Goal: Information Seeking & Learning: Understand process/instructions

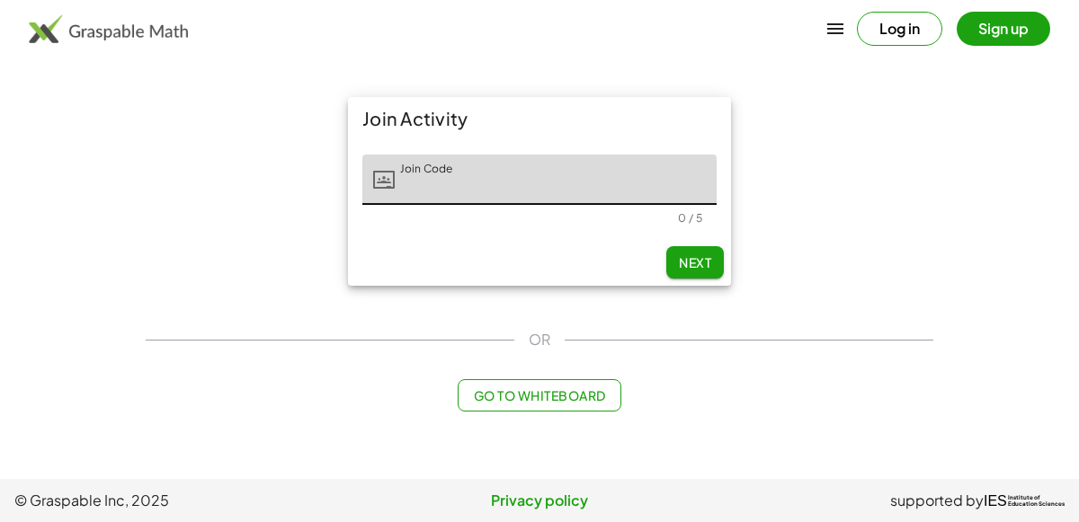
click at [588, 190] on input "Join Code" at bounding box center [556, 180] width 322 height 50
type input "*****"
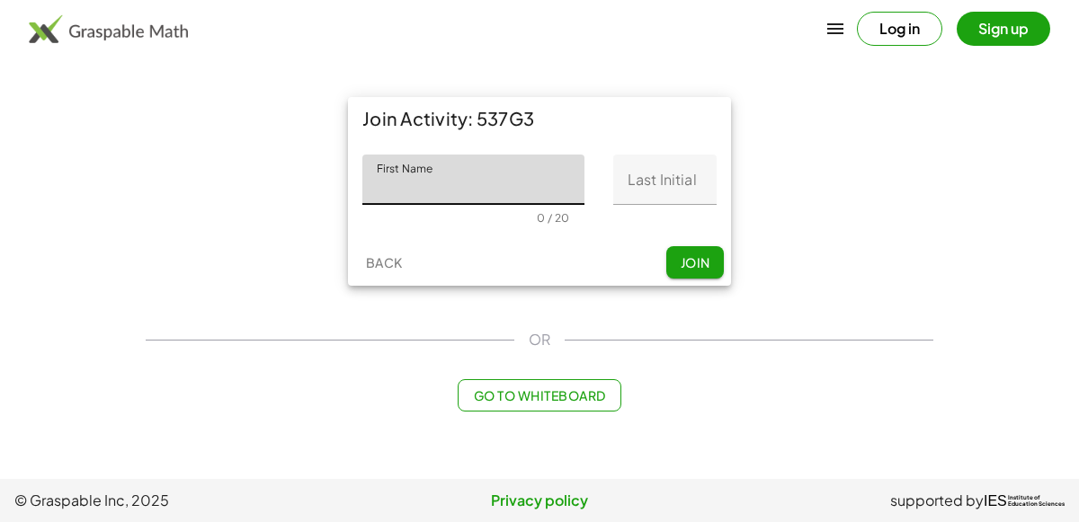
type input "*"
type input "******"
click at [689, 160] on input "Last Initial" at bounding box center [664, 180] width 103 height 50
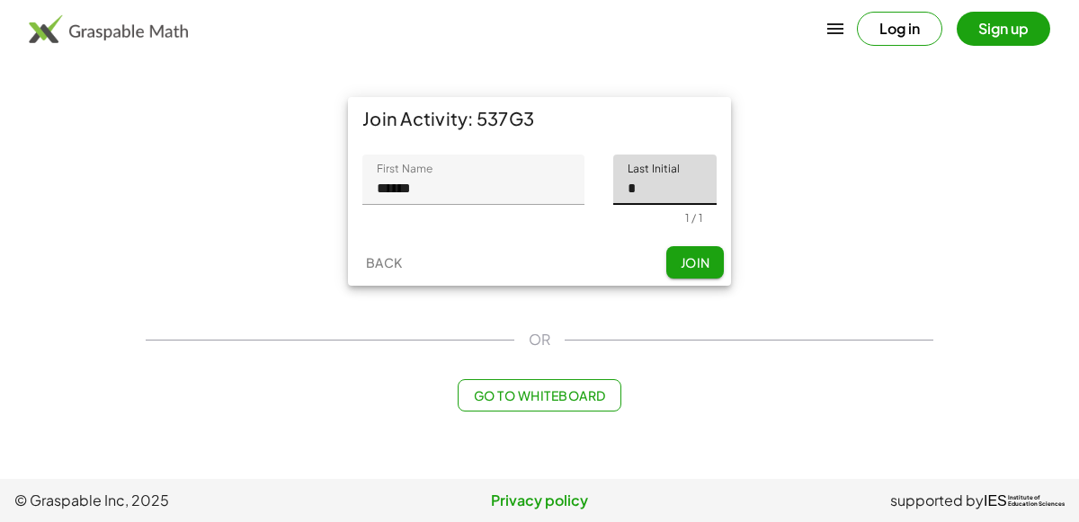
type input "*"
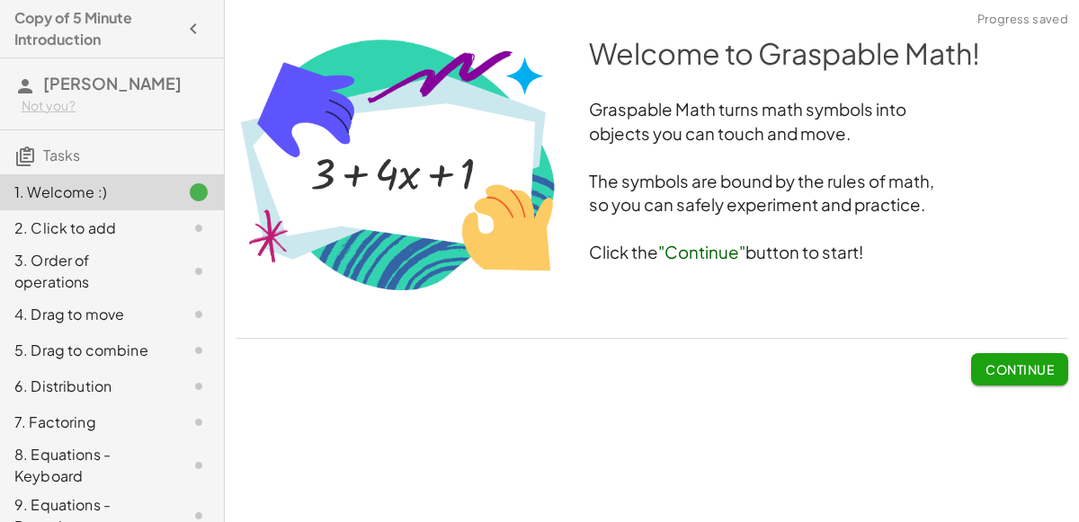
click at [994, 364] on span "Continue" at bounding box center [1019, 369] width 68 height 16
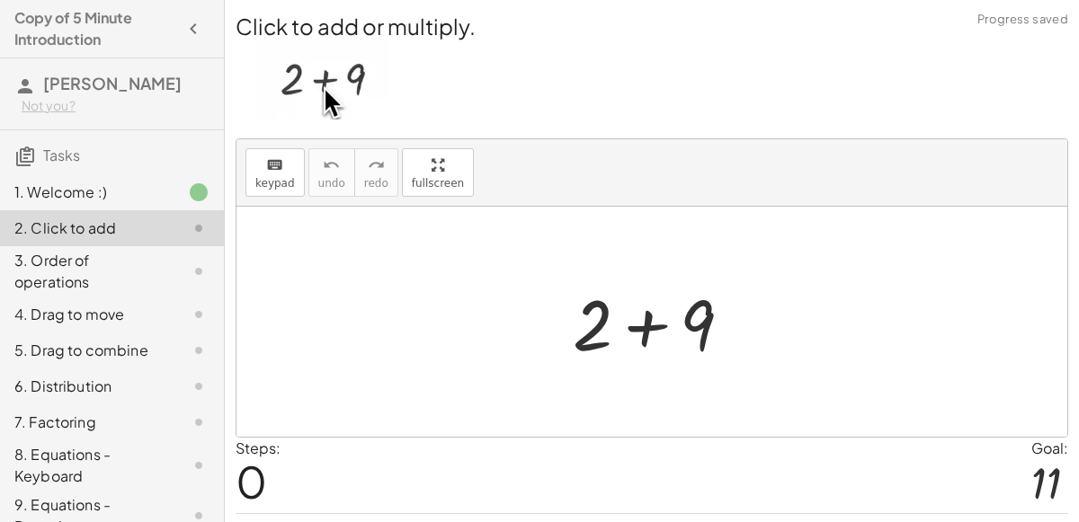
click at [659, 343] on div at bounding box center [659, 322] width 191 height 93
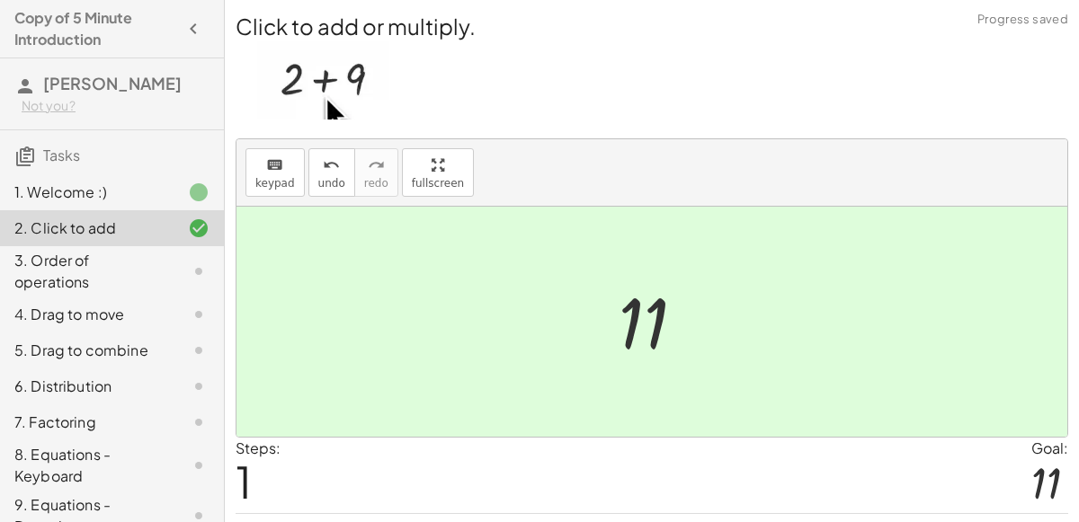
click at [669, 343] on div at bounding box center [658, 322] width 99 height 89
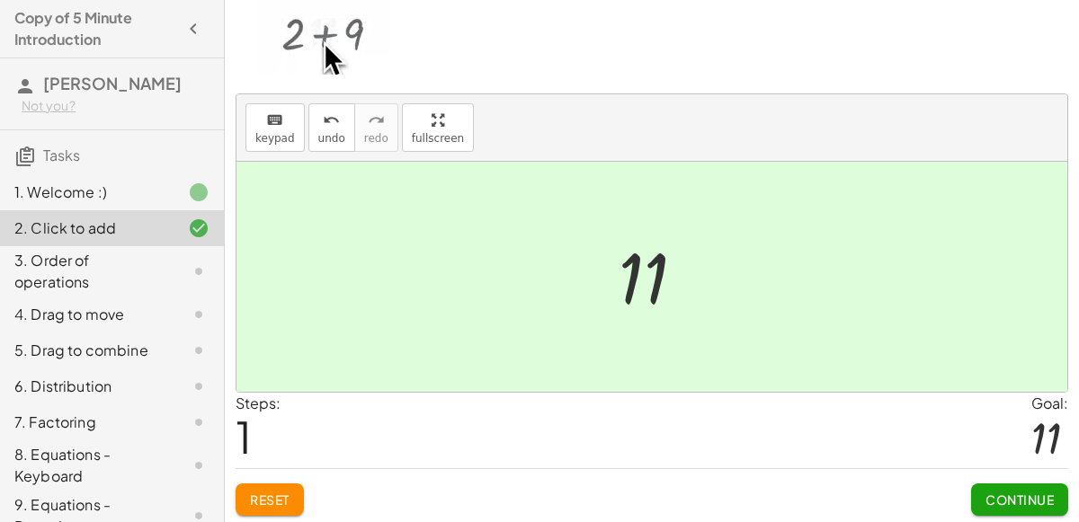
scroll to position [46, 0]
click at [1010, 491] on span "Continue" at bounding box center [1019, 499] width 68 height 16
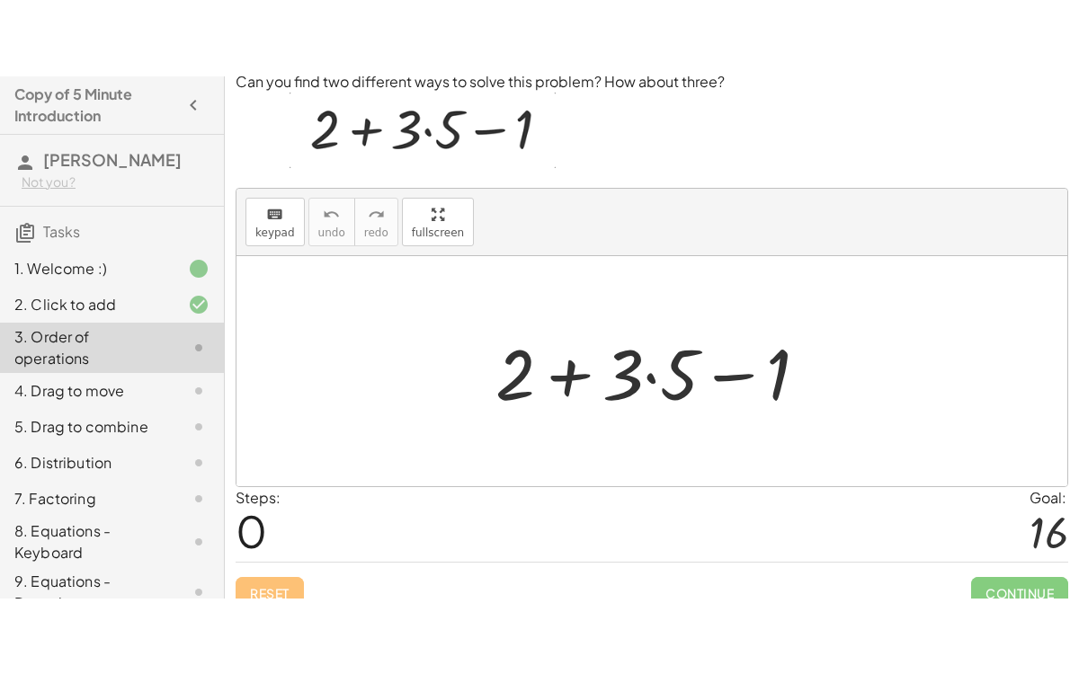
scroll to position [0, 0]
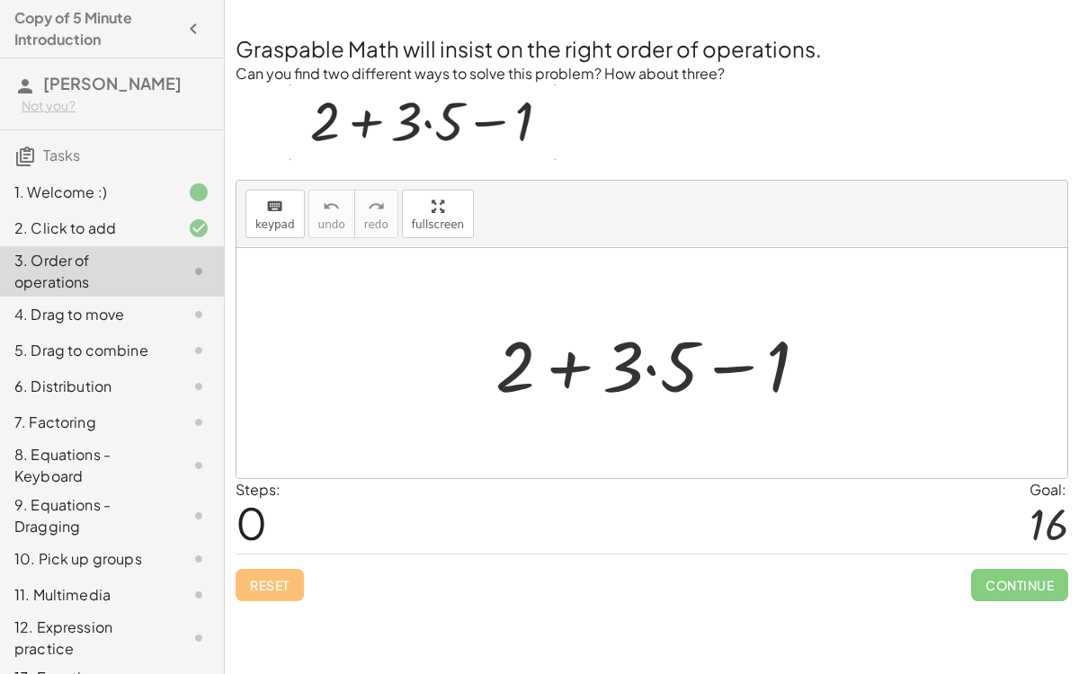
click at [612, 379] on div at bounding box center [658, 363] width 345 height 93
click at [520, 369] on div at bounding box center [658, 363] width 345 height 93
drag, startPoint x: 636, startPoint y: 366, endPoint x: 560, endPoint y: 375, distance: 76.0
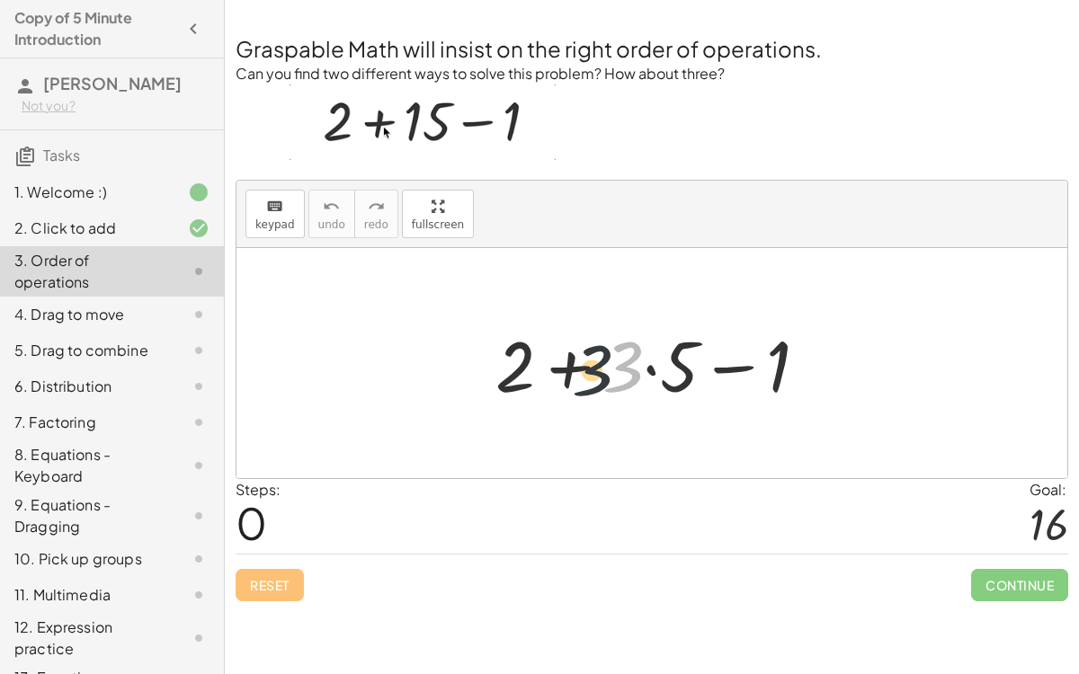
click at [560, 375] on div at bounding box center [658, 363] width 345 height 93
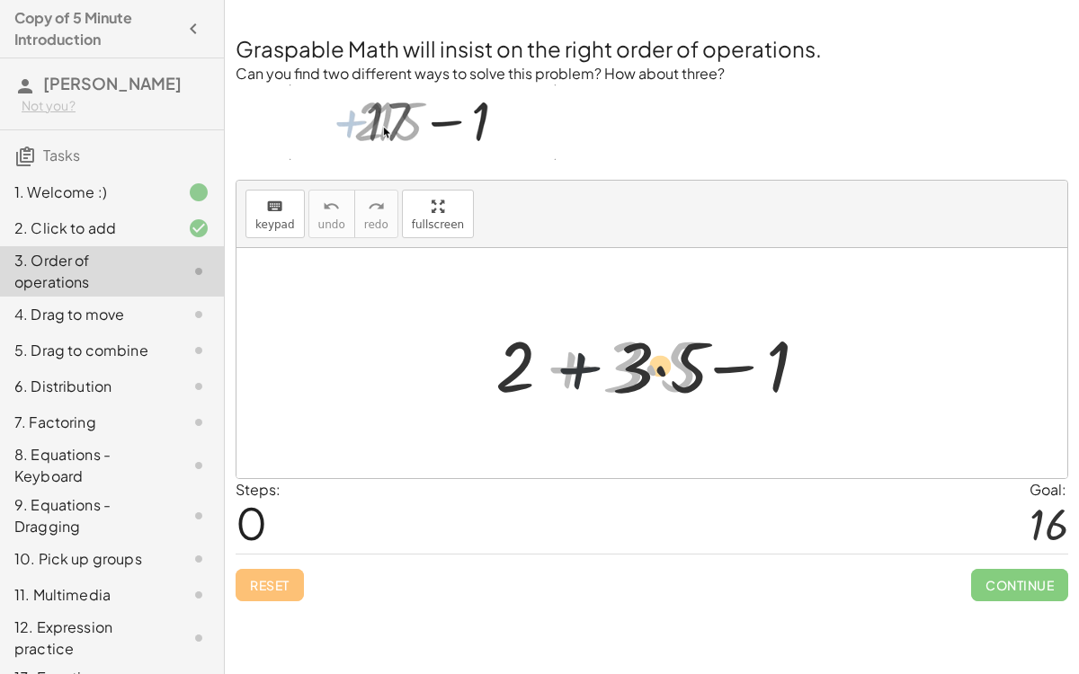
drag, startPoint x: 562, startPoint y: 360, endPoint x: 613, endPoint y: 360, distance: 51.2
click at [613, 360] on div at bounding box center [658, 363] width 345 height 93
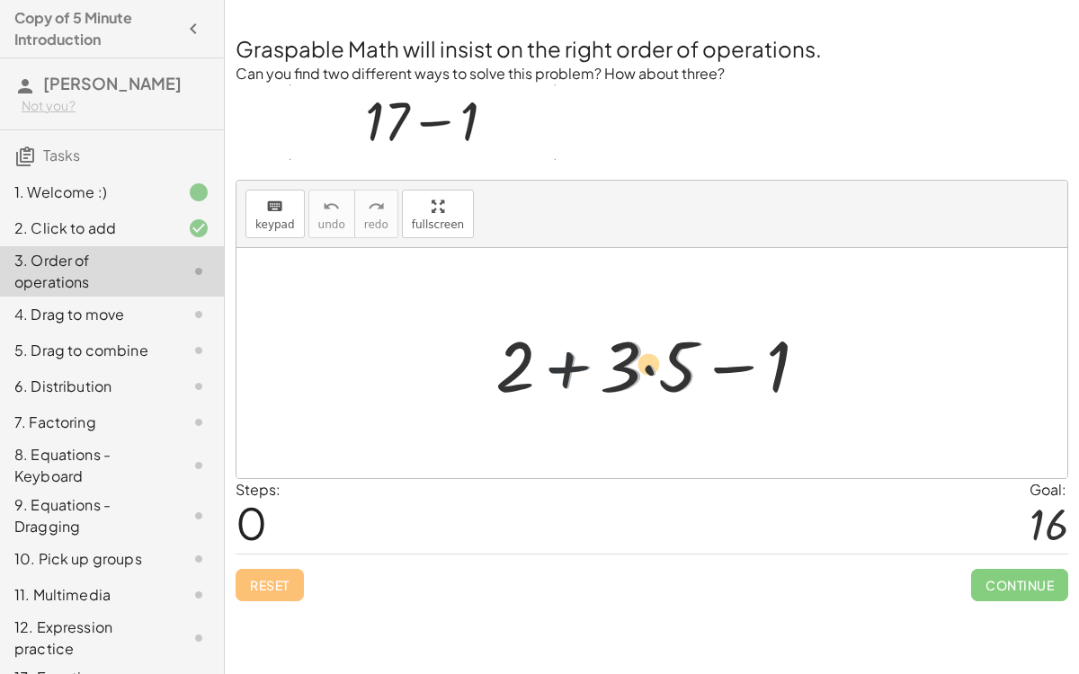
drag, startPoint x: 581, startPoint y: 361, endPoint x: 506, endPoint y: 357, distance: 74.7
click at [506, 357] on div at bounding box center [658, 363] width 345 height 93
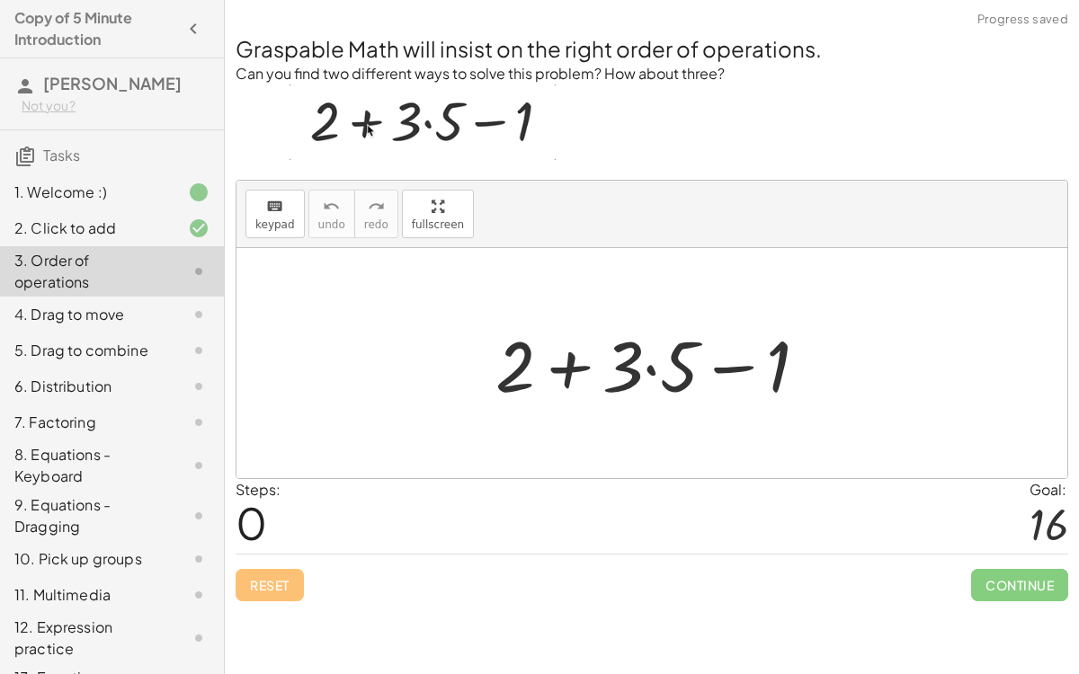
click at [650, 369] on div at bounding box center [658, 363] width 345 height 93
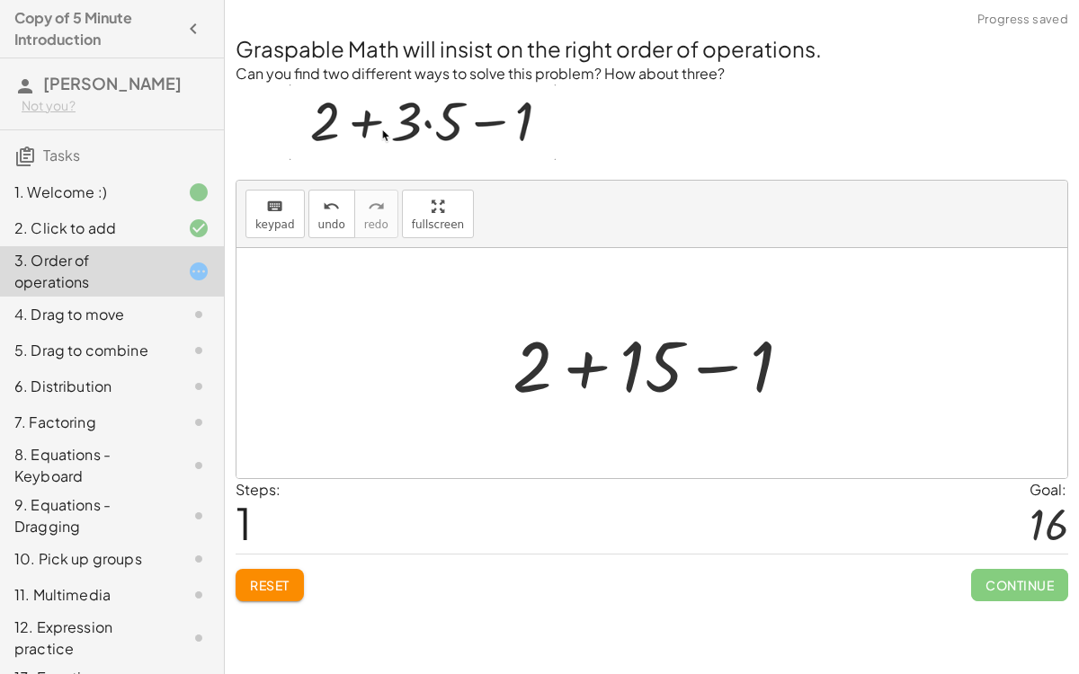
click at [585, 358] on div at bounding box center [659, 363] width 312 height 93
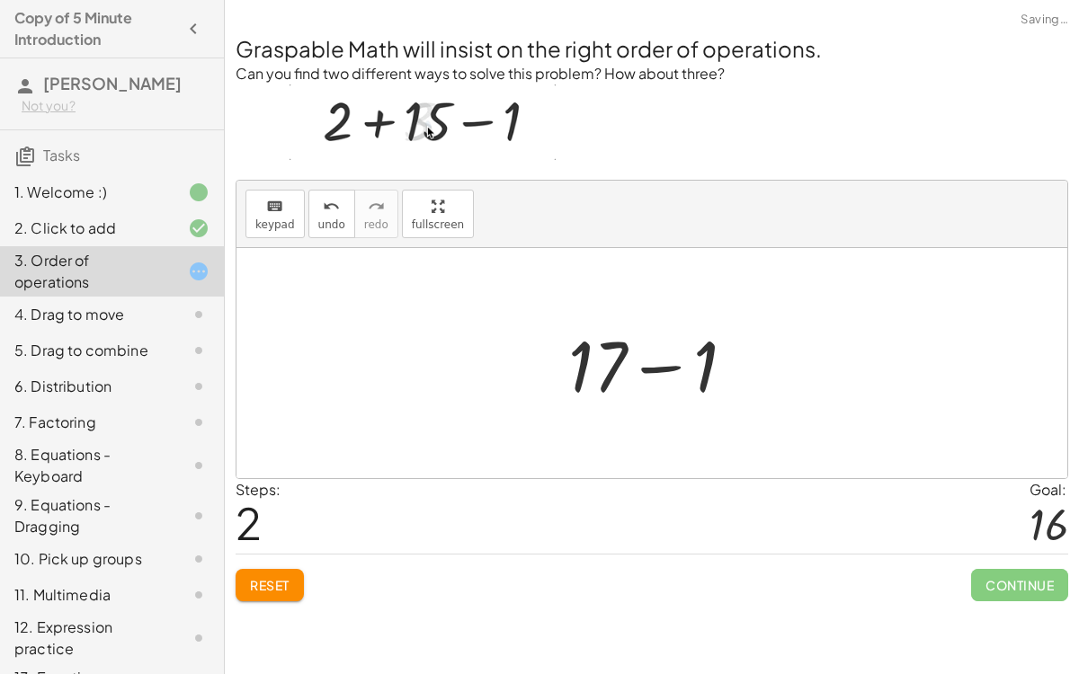
click at [652, 366] on div at bounding box center [659, 363] width 200 height 93
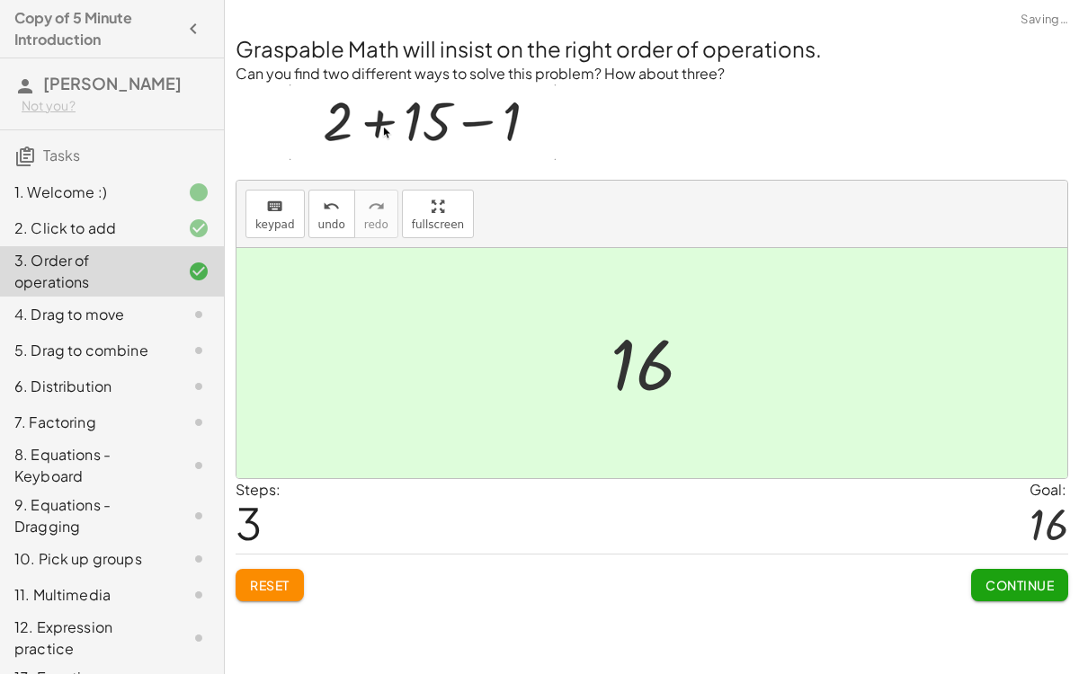
click at [1045, 521] on span "Continue" at bounding box center [1019, 585] width 68 height 16
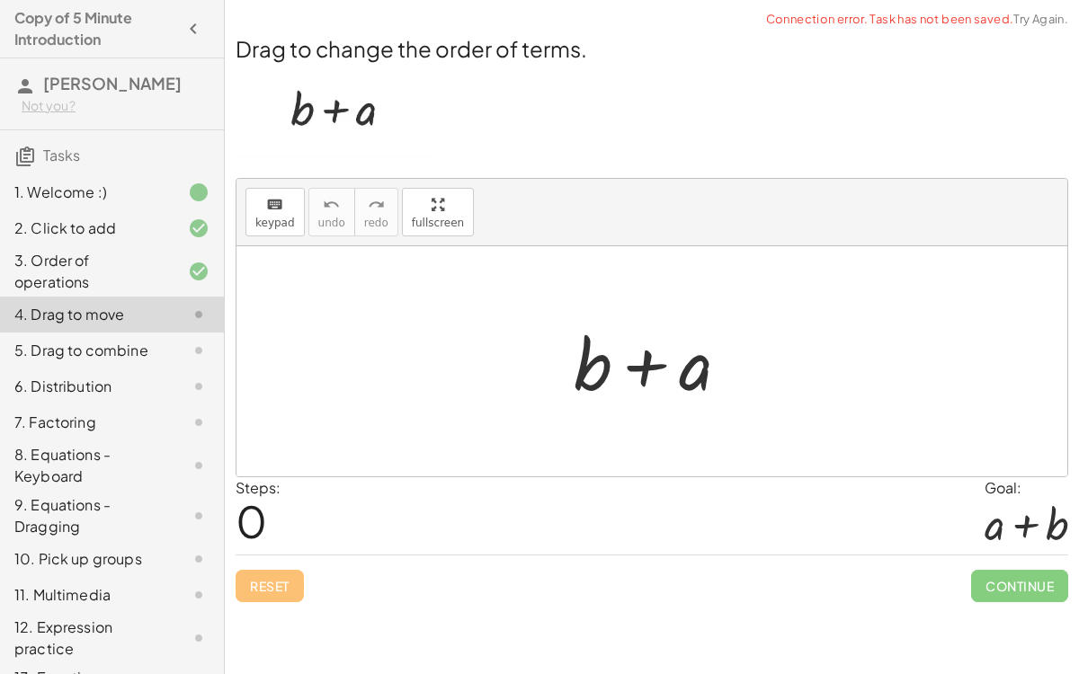
click at [644, 363] on div at bounding box center [659, 362] width 188 height 93
click at [687, 374] on div at bounding box center [659, 362] width 188 height 93
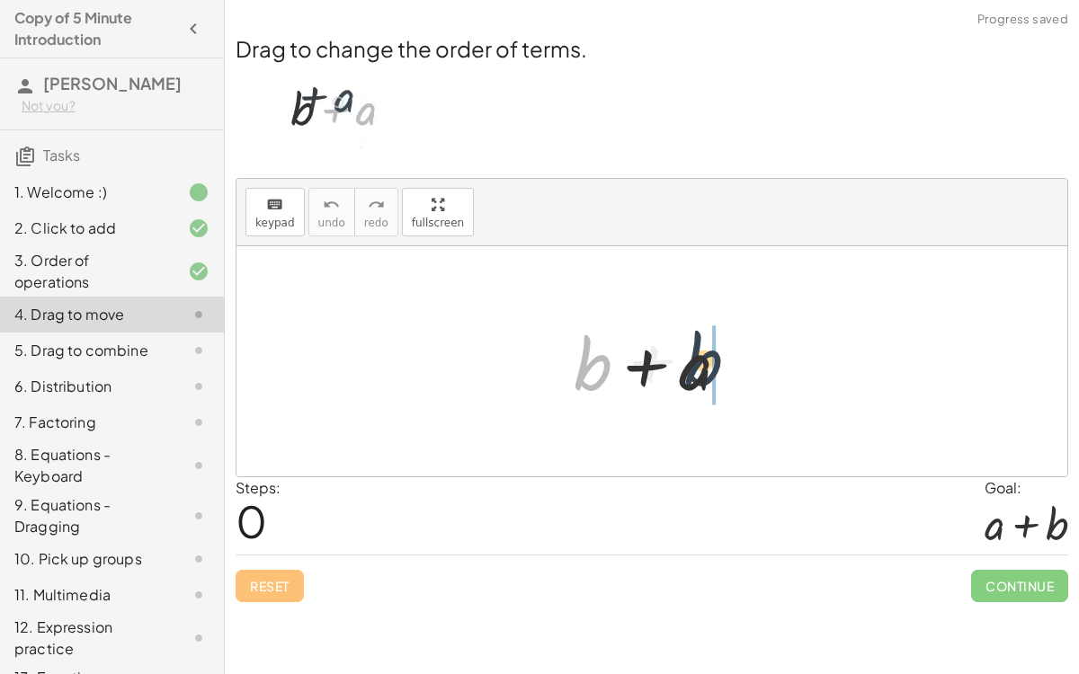
drag, startPoint x: 603, startPoint y: 373, endPoint x: 757, endPoint y: 367, distance: 153.9
click at [757, 367] on div "+ b + b + a" at bounding box center [651, 361] width 831 height 230
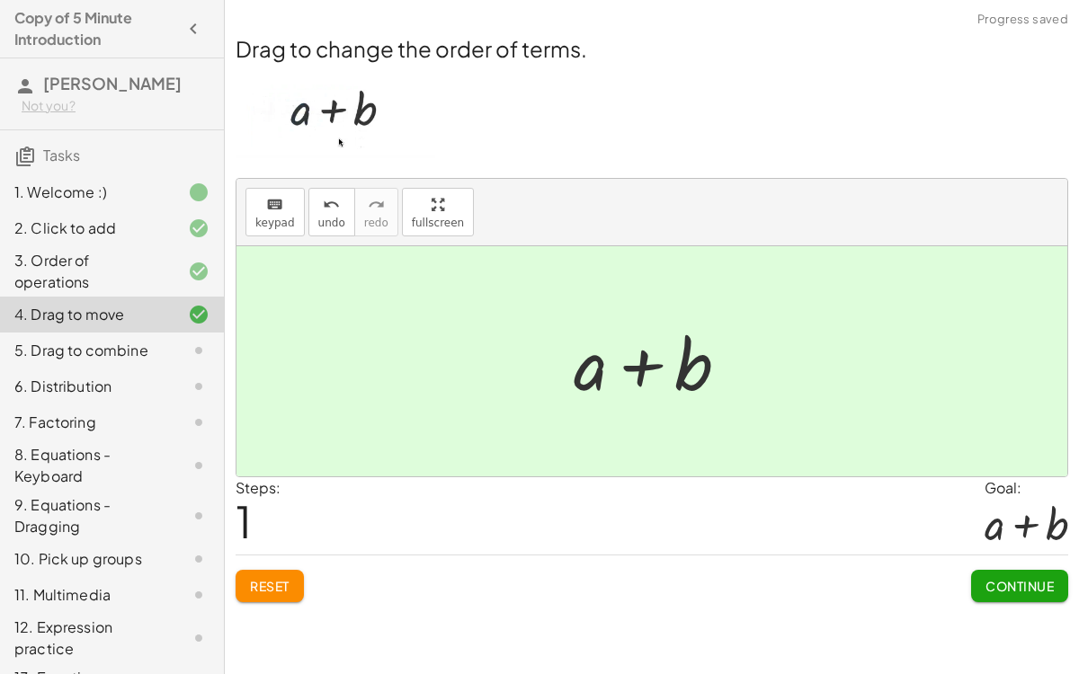
click at [1041, 521] on button "Continue" at bounding box center [1019, 586] width 97 height 32
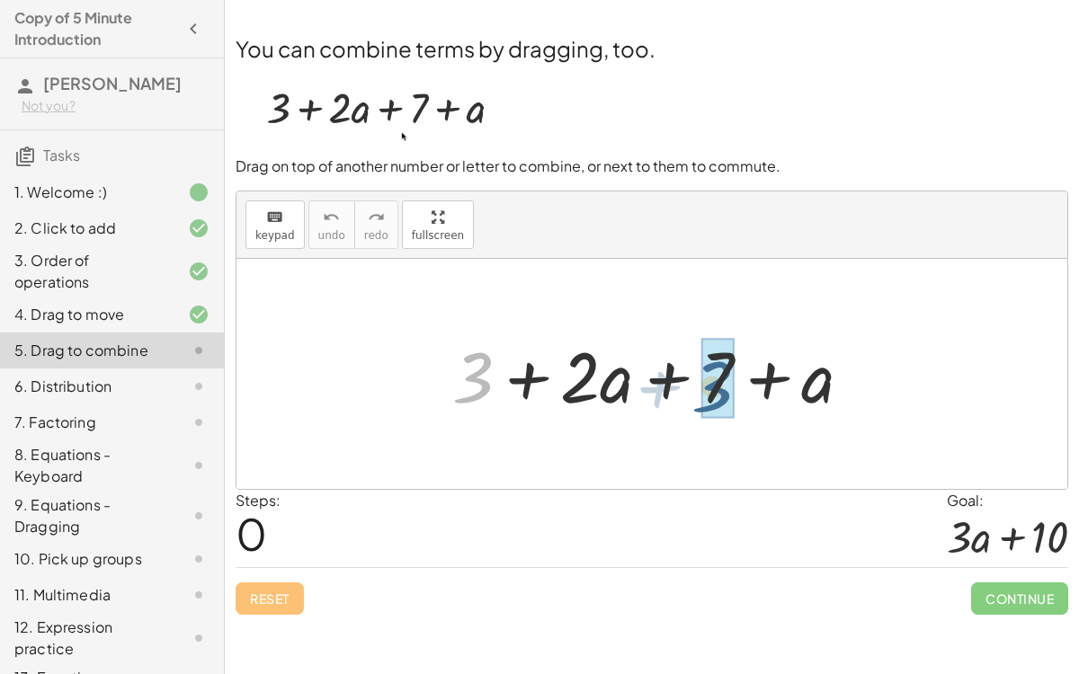
drag, startPoint x: 473, startPoint y: 390, endPoint x: 725, endPoint y: 399, distance: 252.8
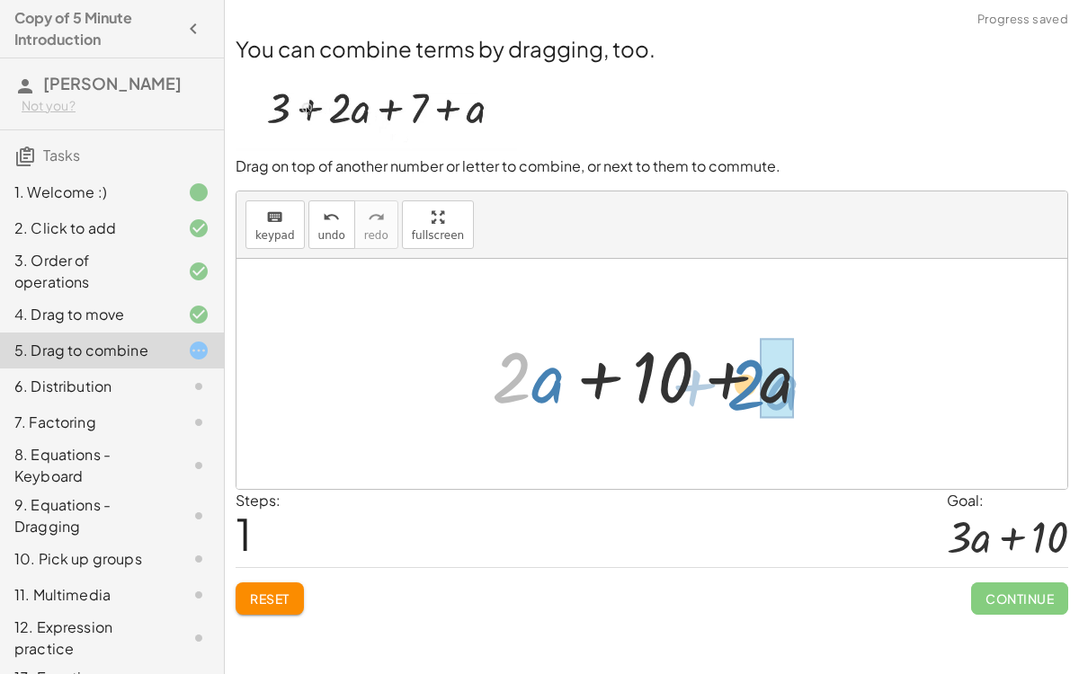
drag, startPoint x: 517, startPoint y: 380, endPoint x: 782, endPoint y: 391, distance: 265.4
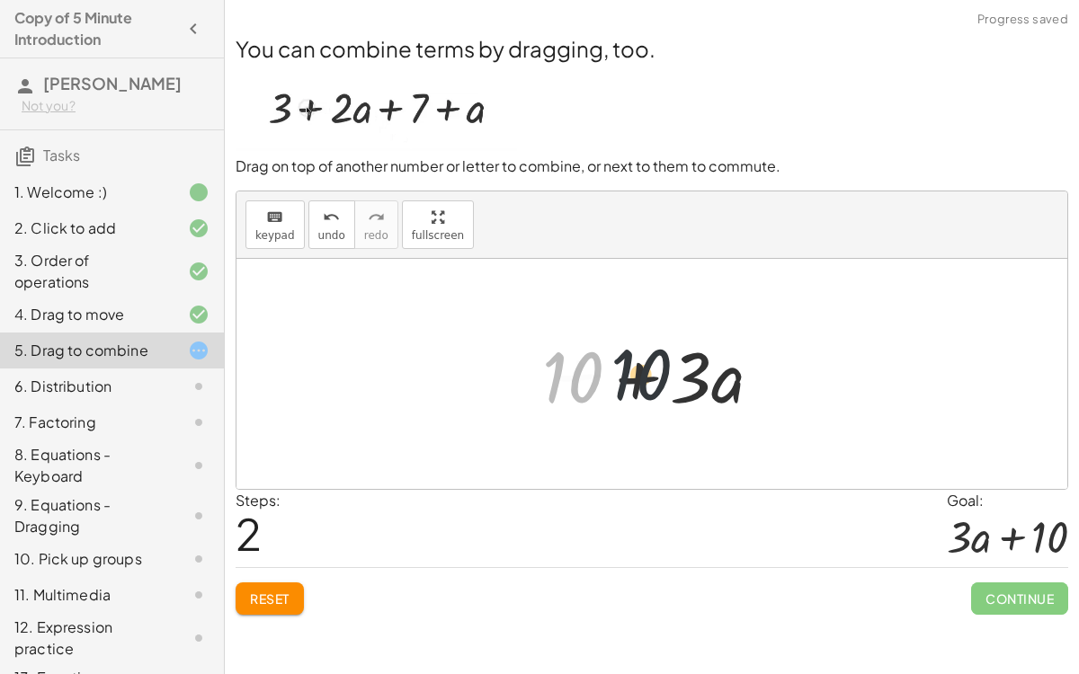
drag, startPoint x: 573, startPoint y: 371, endPoint x: 645, endPoint y: 364, distance: 72.3
click at [645, 364] on div at bounding box center [659, 374] width 253 height 93
click at [639, 369] on div at bounding box center [659, 374] width 253 height 93
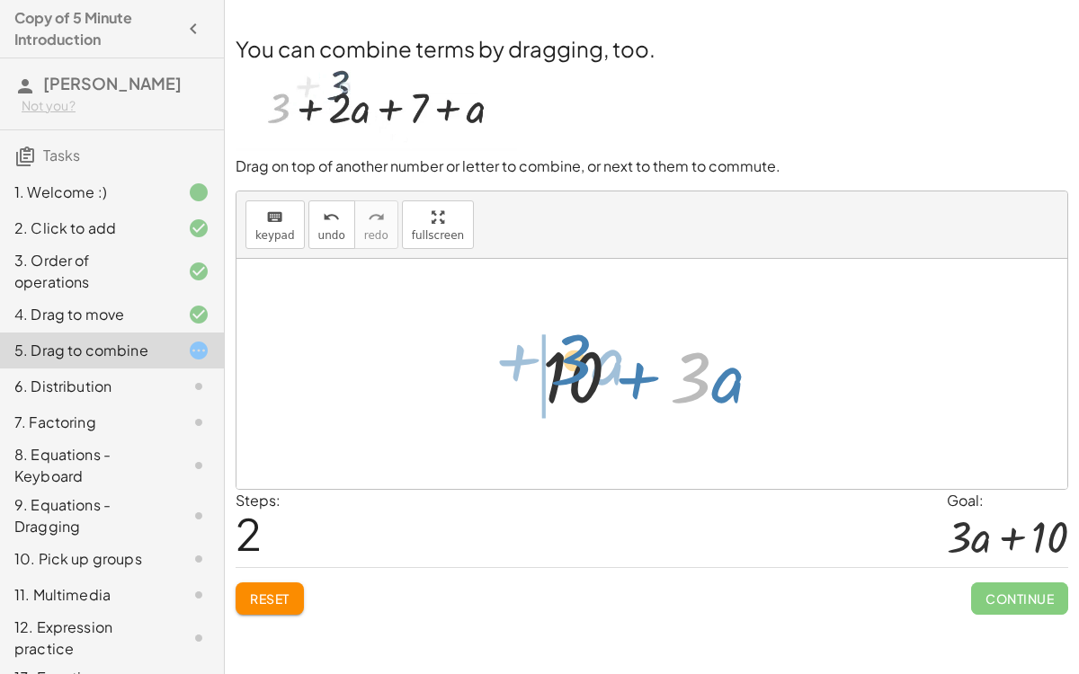
drag, startPoint x: 710, startPoint y: 387, endPoint x: 548, endPoint y: 380, distance: 161.9
click at [548, 380] on div at bounding box center [659, 374] width 253 height 93
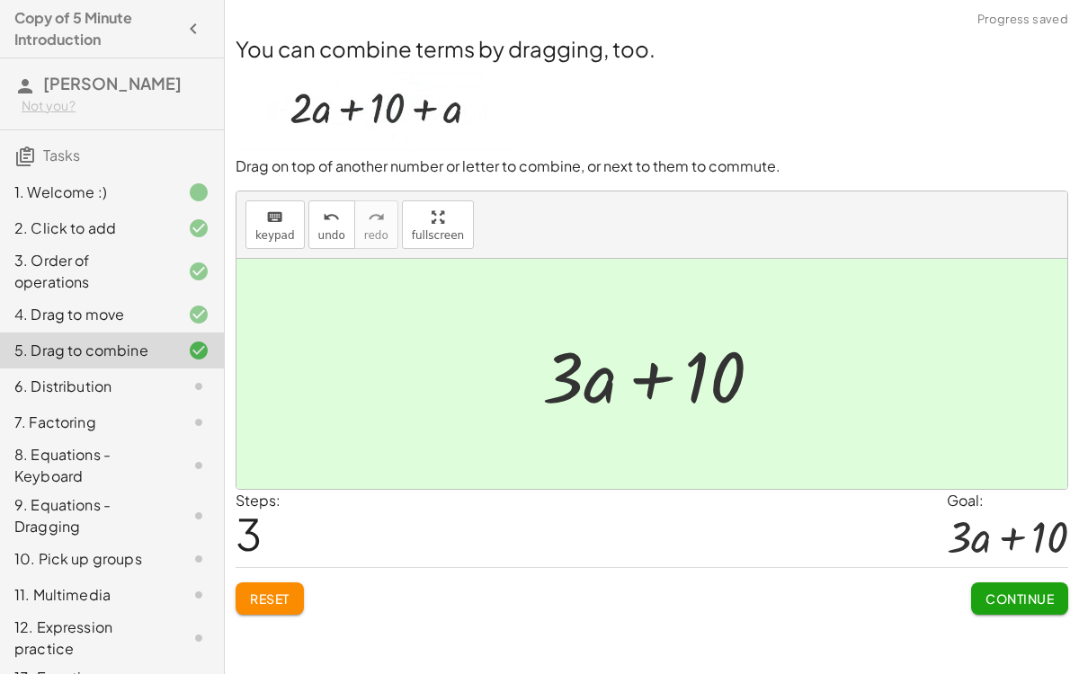
click at [1026, 521] on button "Continue" at bounding box center [1019, 599] width 97 height 32
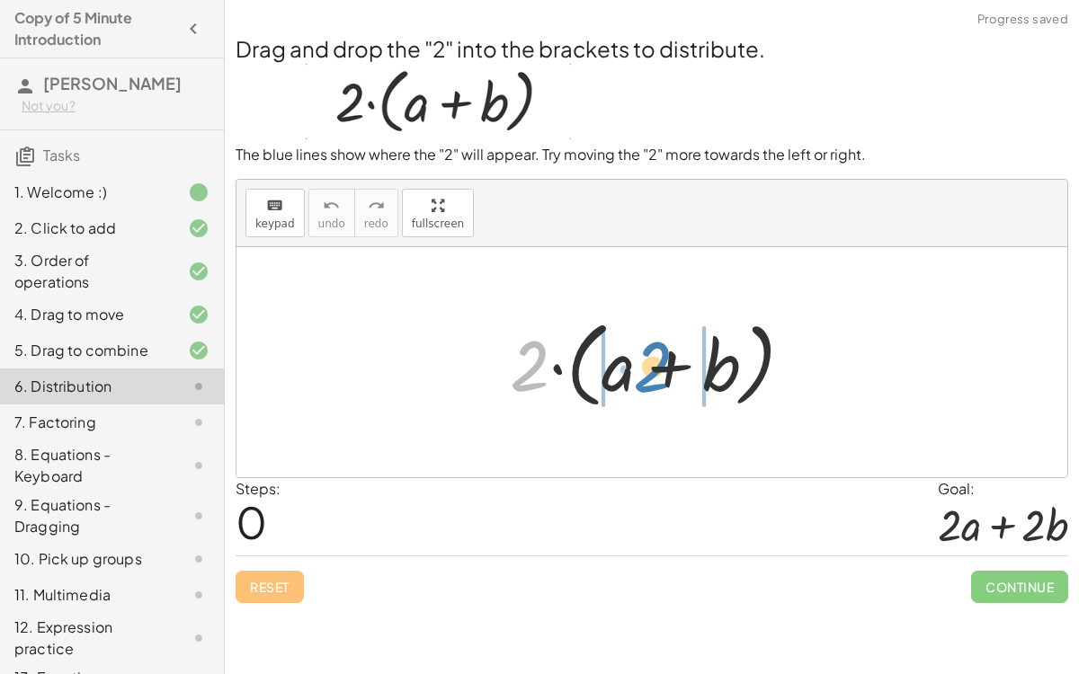
drag, startPoint x: 525, startPoint y: 358, endPoint x: 656, endPoint y: 360, distance: 131.3
click at [656, 360] on div at bounding box center [659, 362] width 316 height 103
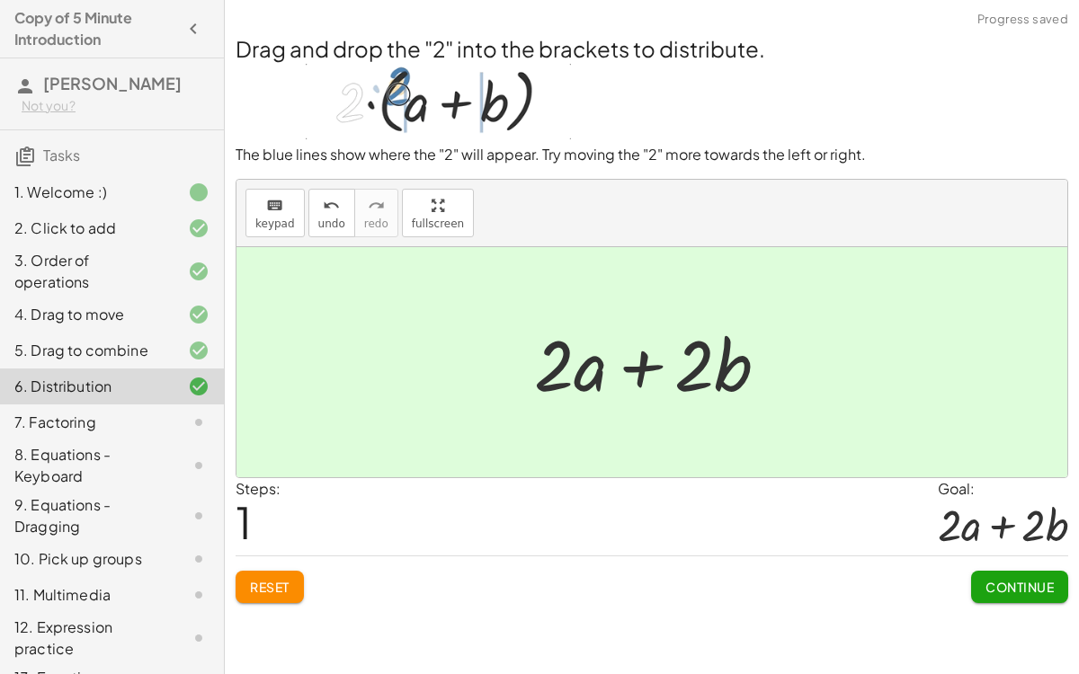
click at [1034, 521] on span "Continue" at bounding box center [1019, 587] width 68 height 16
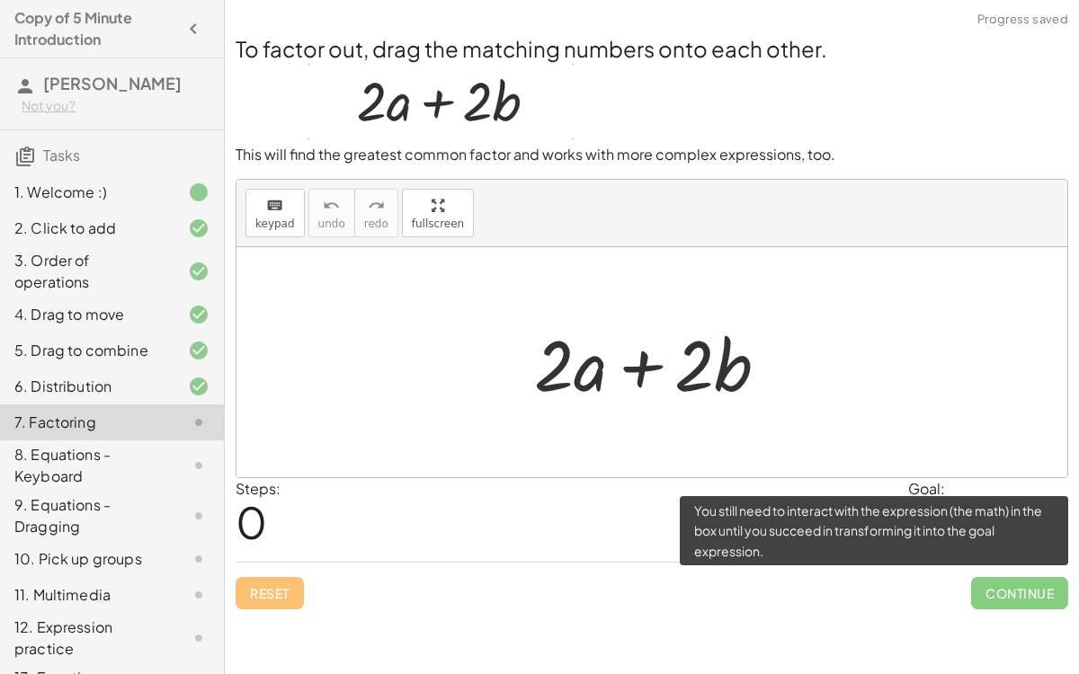
click at [1019, 521] on span "Continue" at bounding box center [1019, 593] width 97 height 32
click at [1016, 521] on span "Continue" at bounding box center [1019, 593] width 97 height 32
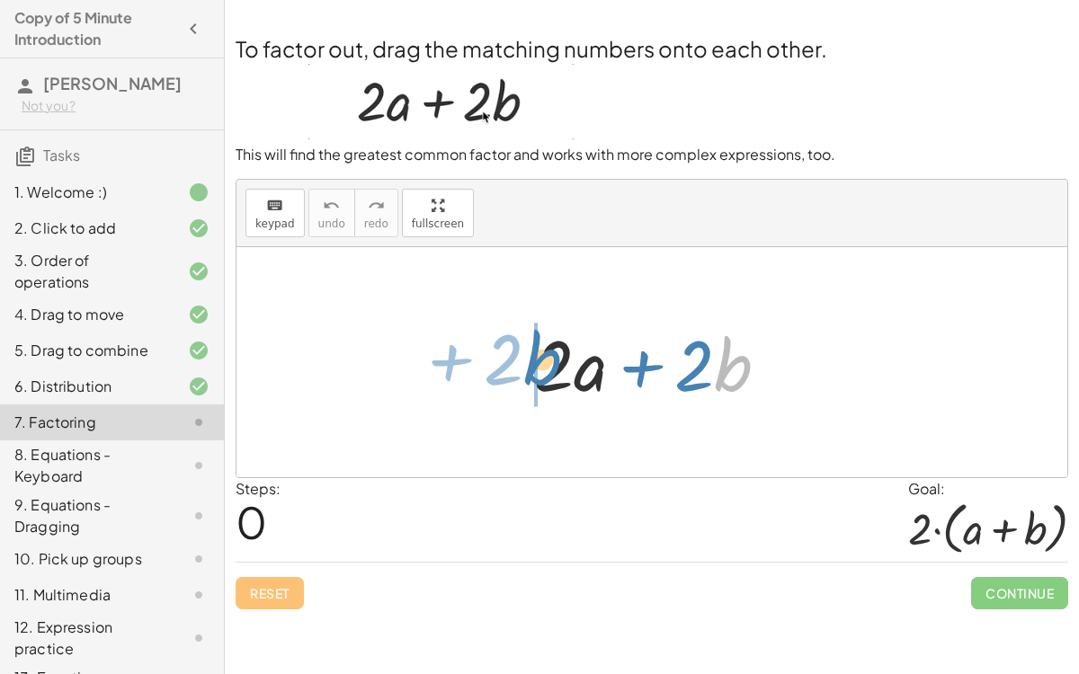
drag, startPoint x: 722, startPoint y: 358, endPoint x: 534, endPoint y: 351, distance: 188.0
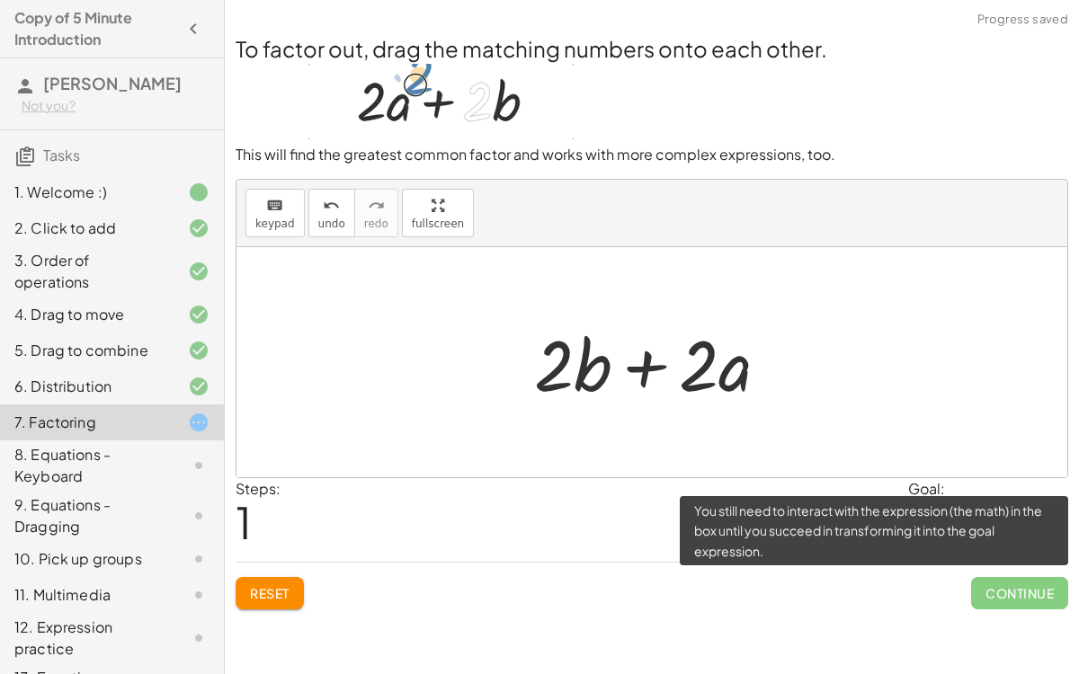
click at [1012, 521] on span "Continue" at bounding box center [1019, 593] width 97 height 32
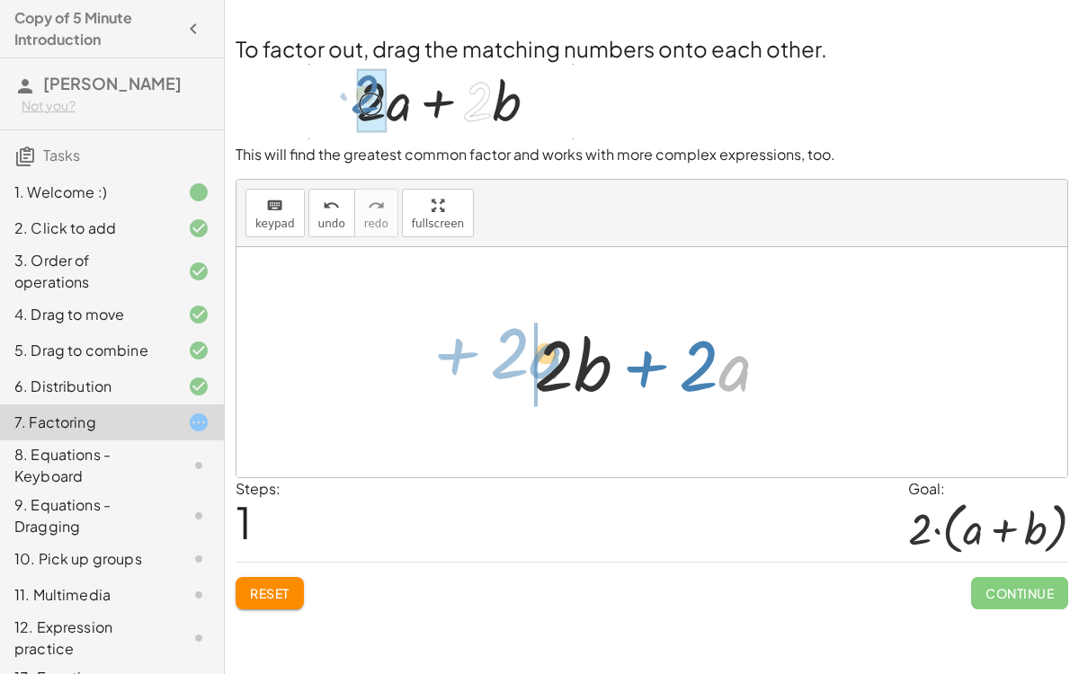
drag, startPoint x: 718, startPoint y: 374, endPoint x: 529, endPoint y: 361, distance: 190.1
click at [529, 361] on div at bounding box center [658, 362] width 267 height 93
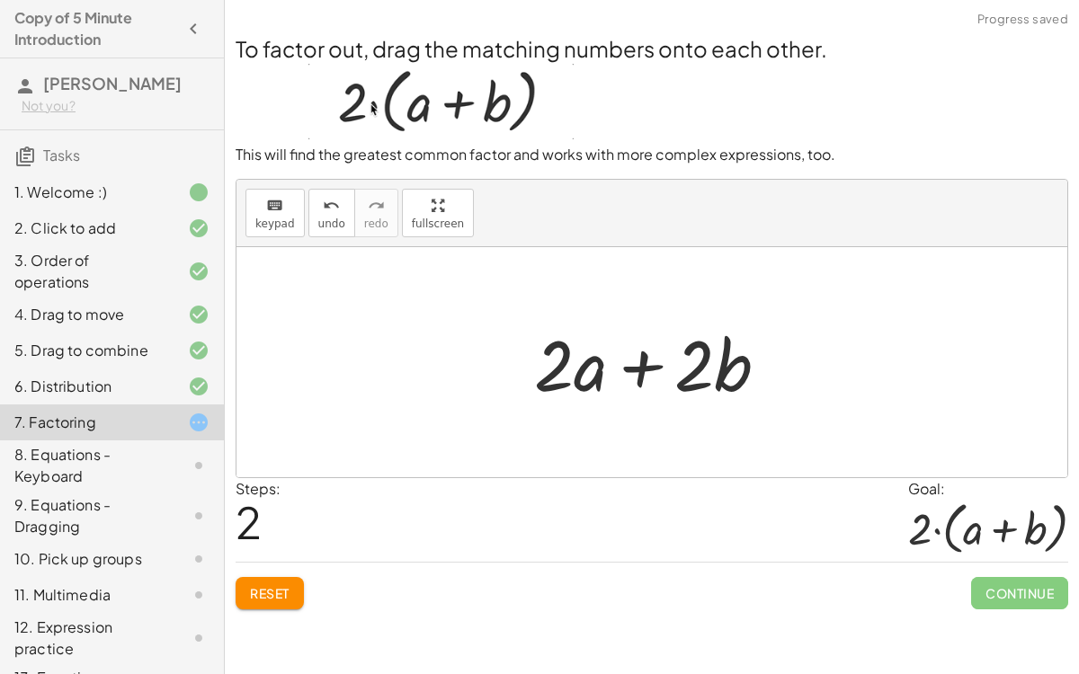
click at [577, 357] on div at bounding box center [658, 362] width 267 height 93
click at [617, 369] on div at bounding box center [658, 362] width 267 height 93
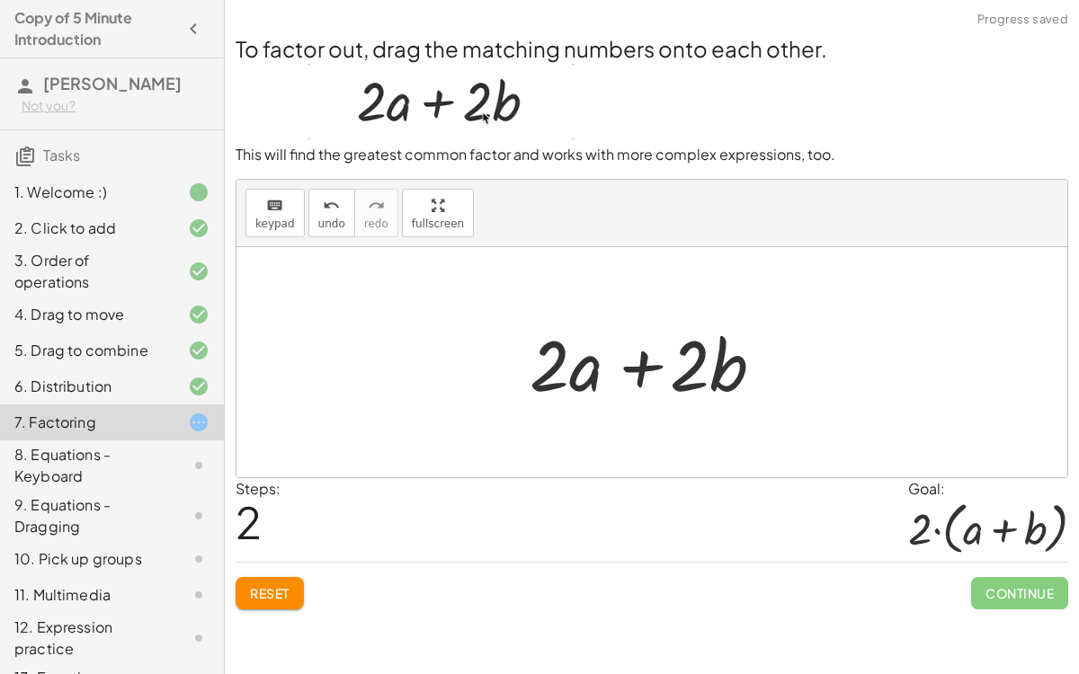
click at [617, 371] on div at bounding box center [658, 362] width 267 height 93
click at [689, 372] on div at bounding box center [658, 362] width 267 height 93
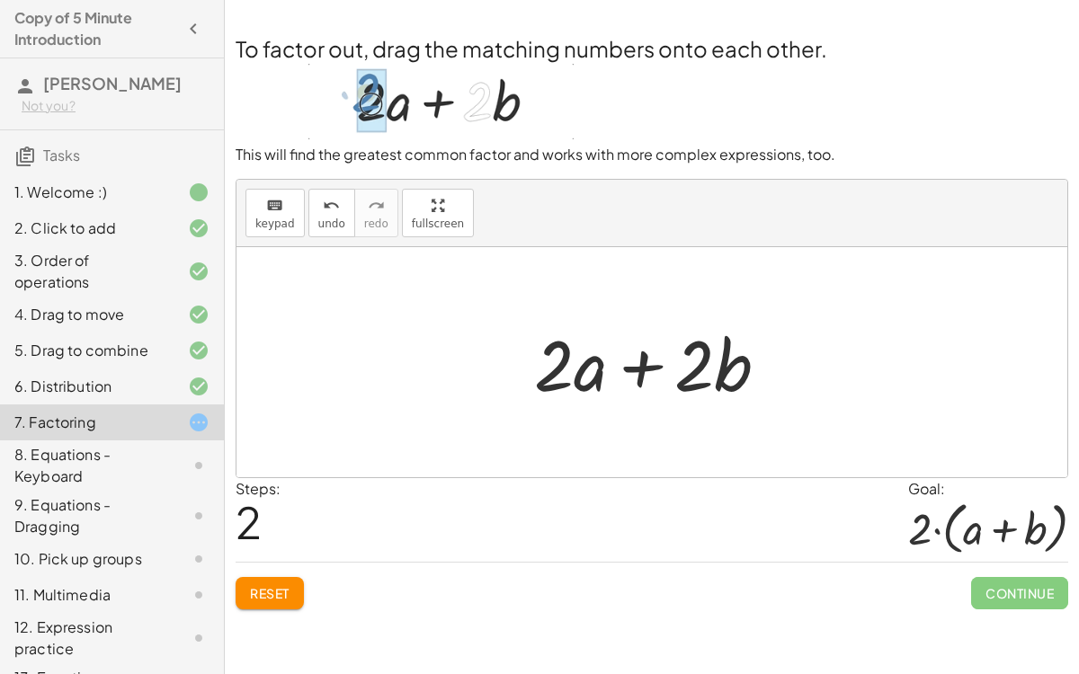
click at [275, 521] on span "Reset" at bounding box center [270, 593] width 40 height 16
click at [561, 378] on div at bounding box center [658, 362] width 267 height 93
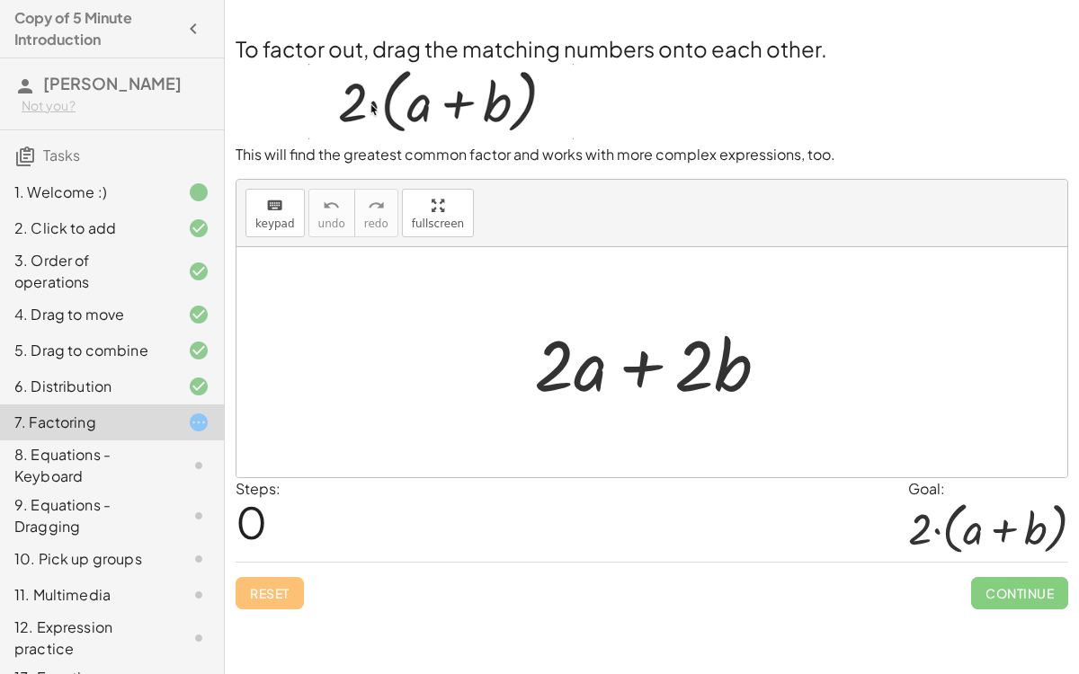
click at [684, 364] on div at bounding box center [658, 362] width 267 height 93
drag, startPoint x: 687, startPoint y: 376, endPoint x: 543, endPoint y: 361, distance: 144.6
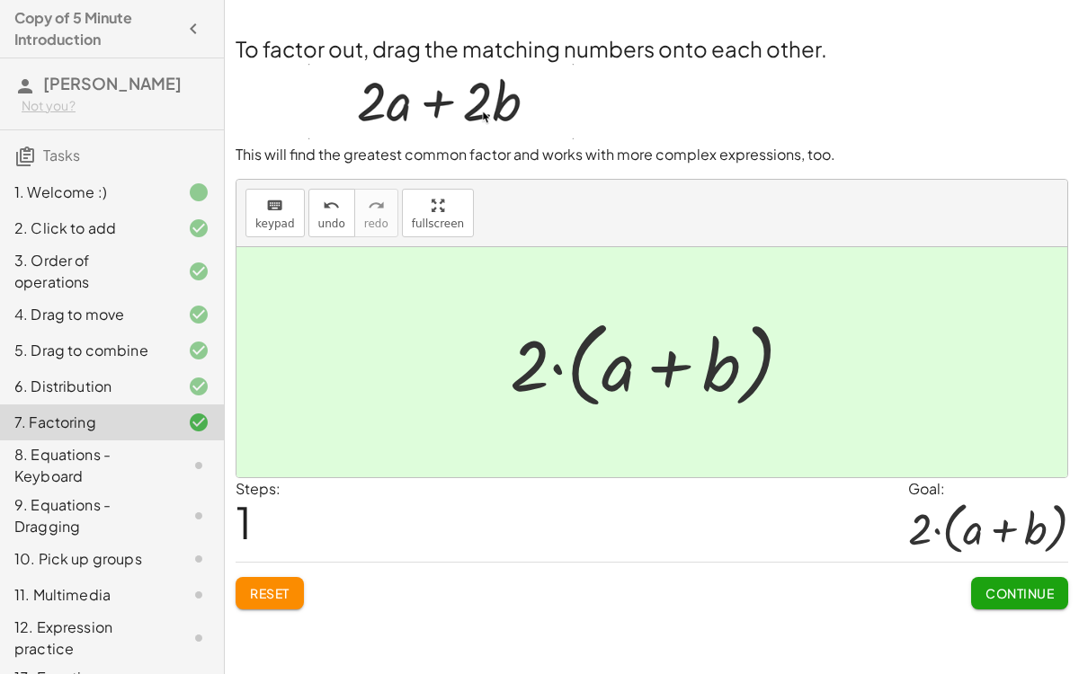
click at [1030, 521] on span "Continue" at bounding box center [1019, 593] width 68 height 16
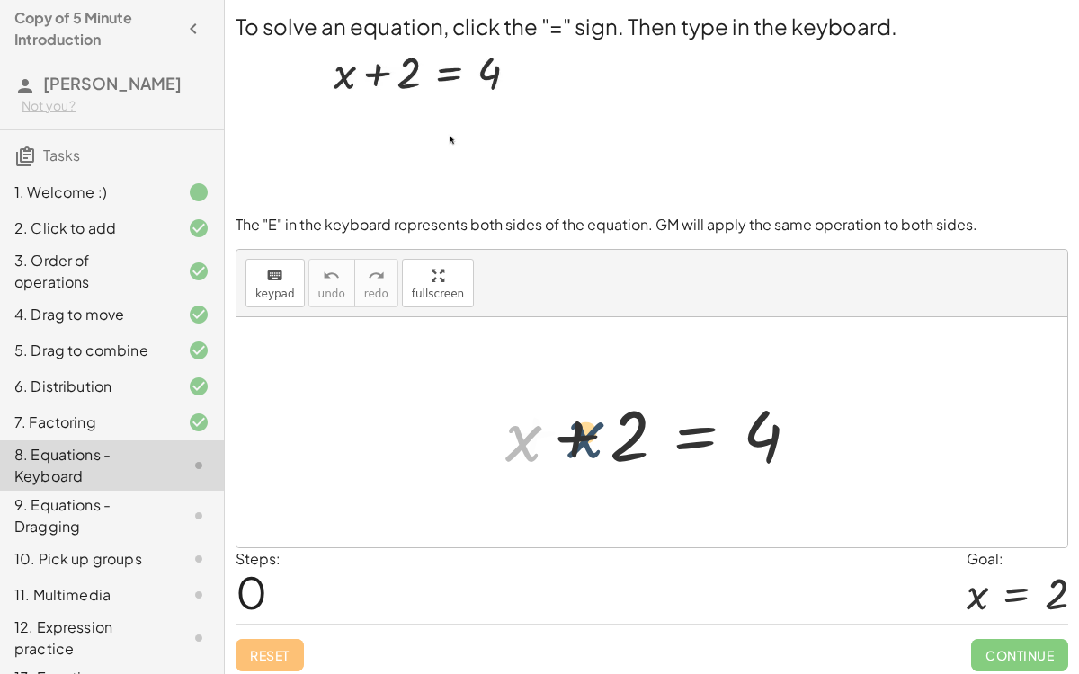
drag, startPoint x: 534, startPoint y: 450, endPoint x: 609, endPoint y: 445, distance: 74.8
click at [609, 445] on div at bounding box center [659, 433] width 326 height 93
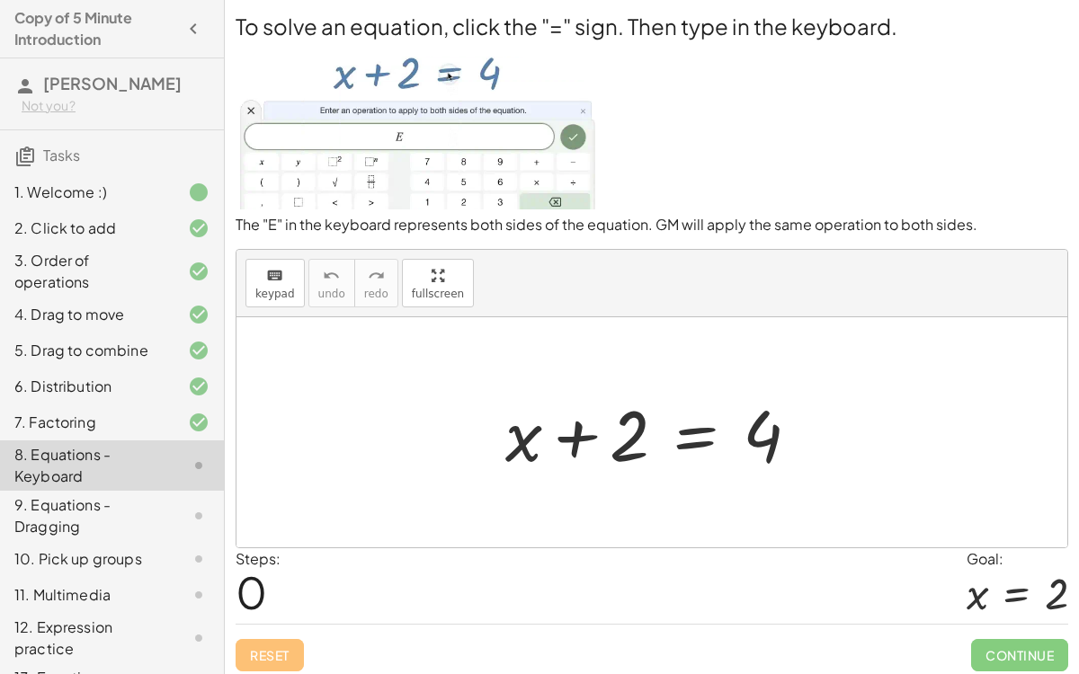
click at [514, 444] on div at bounding box center [659, 433] width 326 height 93
click at [517, 447] on div at bounding box center [659, 433] width 326 height 93
click at [645, 437] on div at bounding box center [659, 433] width 326 height 93
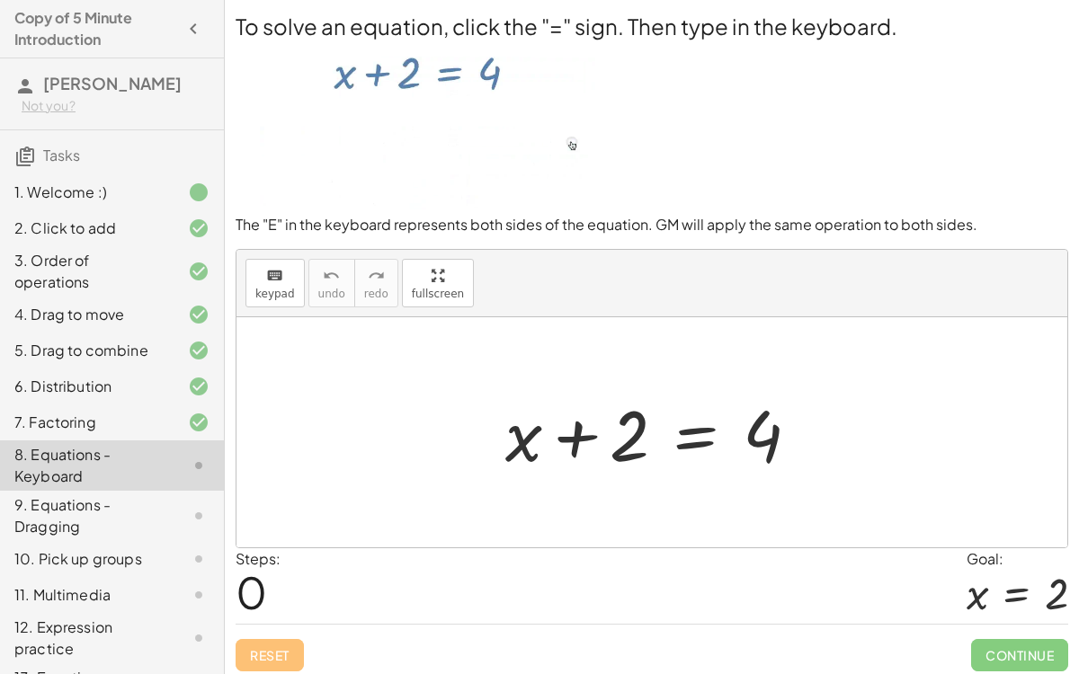
click at [613, 436] on div at bounding box center [659, 433] width 326 height 93
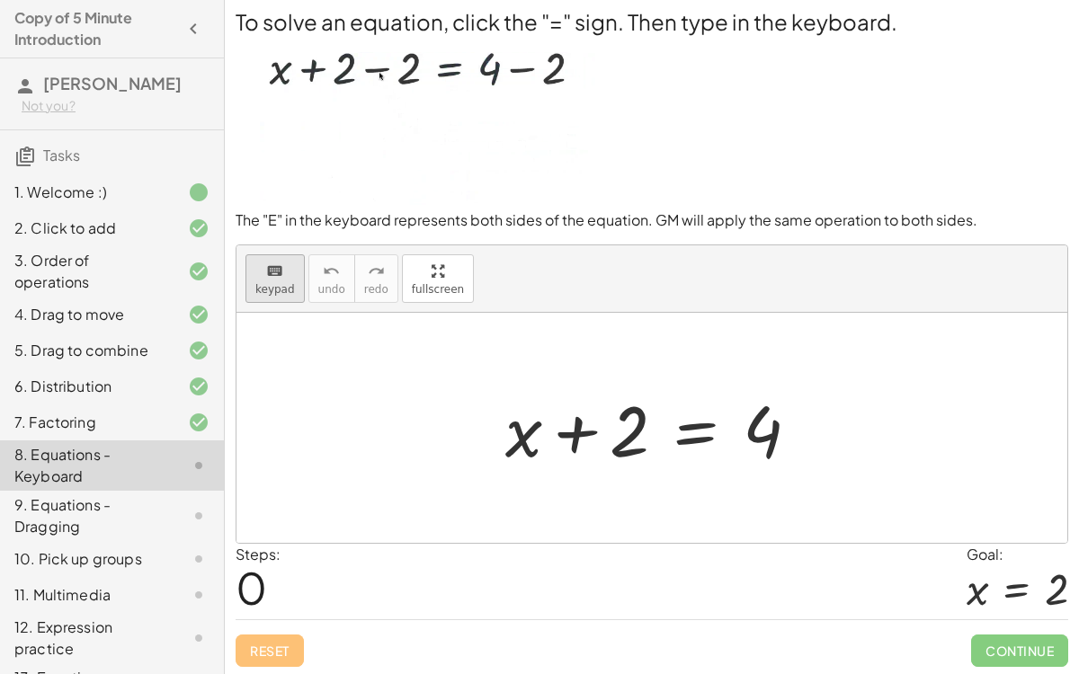
click at [276, 274] on icon "keyboard" at bounding box center [274, 272] width 17 height 22
click at [695, 427] on div at bounding box center [659, 428] width 326 height 93
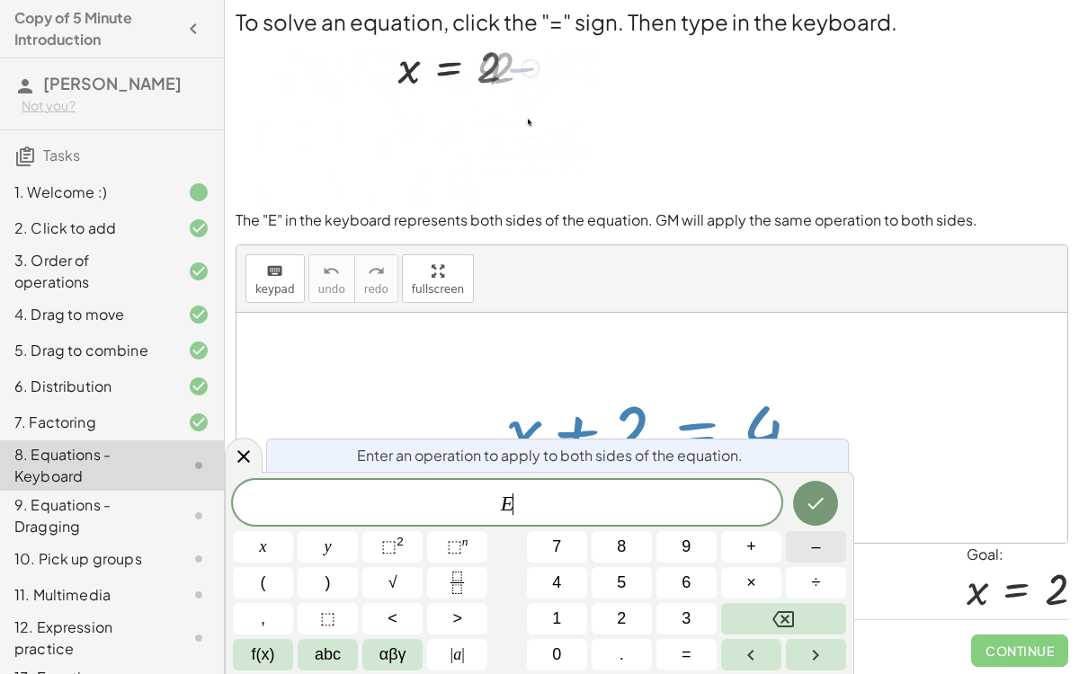
click at [789, 521] on button "–" at bounding box center [816, 546] width 60 height 31
click at [646, 521] on button "2" at bounding box center [622, 618] width 60 height 31
click at [827, 512] on button "Done" at bounding box center [815, 503] width 45 height 45
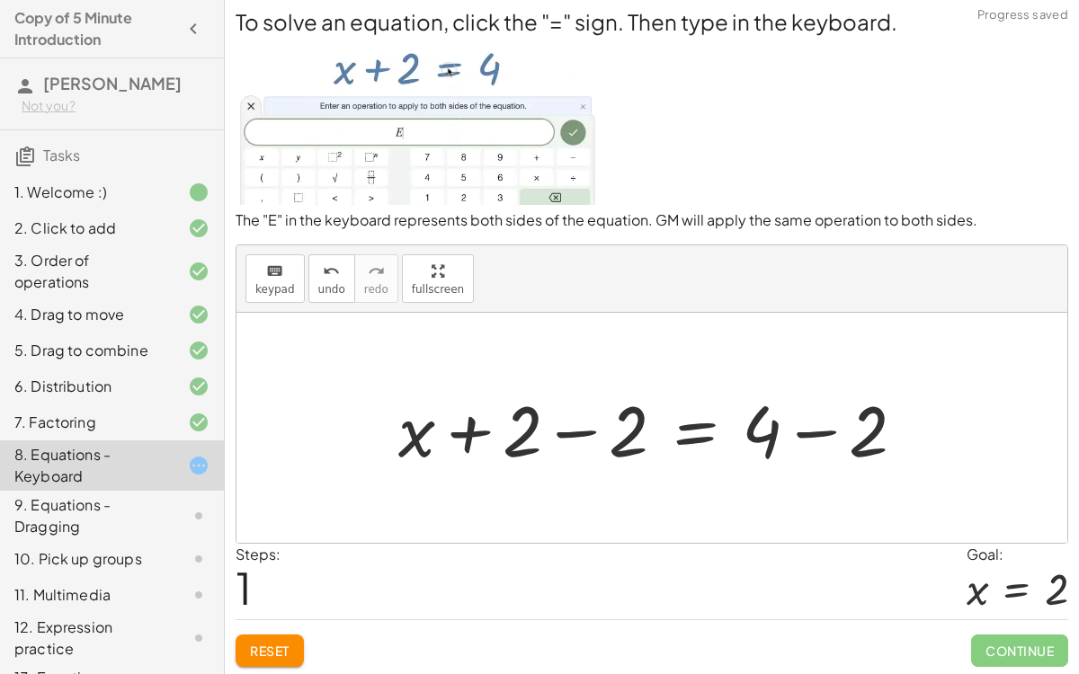
click at [462, 423] on div at bounding box center [658, 428] width 539 height 93
drag, startPoint x: 507, startPoint y: 428, endPoint x: 433, endPoint y: 433, distance: 73.9
click at [433, 433] on div at bounding box center [658, 428] width 539 height 93
drag, startPoint x: 397, startPoint y: 440, endPoint x: 546, endPoint y: 432, distance: 148.5
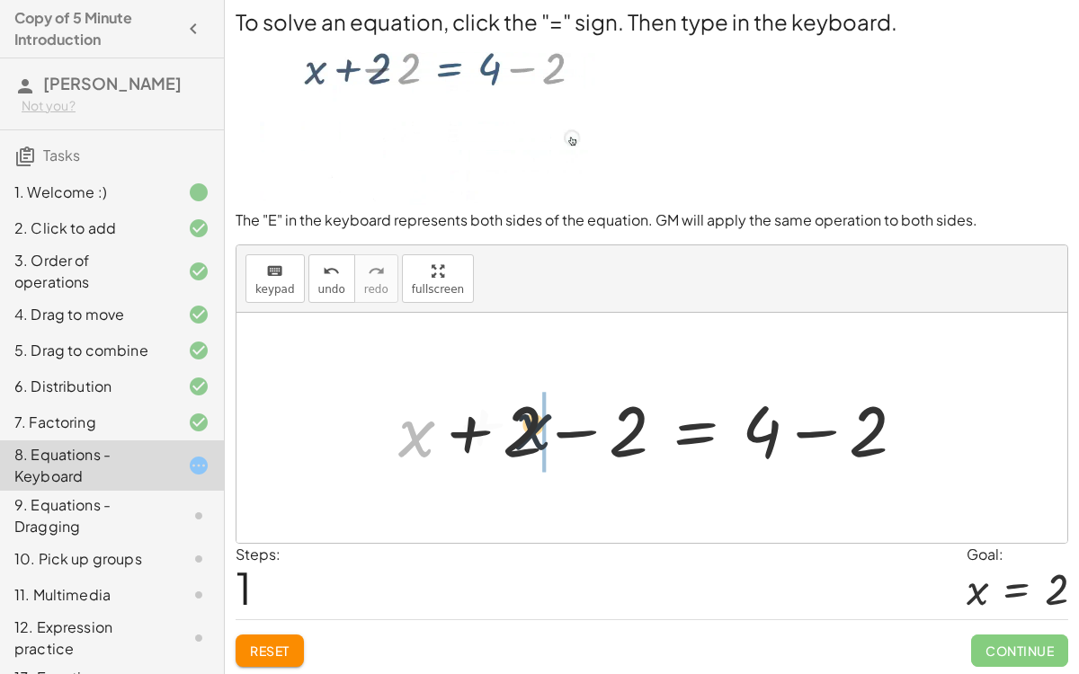
click at [546, 432] on div at bounding box center [658, 428] width 539 height 93
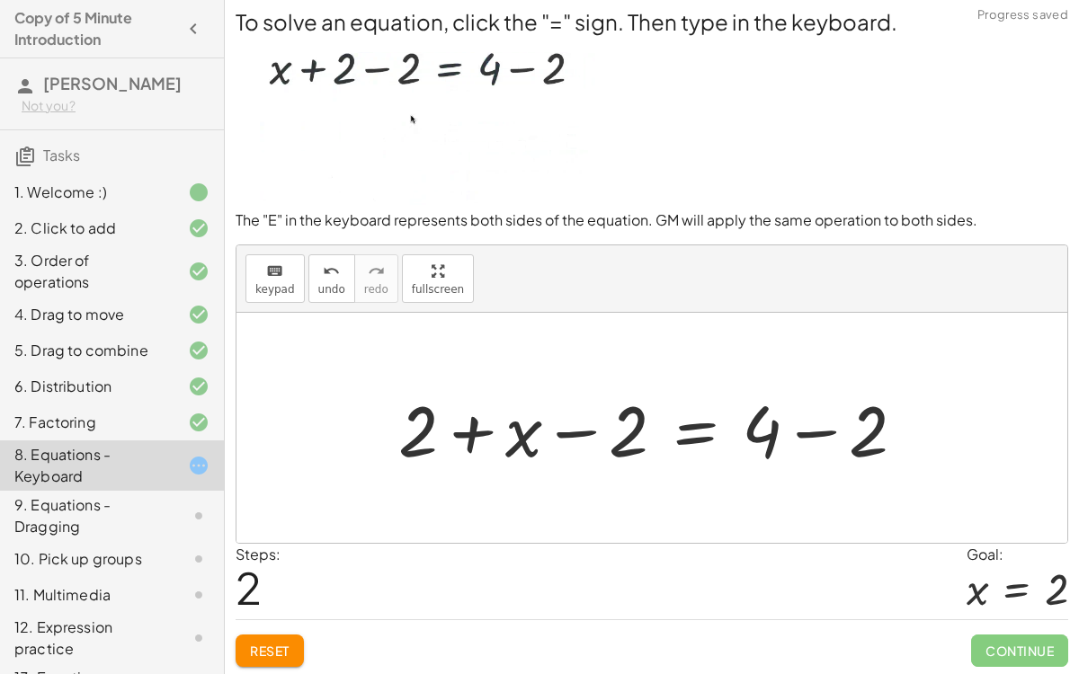
click at [471, 430] on div at bounding box center [658, 428] width 539 height 93
click at [572, 433] on div at bounding box center [658, 428] width 539 height 93
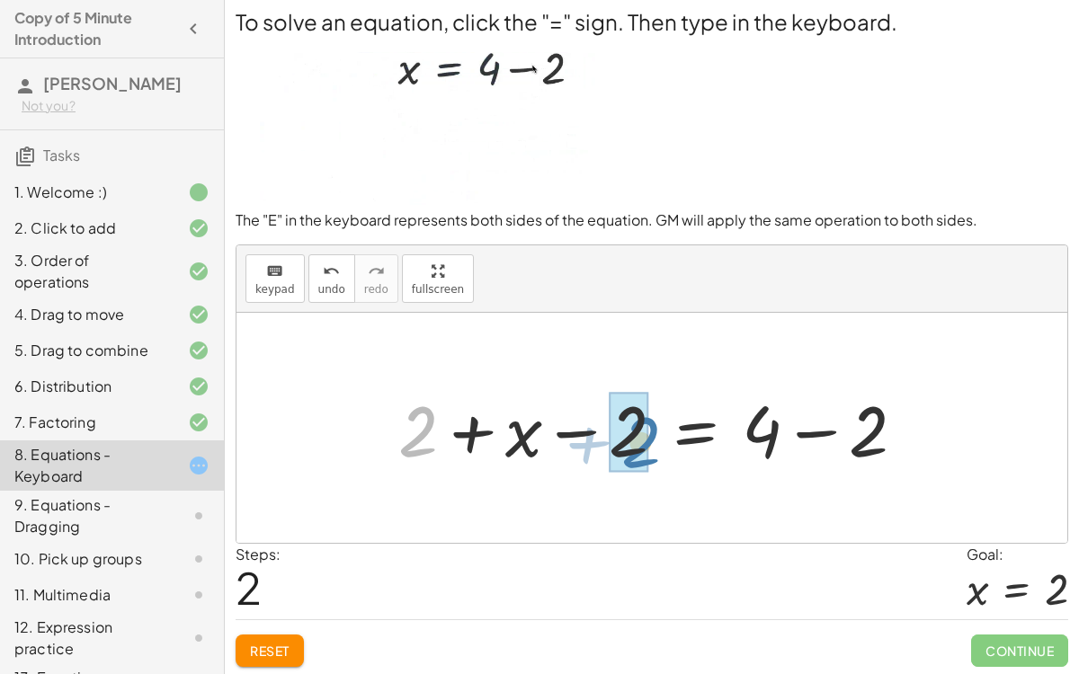
drag, startPoint x: 416, startPoint y: 423, endPoint x: 645, endPoint y: 432, distance: 228.5
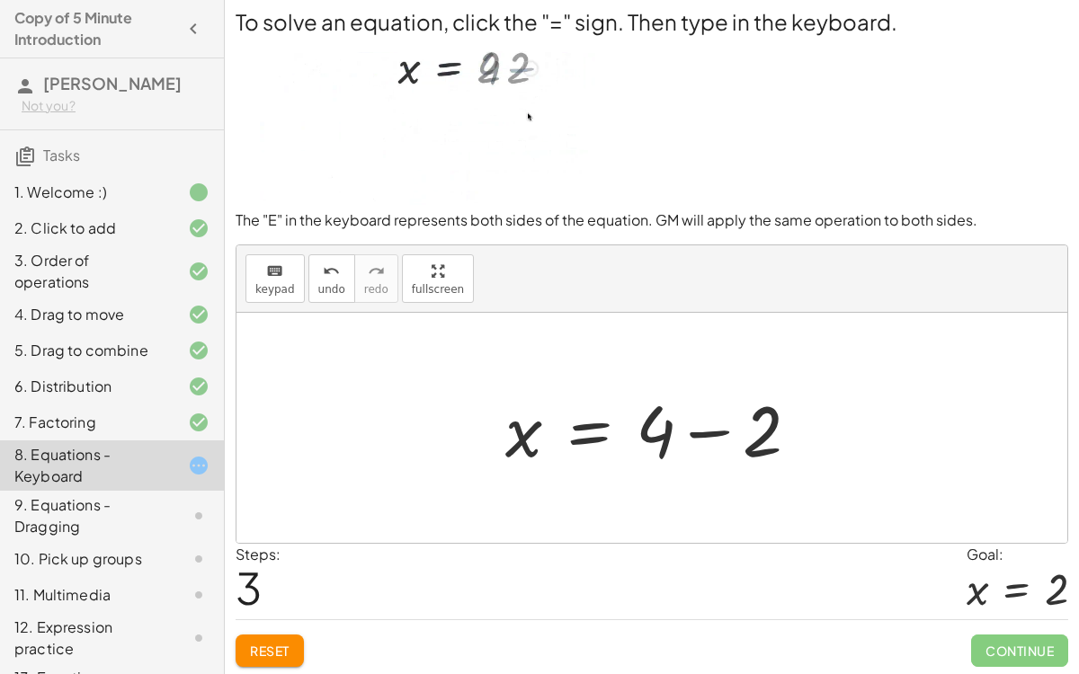
click at [646, 432] on div at bounding box center [659, 428] width 326 height 93
drag, startPoint x: 646, startPoint y: 432, endPoint x: 747, endPoint y: 430, distance: 100.7
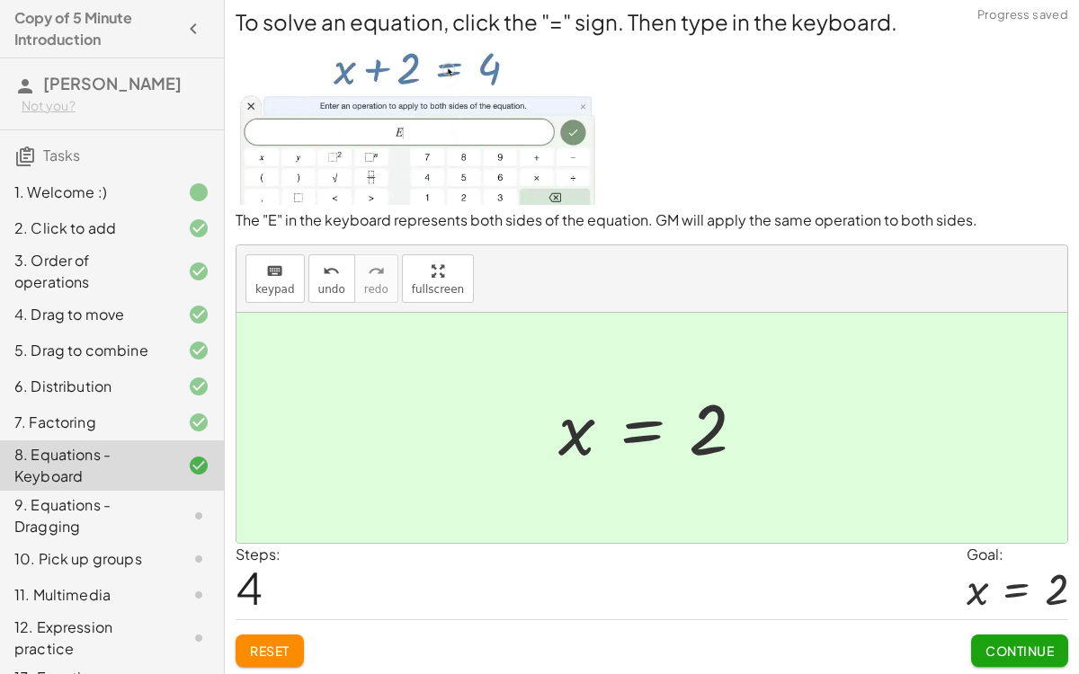
click at [1047, 521] on span "Continue" at bounding box center [1019, 651] width 68 height 16
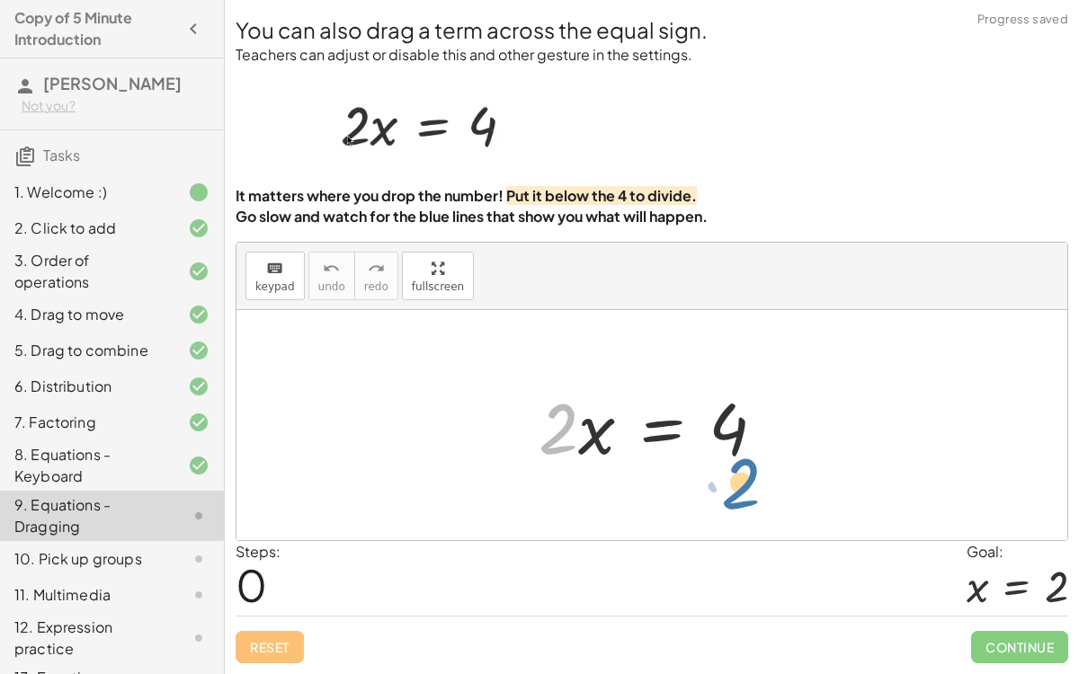
drag, startPoint x: 562, startPoint y: 443, endPoint x: 768, endPoint y: 515, distance: 218.1
click at [768, 515] on div "· 2 · 2 · x = 4" at bounding box center [651, 425] width 831 height 230
drag, startPoint x: 555, startPoint y: 425, endPoint x: 732, endPoint y: 478, distance: 184.9
drag, startPoint x: 598, startPoint y: 442, endPoint x: 768, endPoint y: 491, distance: 176.7
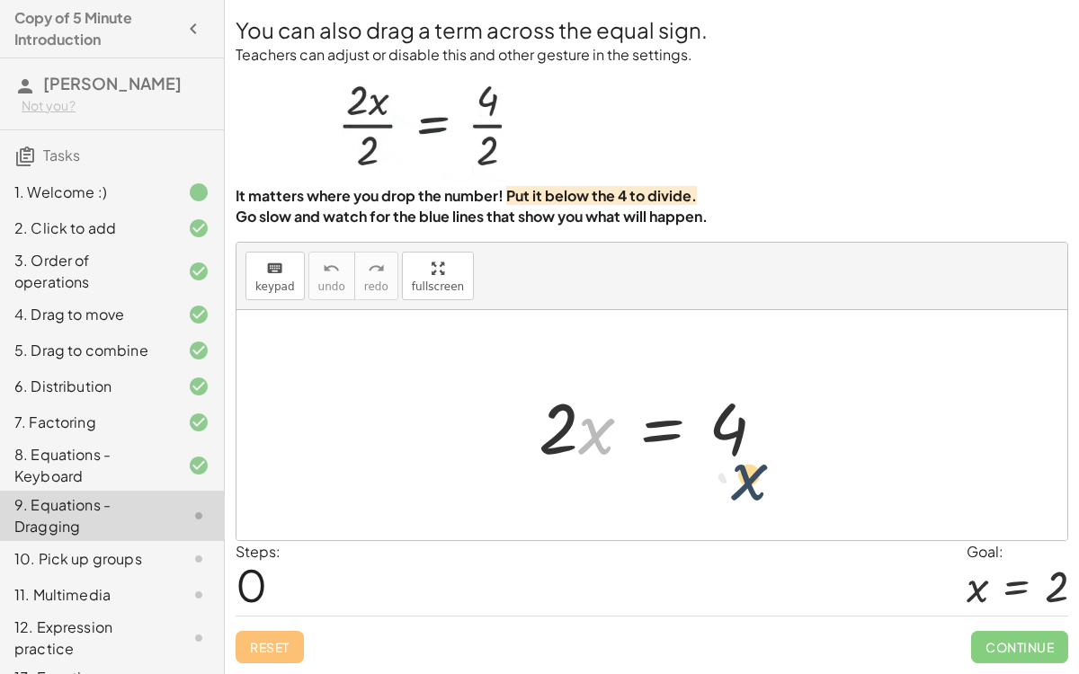
click at [768, 491] on div "· x · 2 · x = 4" at bounding box center [651, 425] width 831 height 230
drag, startPoint x: 573, startPoint y: 425, endPoint x: 683, endPoint y: 437, distance: 111.2
click at [683, 437] on div at bounding box center [658, 425] width 259 height 93
click at [564, 417] on div at bounding box center [658, 425] width 259 height 93
click at [562, 417] on div at bounding box center [658, 425] width 259 height 93
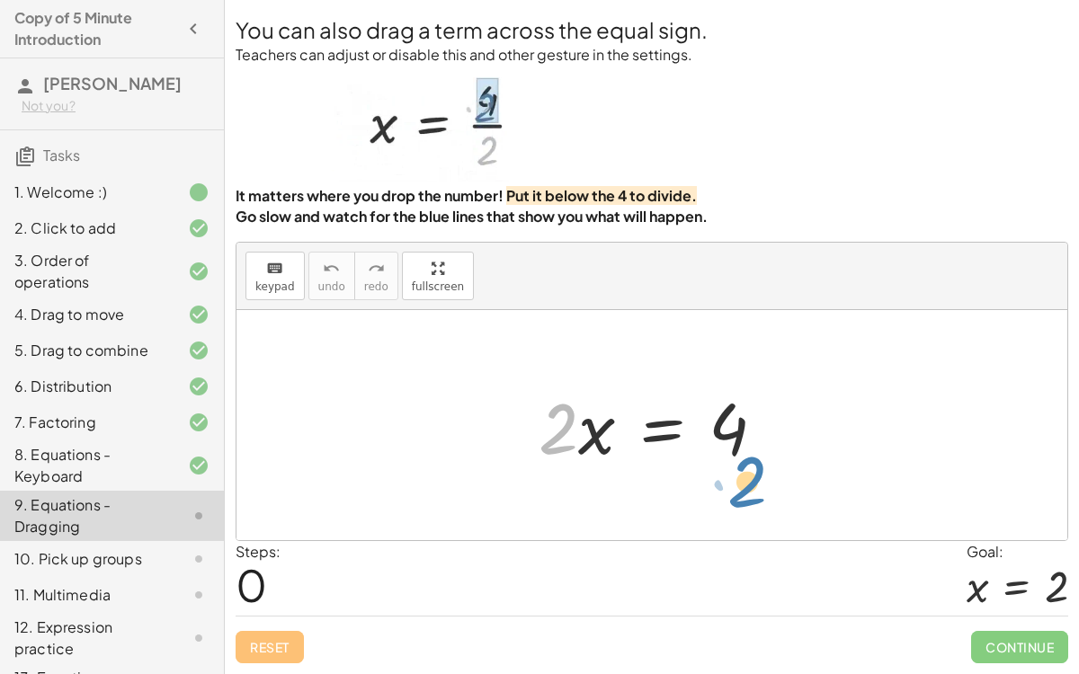
drag, startPoint x: 562, startPoint y: 417, endPoint x: 752, endPoint y: 469, distance: 196.7
click at [752, 469] on div at bounding box center [658, 425] width 259 height 93
click at [531, 431] on div at bounding box center [658, 425] width 259 height 93
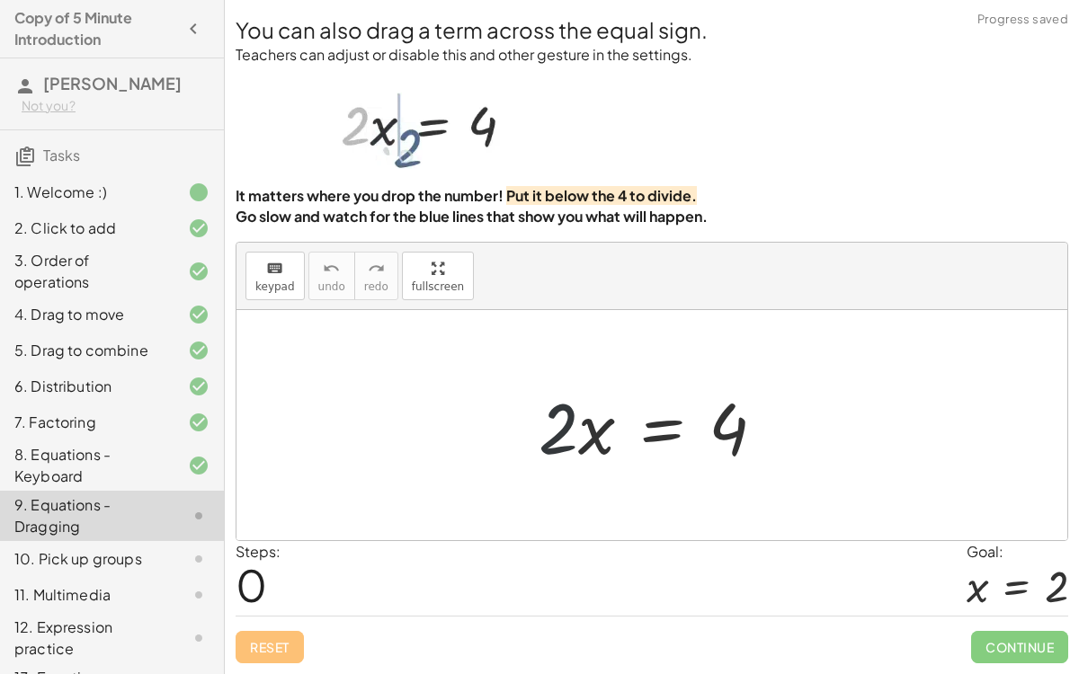
click at [530, 431] on div at bounding box center [658, 425] width 259 height 93
drag, startPoint x: 530, startPoint y: 431, endPoint x: 699, endPoint y: 499, distance: 182.0
click at [699, 499] on div "· 2 · 2 · x = 4" at bounding box center [651, 425] width 831 height 230
click at [575, 423] on div at bounding box center [658, 425] width 259 height 93
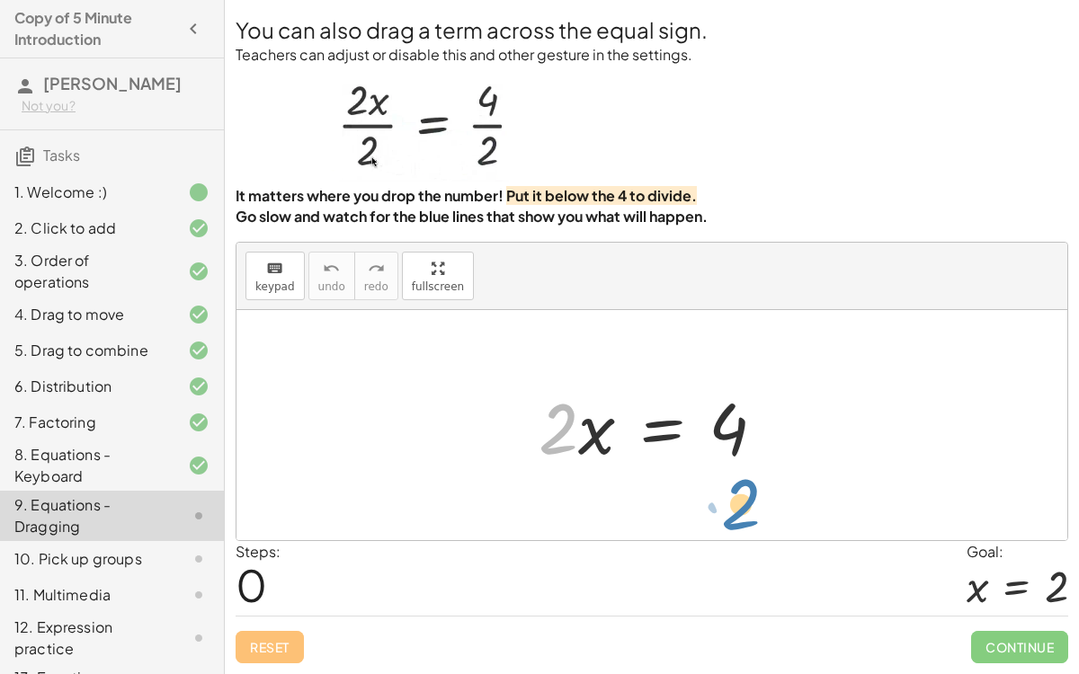
drag, startPoint x: 564, startPoint y: 410, endPoint x: 752, endPoint y: 481, distance: 200.9
click at [752, 481] on div "· 2 · x · 2 · x = 4" at bounding box center [651, 425] width 831 height 230
drag, startPoint x: 553, startPoint y: 430, endPoint x: 716, endPoint y: 494, distance: 175.1
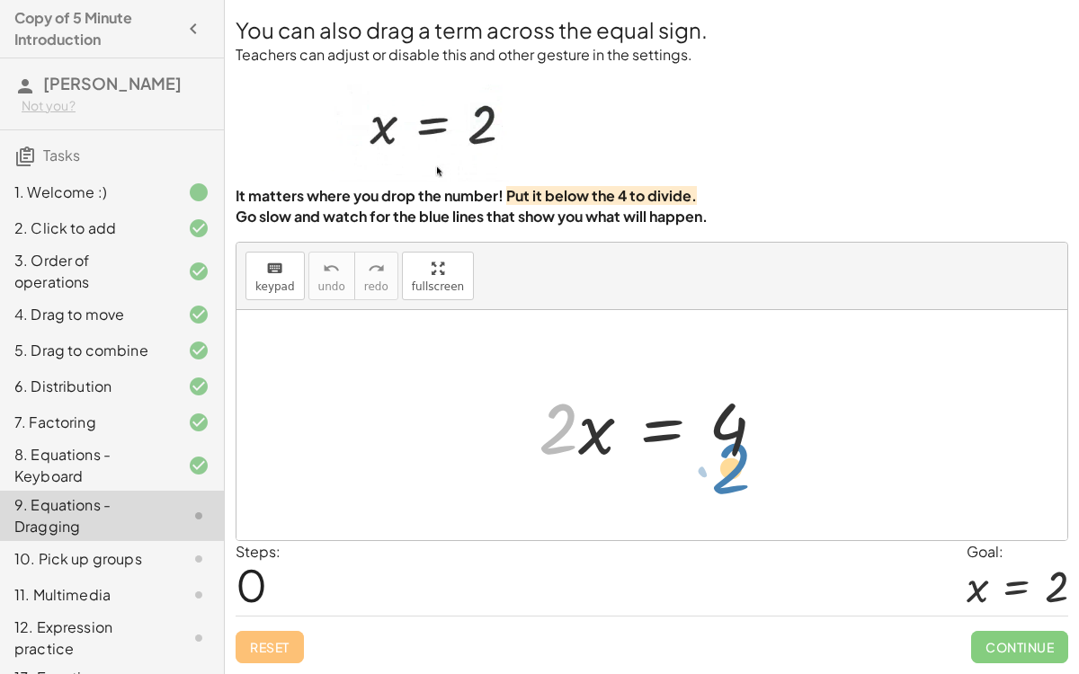
drag, startPoint x: 565, startPoint y: 431, endPoint x: 743, endPoint y: 492, distance: 187.1
drag, startPoint x: 552, startPoint y: 437, endPoint x: 742, endPoint y: 487, distance: 196.2
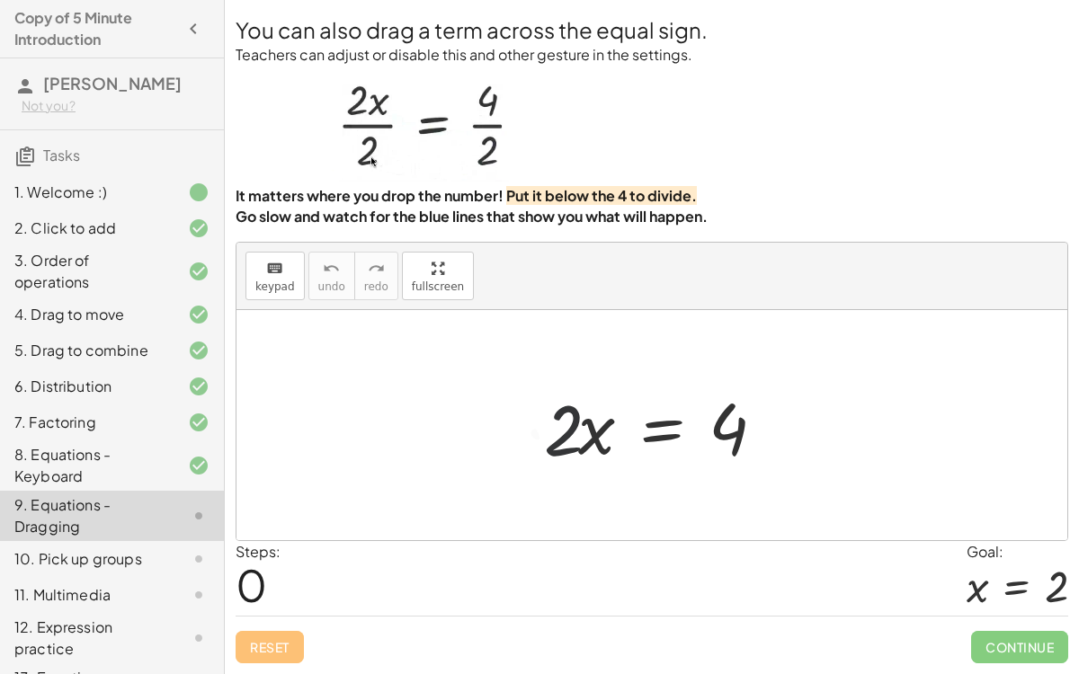
drag, startPoint x: 742, startPoint y: 487, endPoint x: 616, endPoint y: 485, distance: 125.9
click at [616, 485] on div at bounding box center [651, 425] width 831 height 230
drag, startPoint x: 559, startPoint y: 429, endPoint x: 751, endPoint y: 517, distance: 210.8
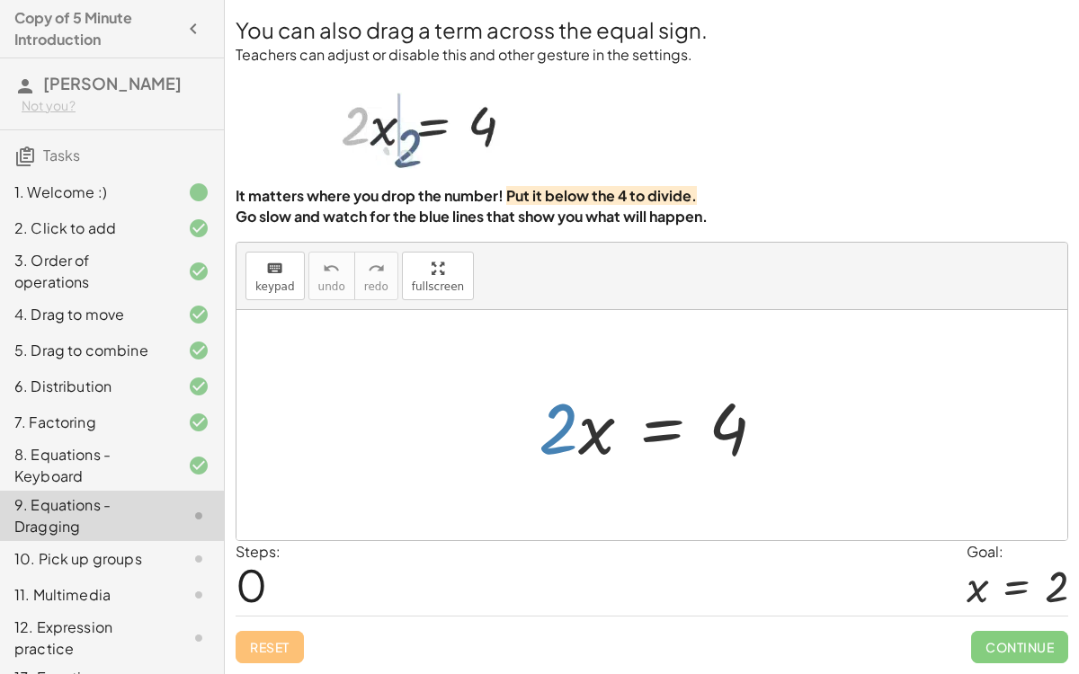
click at [561, 429] on div at bounding box center [658, 425] width 259 height 93
drag, startPoint x: 565, startPoint y: 437, endPoint x: 735, endPoint y: 499, distance: 180.9
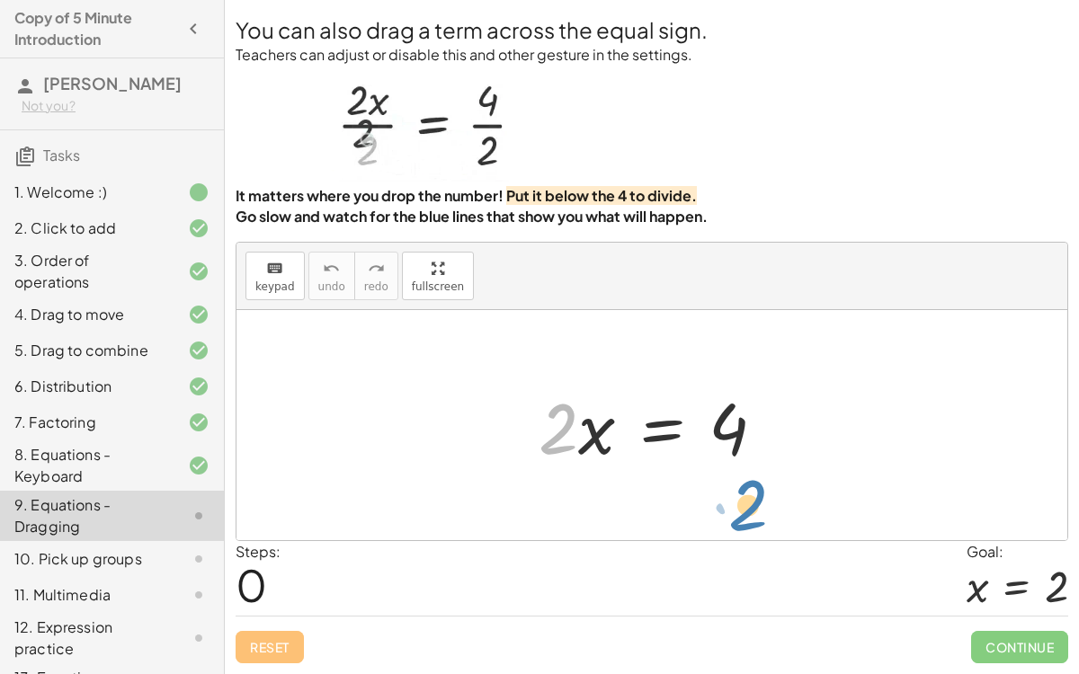
drag, startPoint x: 575, startPoint y: 423, endPoint x: 768, endPoint y: 497, distance: 206.3
click at [768, 497] on div "· 2 · 2 · x = 4" at bounding box center [651, 425] width 831 height 230
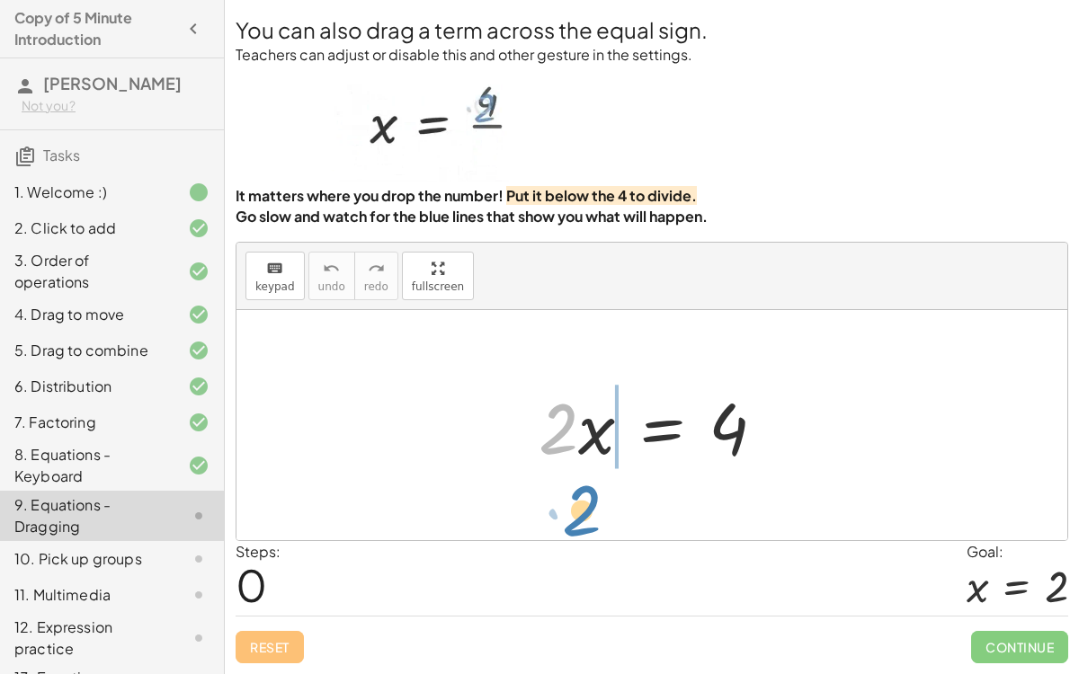
drag, startPoint x: 573, startPoint y: 424, endPoint x: 596, endPoint y: 507, distance: 85.9
click at [596, 507] on div "· 2 · 2 · x = 4" at bounding box center [651, 425] width 831 height 230
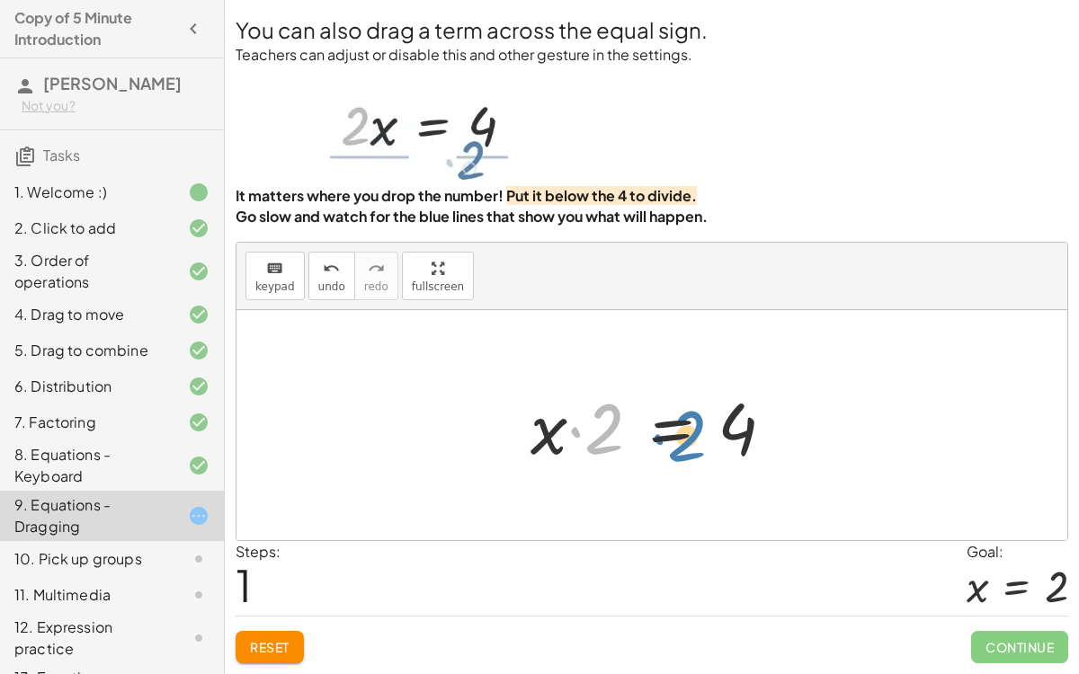
drag, startPoint x: 583, startPoint y: 437, endPoint x: 649, endPoint y: 437, distance: 66.5
click at [649, 437] on div at bounding box center [659, 425] width 276 height 93
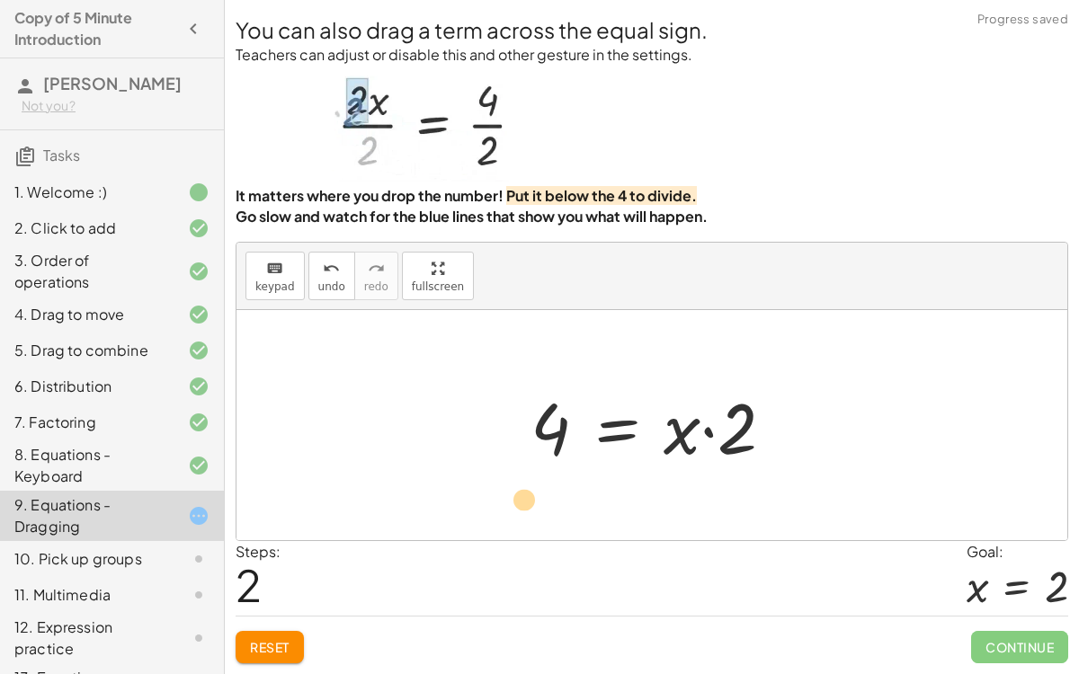
drag, startPoint x: 721, startPoint y: 441, endPoint x: 506, endPoint y: 512, distance: 226.3
click at [506, 512] on div "· 2 · x = 4 · x · 2 = 4 · 2 · 2 · x = 4" at bounding box center [651, 425] width 831 height 230
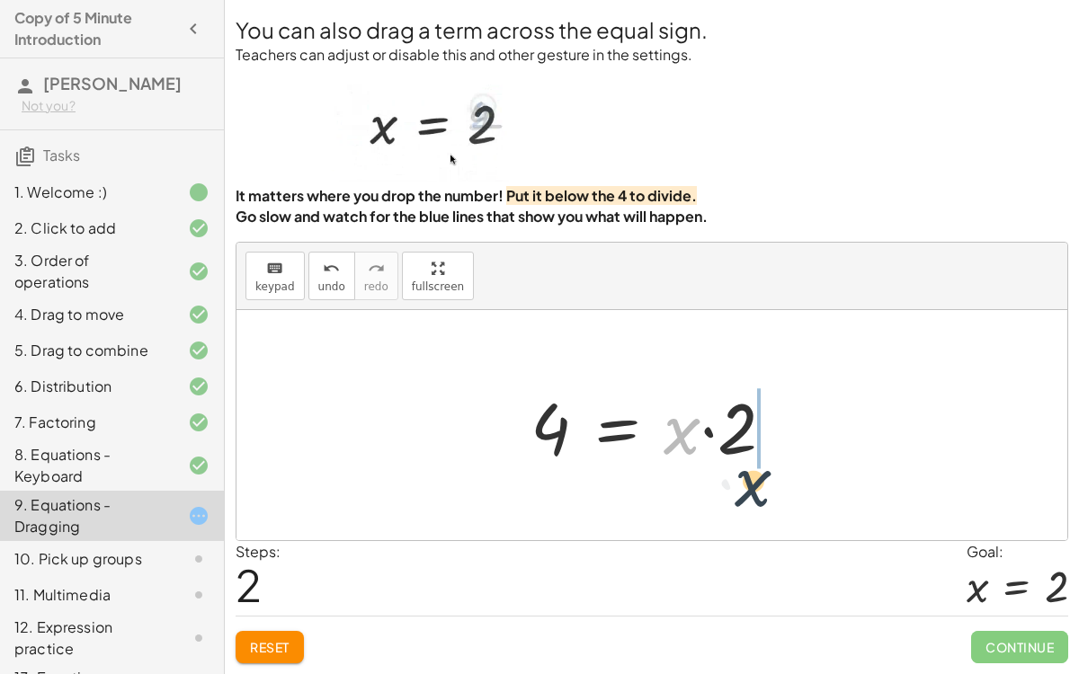
drag, startPoint x: 681, startPoint y: 433, endPoint x: 753, endPoint y: 487, distance: 90.6
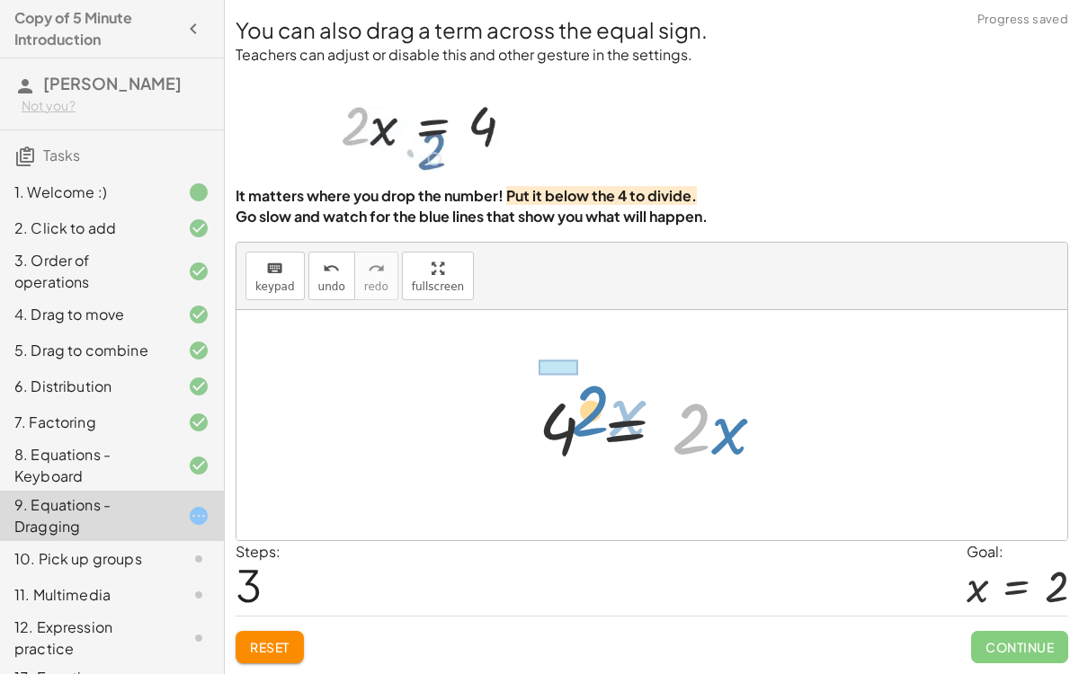
drag, startPoint x: 697, startPoint y: 437, endPoint x: 587, endPoint y: 419, distance: 111.1
click at [587, 419] on div at bounding box center [658, 425] width 259 height 93
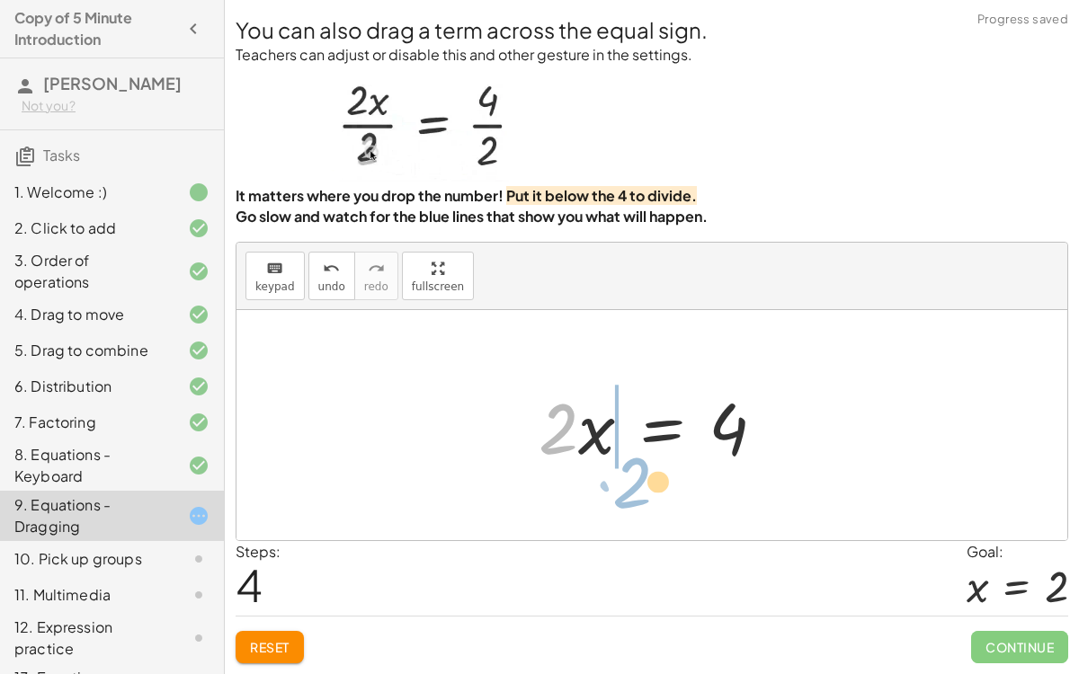
drag, startPoint x: 559, startPoint y: 421, endPoint x: 596, endPoint y: 472, distance: 63.1
click at [596, 472] on div "· 2 · x = 4 · x · 2 = 4 4 = · x · 2 4 = · 2 · x · 2 · 2 · x = 4" at bounding box center [652, 426] width 281 height 102
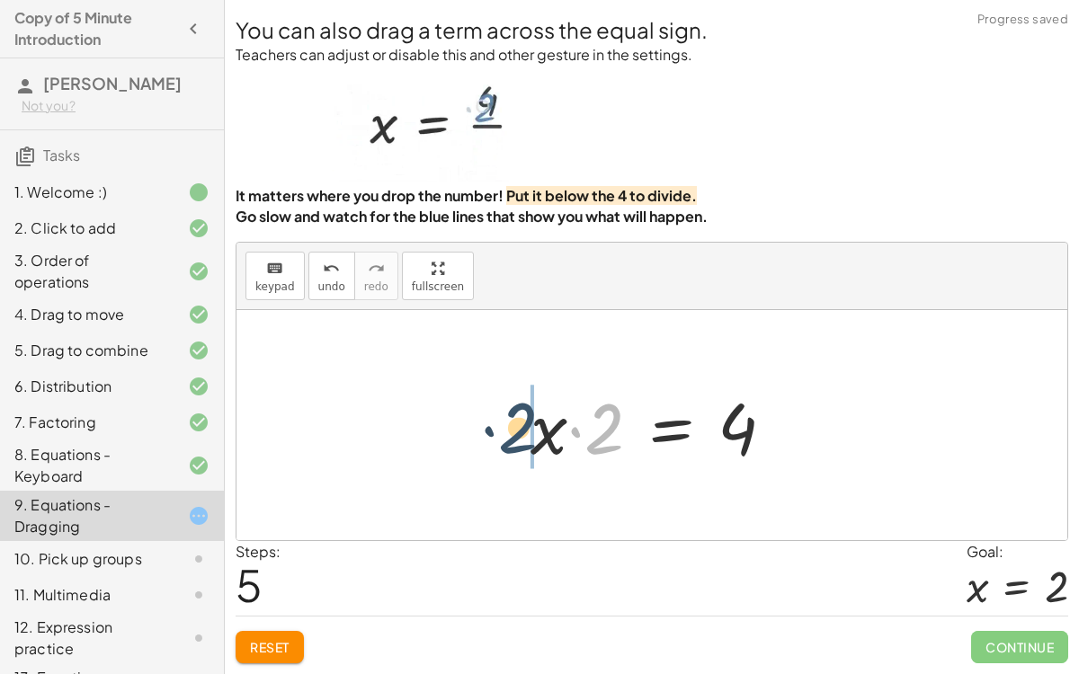
drag, startPoint x: 588, startPoint y: 440, endPoint x: 486, endPoint y: 439, distance: 101.6
click at [486, 439] on div "· 2 · x = 4 · x · 2 = 4 4 = · x · 2 4 = · 2 · x · 2 · x = 4 · 2 · 2 · x = 4" at bounding box center [651, 425] width 831 height 230
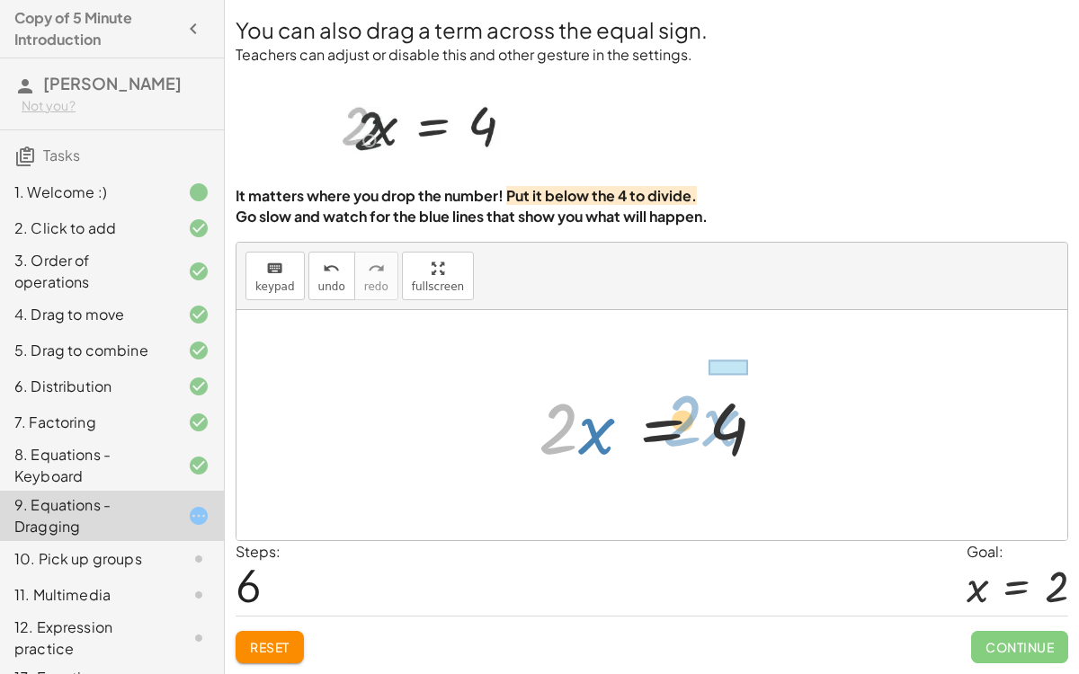
drag, startPoint x: 558, startPoint y: 431, endPoint x: 682, endPoint y: 423, distance: 124.3
click at [682, 423] on div at bounding box center [658, 425] width 259 height 93
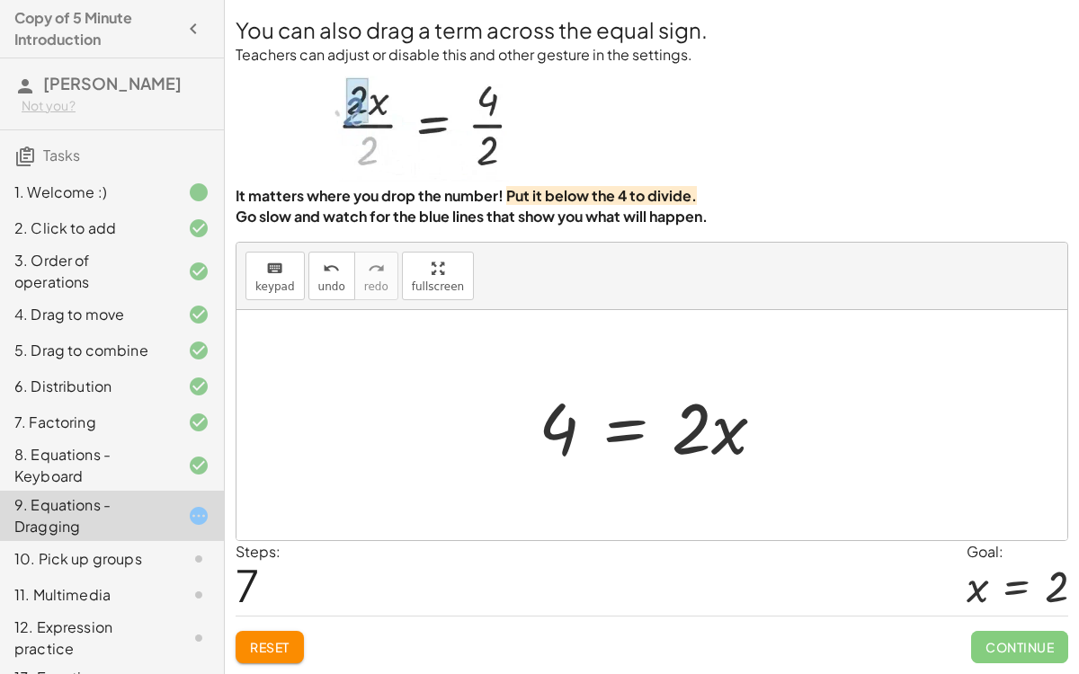
click at [245, 521] on button "Reset" at bounding box center [270, 647] width 68 height 32
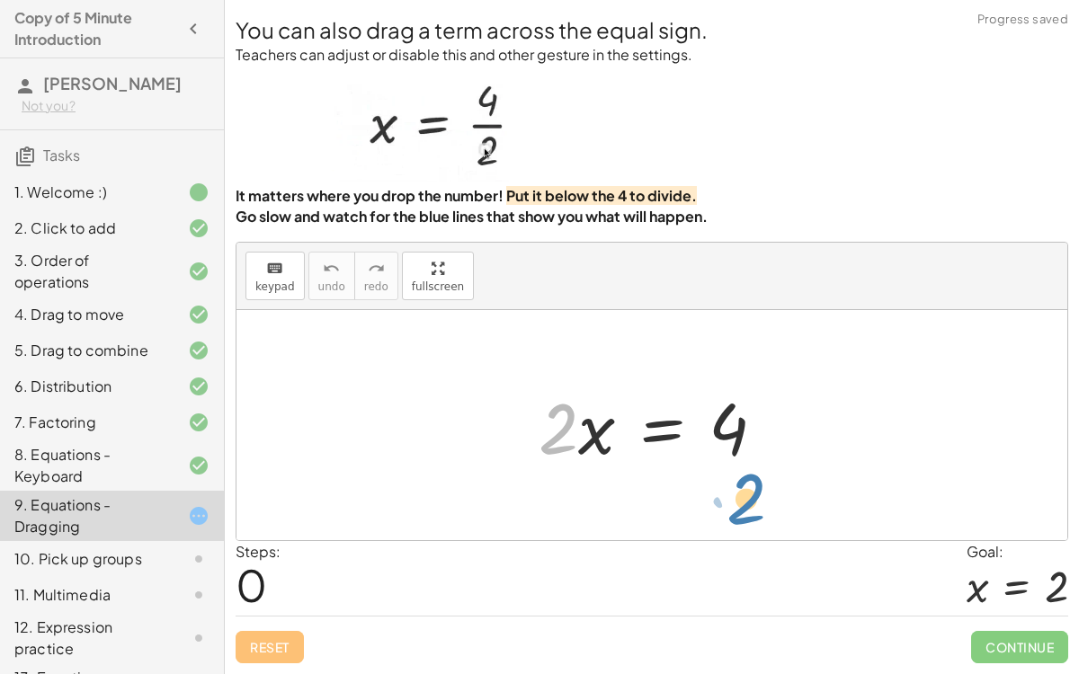
drag, startPoint x: 556, startPoint y: 431, endPoint x: 734, endPoint y: 499, distance: 190.7
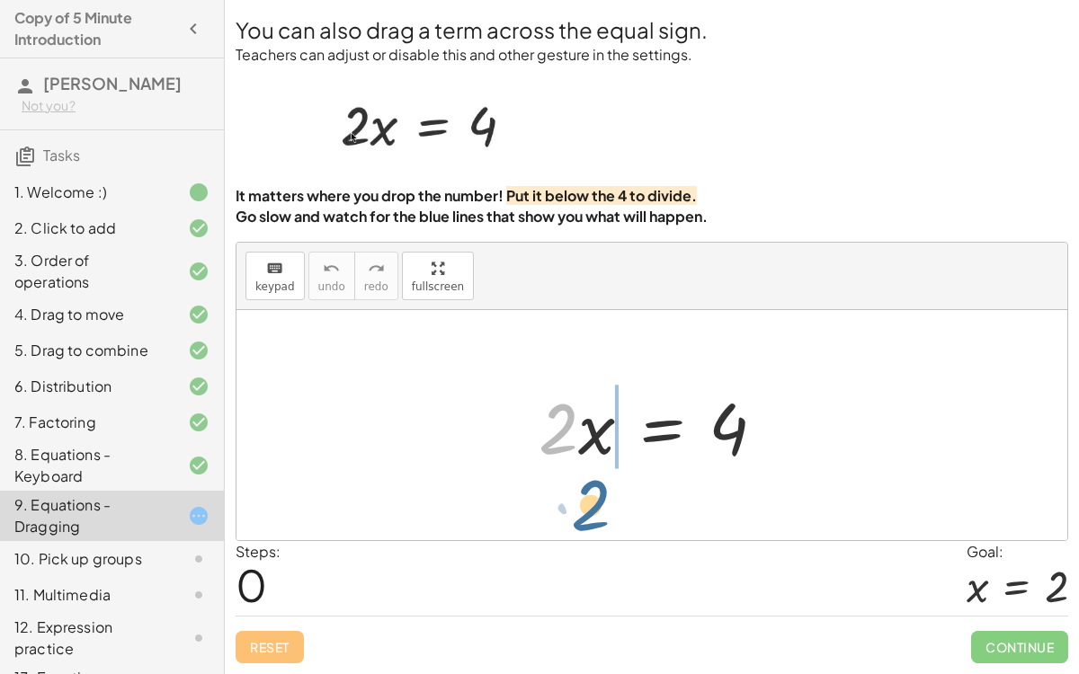
drag, startPoint x: 556, startPoint y: 423, endPoint x: 587, endPoint y: 500, distance: 83.5
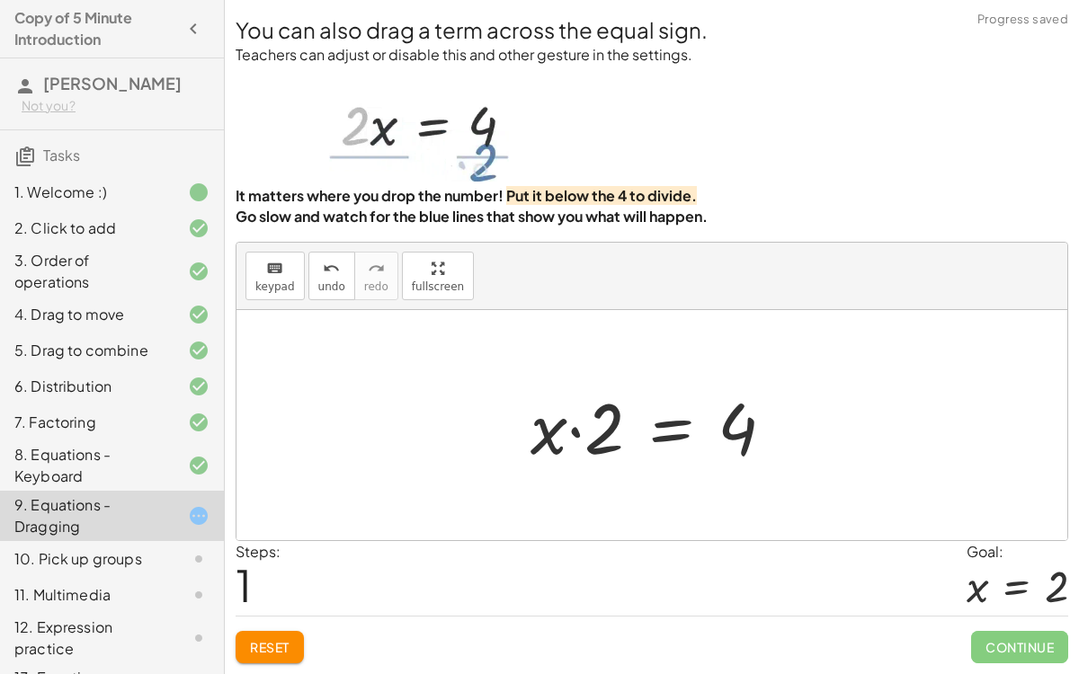
click at [598, 467] on div at bounding box center [659, 425] width 276 height 93
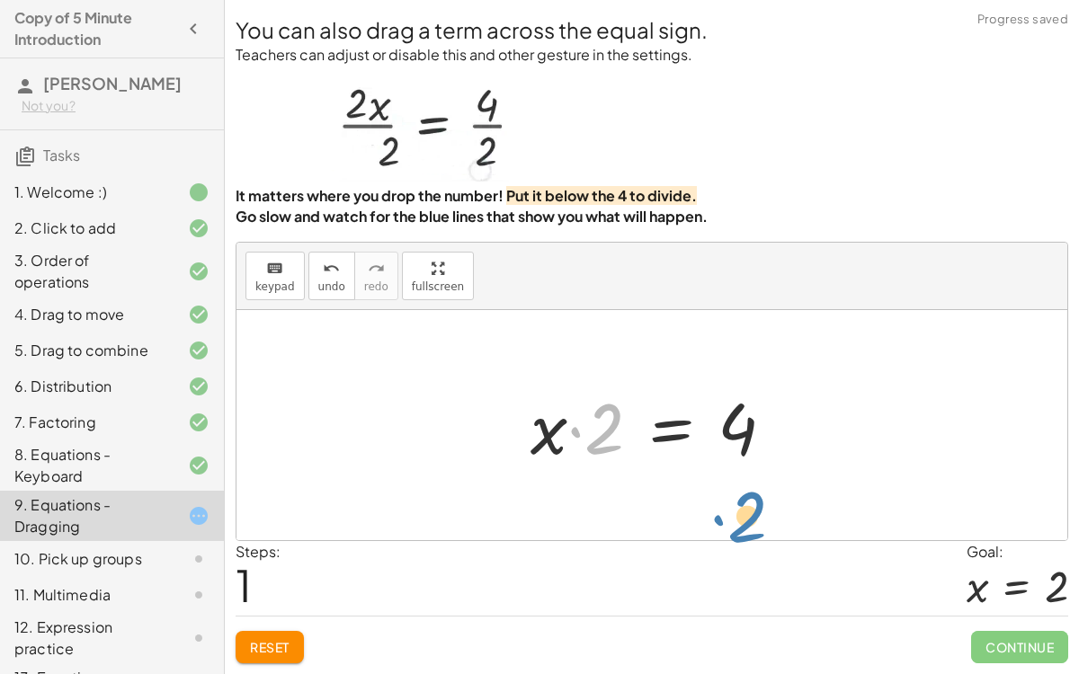
drag, startPoint x: 592, startPoint y: 438, endPoint x: 736, endPoint y: 525, distance: 169.0
click at [736, 521] on div "· 2 · x = 4 · 2 · 2 · x = 4" at bounding box center [651, 425] width 831 height 230
click at [599, 430] on div at bounding box center [659, 425] width 276 height 93
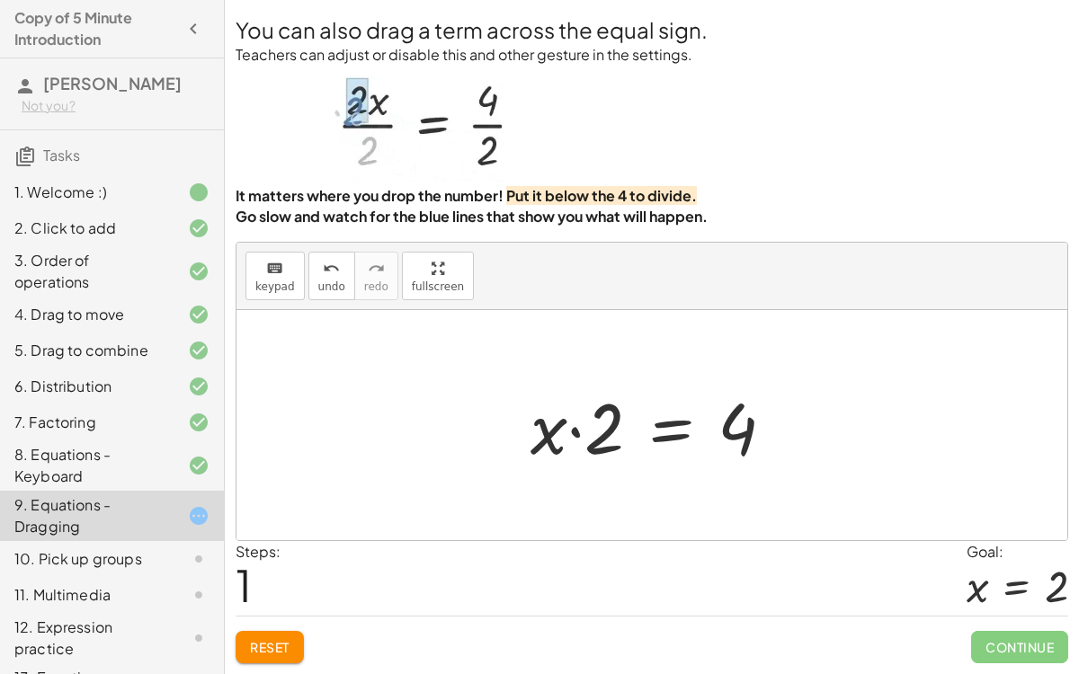
click at [599, 430] on div at bounding box center [659, 425] width 276 height 93
drag, startPoint x: 601, startPoint y: 432, endPoint x: 780, endPoint y: 514, distance: 197.5
drag, startPoint x: 592, startPoint y: 449, endPoint x: 515, endPoint y: 447, distance: 77.3
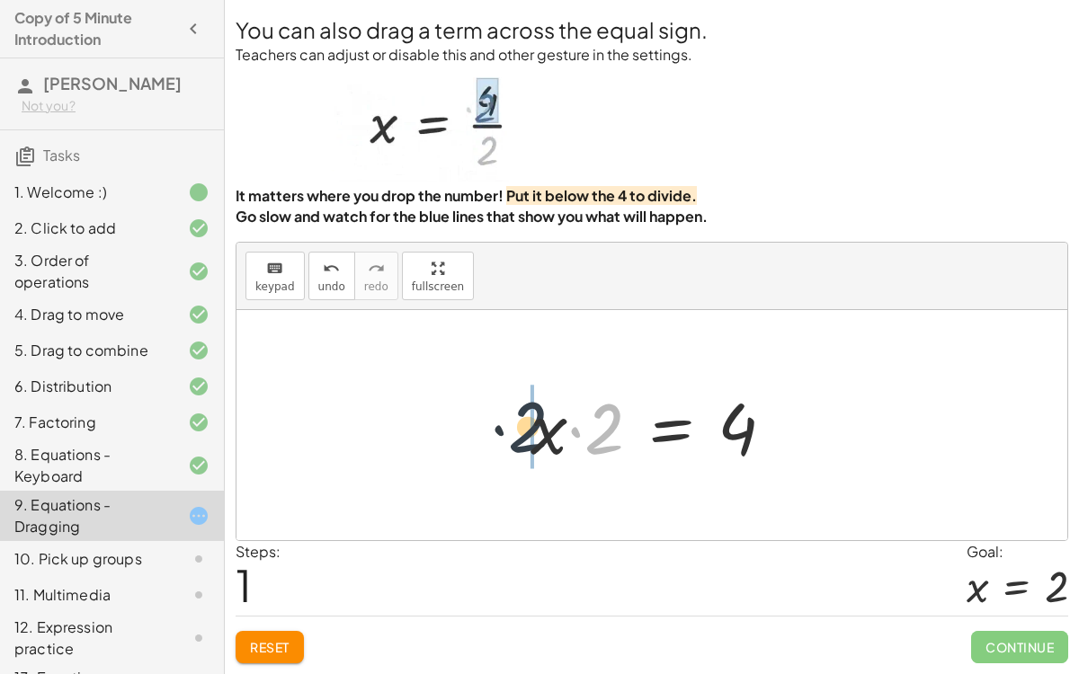
click at [515, 447] on div "· 2 · x = 4 · 2 · 2 · x = 4" at bounding box center [652, 426] width 298 height 102
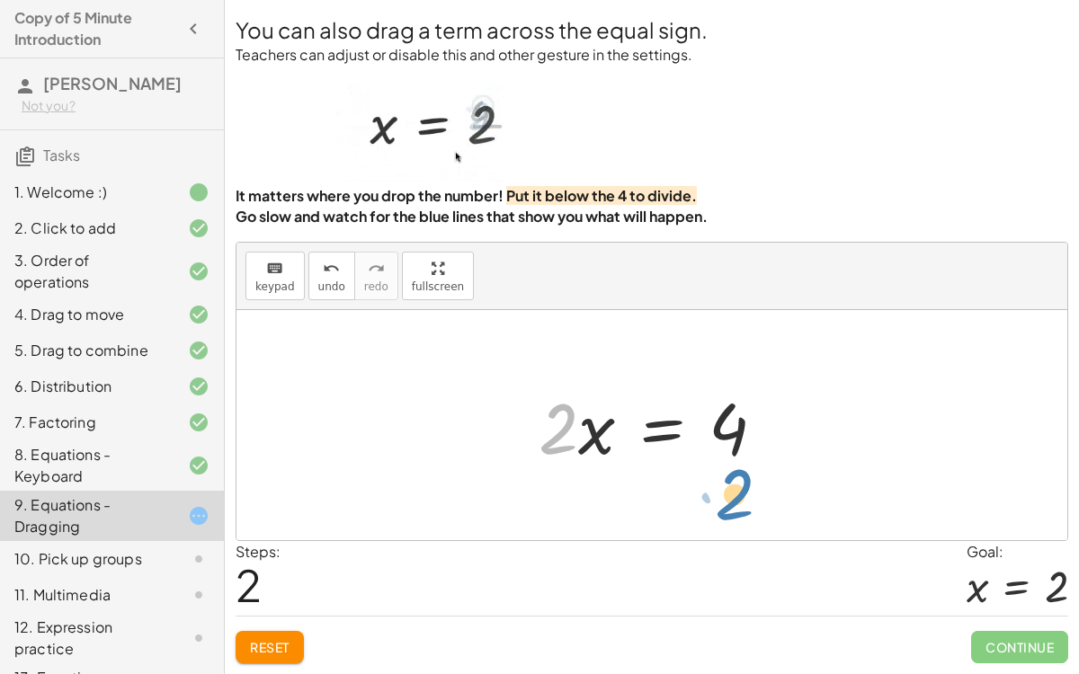
drag, startPoint x: 559, startPoint y: 431, endPoint x: 736, endPoint y: 500, distance: 189.8
drag, startPoint x: 572, startPoint y: 413, endPoint x: 774, endPoint y: 467, distance: 209.3
click at [774, 467] on div at bounding box center [658, 425] width 259 height 93
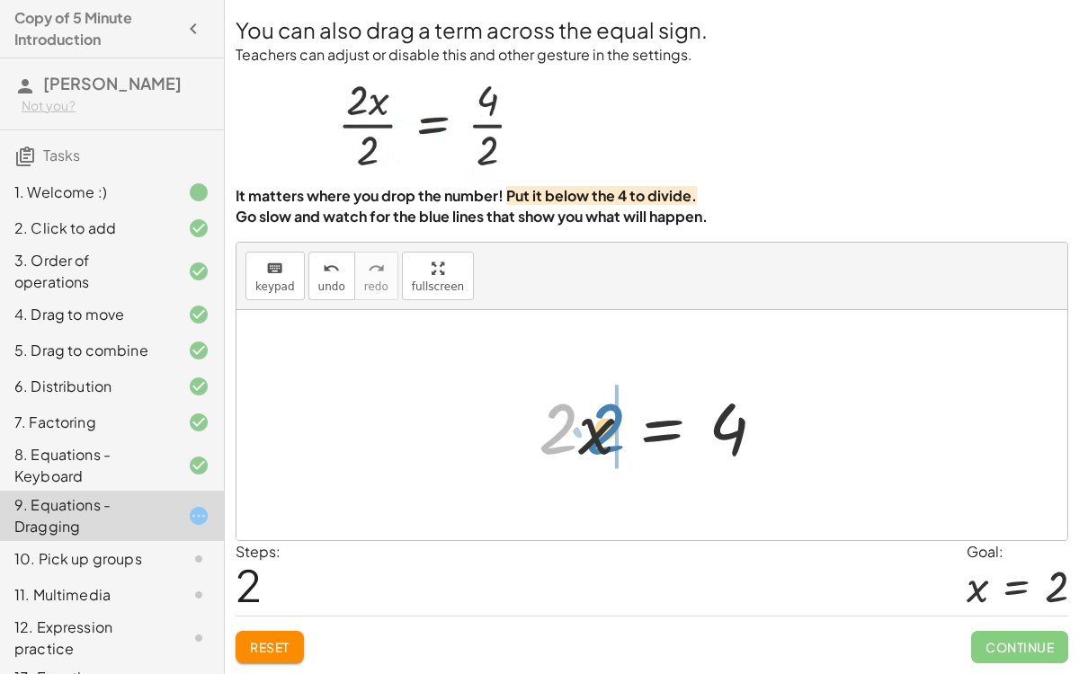
drag, startPoint x: 551, startPoint y: 424, endPoint x: 604, endPoint y: 424, distance: 53.0
click at [604, 424] on div at bounding box center [658, 425] width 259 height 93
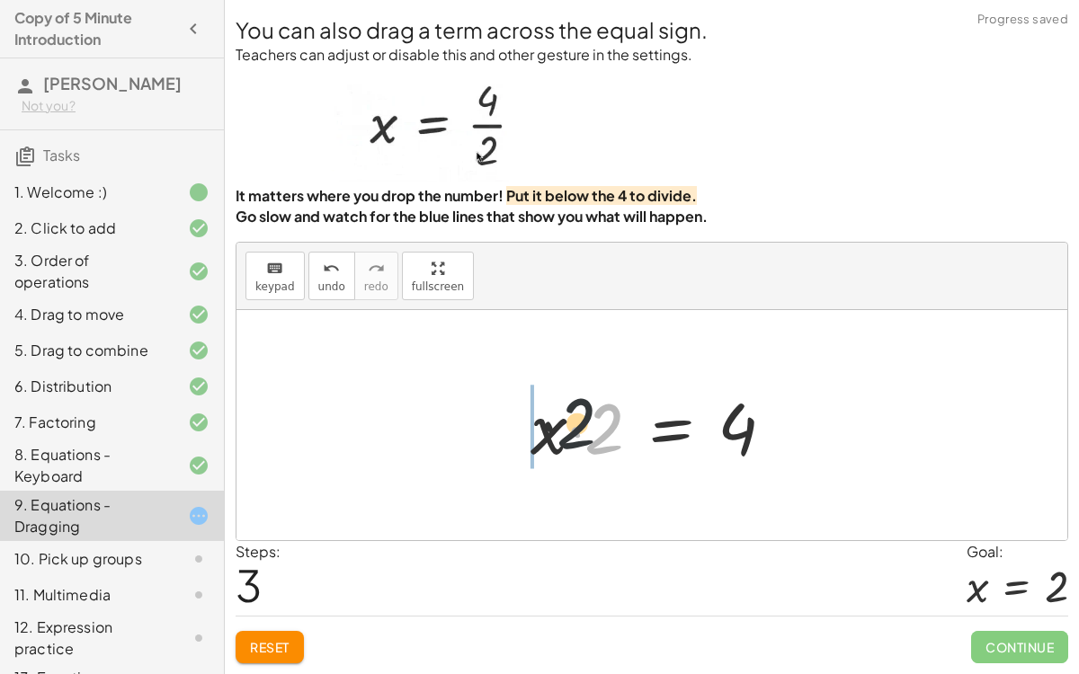
drag, startPoint x: 603, startPoint y: 414, endPoint x: 429, endPoint y: 417, distance: 174.4
click at [429, 417] on div "· 2 · x = 4 · x · 2 = 4 · 2 · x = 4 · 2 · 2 · x = 4" at bounding box center [651, 425] width 831 height 230
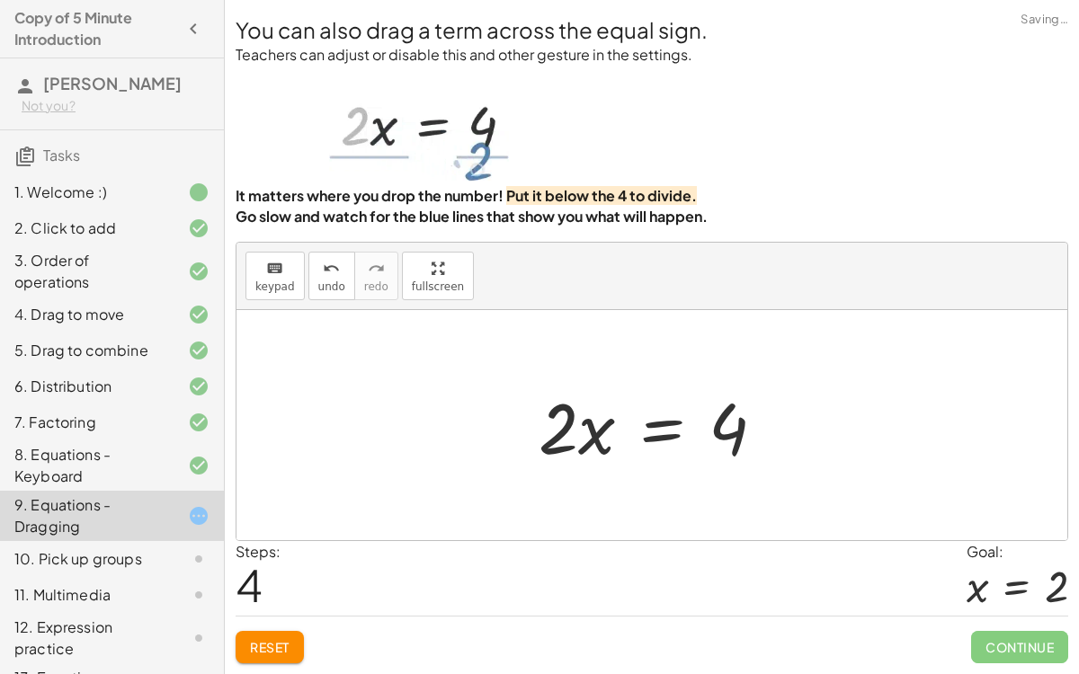
click at [271, 521] on button "Reset" at bounding box center [270, 647] width 68 height 32
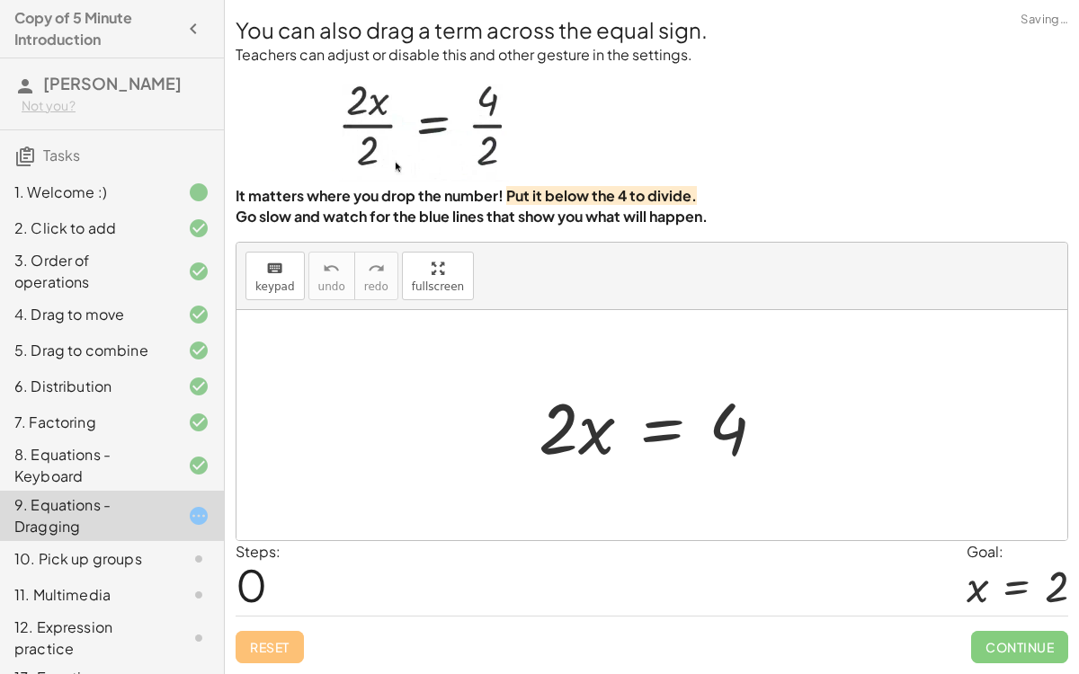
click at [271, 521] on div "Reset Continue" at bounding box center [652, 640] width 832 height 48
drag, startPoint x: 541, startPoint y: 445, endPoint x: 762, endPoint y: 529, distance: 236.7
click at [762, 521] on div "· 2 · 2 · x = 4" at bounding box center [651, 425] width 831 height 230
drag, startPoint x: 553, startPoint y: 431, endPoint x: 727, endPoint y: 500, distance: 187.6
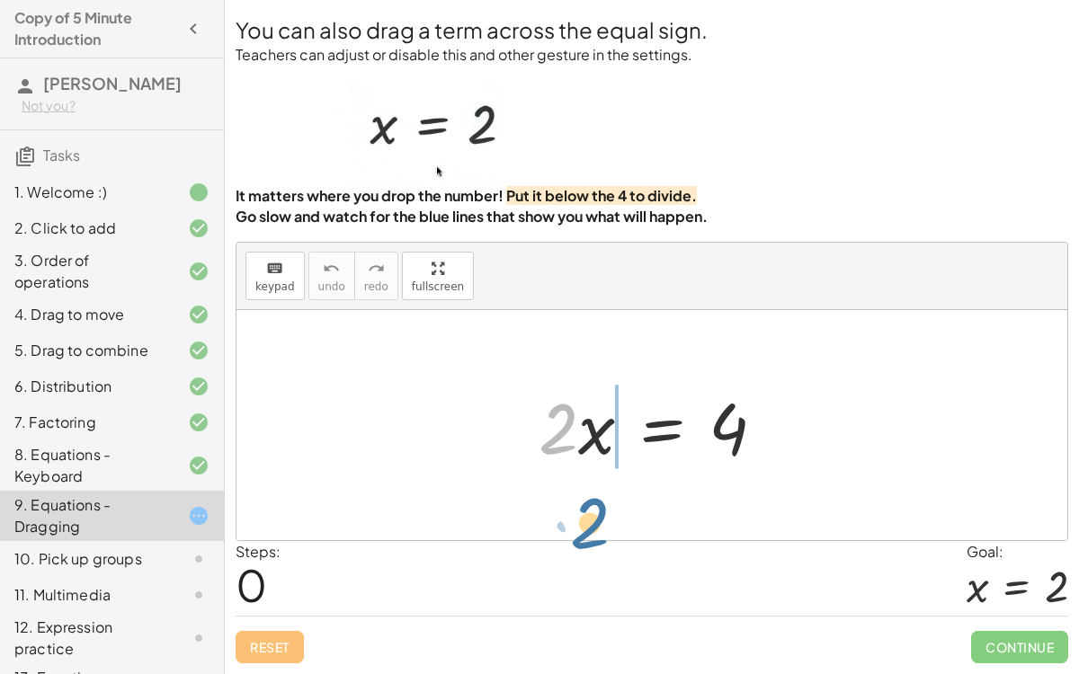
drag, startPoint x: 567, startPoint y: 417, endPoint x: 602, endPoint y: 516, distance: 104.9
click at [602, 516] on div "· 2 · 2 · x = 4" at bounding box center [651, 425] width 831 height 230
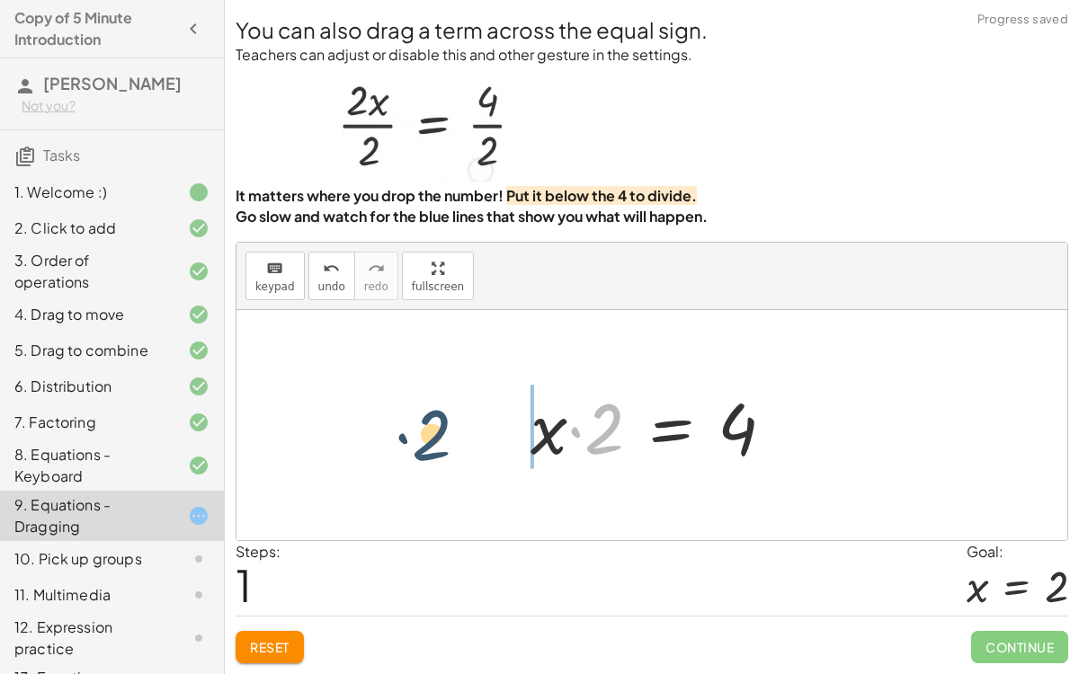
drag, startPoint x: 606, startPoint y: 439, endPoint x: 445, endPoint y: 442, distance: 161.0
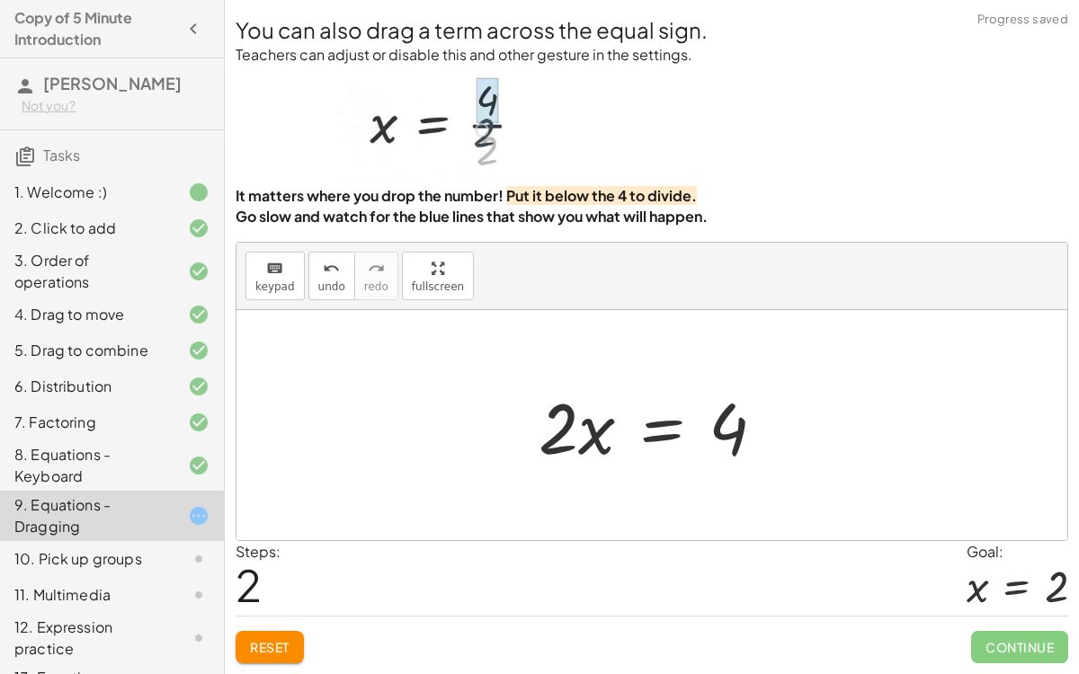
click at [271, 521] on button "Reset" at bounding box center [270, 647] width 68 height 32
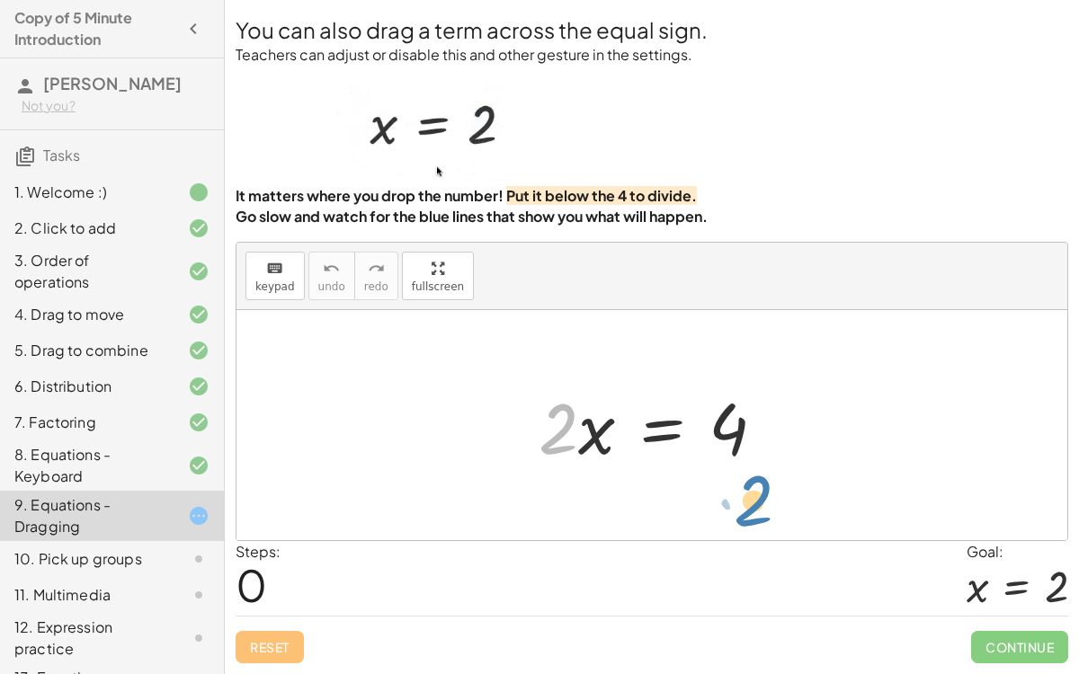
drag, startPoint x: 561, startPoint y: 424, endPoint x: 755, endPoint y: 494, distance: 206.4
click at [676, 428] on div at bounding box center [658, 425] width 259 height 93
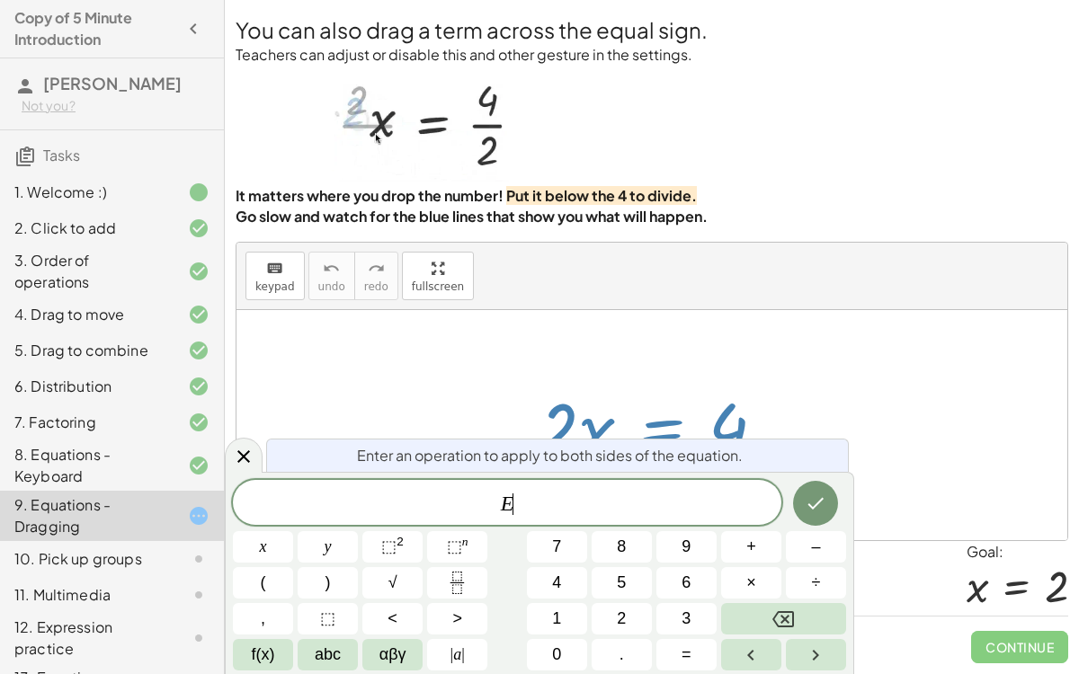
click at [676, 428] on div at bounding box center [658, 425] width 259 height 93
click at [545, 521] on button "7" at bounding box center [557, 546] width 60 height 31
click at [802, 521] on button "Backspace" at bounding box center [783, 618] width 125 height 31
click at [810, 521] on button "÷" at bounding box center [816, 582] width 60 height 31
click at [637, 521] on button "2" at bounding box center [622, 618] width 60 height 31
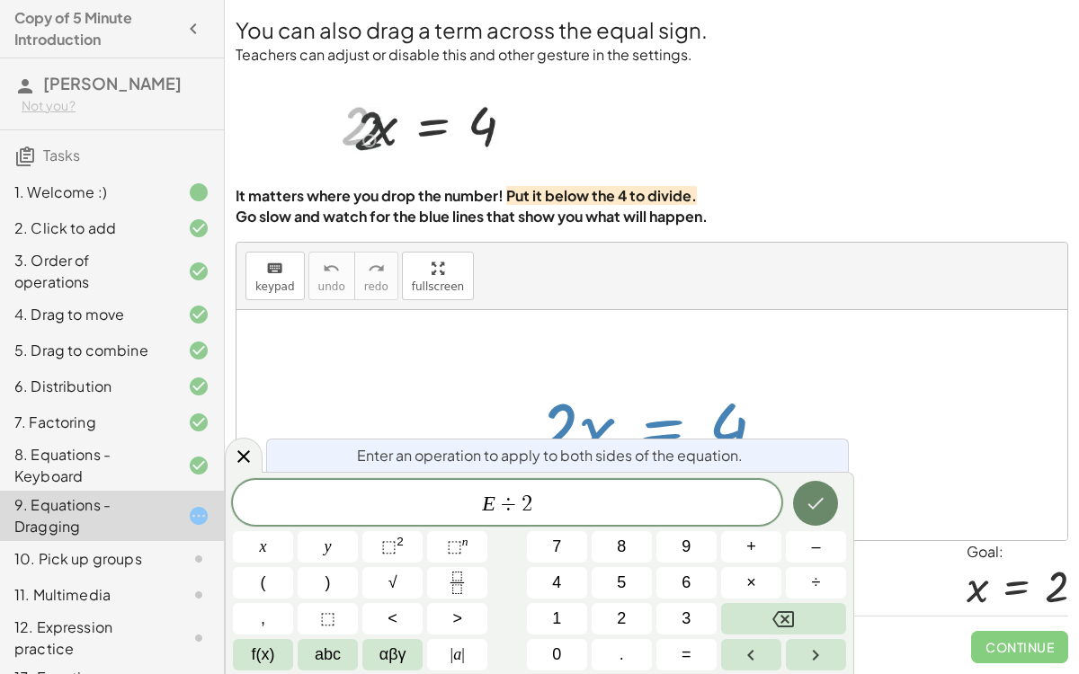
click at [829, 500] on button "Done" at bounding box center [815, 503] width 45 height 45
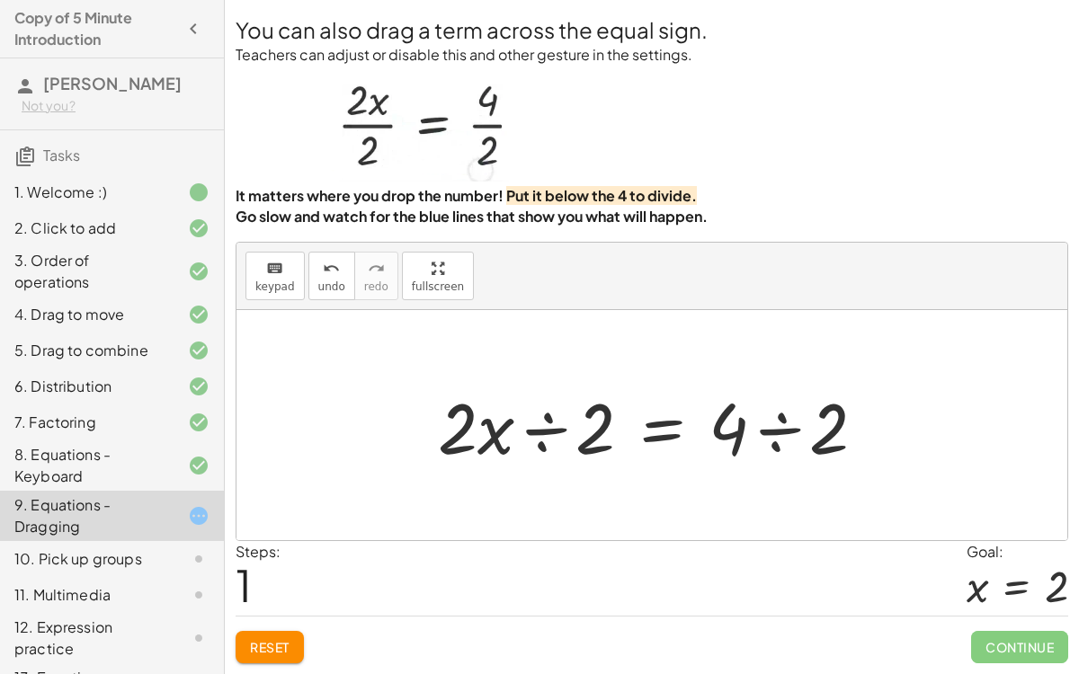
click at [531, 431] on div at bounding box center [659, 425] width 460 height 93
click at [531, 431] on div at bounding box center [674, 425] width 430 height 138
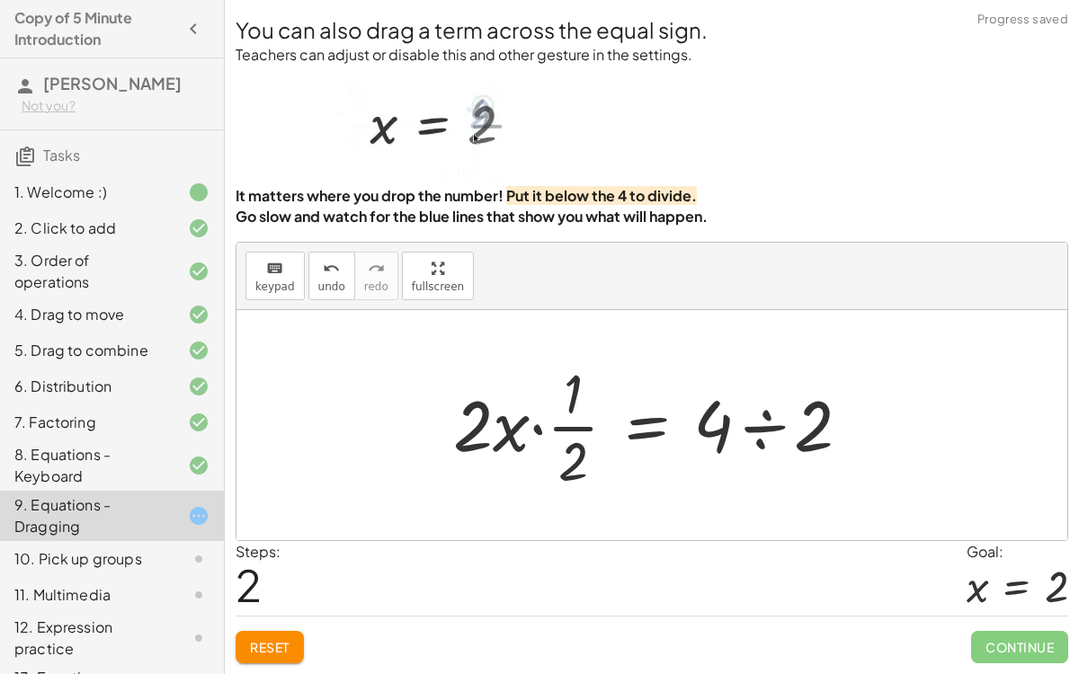
click at [755, 422] on div at bounding box center [659, 425] width 430 height 138
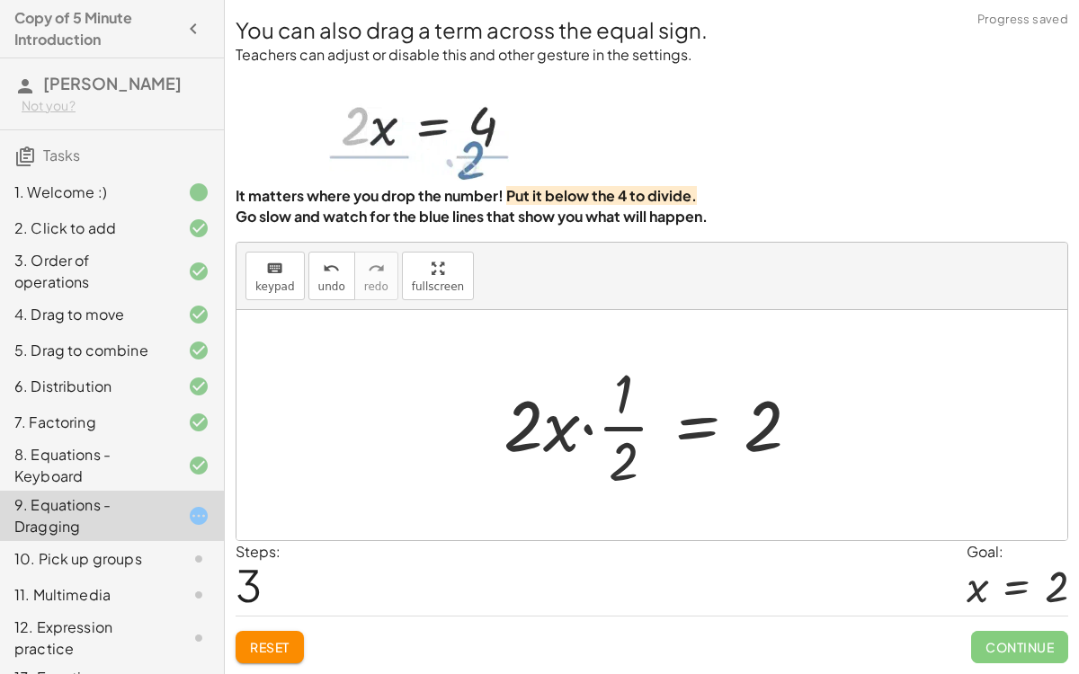
click at [610, 425] on div at bounding box center [658, 425] width 329 height 138
click at [591, 425] on div at bounding box center [658, 425] width 329 height 138
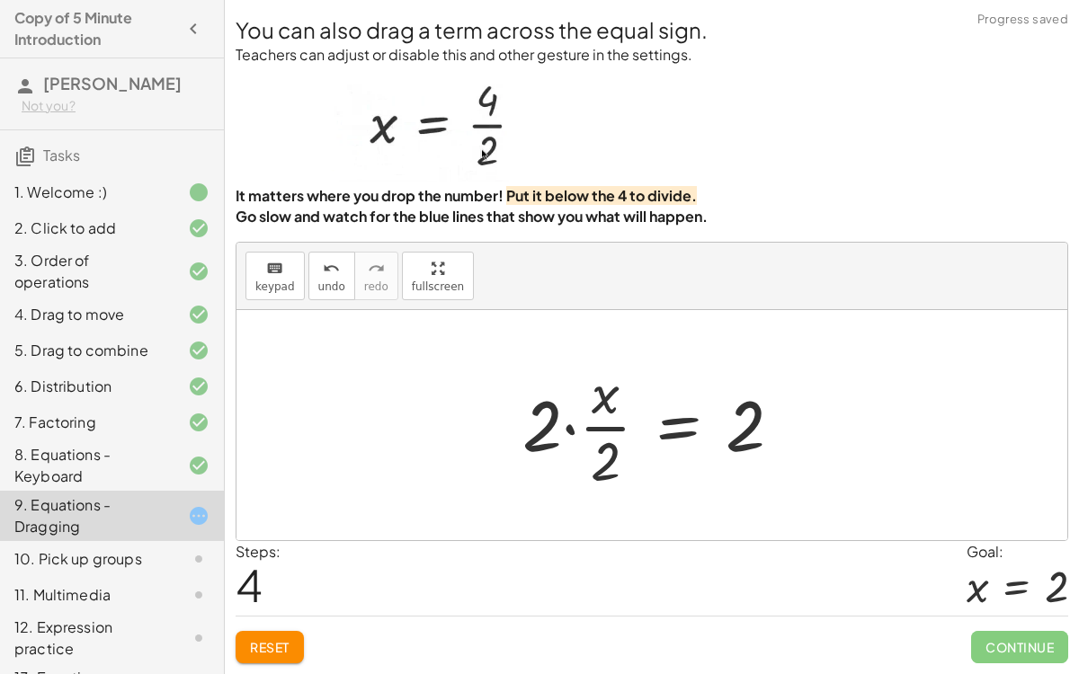
click at [572, 427] on div at bounding box center [659, 425] width 292 height 138
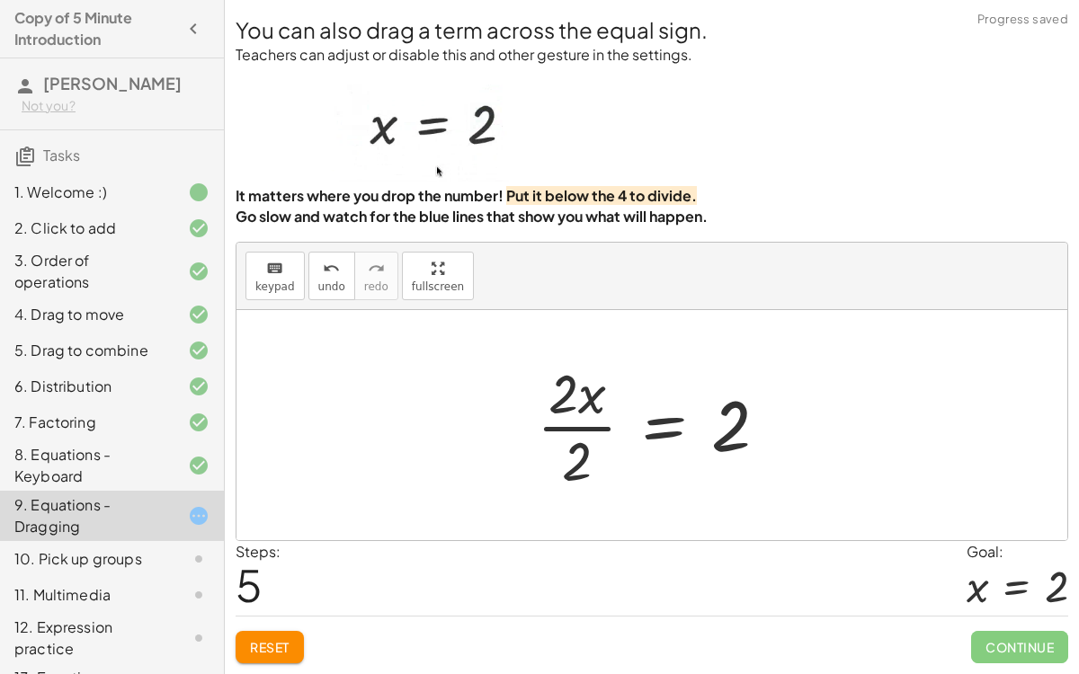
click at [572, 427] on div at bounding box center [659, 425] width 263 height 138
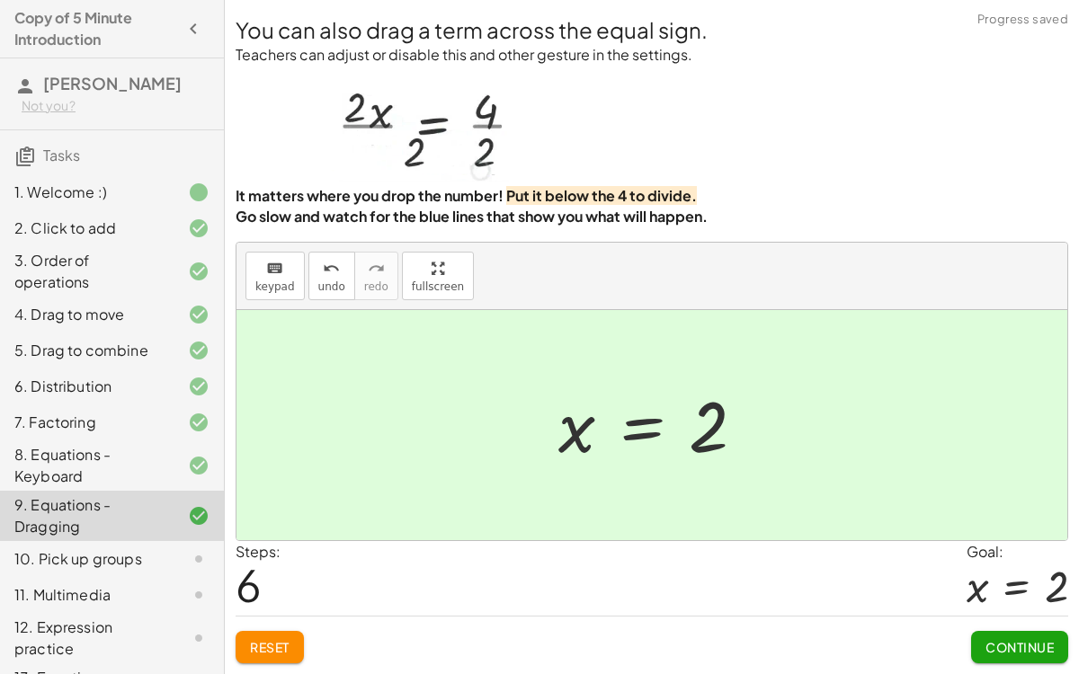
click at [1010, 521] on button "Continue" at bounding box center [1019, 647] width 97 height 32
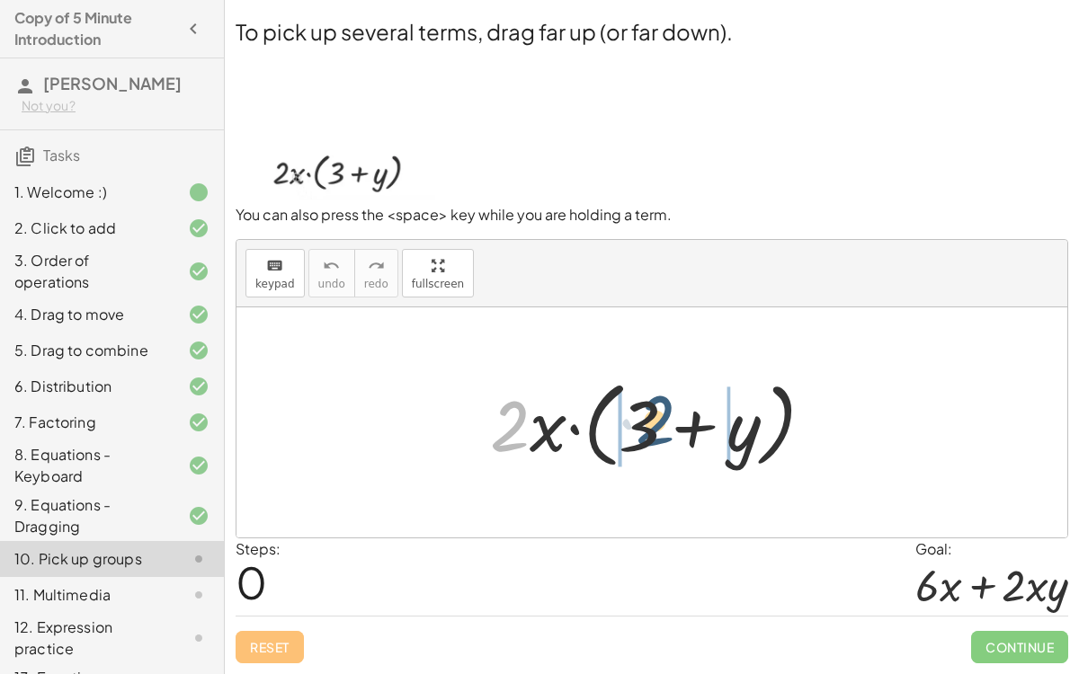
drag, startPoint x: 494, startPoint y: 415, endPoint x: 641, endPoint y: 410, distance: 147.5
click at [641, 410] on div at bounding box center [659, 422] width 356 height 103
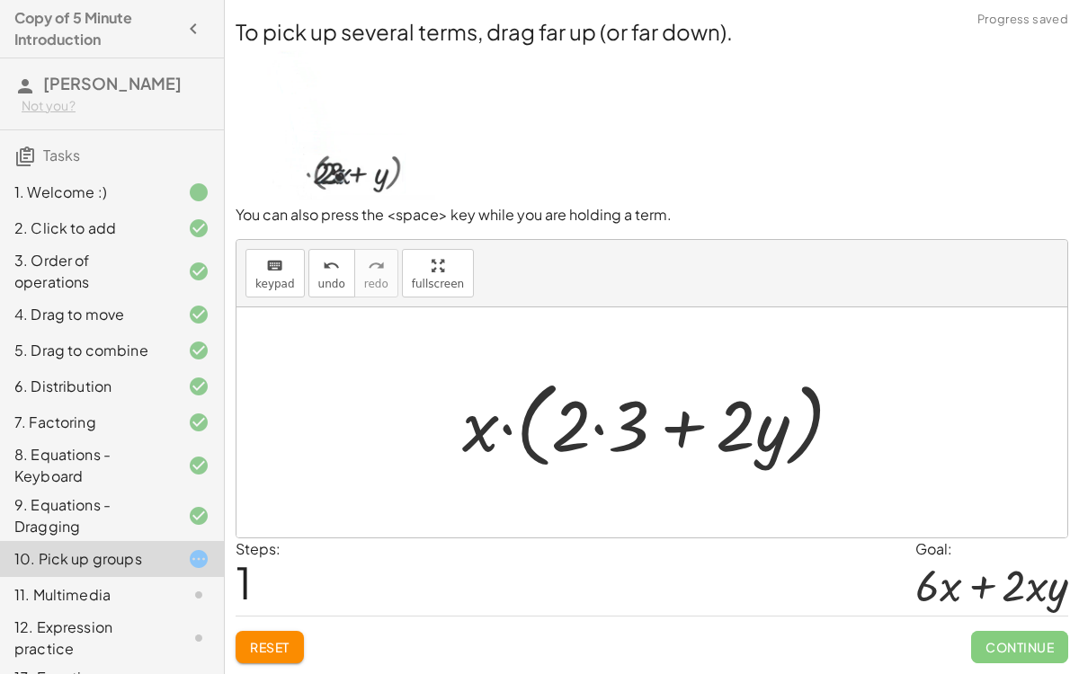
click at [604, 419] on div at bounding box center [659, 422] width 413 height 103
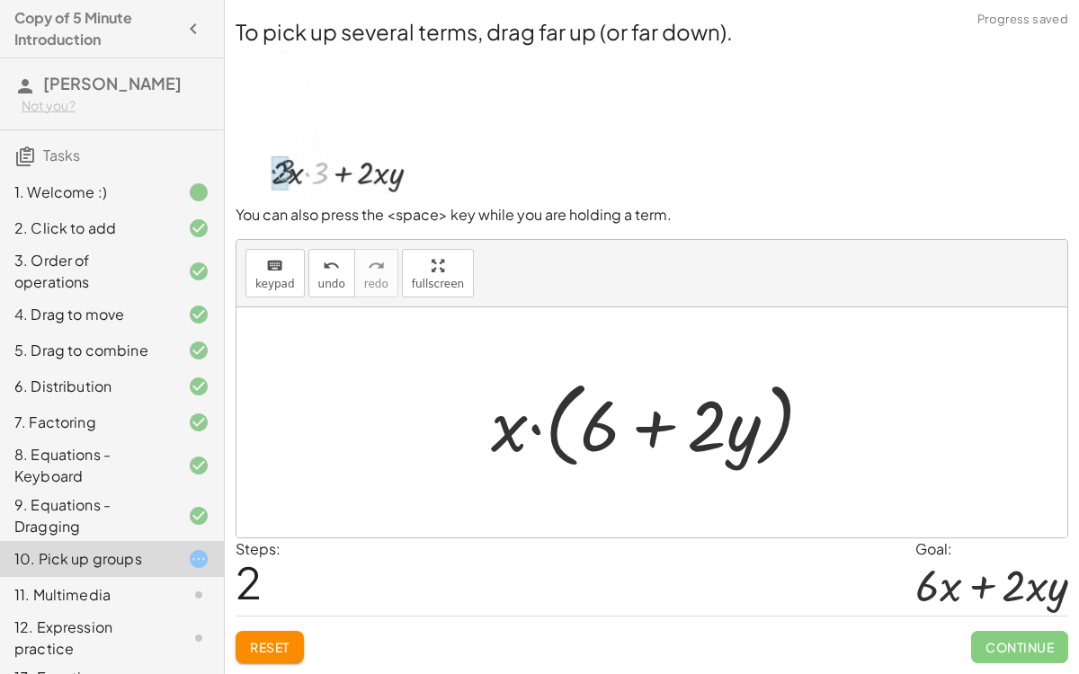
click at [541, 427] on div at bounding box center [659, 422] width 355 height 103
drag, startPoint x: 498, startPoint y: 424, endPoint x: 681, endPoint y: 423, distance: 182.5
click at [681, 423] on div at bounding box center [659, 422] width 355 height 103
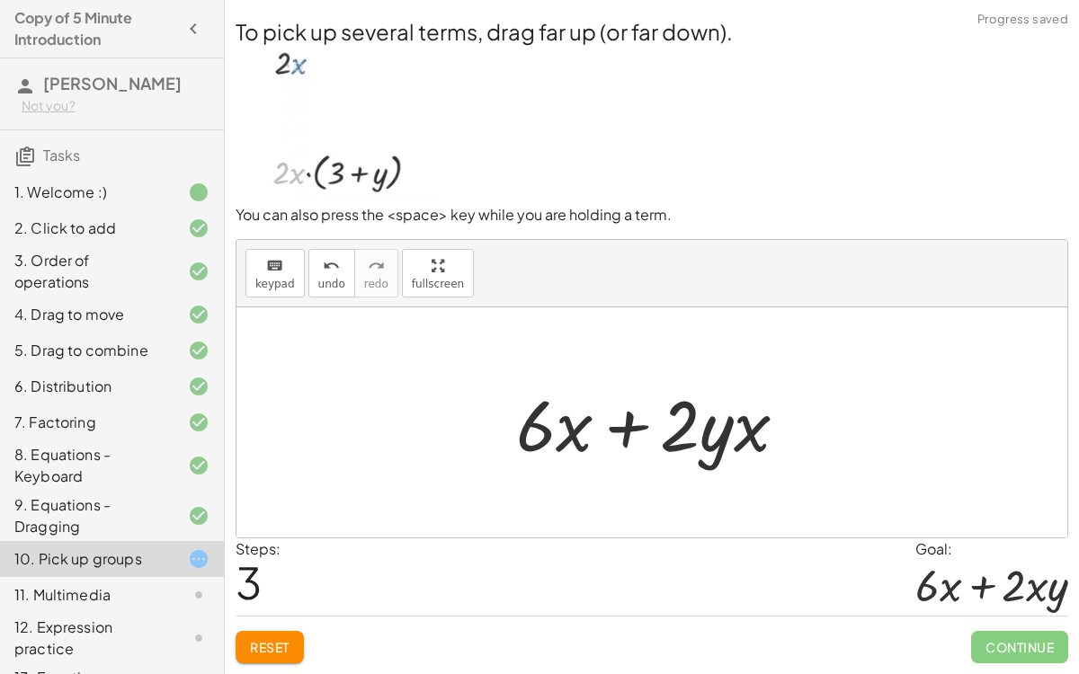
click at [579, 429] on div at bounding box center [659, 423] width 304 height 93
click at [707, 428] on div at bounding box center [659, 423] width 304 height 93
drag, startPoint x: 709, startPoint y: 431, endPoint x: 798, endPoint y: 467, distance: 95.7
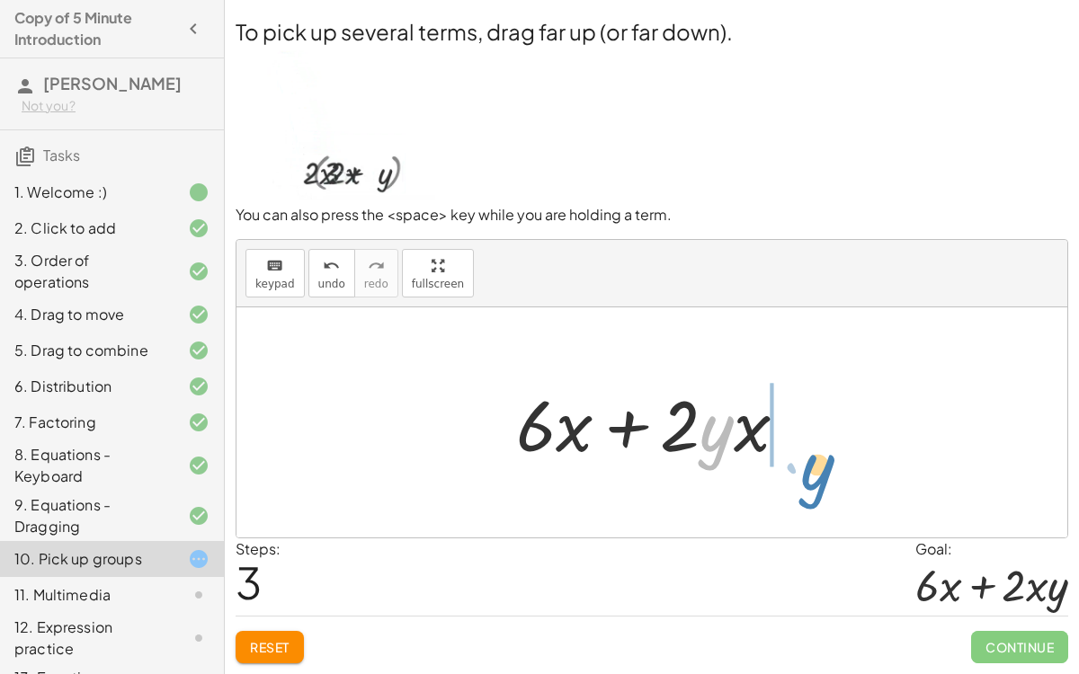
click at [798, 467] on div at bounding box center [659, 423] width 304 height 93
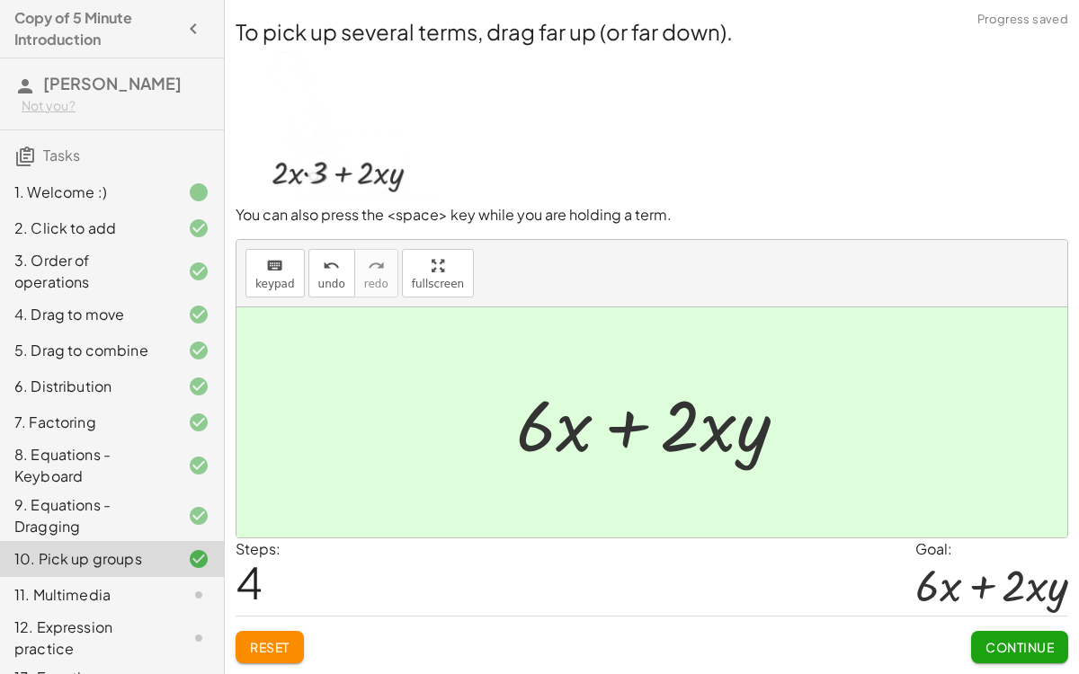
click at [1044, 521] on button "Continue" at bounding box center [1019, 647] width 97 height 32
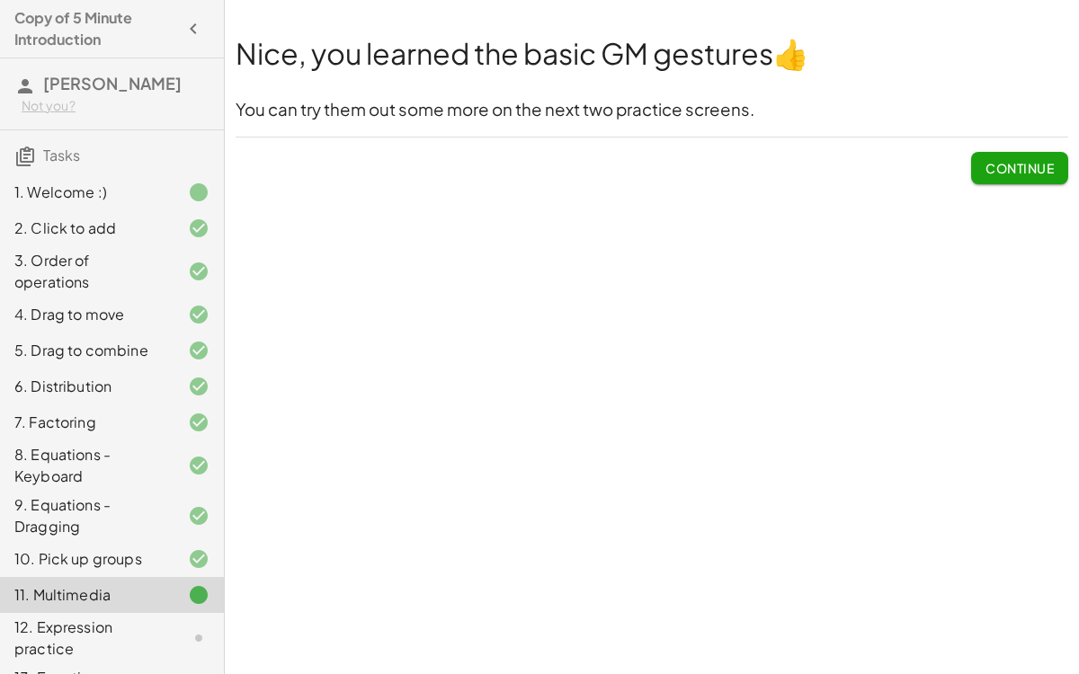
drag, startPoint x: 475, startPoint y: 311, endPoint x: 513, endPoint y: 265, distance: 60.0
click at [513, 265] on div "Welcome to Graspable Math! Graspable Math turns math symbols into objects you c…" at bounding box center [652, 337] width 854 height 674
click at [974, 156] on button "Continue" at bounding box center [1019, 168] width 97 height 32
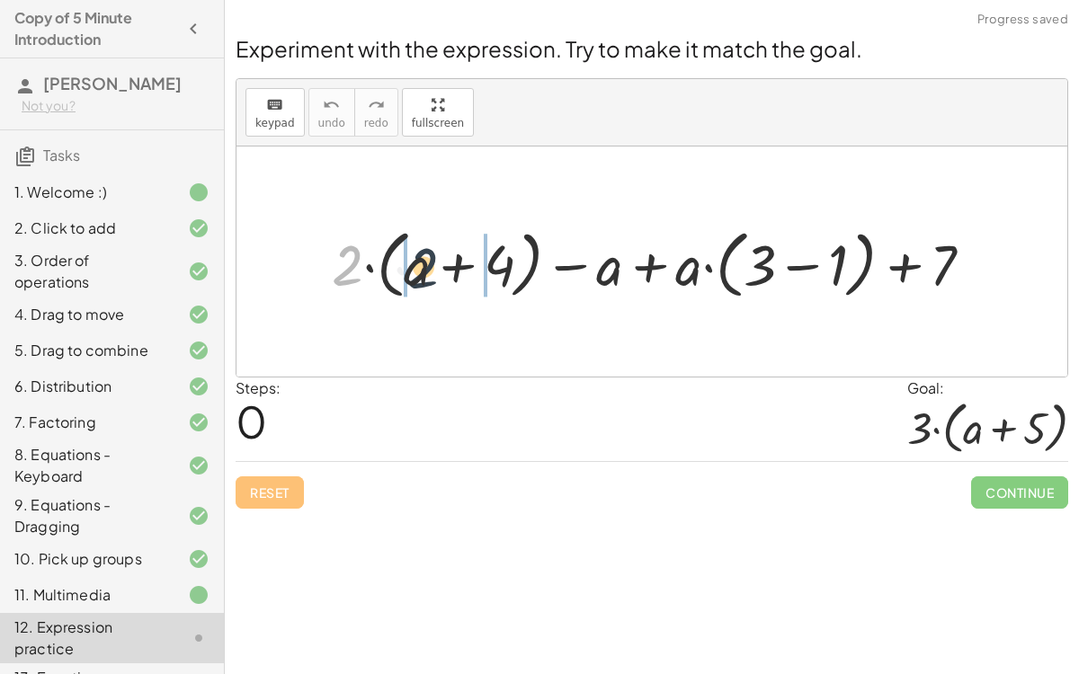
drag, startPoint x: 351, startPoint y: 260, endPoint x: 440, endPoint y: 262, distance: 89.0
click at [440, 262] on div at bounding box center [659, 262] width 673 height 84
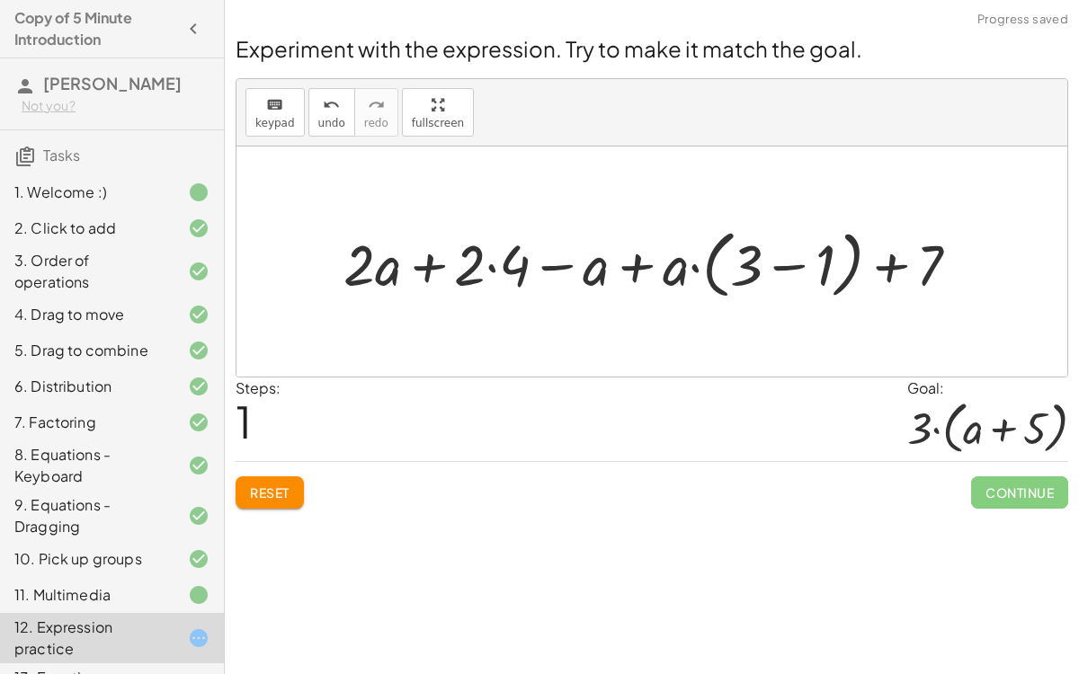
click at [494, 261] on div at bounding box center [658, 262] width 648 height 84
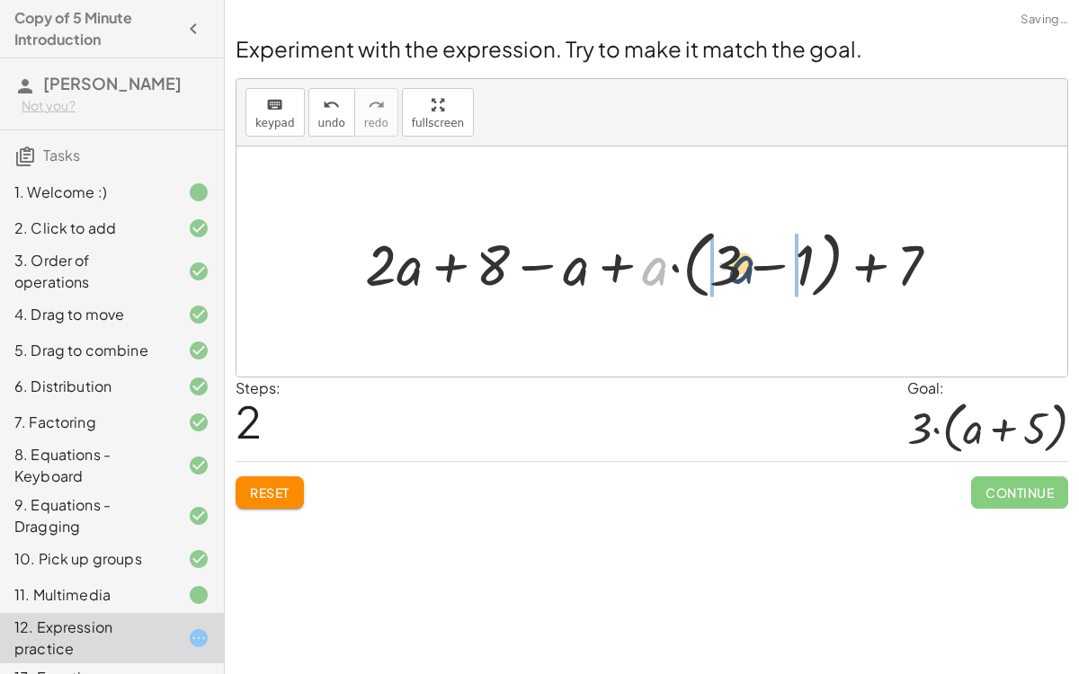
drag, startPoint x: 655, startPoint y: 271, endPoint x: 759, endPoint y: 262, distance: 103.9
click at [759, 262] on div at bounding box center [659, 262] width 607 height 84
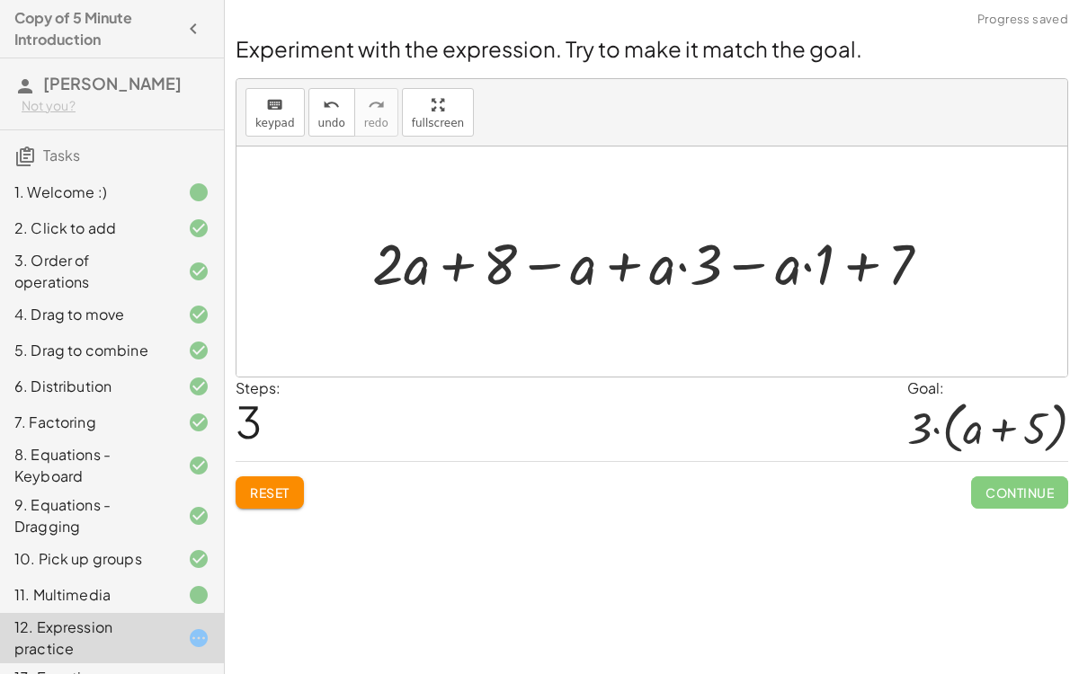
click at [801, 262] on div at bounding box center [658, 261] width 591 height 75
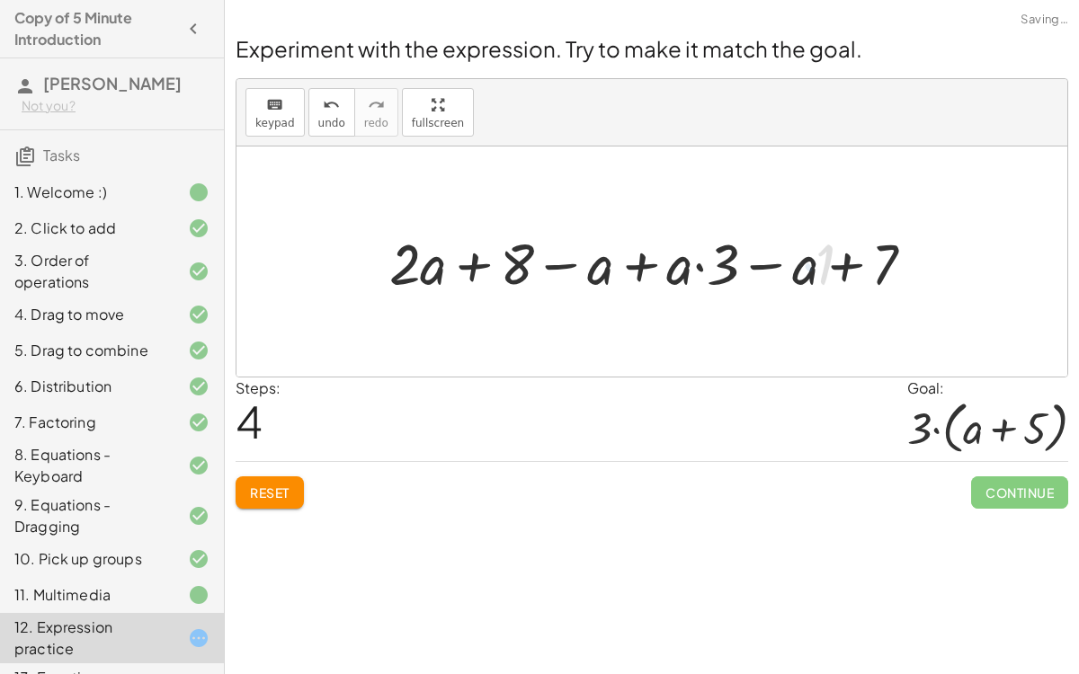
click at [701, 262] on div at bounding box center [658, 261] width 557 height 75
click at [701, 263] on div at bounding box center [658, 261] width 557 height 75
click at [696, 266] on div at bounding box center [658, 261] width 557 height 75
click at [512, 255] on div at bounding box center [658, 261] width 557 height 75
drag, startPoint x: 885, startPoint y: 256, endPoint x: 527, endPoint y: 236, distance: 358.4
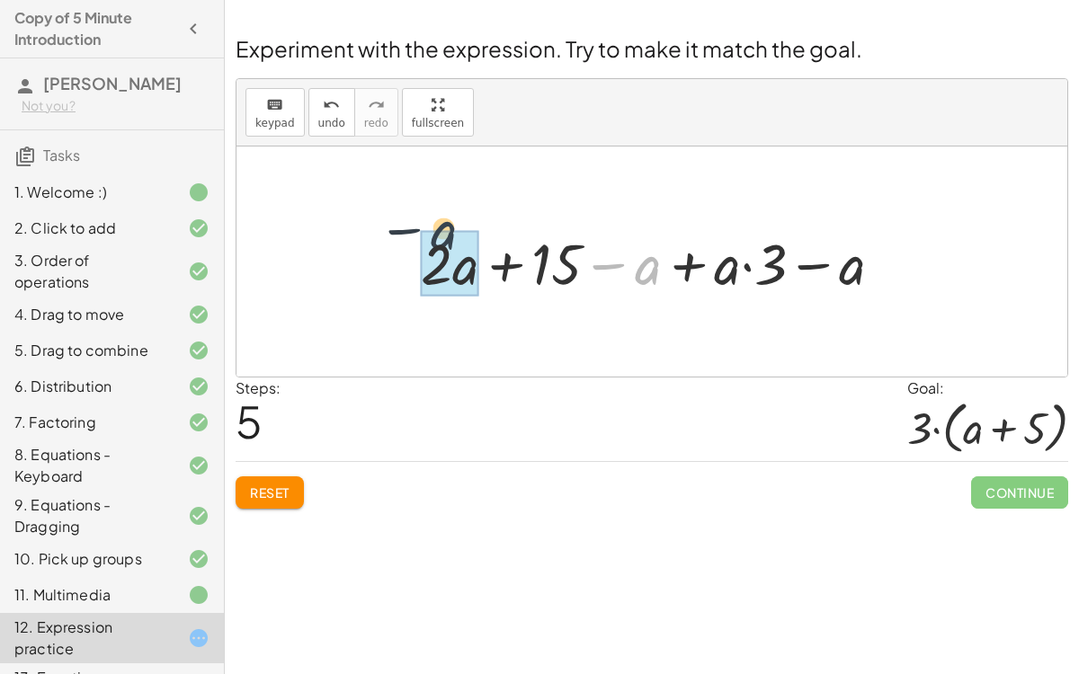
drag, startPoint x: 647, startPoint y: 271, endPoint x: 394, endPoint y: 274, distance: 253.5
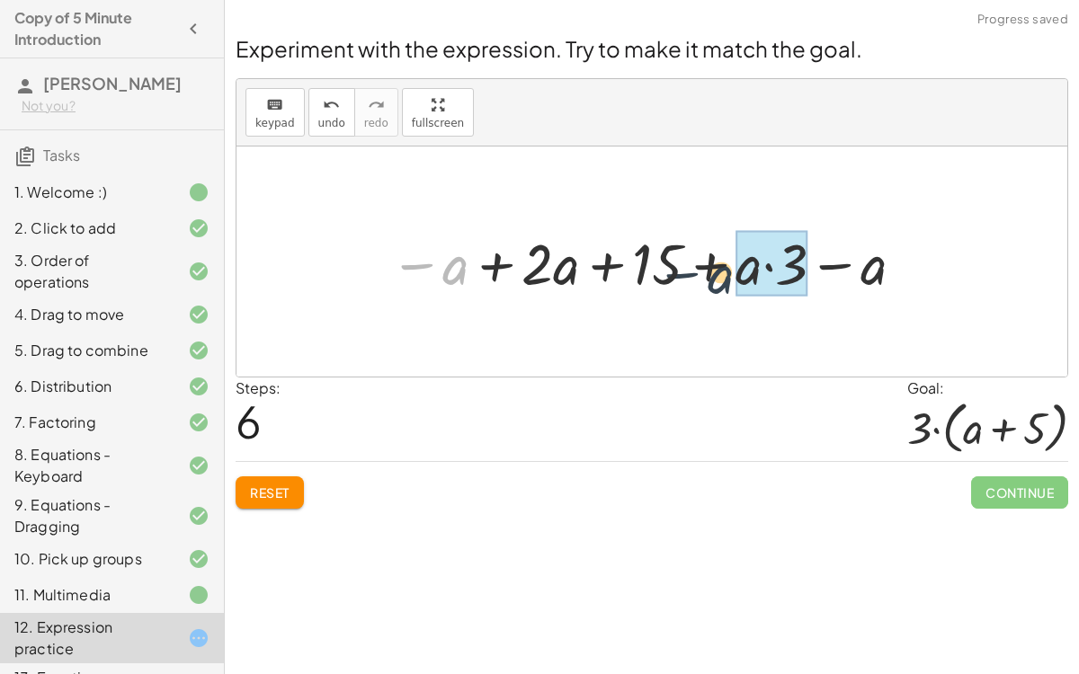
drag, startPoint x: 601, startPoint y: 269, endPoint x: 758, endPoint y: 265, distance: 156.5
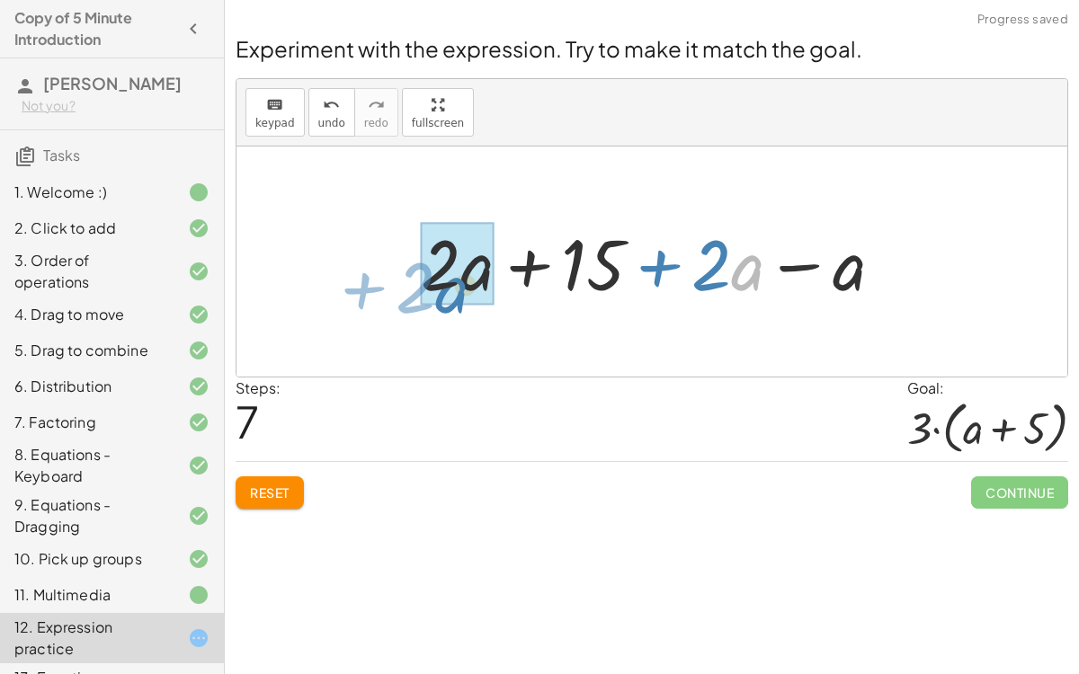
drag, startPoint x: 753, startPoint y: 279, endPoint x: 455, endPoint y: 300, distance: 299.2
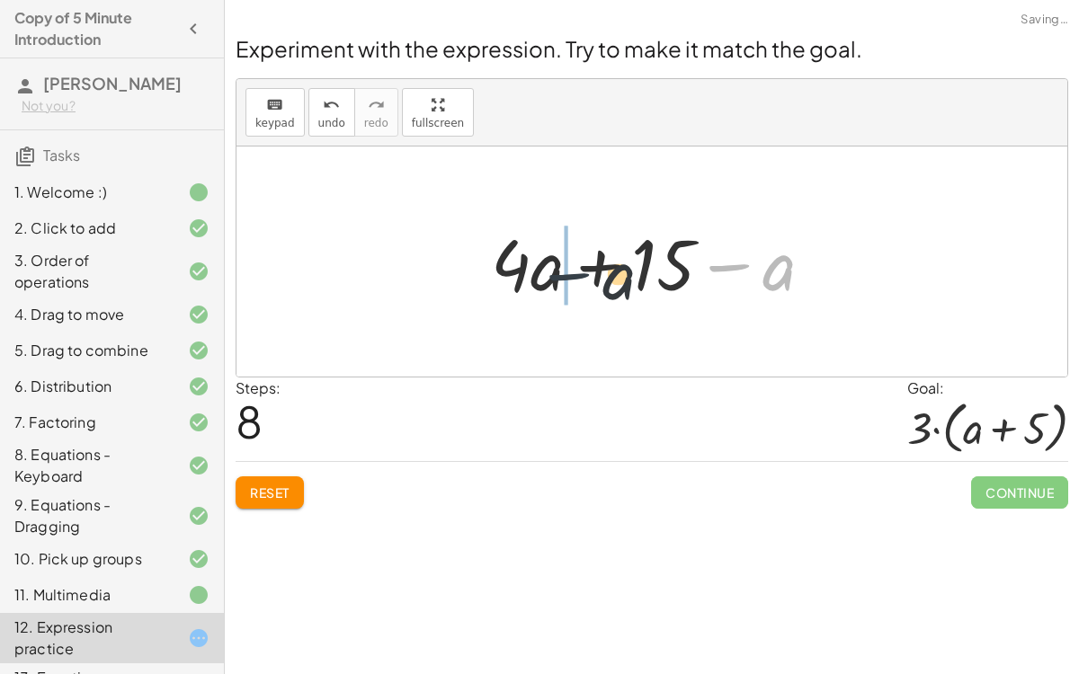
drag, startPoint x: 736, startPoint y: 275, endPoint x: 505, endPoint y: 283, distance: 231.2
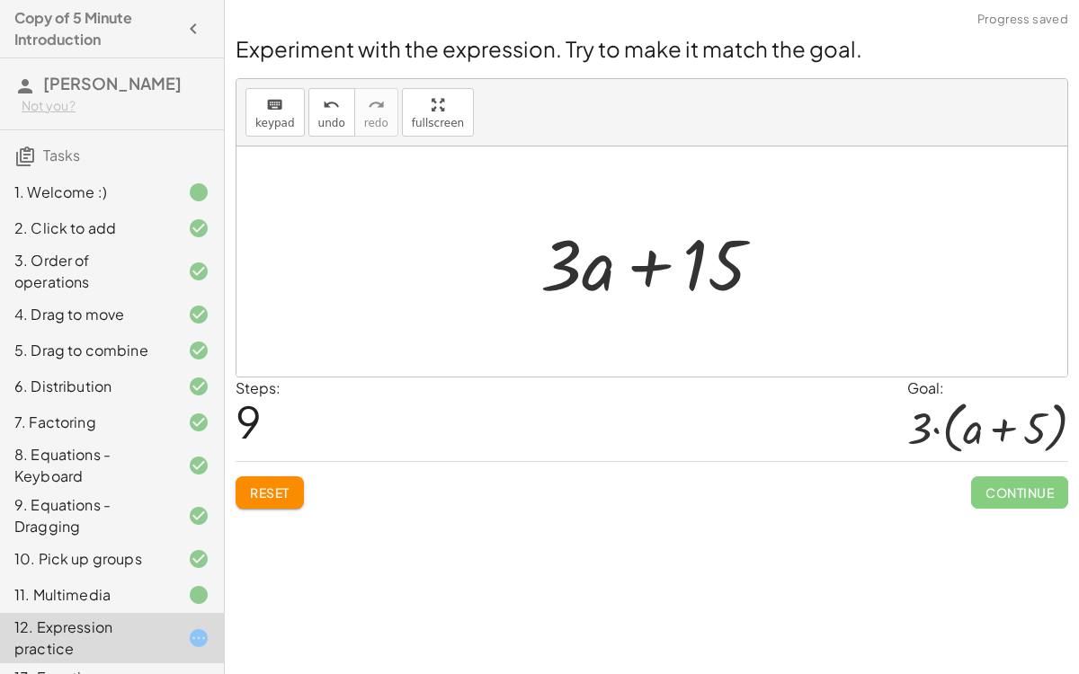
click at [647, 259] on div at bounding box center [658, 262] width 255 height 93
click at [738, 263] on div at bounding box center [658, 262] width 255 height 93
click at [711, 262] on div at bounding box center [658, 262] width 255 height 93
drag, startPoint x: 712, startPoint y: 265, endPoint x: 757, endPoint y: 301, distance: 57.6
click at [757, 301] on div at bounding box center [658, 262] width 255 height 93
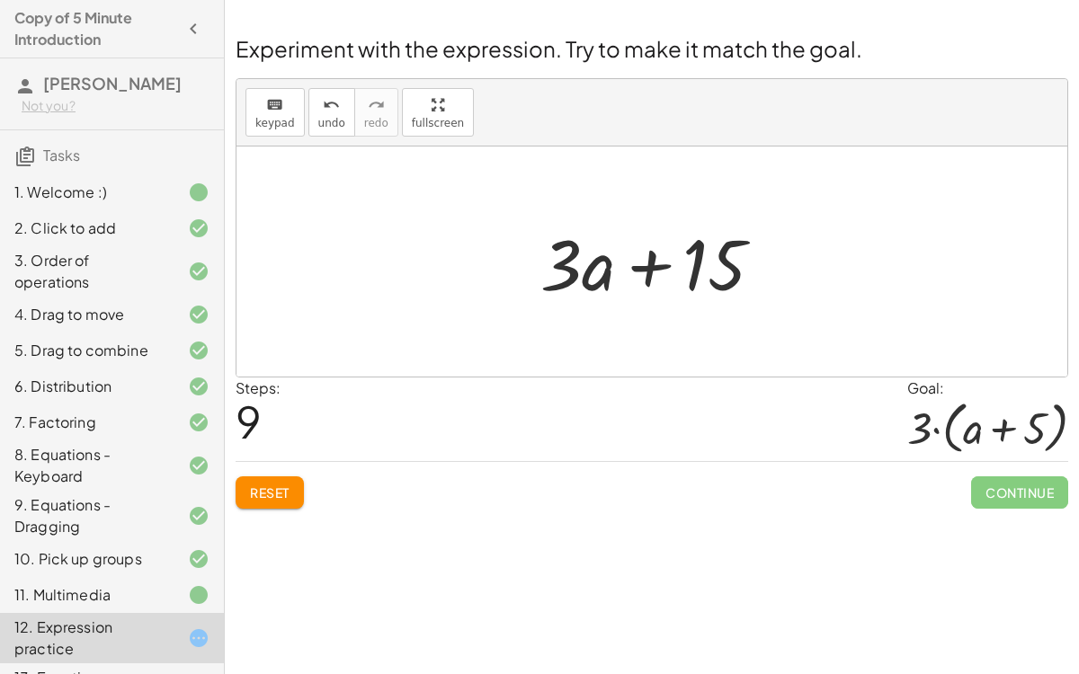
click at [278, 498] on button "Reset" at bounding box center [270, 492] width 68 height 32
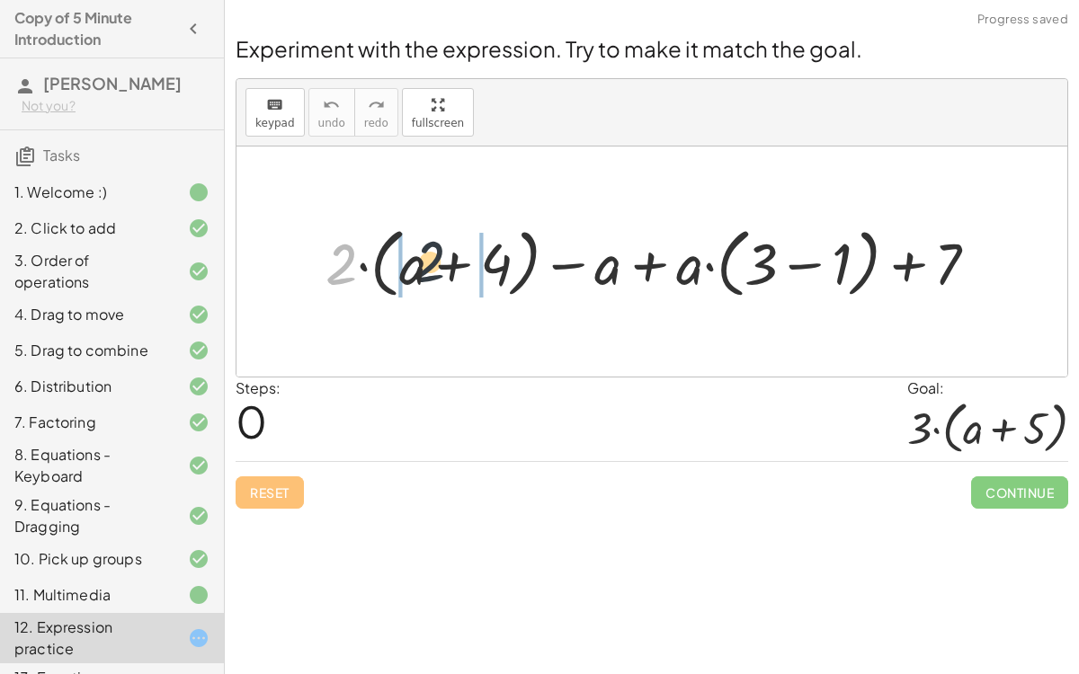
drag, startPoint x: 333, startPoint y: 256, endPoint x: 446, endPoint y: 260, distance: 113.3
click at [446, 260] on div at bounding box center [658, 261] width 685 height 85
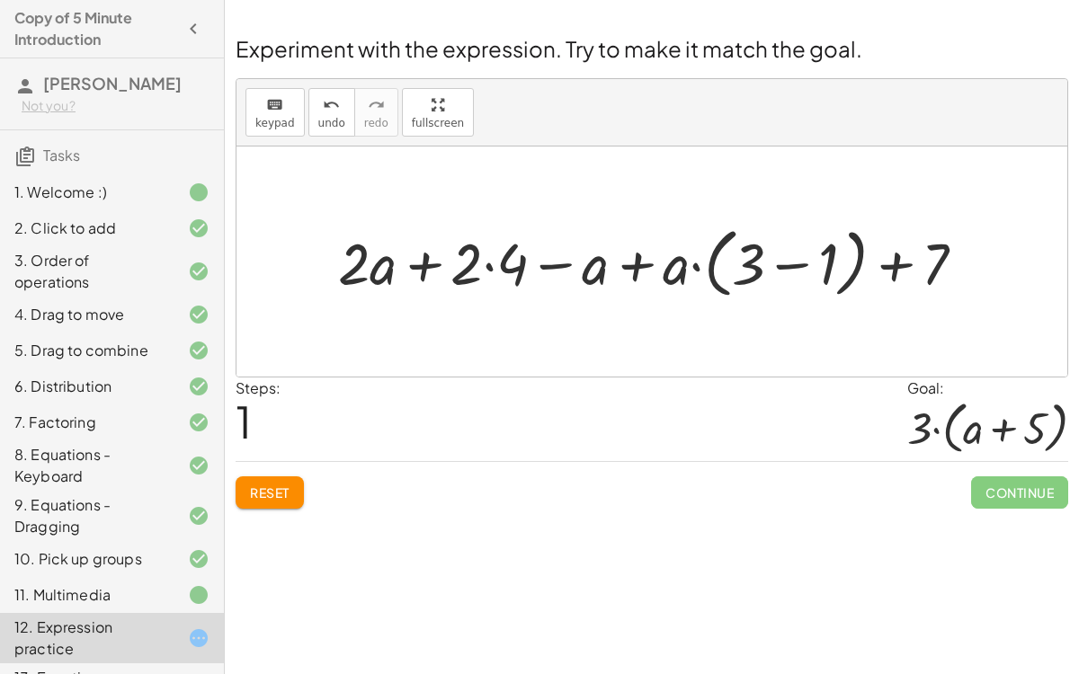
click at [720, 273] on div at bounding box center [659, 261] width 660 height 85
drag, startPoint x: 675, startPoint y: 269, endPoint x: 753, endPoint y: 271, distance: 78.2
click at [753, 271] on div at bounding box center [659, 261] width 660 height 85
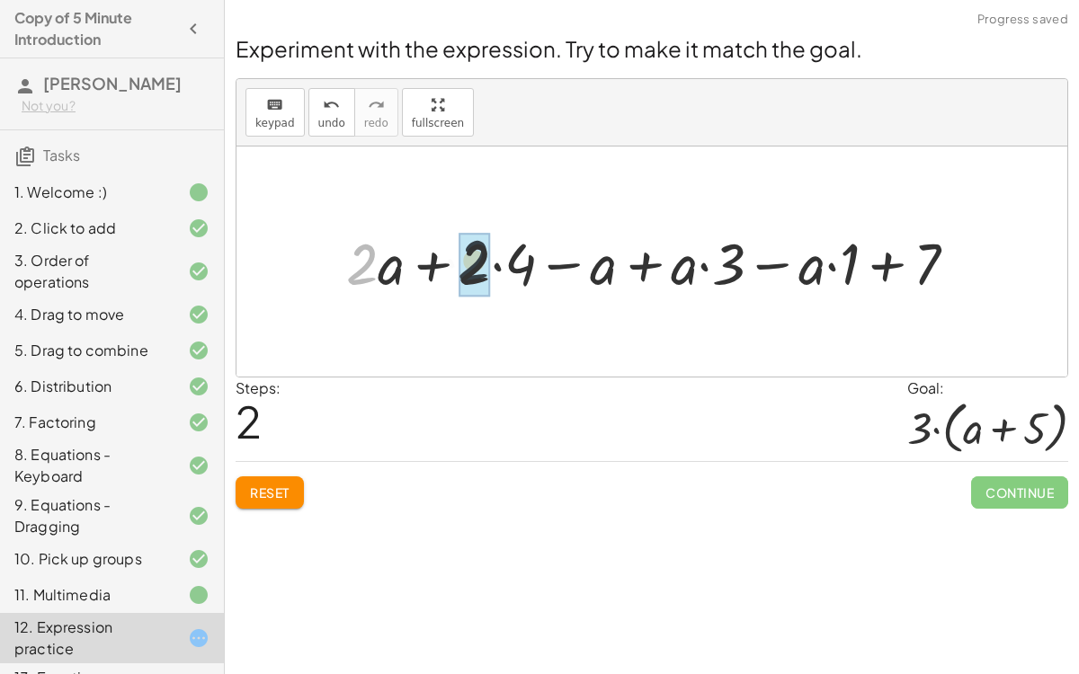
drag, startPoint x: 364, startPoint y: 262, endPoint x: 489, endPoint y: 254, distance: 125.2
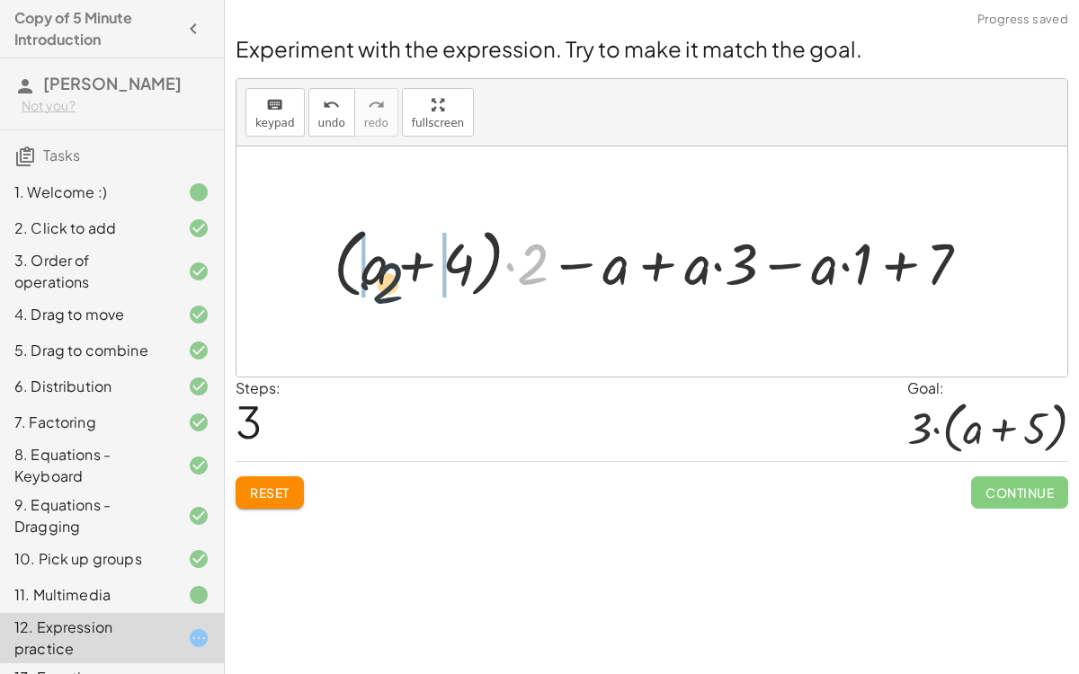
drag, startPoint x: 529, startPoint y: 270, endPoint x: 360, endPoint y: 291, distance: 169.5
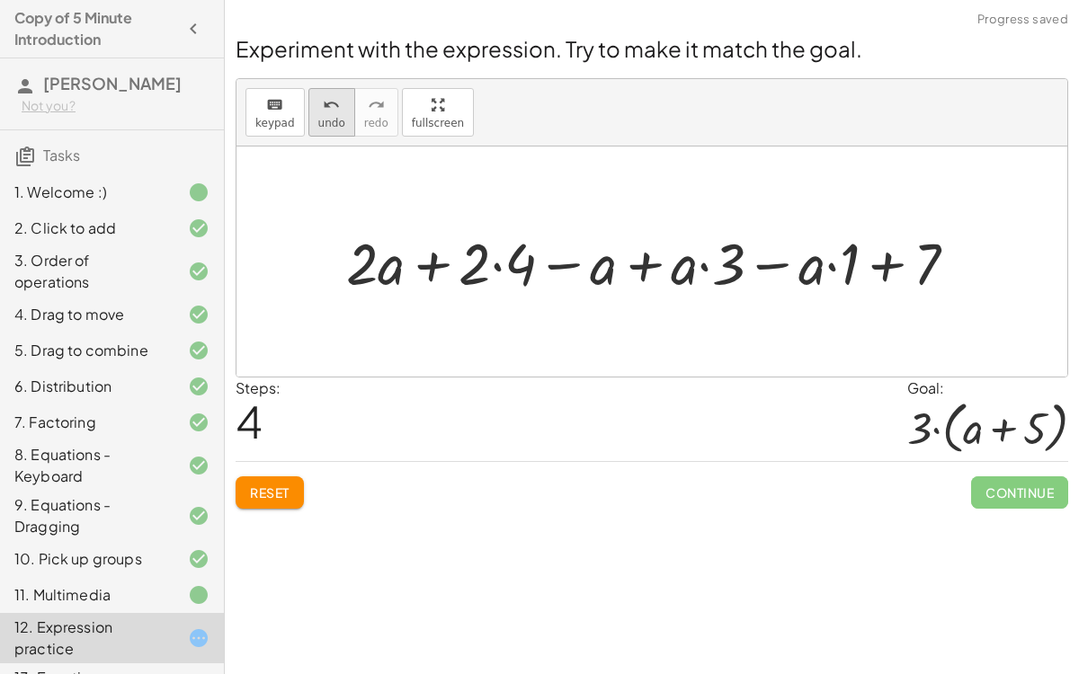
click at [321, 130] on button "undo undo" at bounding box center [331, 112] width 47 height 49
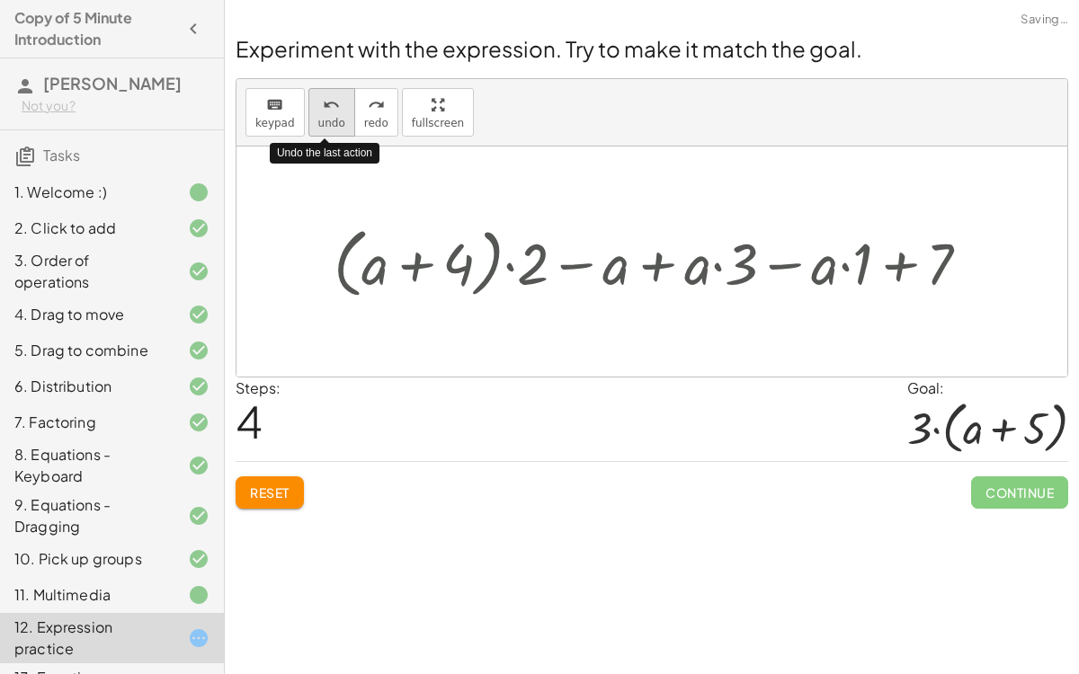
click at [321, 130] on button "undo undo" at bounding box center [331, 112] width 47 height 49
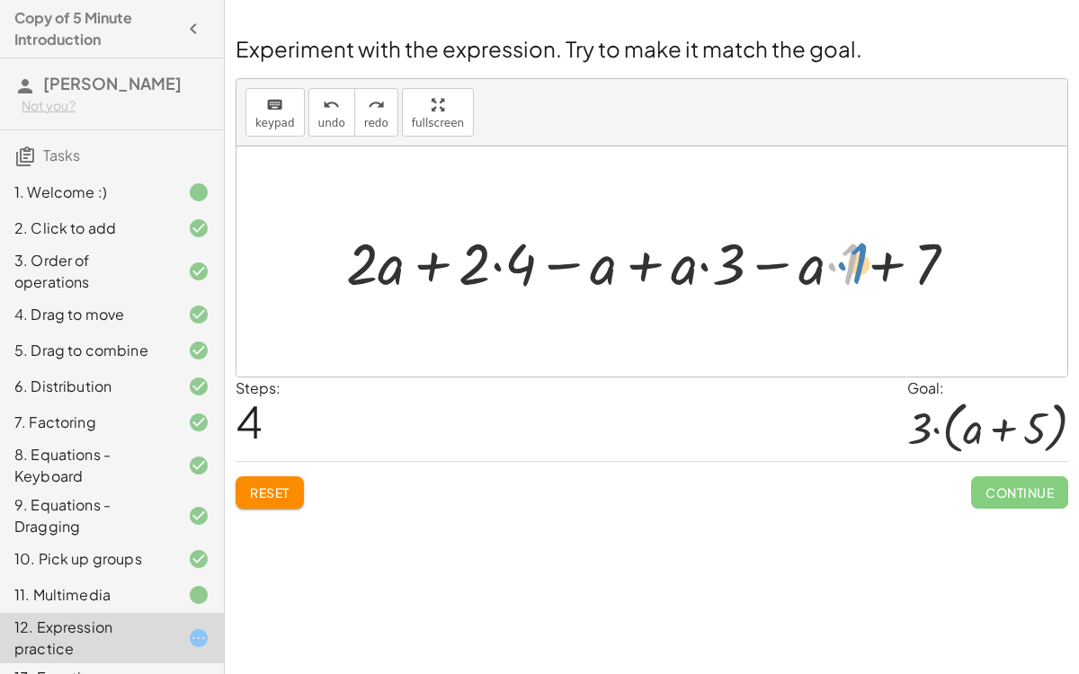
click at [834, 272] on div at bounding box center [658, 262] width 643 height 76
click at [832, 265] on div at bounding box center [658, 262] width 643 height 76
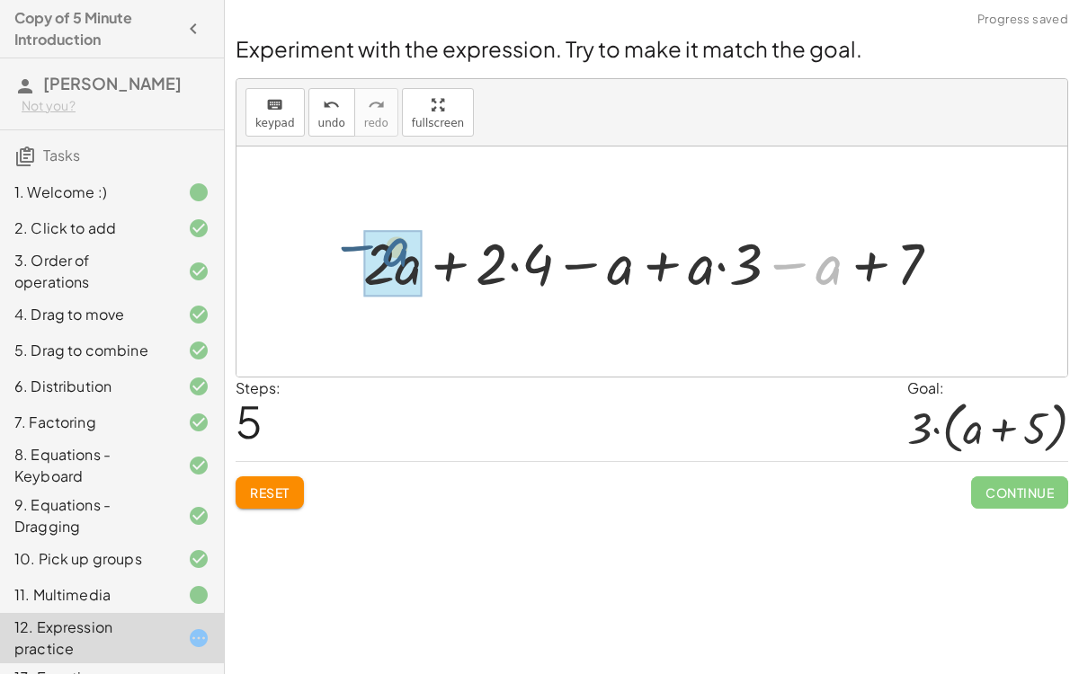
drag, startPoint x: 834, startPoint y: 267, endPoint x: 391, endPoint y: 252, distance: 443.4
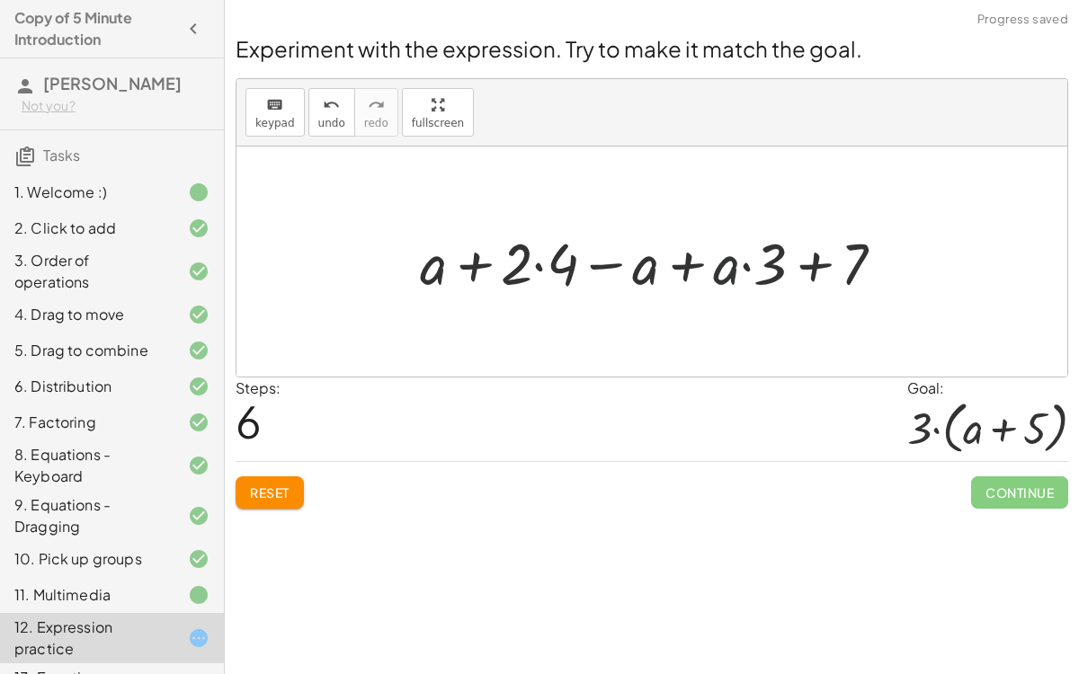
click at [735, 264] on div at bounding box center [659, 262] width 497 height 76
click at [745, 267] on div at bounding box center [659, 262] width 497 height 76
click at [342, 120] on button "undo undo" at bounding box center [331, 112] width 47 height 49
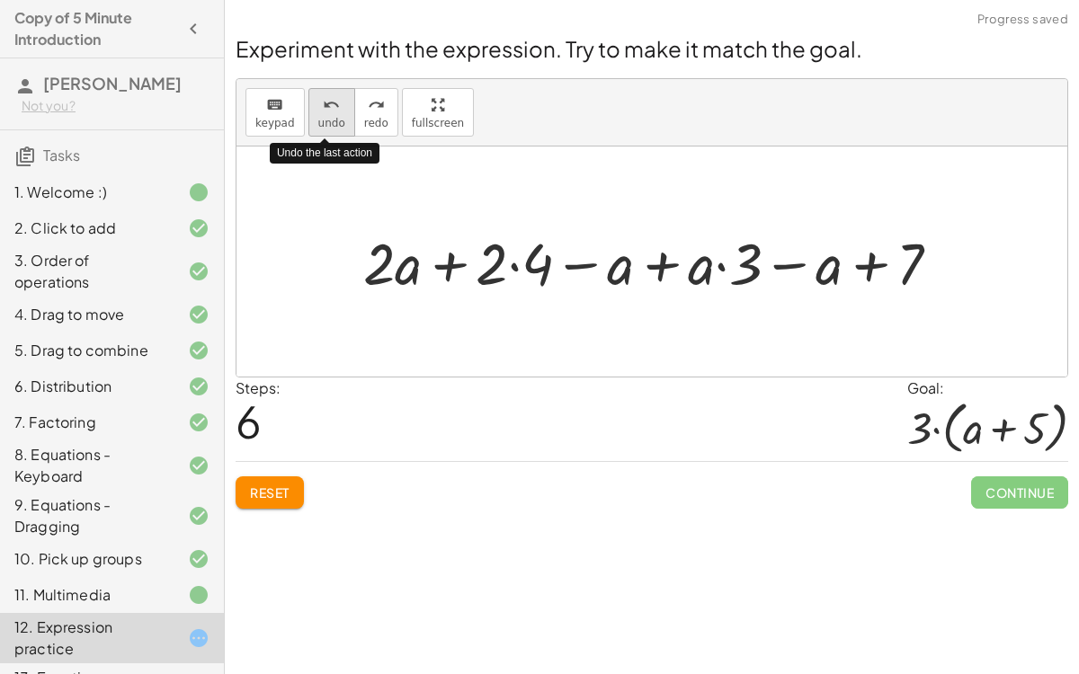
click at [342, 120] on button "undo undo" at bounding box center [331, 112] width 47 height 49
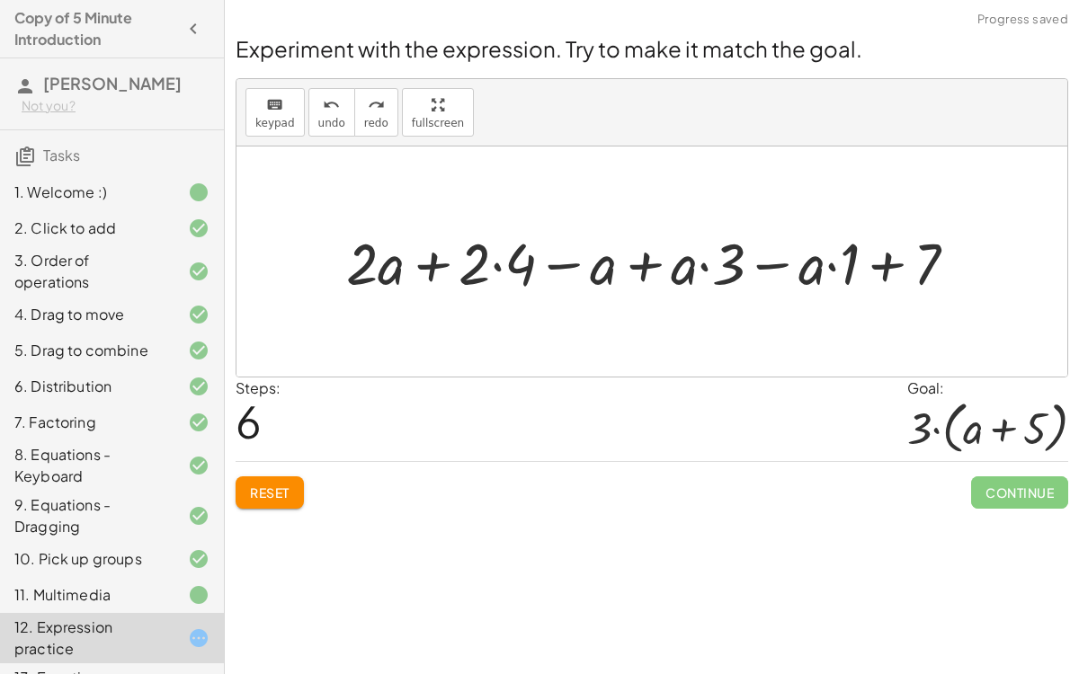
click at [498, 262] on div at bounding box center [658, 262] width 643 height 76
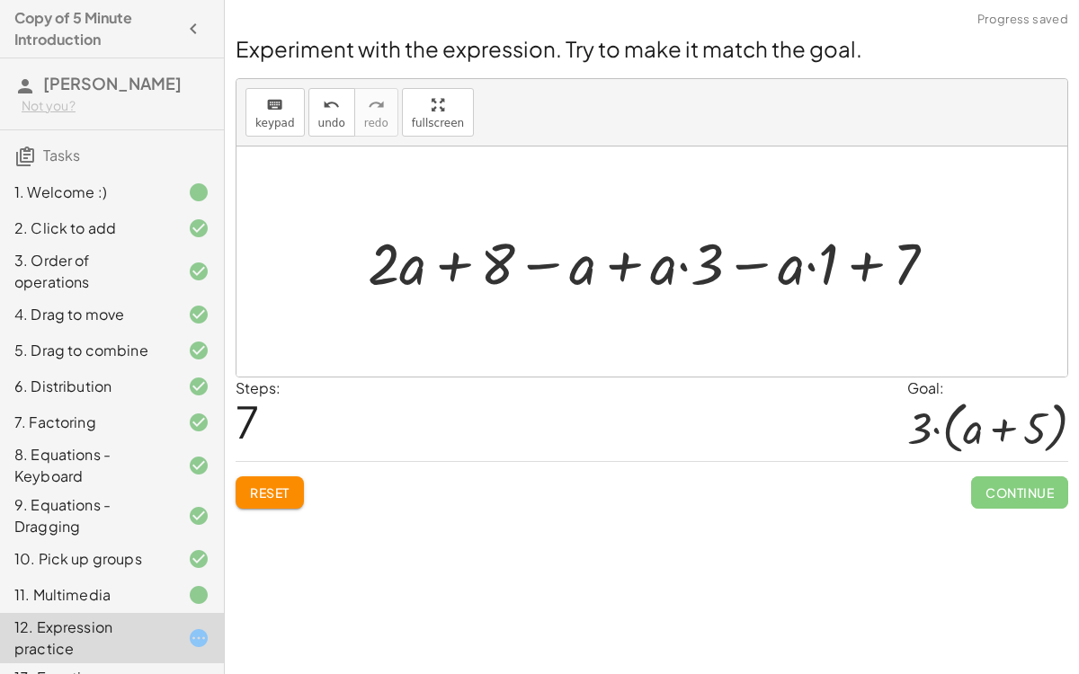
click at [631, 271] on div at bounding box center [659, 262] width 601 height 76
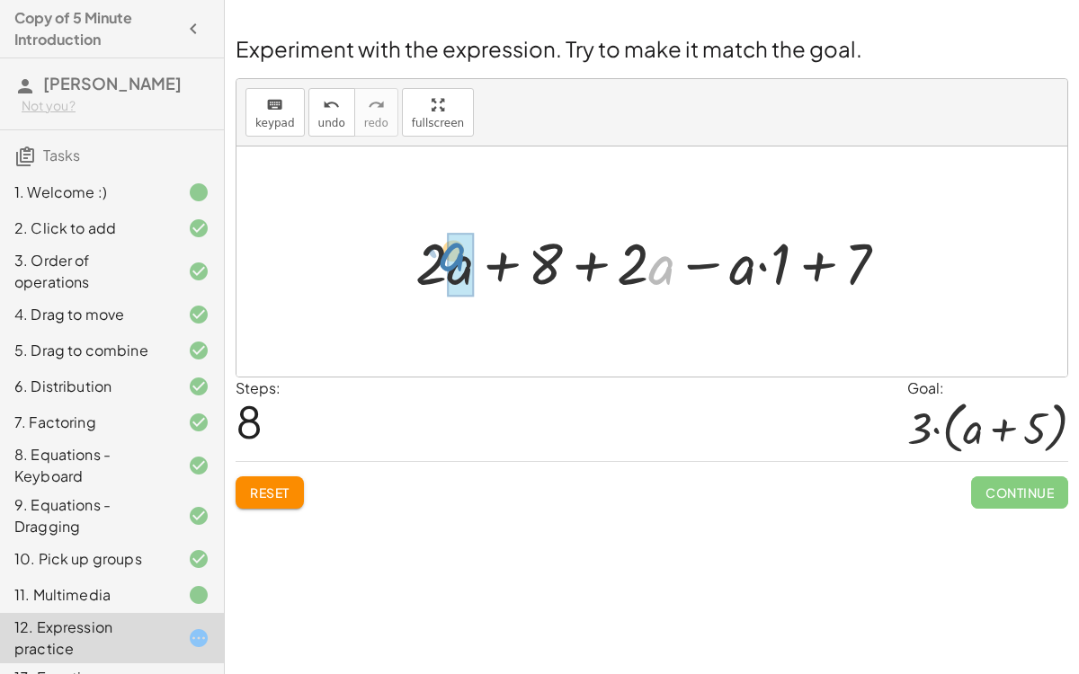
drag, startPoint x: 657, startPoint y: 271, endPoint x: 429, endPoint y: 270, distance: 228.3
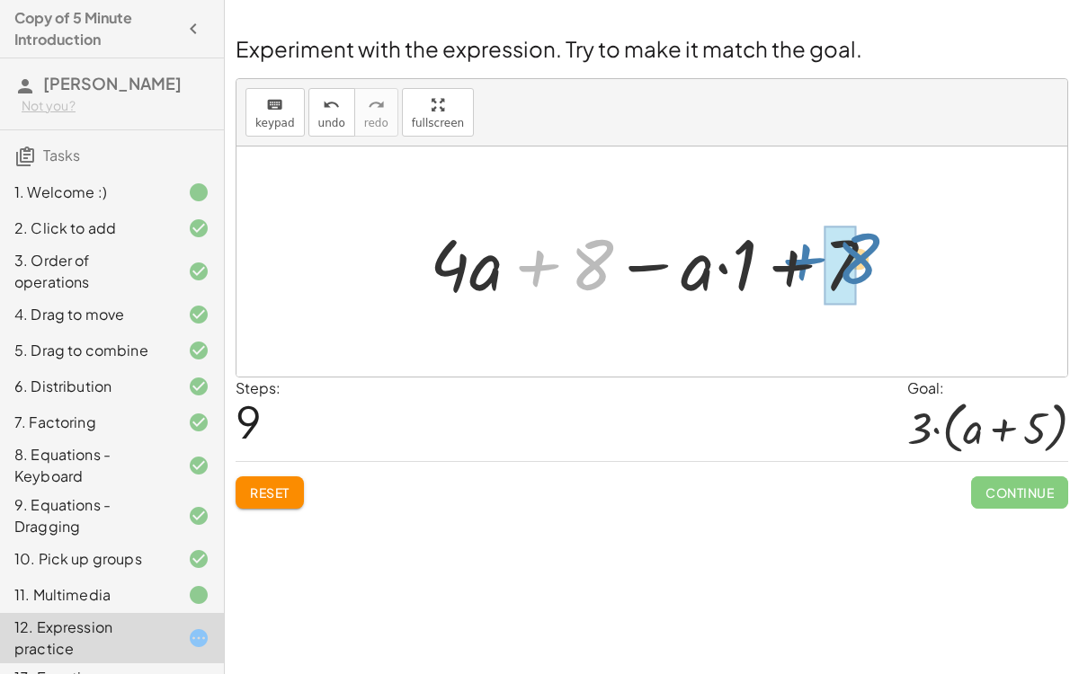
drag, startPoint x: 596, startPoint y: 261, endPoint x: 863, endPoint y: 254, distance: 267.1
click at [863, 254] on div at bounding box center [659, 262] width 476 height 93
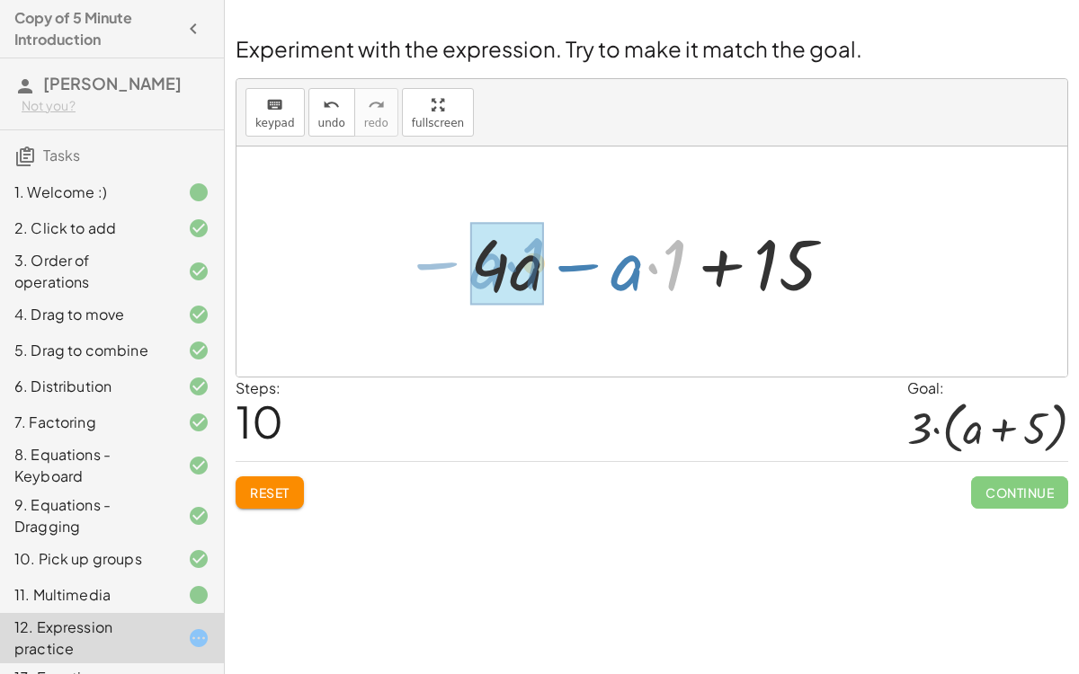
drag, startPoint x: 671, startPoint y: 259, endPoint x: 527, endPoint y: 258, distance: 143.8
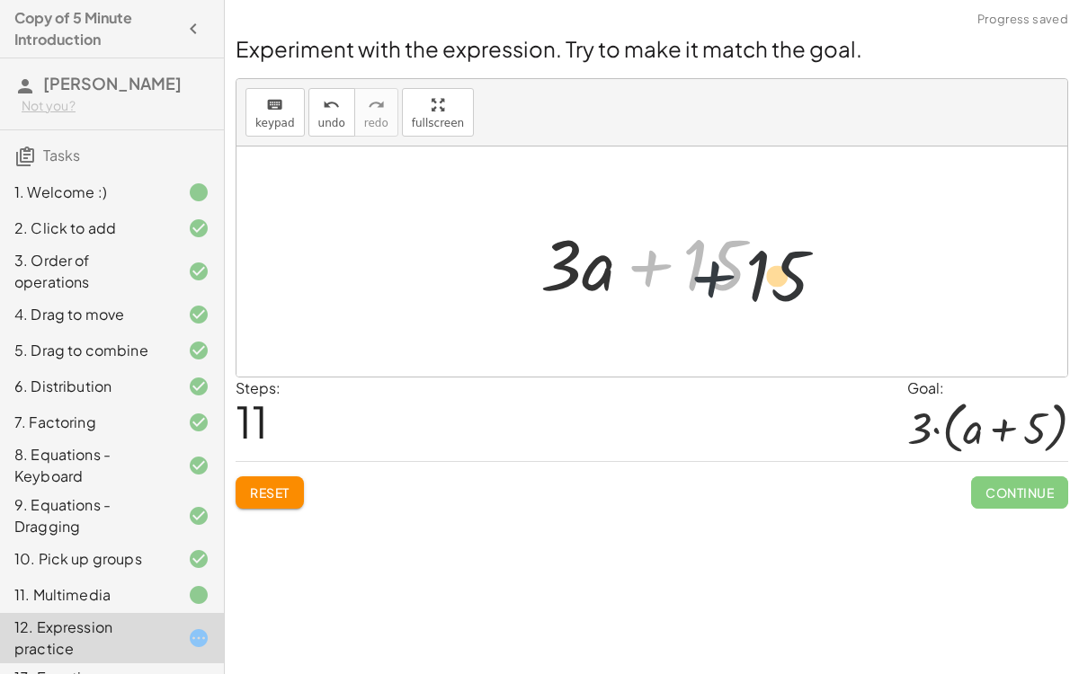
drag, startPoint x: 654, startPoint y: 268, endPoint x: 726, endPoint y: 278, distance: 73.5
click at [726, 278] on div at bounding box center [658, 262] width 255 height 93
click at [727, 275] on div at bounding box center [658, 262] width 255 height 93
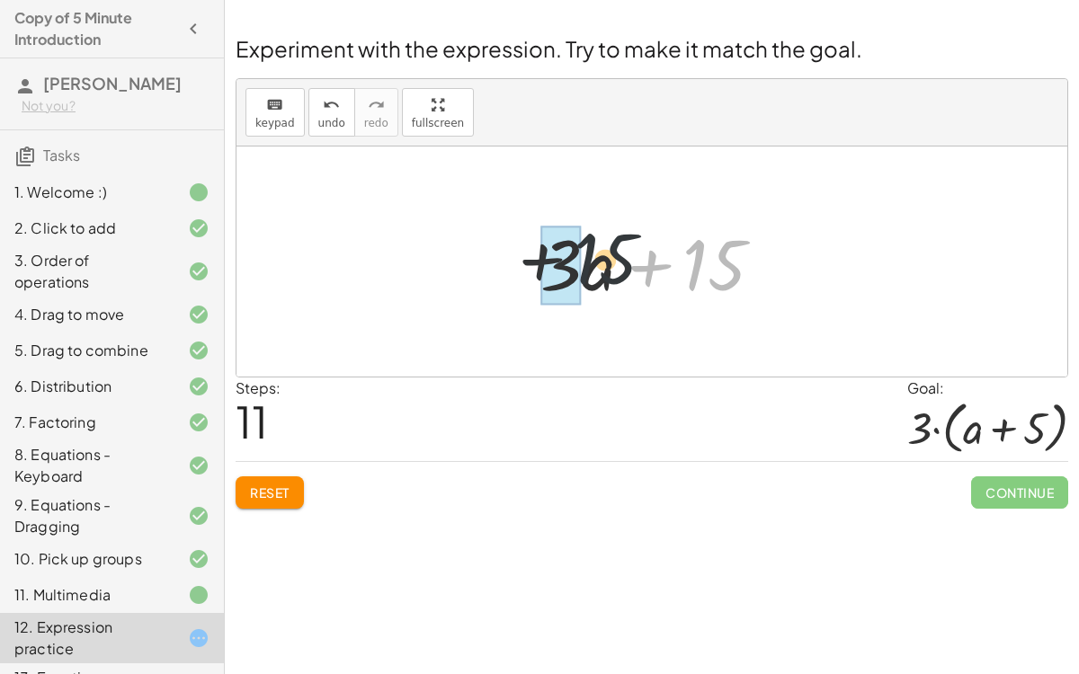
drag, startPoint x: 720, startPoint y: 274, endPoint x: 574, endPoint y: 274, distance: 145.6
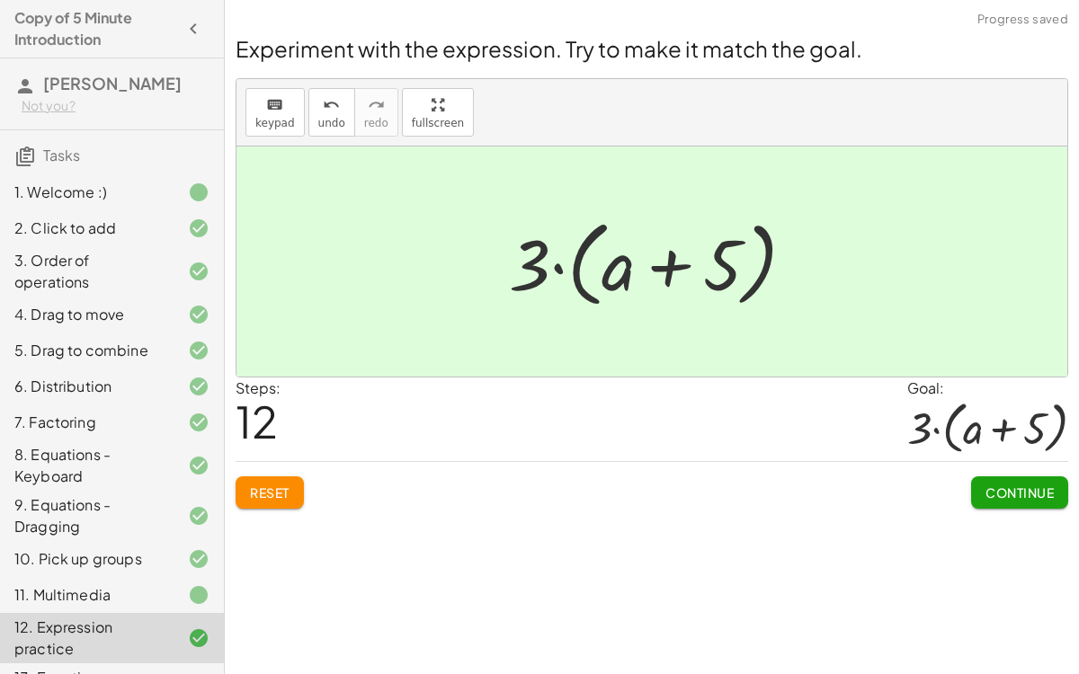
click at [1054, 489] on button "Continue" at bounding box center [1019, 492] width 97 height 32
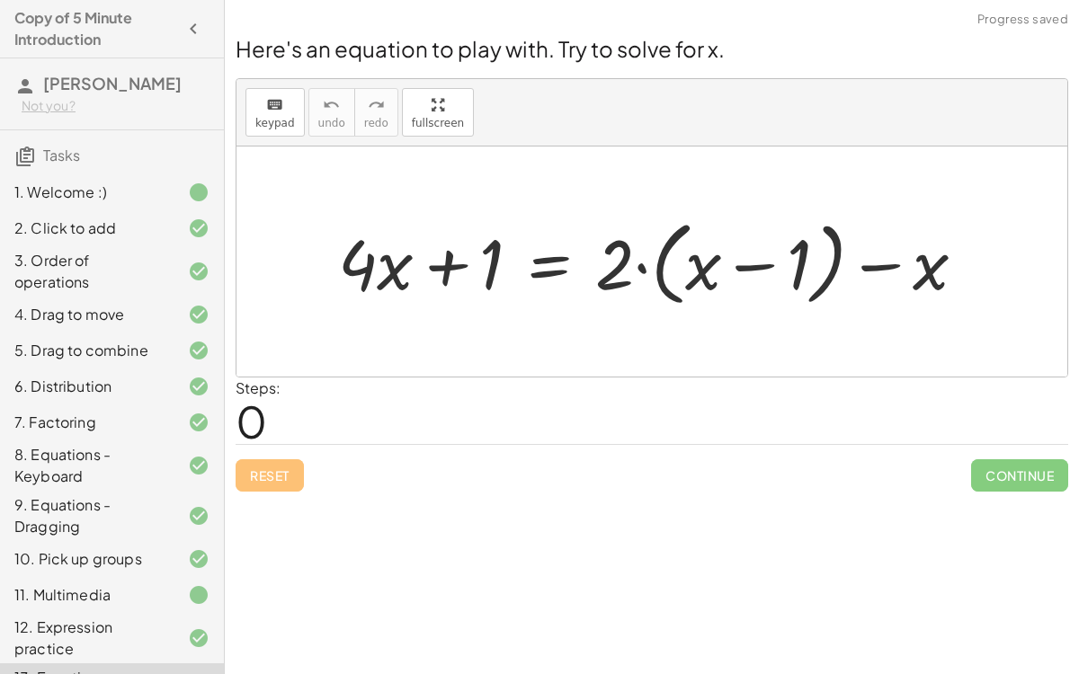
click at [556, 263] on div at bounding box center [659, 262] width 660 height 102
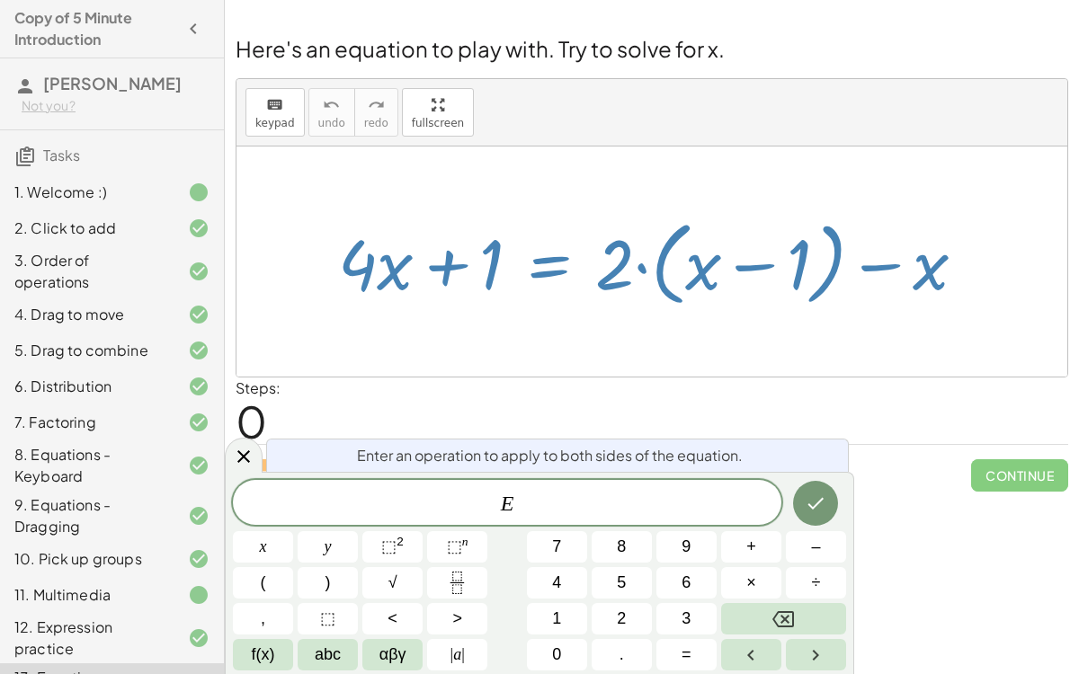
drag, startPoint x: 611, startPoint y: 261, endPoint x: 672, endPoint y: 264, distance: 60.3
click at [672, 264] on div at bounding box center [659, 262] width 660 height 102
click at [238, 458] on icon at bounding box center [244, 457] width 22 height 22
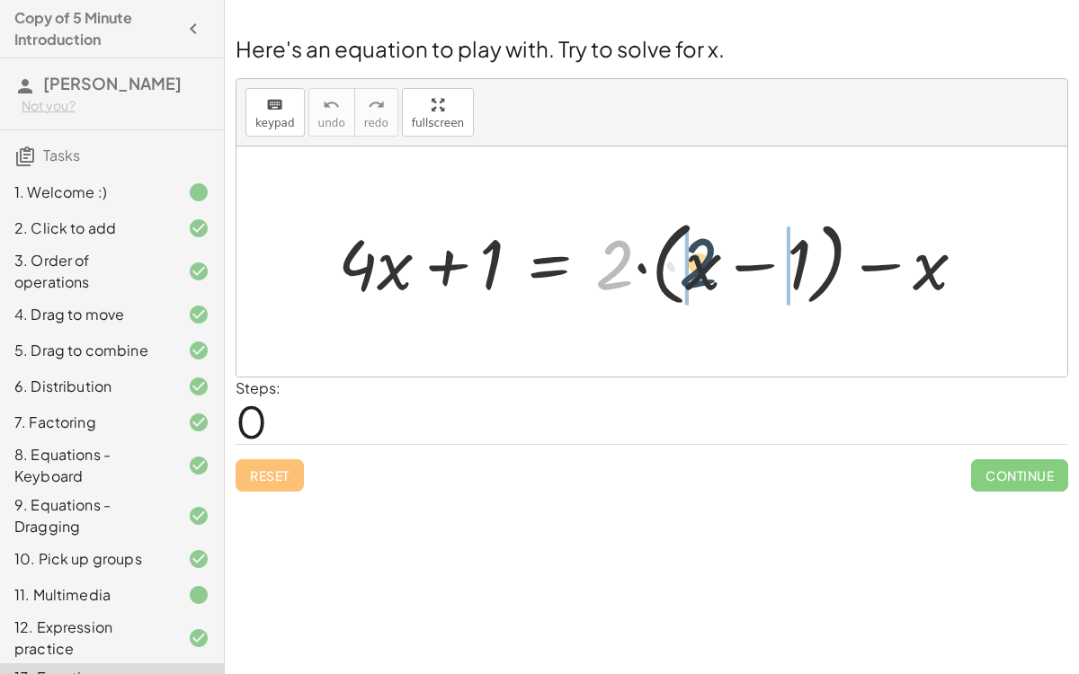
drag, startPoint x: 633, startPoint y: 267, endPoint x: 716, endPoint y: 262, distance: 83.7
click at [716, 262] on div at bounding box center [659, 262] width 660 height 102
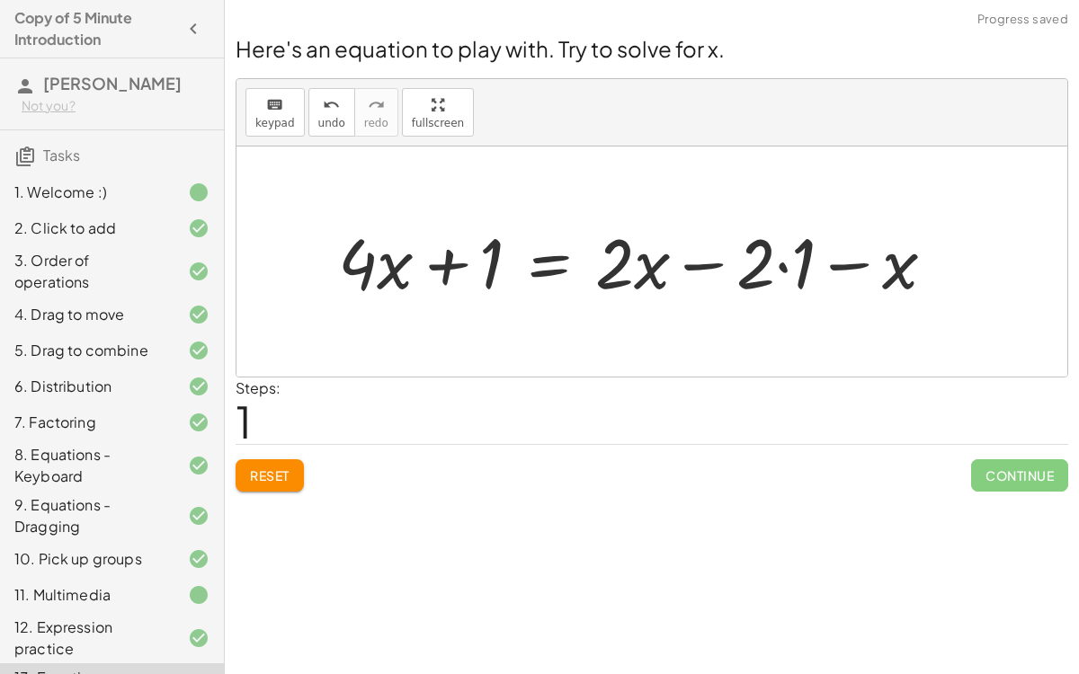
click at [618, 266] on div at bounding box center [643, 261] width 629 height 91
drag, startPoint x: 896, startPoint y: 280, endPoint x: 654, endPoint y: 279, distance: 241.8
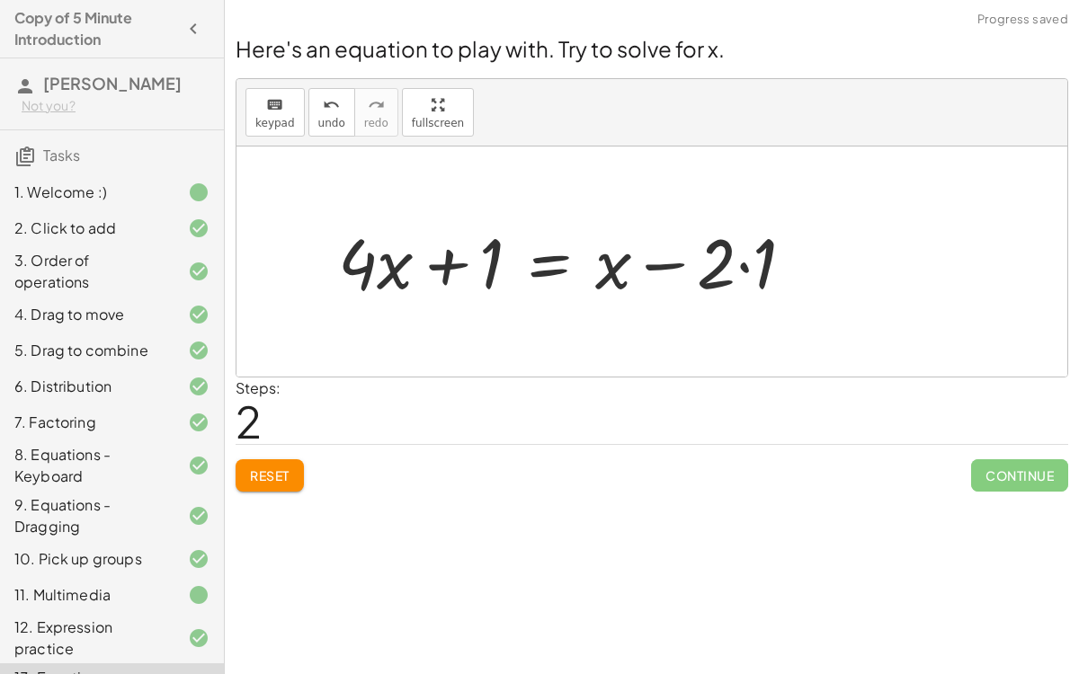
click at [736, 262] on div at bounding box center [573, 261] width 488 height 91
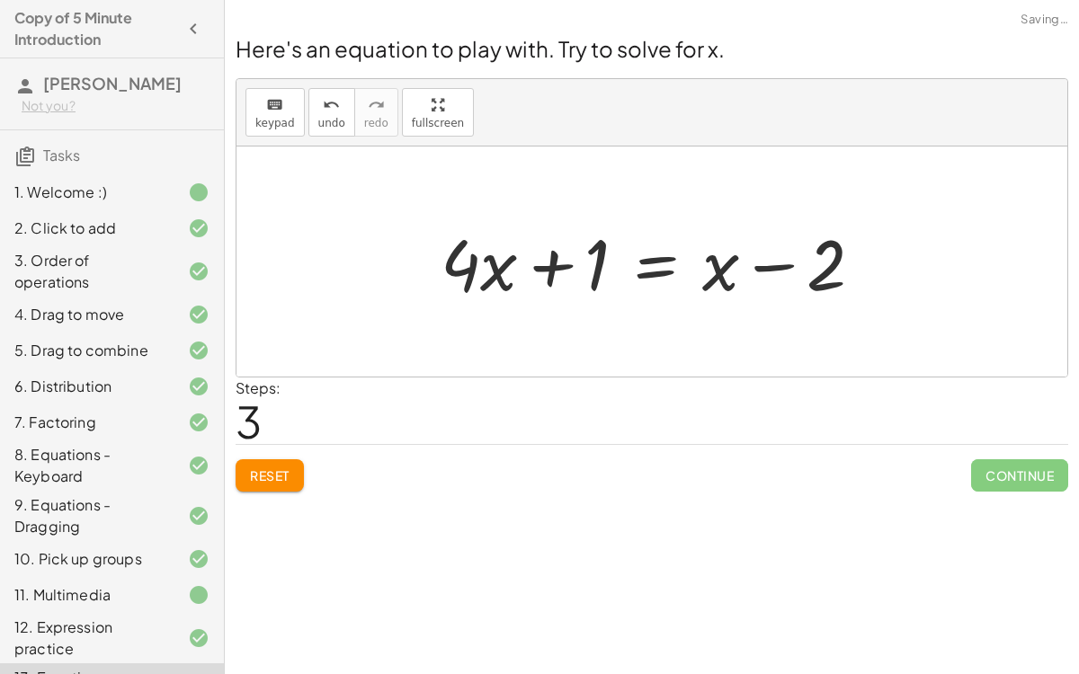
click at [551, 264] on div at bounding box center [658, 262] width 455 height 93
click at [501, 277] on div at bounding box center [658, 262] width 455 height 93
drag, startPoint x: 825, startPoint y: 272, endPoint x: 574, endPoint y: 266, distance: 250.9
click at [574, 266] on div at bounding box center [658, 262] width 455 height 93
drag, startPoint x: 594, startPoint y: 245, endPoint x: 846, endPoint y: 249, distance: 251.7
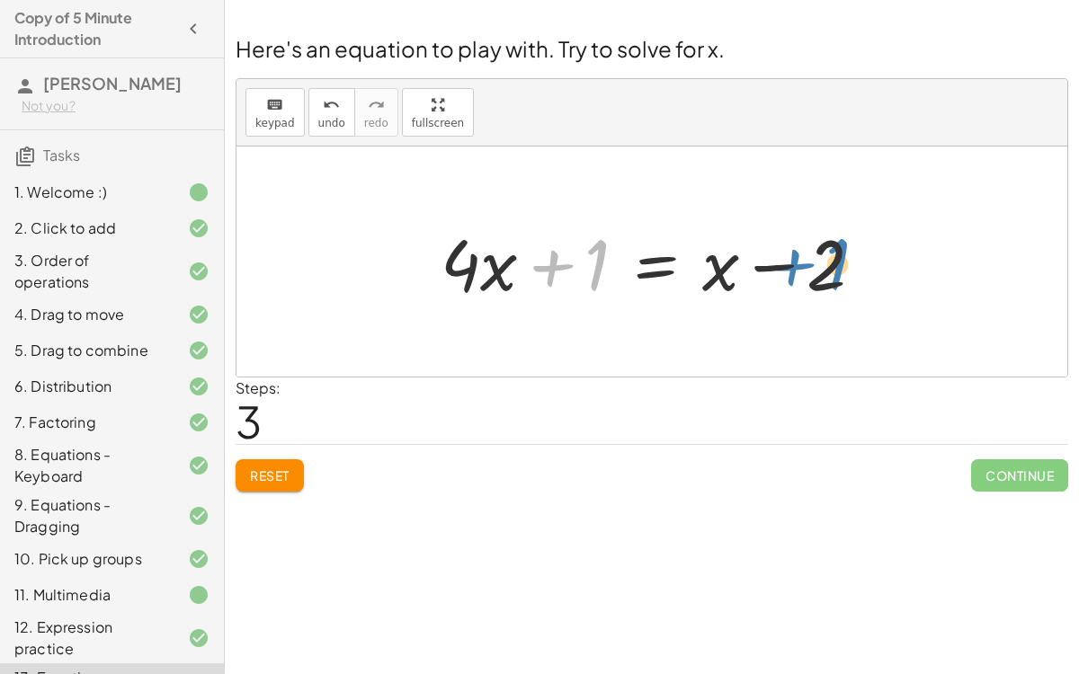
click at [846, 249] on div at bounding box center [658, 262] width 455 height 93
drag, startPoint x: 459, startPoint y: 267, endPoint x: 843, endPoint y: 266, distance: 383.9
click at [843, 266] on div at bounding box center [658, 262] width 455 height 93
drag, startPoint x: 847, startPoint y: 267, endPoint x: 467, endPoint y: 244, distance: 380.1
click at [467, 244] on div at bounding box center [658, 262] width 455 height 93
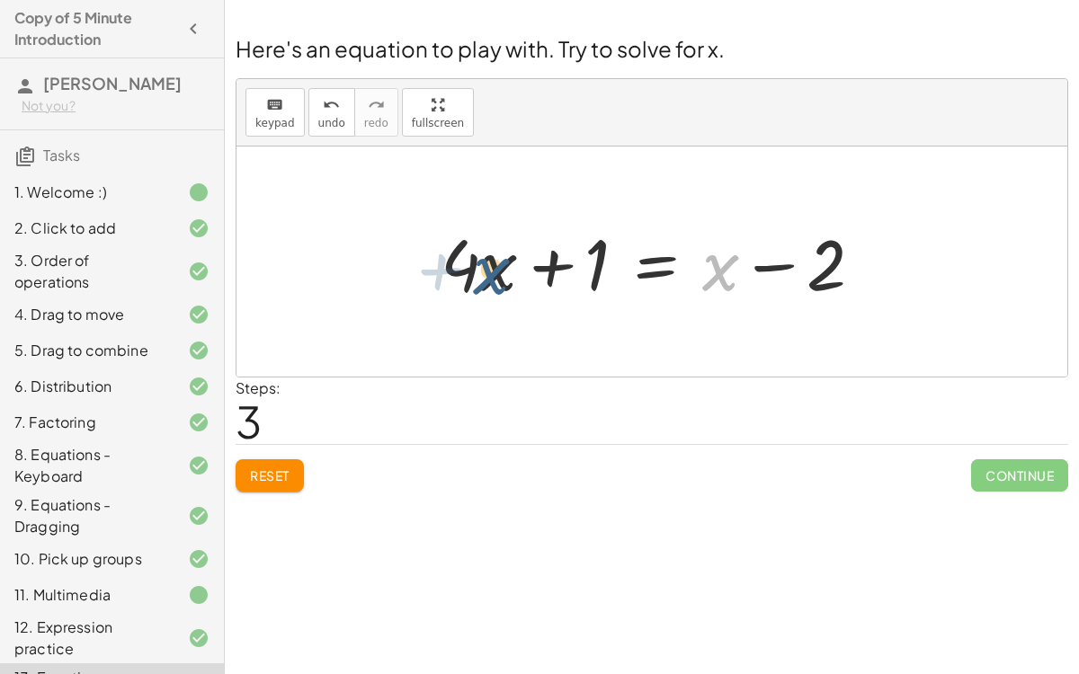
drag, startPoint x: 707, startPoint y: 265, endPoint x: 471, endPoint y: 269, distance: 235.6
click at [471, 269] on div at bounding box center [658, 262] width 455 height 93
drag, startPoint x: 471, startPoint y: 269, endPoint x: 749, endPoint y: 268, distance: 277.8
click at [749, 268] on div at bounding box center [658, 262] width 455 height 93
click at [664, 274] on div at bounding box center [658, 262] width 455 height 93
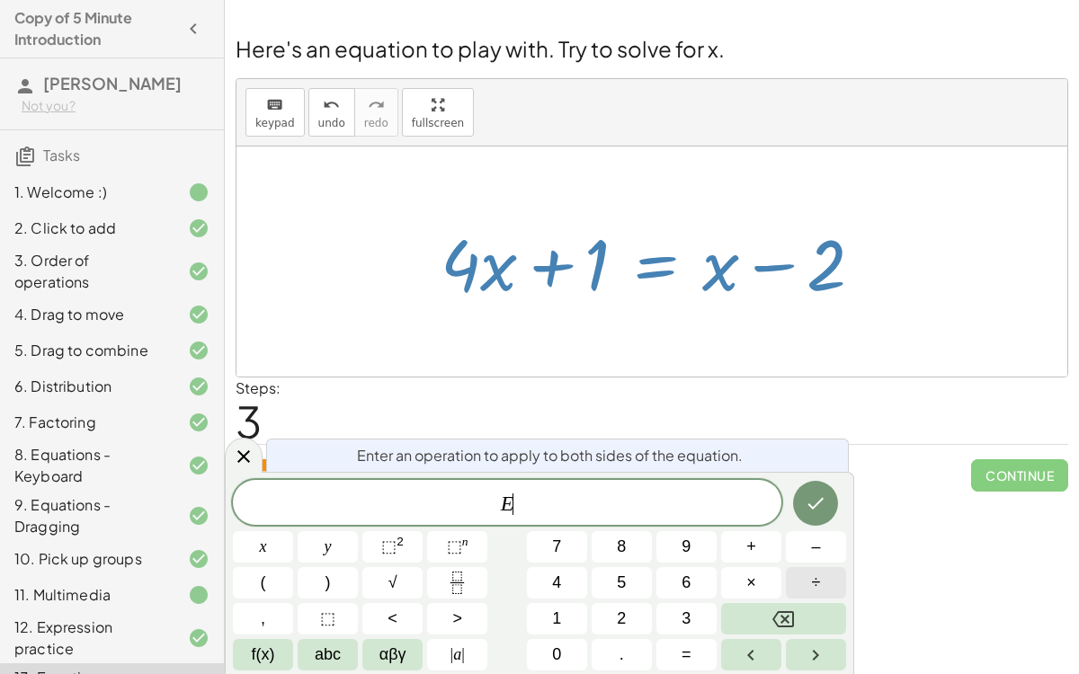
click at [799, 521] on button "÷" at bounding box center [816, 582] width 60 height 31
click at [547, 521] on button "1" at bounding box center [557, 618] width 60 height 31
click at [797, 499] on button "Done" at bounding box center [815, 503] width 45 height 45
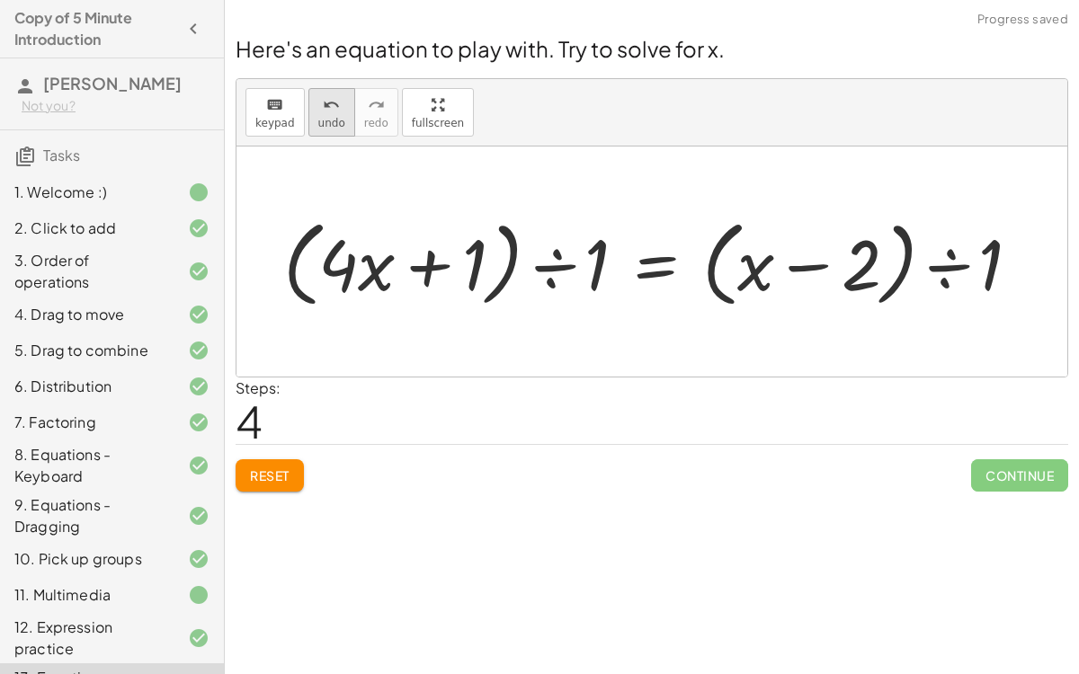
click at [318, 117] on span "undo" at bounding box center [331, 123] width 27 height 13
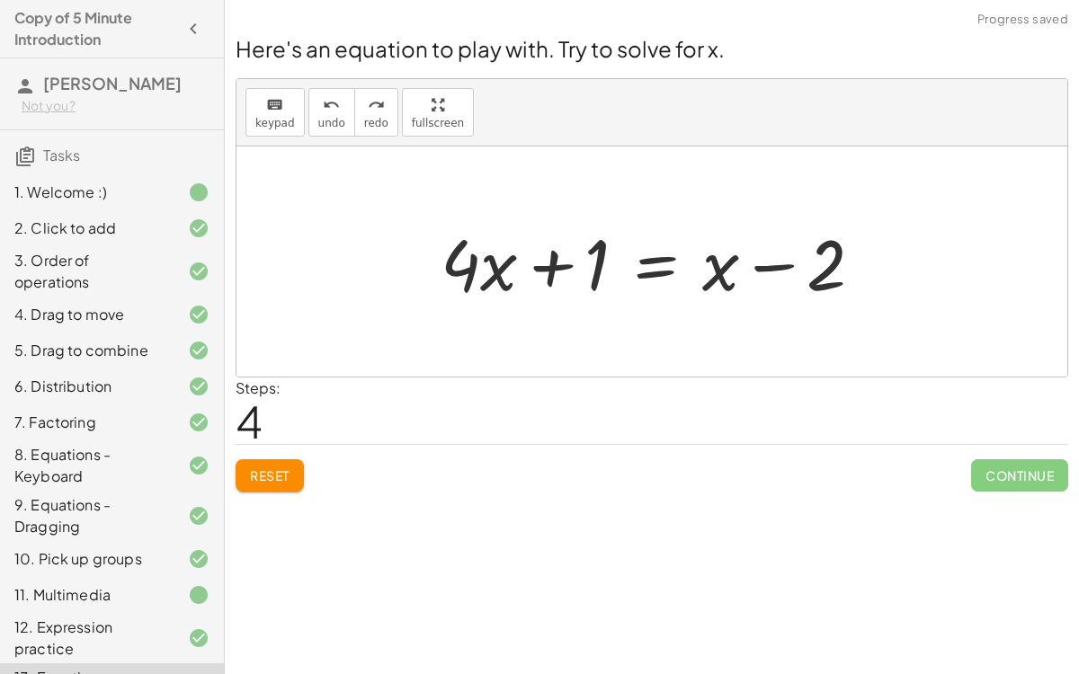
click at [467, 284] on div at bounding box center [658, 262] width 455 height 93
click at [653, 262] on div at bounding box center [658, 262] width 455 height 93
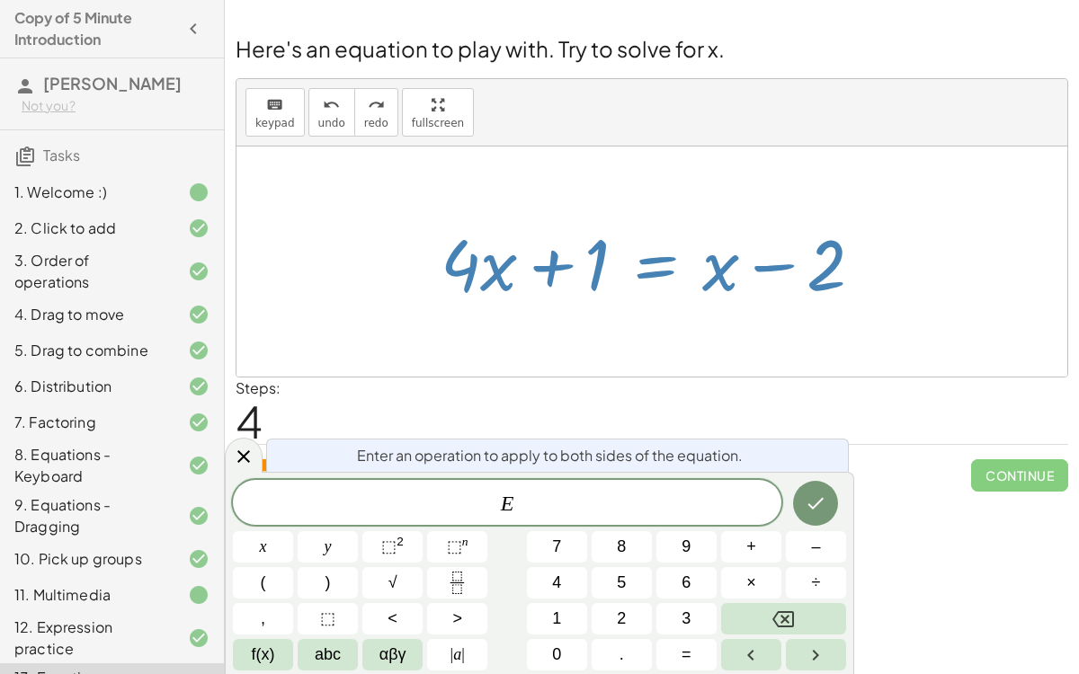
click at [349, 229] on div at bounding box center [651, 262] width 831 height 230
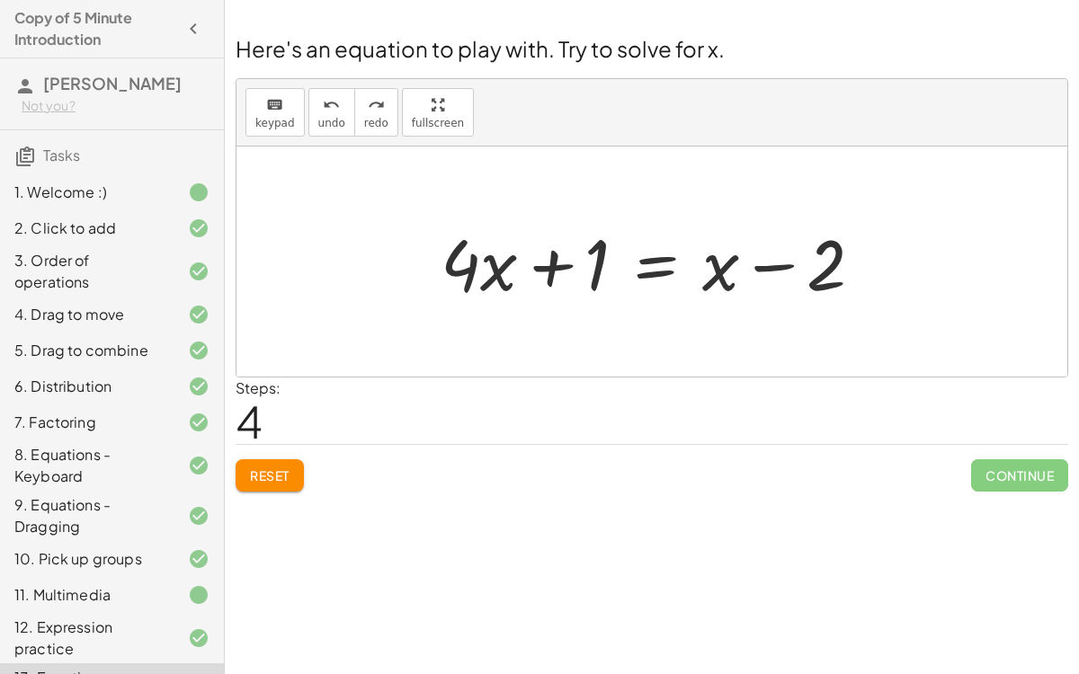
click at [253, 462] on button "Reset" at bounding box center [270, 475] width 68 height 32
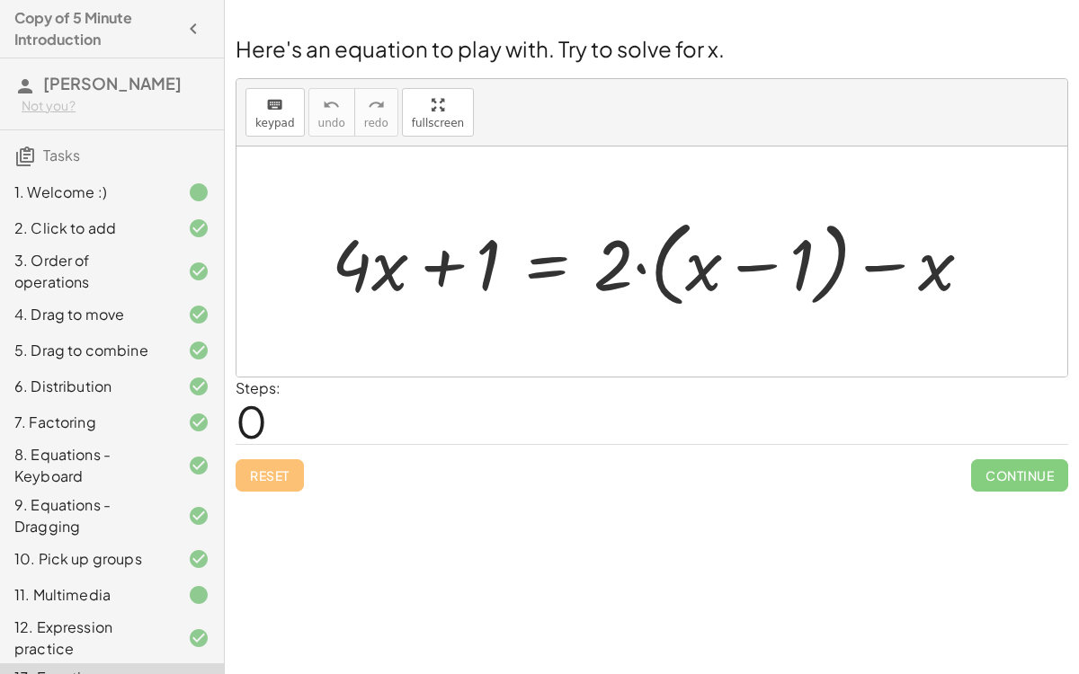
click at [636, 268] on div at bounding box center [659, 261] width 672 height 103
drag, startPoint x: 616, startPoint y: 266, endPoint x: 725, endPoint y: 268, distance: 109.7
click at [725, 268] on div at bounding box center [659, 261] width 672 height 103
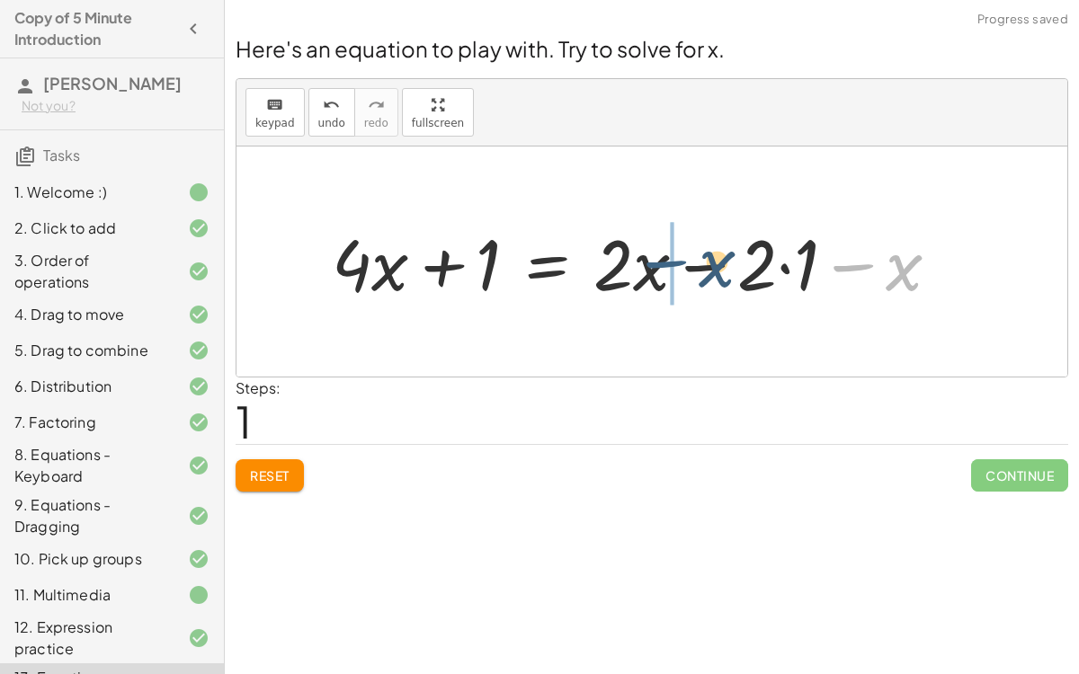
drag, startPoint x: 863, startPoint y: 276, endPoint x: 612, endPoint y: 287, distance: 251.0
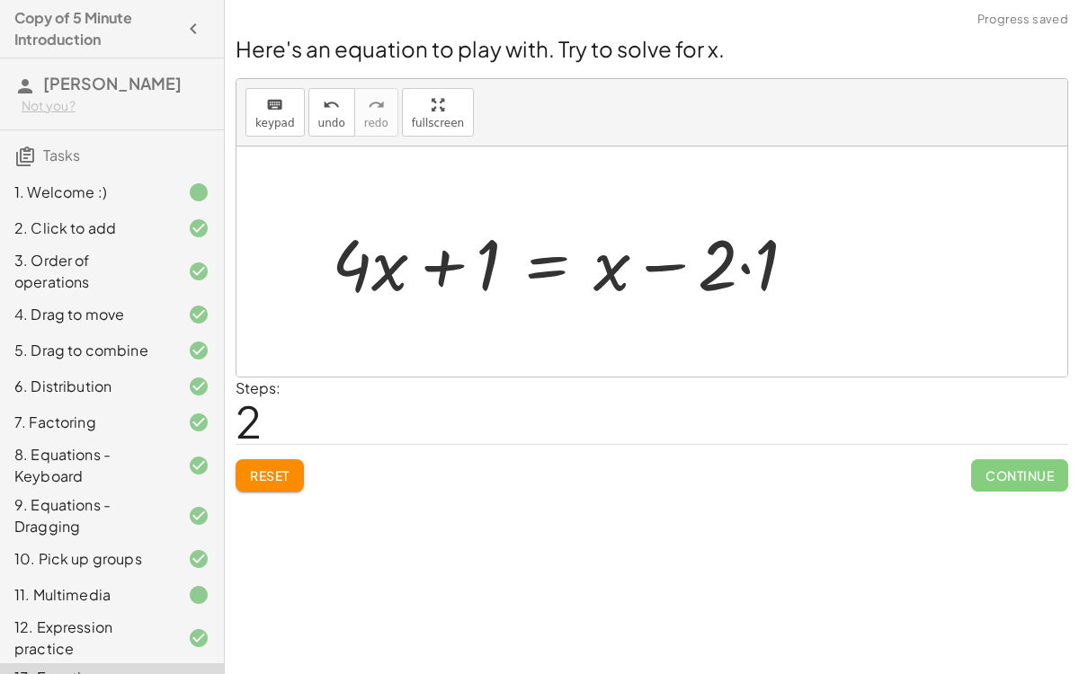
click at [752, 252] on div at bounding box center [571, 262] width 497 height 93
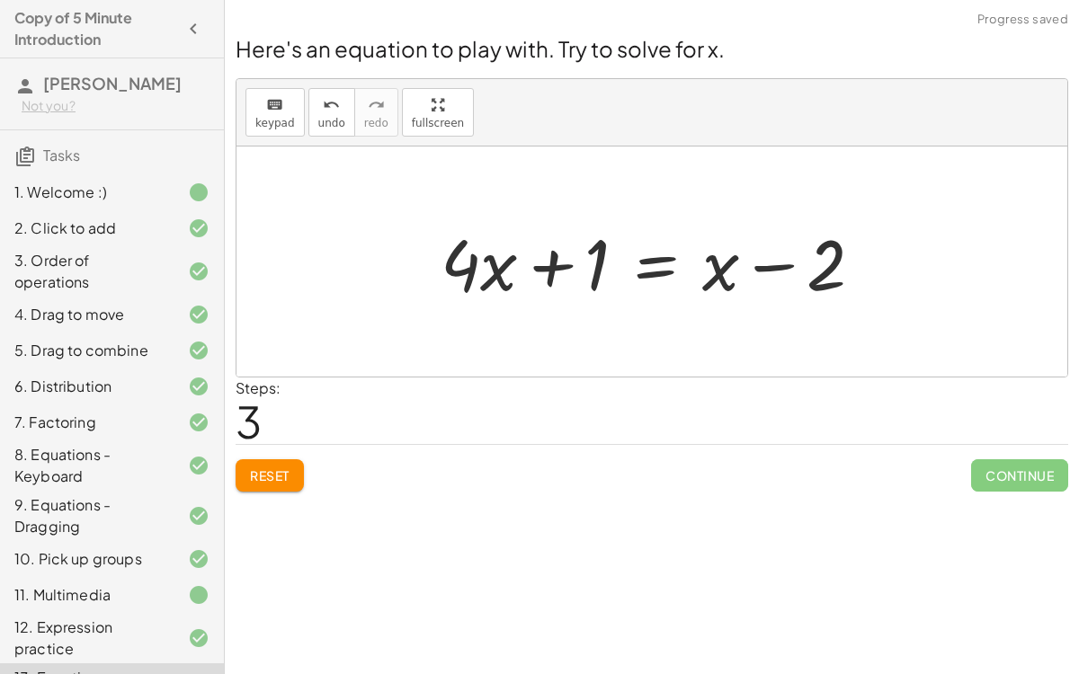
click at [475, 277] on div at bounding box center [658, 262] width 455 height 93
click at [645, 276] on div at bounding box center [658, 262] width 455 height 93
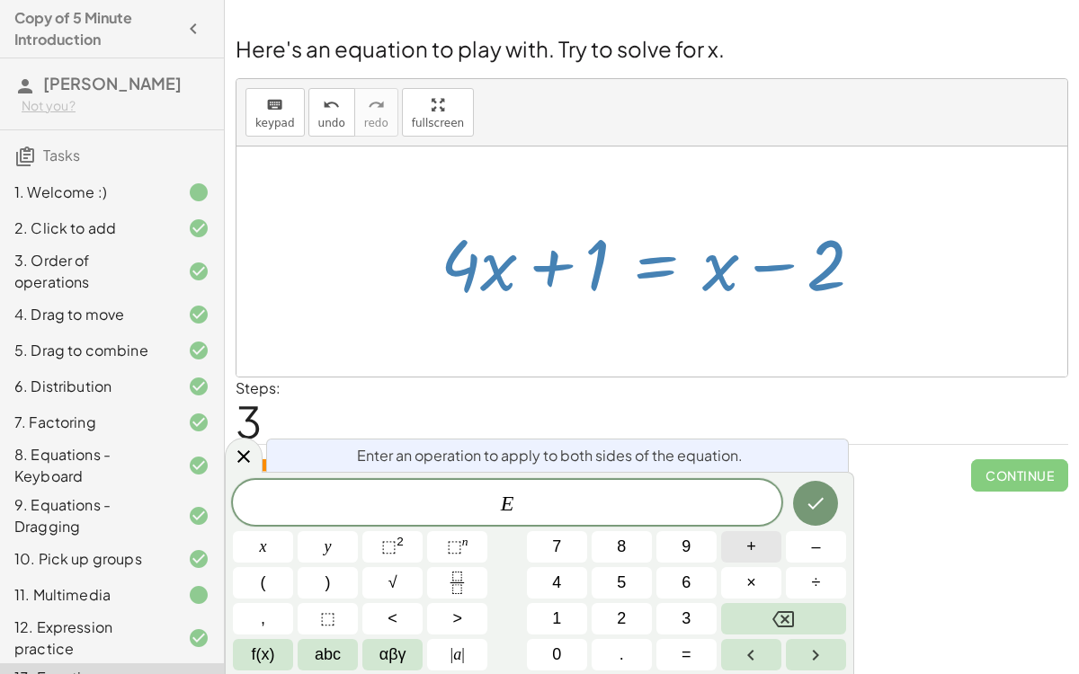
click at [769, 521] on button "+" at bounding box center [751, 546] width 60 height 31
click at [626, 521] on span "2" at bounding box center [621, 619] width 9 height 24
click at [775, 521] on icon "Backspace" at bounding box center [783, 620] width 22 height 22
click at [756, 521] on button "+" at bounding box center [751, 546] width 60 height 31
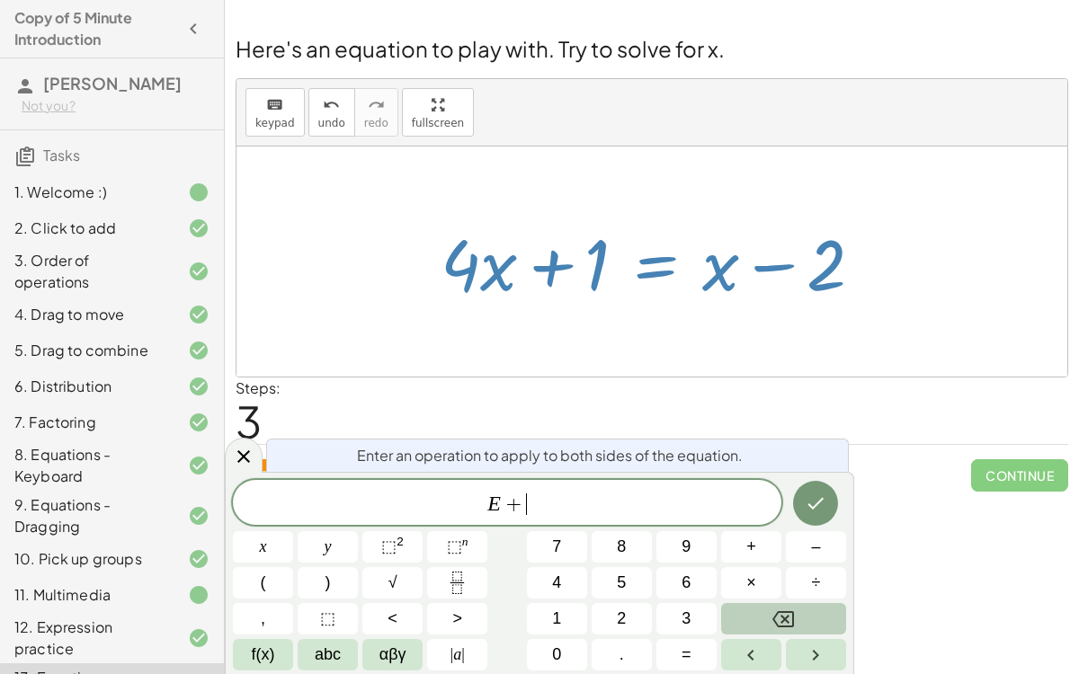
click at [805, 521] on button "Backspace" at bounding box center [783, 618] width 125 height 31
click at [832, 521] on button "÷" at bounding box center [816, 582] width 60 height 31
click at [574, 521] on button "1" at bounding box center [557, 618] width 60 height 31
click at [821, 502] on icon "Done" at bounding box center [816, 504] width 16 height 12
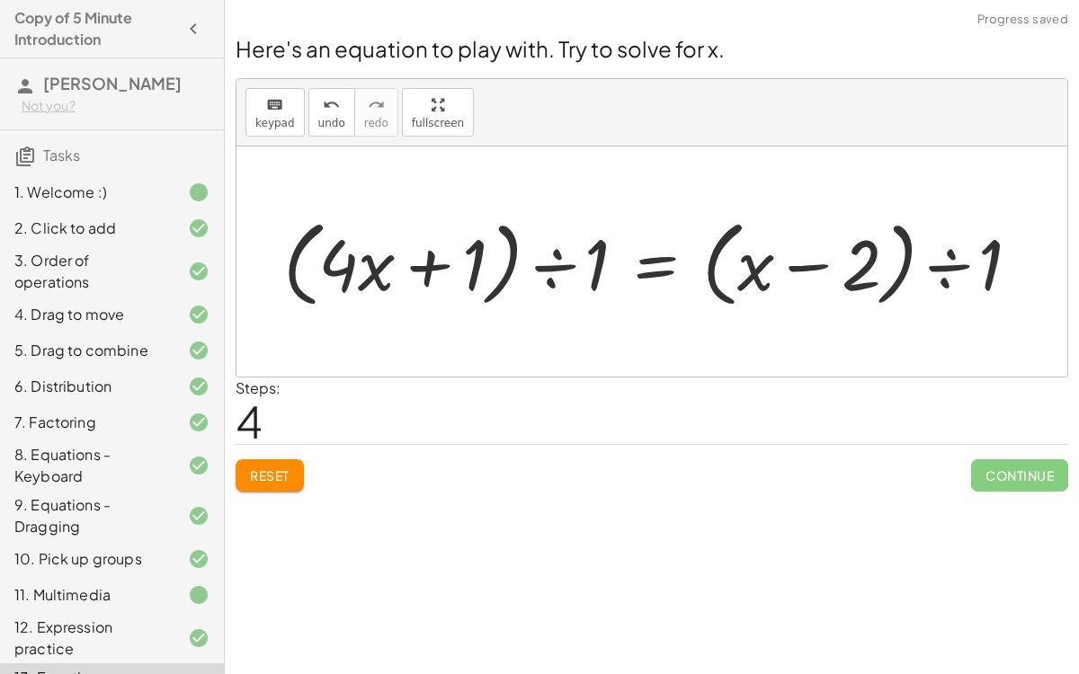
click at [425, 271] on div at bounding box center [659, 261] width 770 height 103
click at [553, 271] on div at bounding box center [659, 261] width 770 height 103
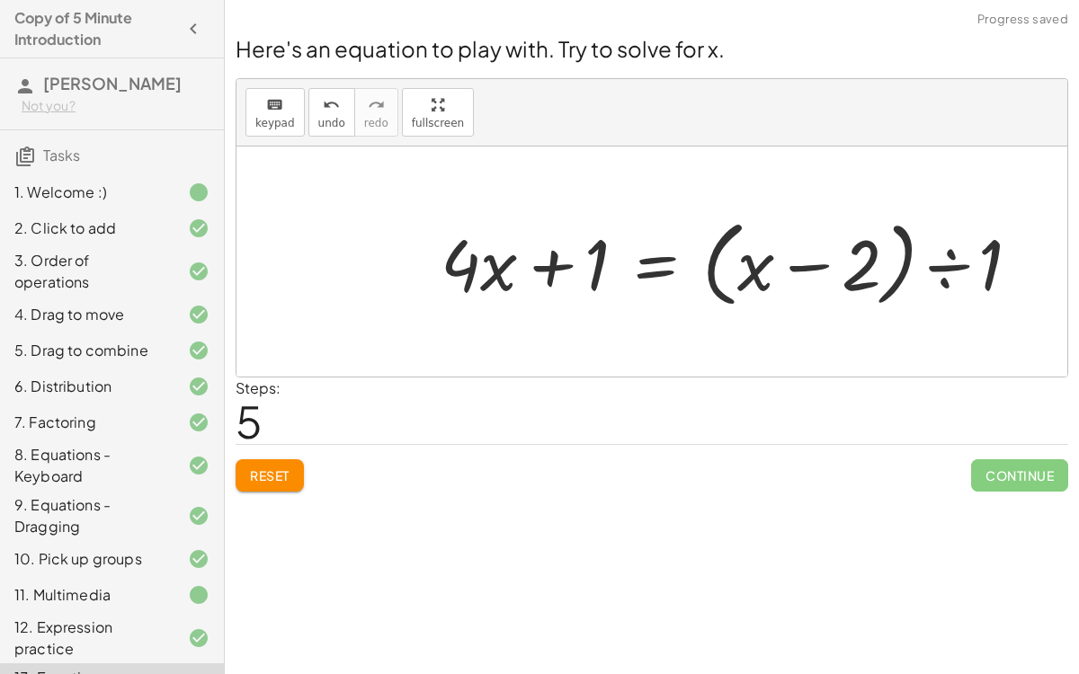
click at [945, 255] on div at bounding box center [737, 261] width 612 height 103
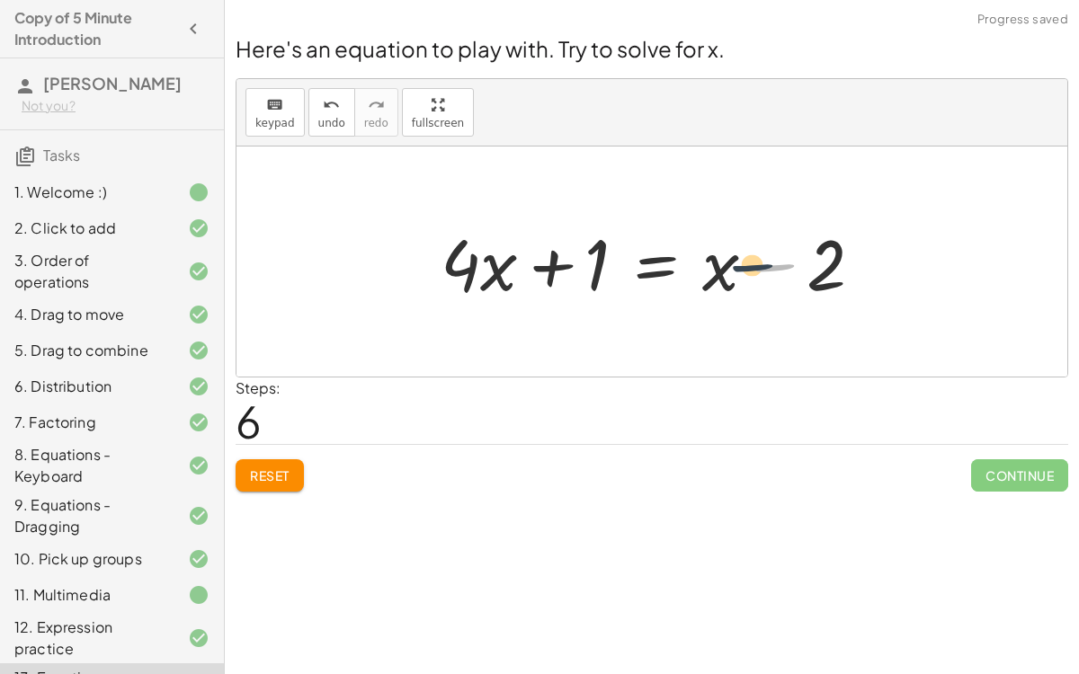
drag, startPoint x: 777, startPoint y: 262, endPoint x: 752, endPoint y: 261, distance: 25.2
click at [752, 261] on div at bounding box center [658, 262] width 455 height 93
drag, startPoint x: 706, startPoint y: 278, endPoint x: 565, endPoint y: 273, distance: 141.2
click at [565, 273] on div at bounding box center [658, 262] width 455 height 93
click at [824, 255] on div at bounding box center [658, 262] width 455 height 93
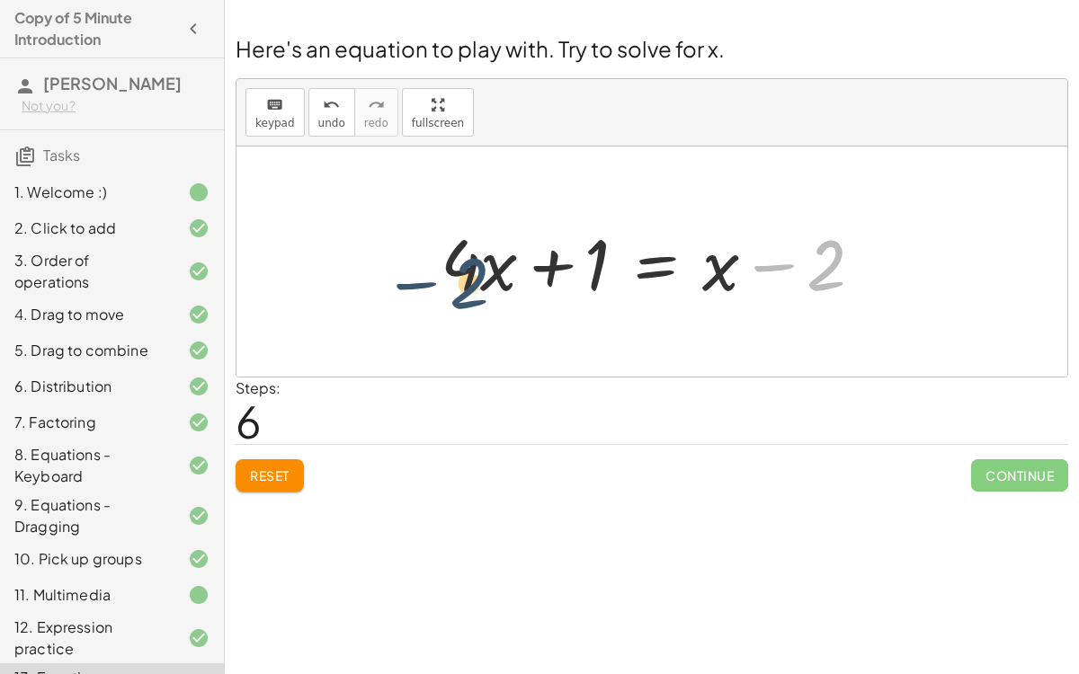
drag, startPoint x: 824, startPoint y: 255, endPoint x: 439, endPoint y: 278, distance: 386.3
click at [439, 278] on div at bounding box center [658, 262] width 455 height 93
drag, startPoint x: 466, startPoint y: 269, endPoint x: 753, endPoint y: 270, distance: 287.7
click at [753, 270] on div at bounding box center [658, 262] width 455 height 93
drag, startPoint x: 487, startPoint y: 276, endPoint x: 732, endPoint y: 283, distance: 244.6
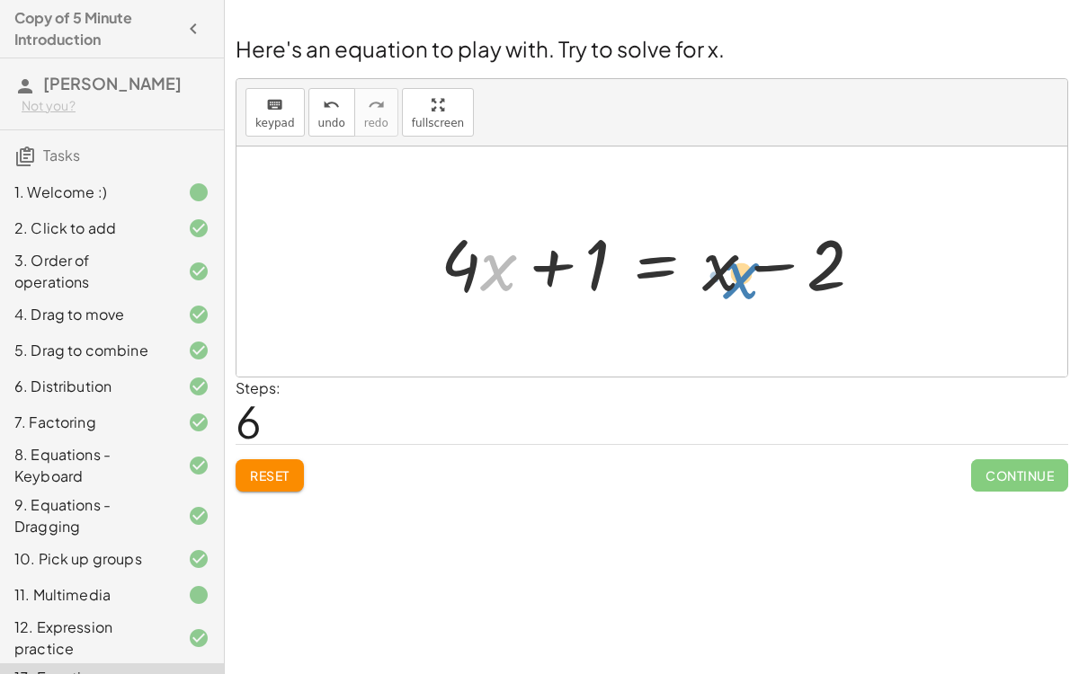
click at [732, 283] on div at bounding box center [658, 262] width 455 height 93
drag, startPoint x: 494, startPoint y: 266, endPoint x: 585, endPoint y: 326, distance: 109.7
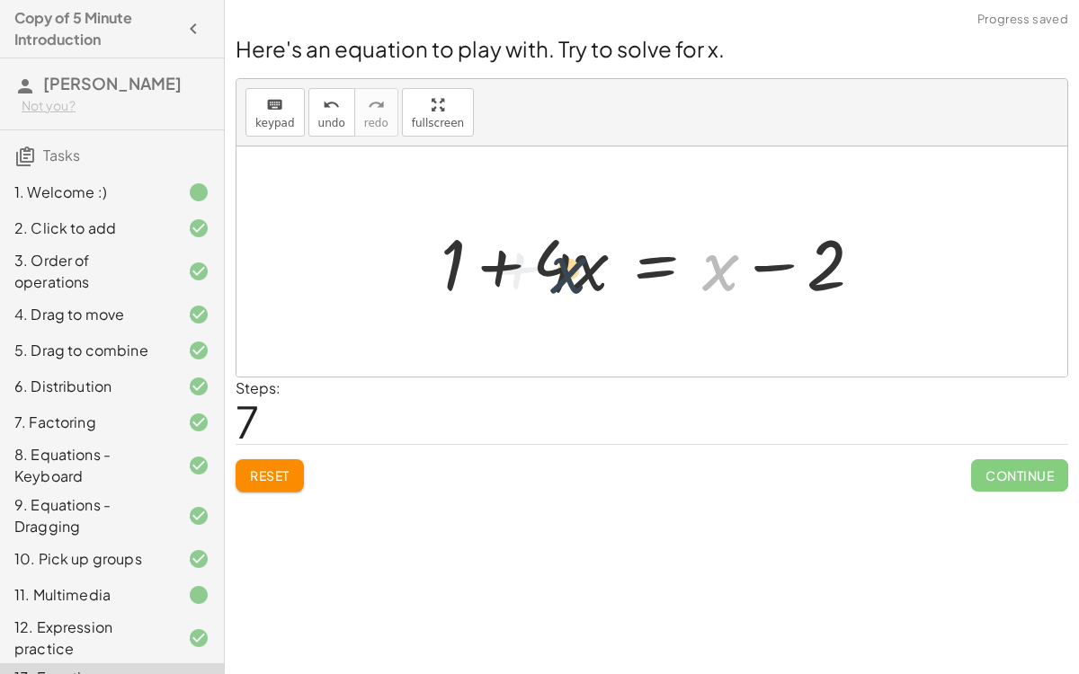
drag, startPoint x: 725, startPoint y: 286, endPoint x: 547, endPoint y: 293, distance: 179.0
click at [547, 293] on div at bounding box center [658, 262] width 455 height 93
drag, startPoint x: 835, startPoint y: 271, endPoint x: 707, endPoint y: 282, distance: 129.0
click at [707, 282] on div at bounding box center [658, 262] width 455 height 93
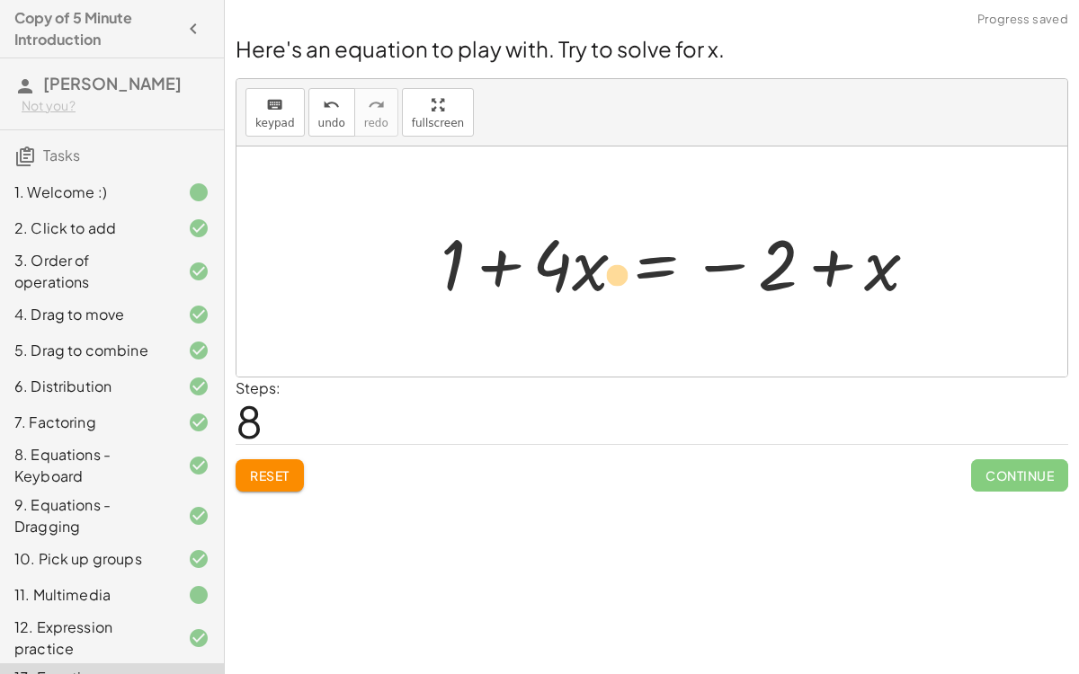
drag, startPoint x: 862, startPoint y: 272, endPoint x: 580, endPoint y: 282, distance: 282.4
click at [580, 282] on div at bounding box center [686, 262] width 510 height 93
drag, startPoint x: 565, startPoint y: 271, endPoint x: 821, endPoint y: 258, distance: 255.6
click at [821, 258] on div at bounding box center [686, 262] width 510 height 93
drag, startPoint x: 798, startPoint y: 261, endPoint x: 876, endPoint y: 267, distance: 78.5
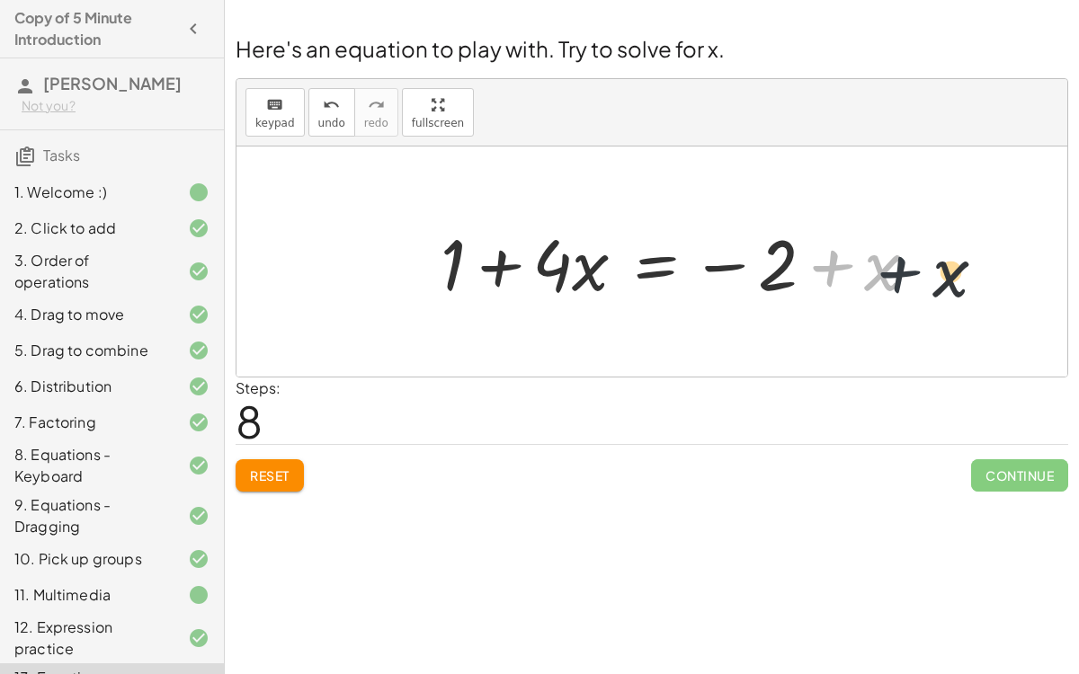
click at [876, 267] on div at bounding box center [686, 262] width 510 height 93
drag, startPoint x: 893, startPoint y: 271, endPoint x: 761, endPoint y: 280, distance: 132.5
click at [761, 280] on div at bounding box center [686, 262] width 510 height 93
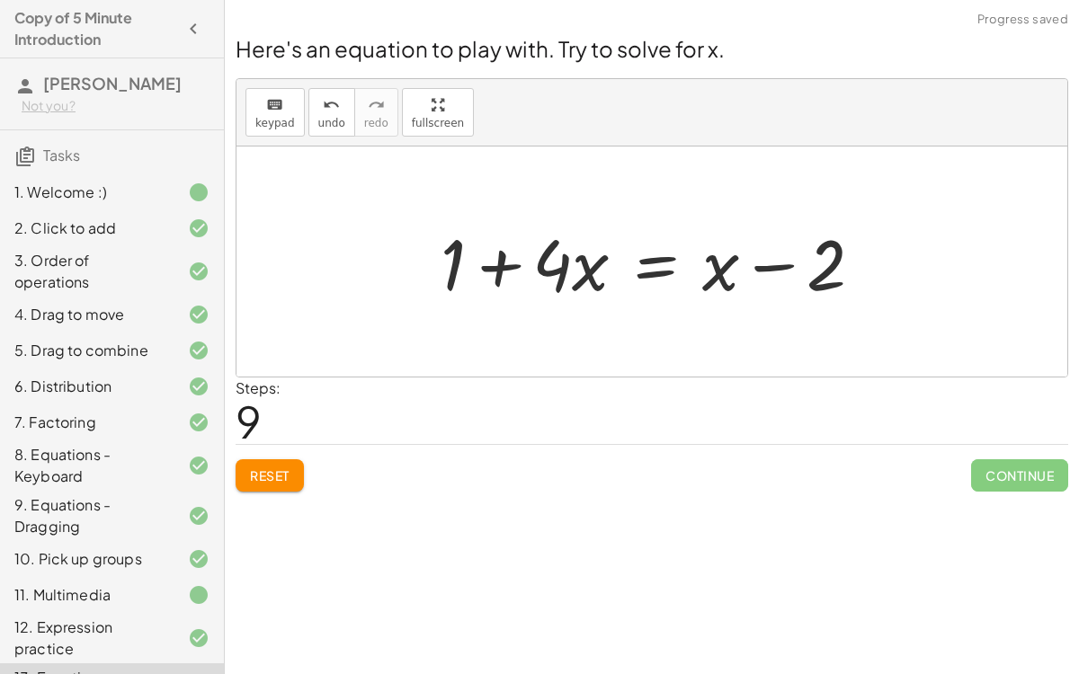
click at [645, 262] on div at bounding box center [658, 262] width 455 height 93
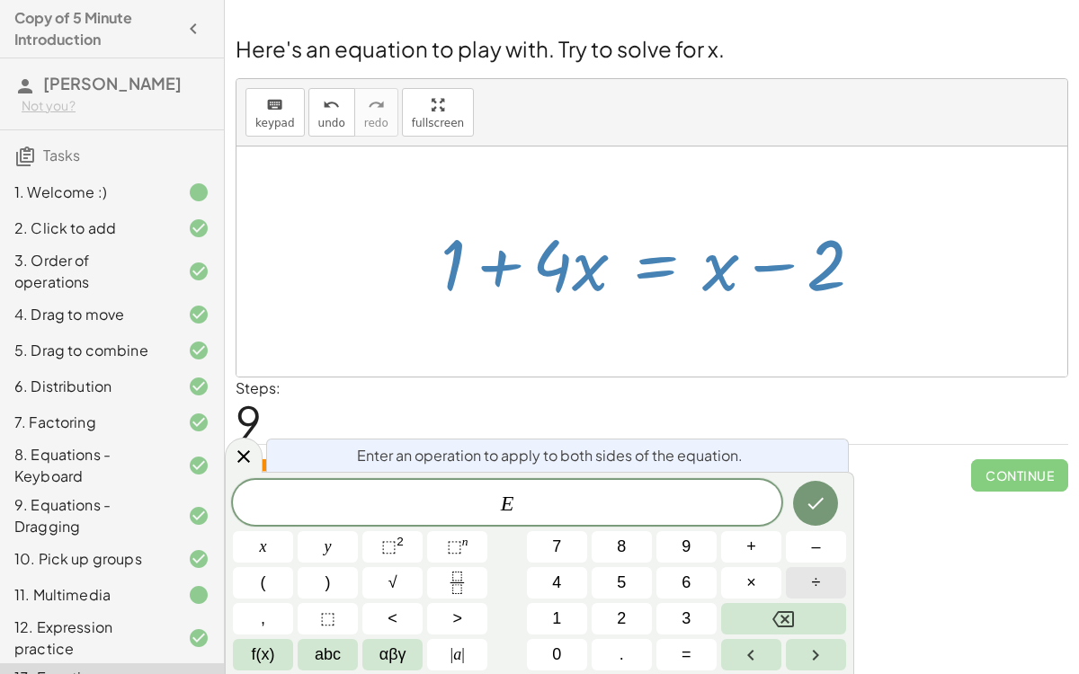
click at [833, 521] on button "÷" at bounding box center [816, 582] width 60 height 31
click at [627, 521] on button "2" at bounding box center [622, 618] width 60 height 31
click at [820, 500] on icon "Done" at bounding box center [816, 504] width 22 height 22
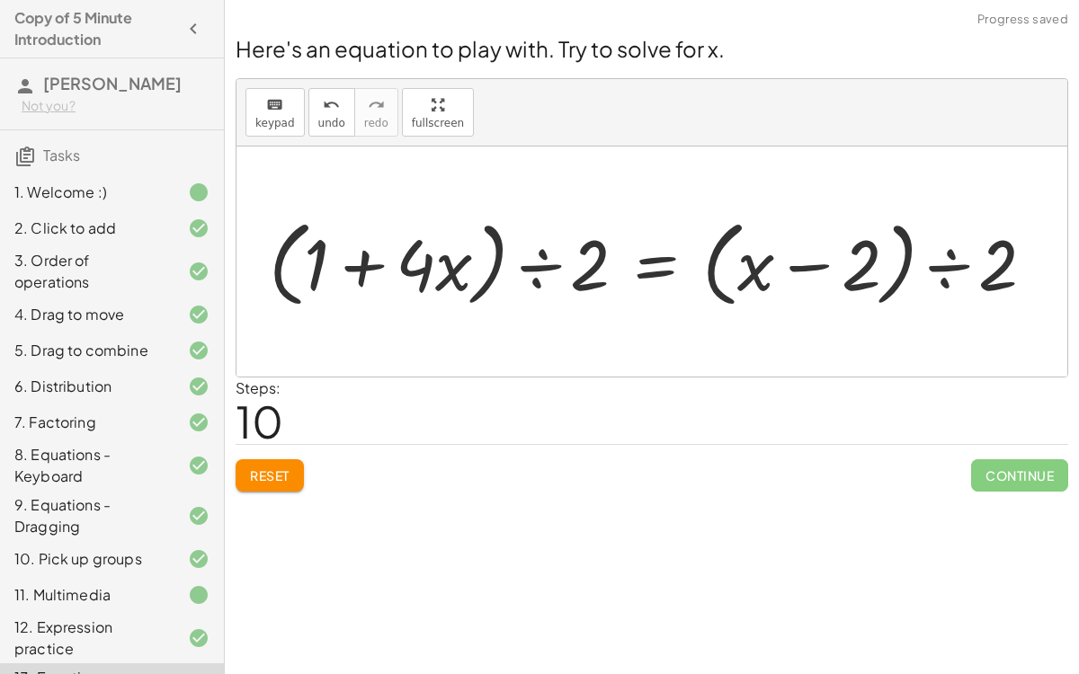
click at [553, 274] on div at bounding box center [659, 261] width 798 height 103
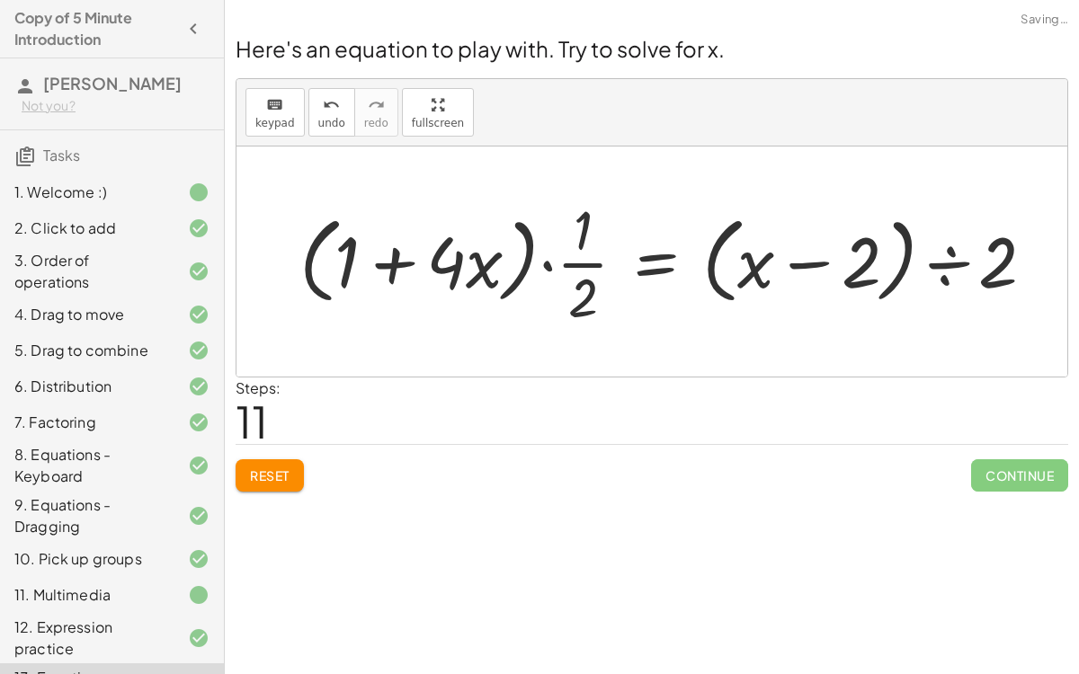
click at [384, 255] on div at bounding box center [674, 261] width 768 height 138
click at [574, 260] on div at bounding box center [674, 261] width 768 height 138
click at [541, 262] on div at bounding box center [674, 261] width 768 height 138
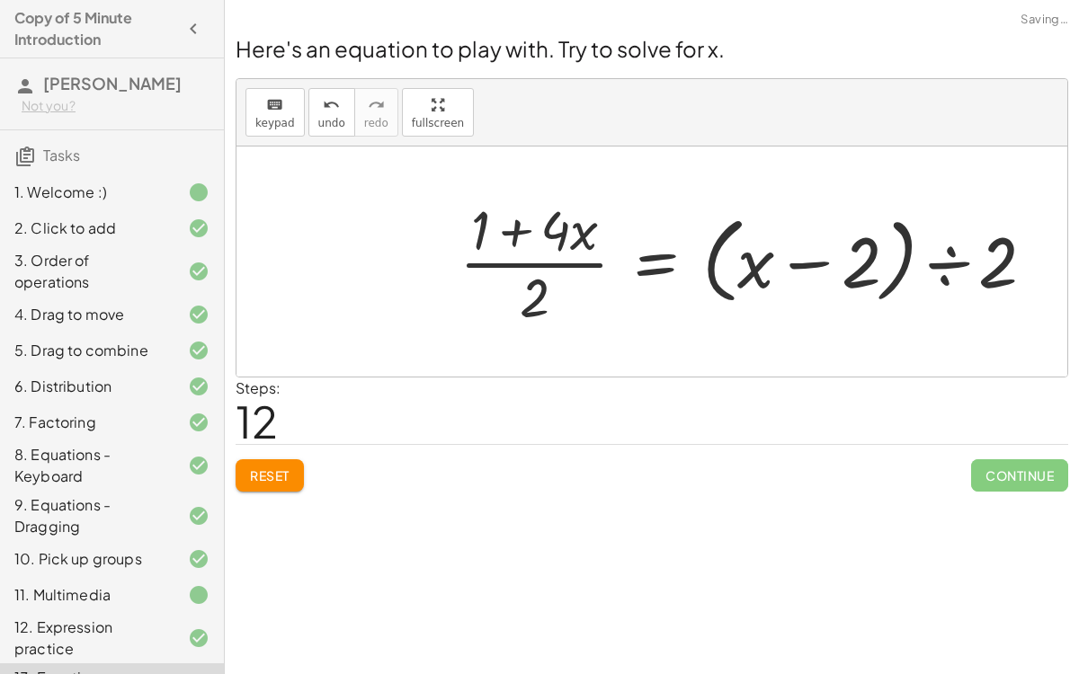
click at [527, 265] on div at bounding box center [754, 261] width 608 height 138
click at [515, 231] on div at bounding box center [754, 261] width 608 height 138
click at [790, 264] on div at bounding box center [754, 261] width 608 height 138
click at [964, 264] on div at bounding box center [754, 261] width 608 height 138
click at [894, 271] on div at bounding box center [738, 261] width 577 height 138
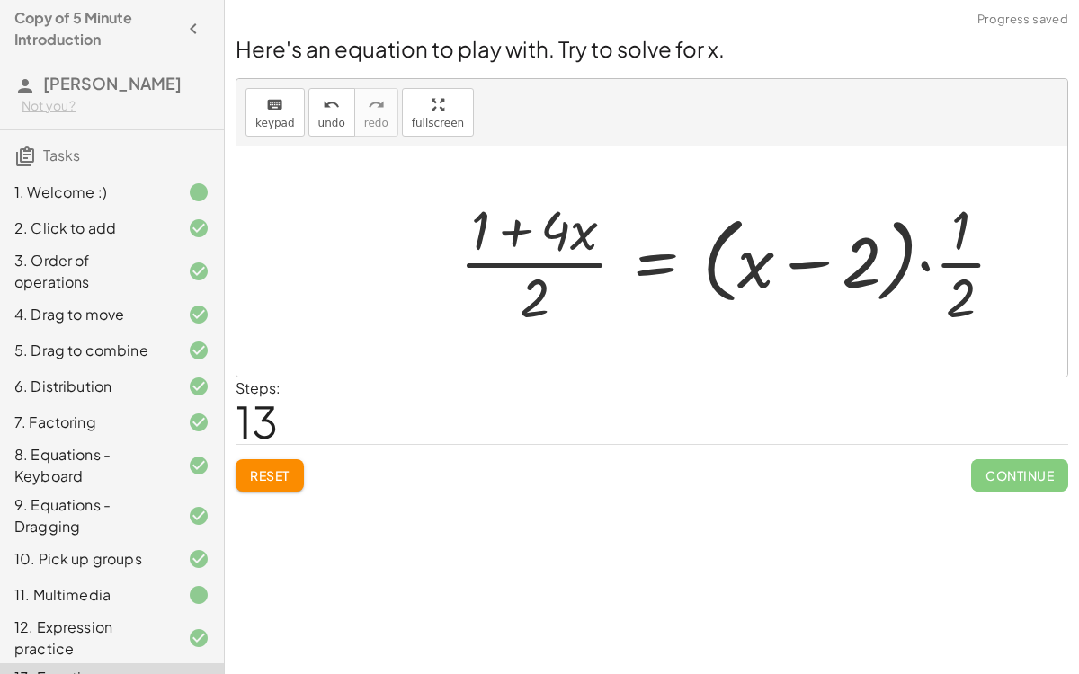
click at [858, 267] on div at bounding box center [738, 261] width 577 height 138
click at [734, 272] on div at bounding box center [738, 261] width 577 height 138
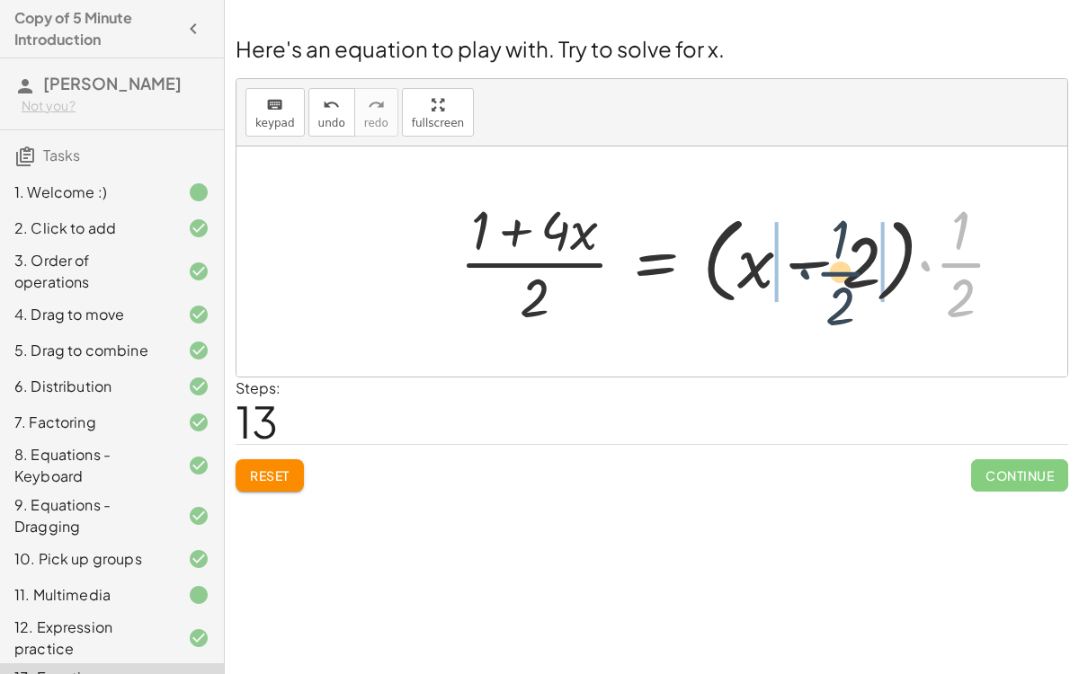
drag, startPoint x: 962, startPoint y: 267, endPoint x: 783, endPoint y: 279, distance: 179.3
click at [783, 279] on div at bounding box center [738, 261] width 577 height 138
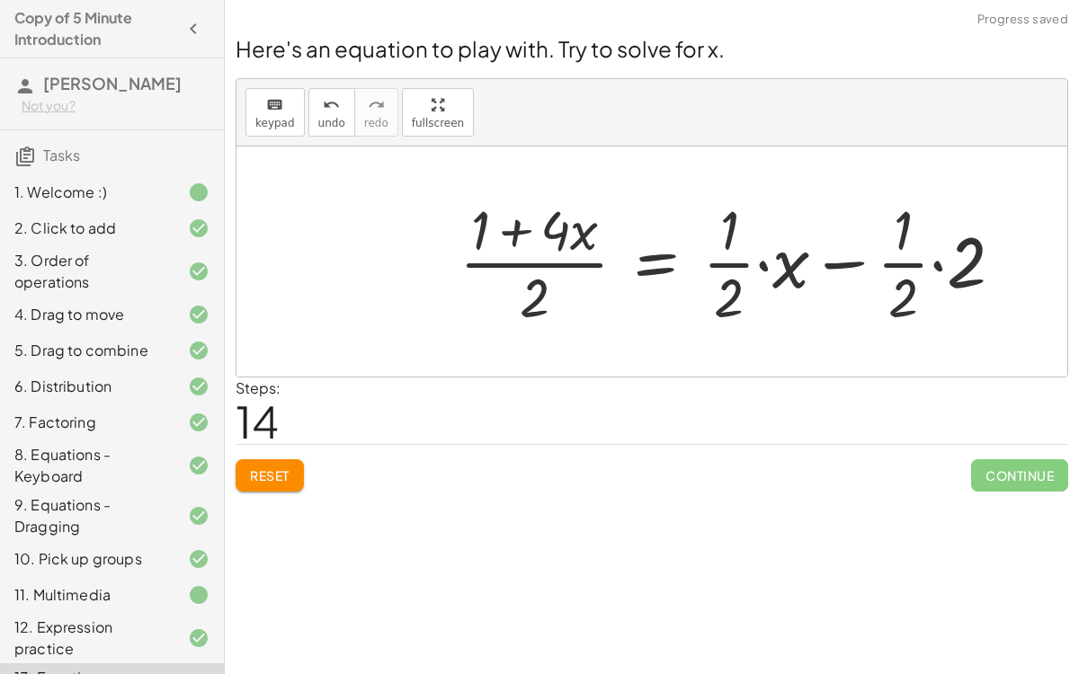
click at [947, 269] on div at bounding box center [738, 261] width 576 height 138
click at [761, 270] on div at bounding box center [710, 261] width 520 height 138
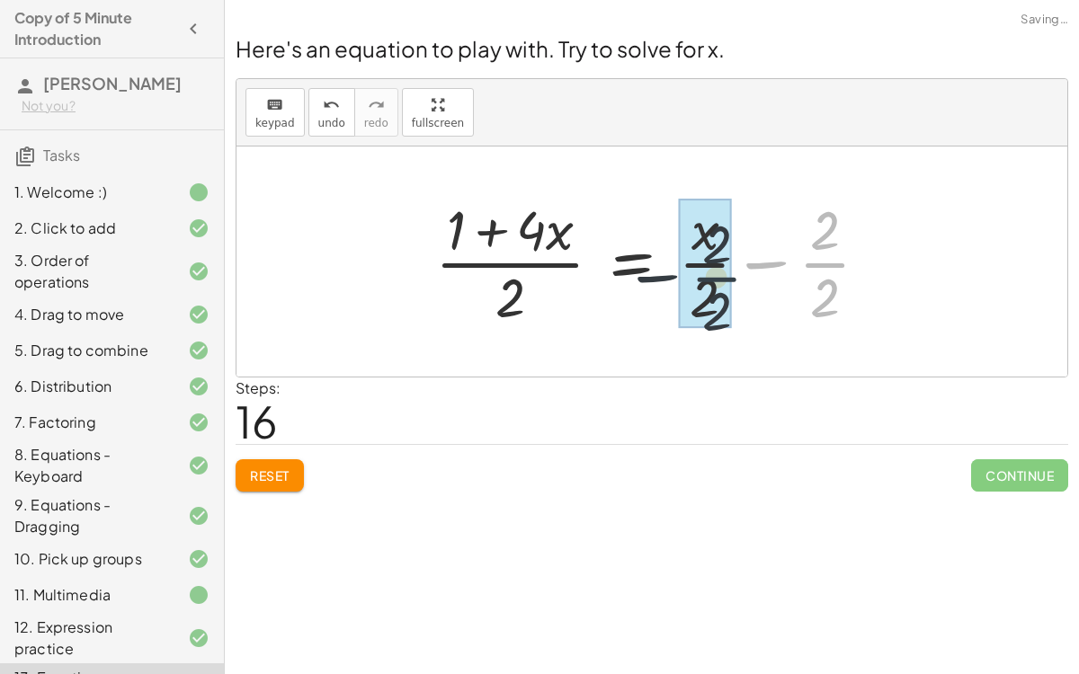
drag, startPoint x: 849, startPoint y: 260, endPoint x: 737, endPoint y: 274, distance: 112.4
click at [737, 274] on div at bounding box center [659, 261] width 466 height 138
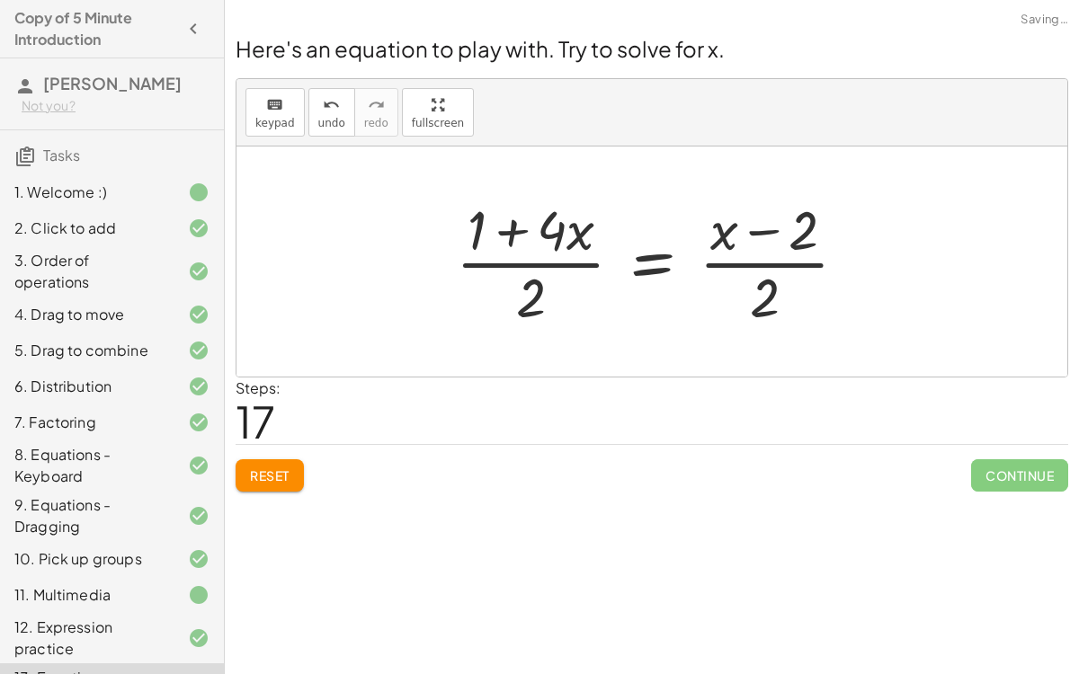
click at [721, 236] on div at bounding box center [658, 261] width 423 height 138
click at [743, 259] on div at bounding box center [658, 261] width 423 height 138
click at [472, 266] on div at bounding box center [658, 261] width 423 height 138
click at [635, 259] on div at bounding box center [658, 261] width 423 height 138
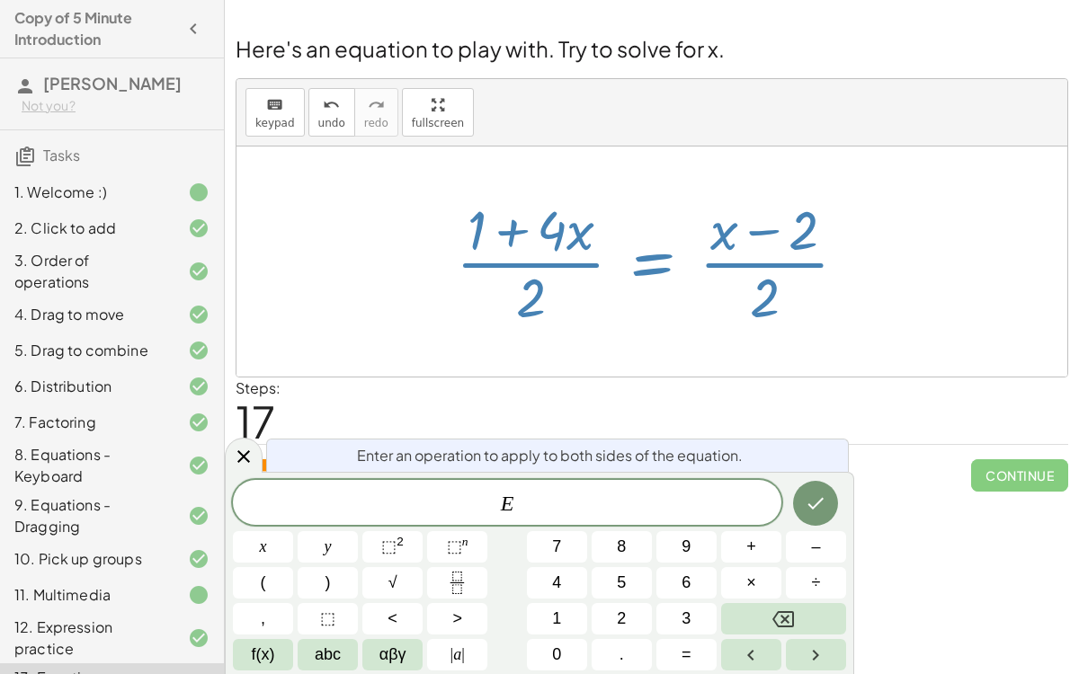
click at [472, 356] on div at bounding box center [651, 262] width 831 height 230
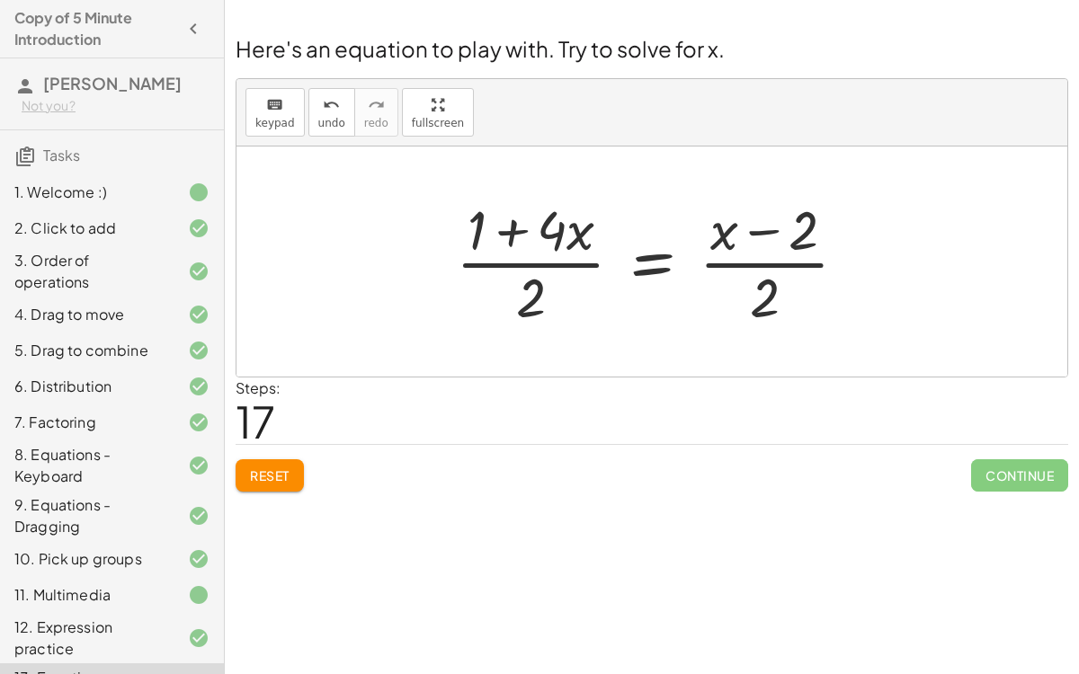
click at [287, 468] on span "Reset" at bounding box center [270, 475] width 40 height 16
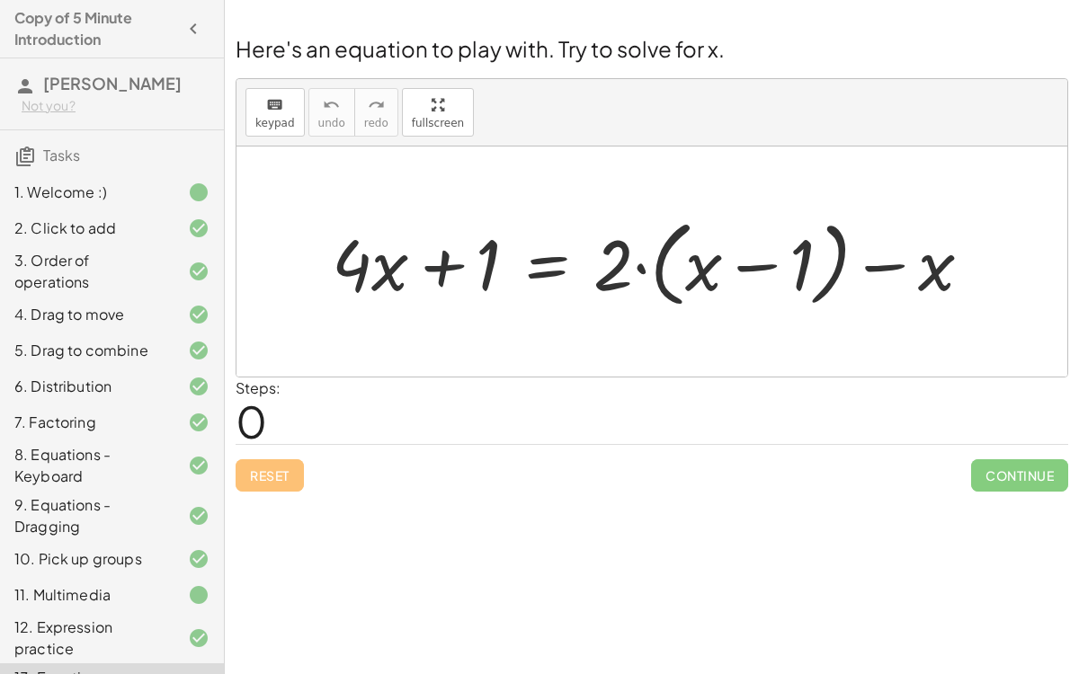
drag, startPoint x: 414, startPoint y: 255, endPoint x: 449, endPoint y: 238, distance: 39.0
click at [449, 238] on div at bounding box center [659, 261] width 672 height 103
click at [891, 266] on div at bounding box center [659, 261] width 672 height 103
click at [632, 263] on div at bounding box center [659, 261] width 672 height 103
click at [636, 273] on div at bounding box center [659, 261] width 672 height 103
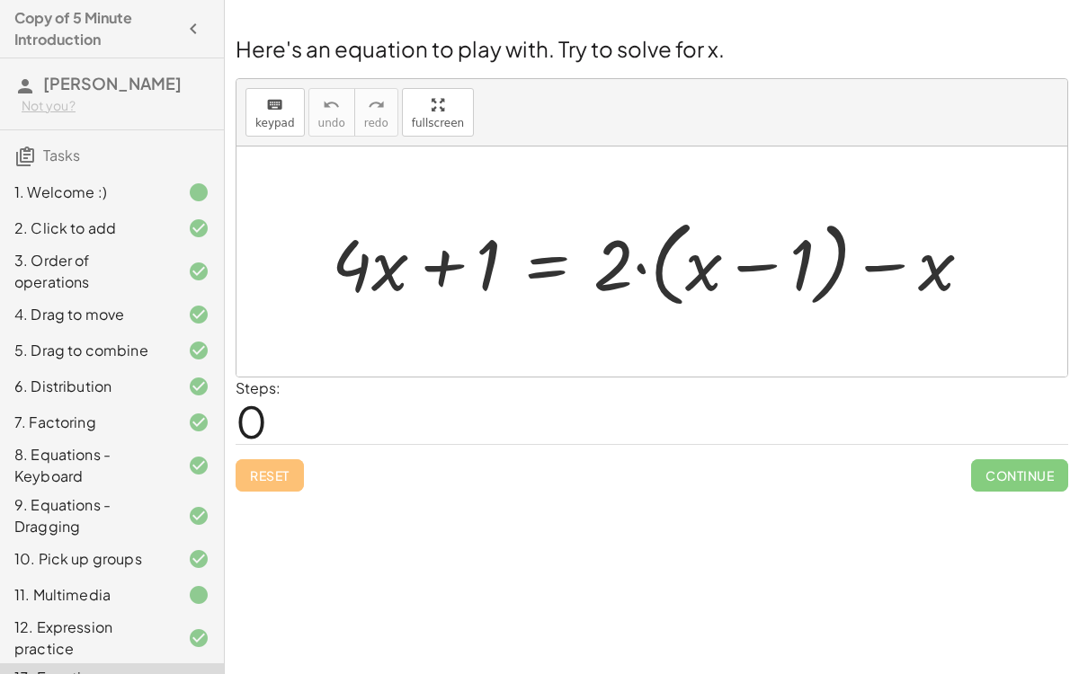
click at [642, 268] on div at bounding box center [659, 261] width 672 height 103
click at [759, 264] on div at bounding box center [659, 261] width 672 height 103
click at [909, 263] on div at bounding box center [659, 261] width 672 height 103
click at [750, 267] on div at bounding box center [659, 261] width 672 height 103
click at [636, 256] on div at bounding box center [659, 261] width 672 height 103
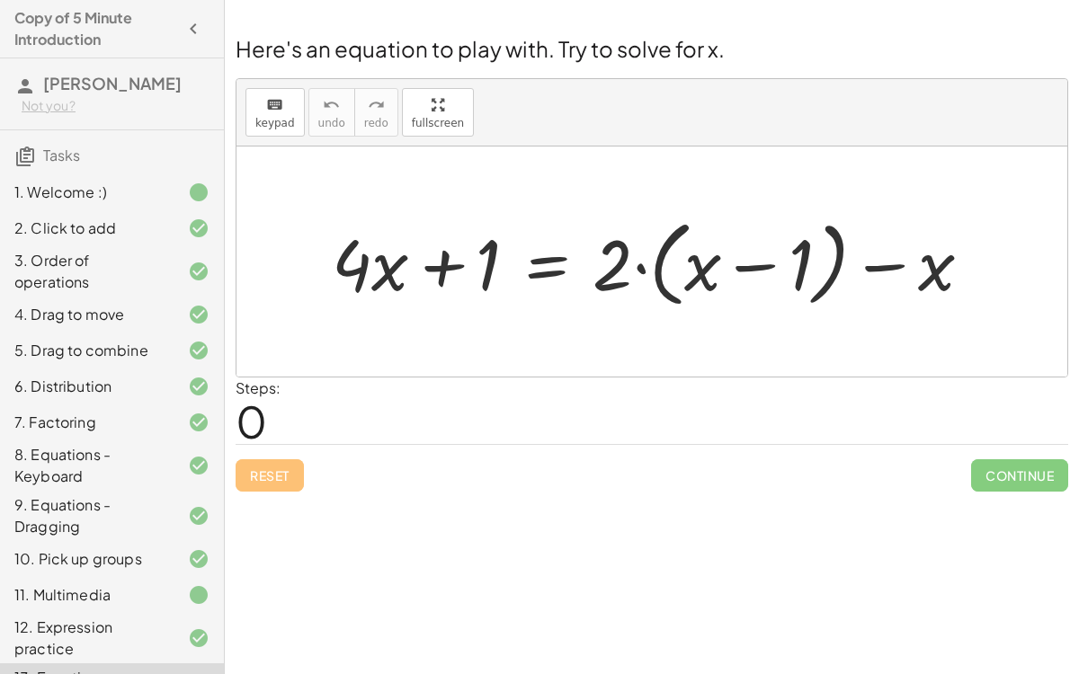
click at [674, 281] on div at bounding box center [659, 261] width 672 height 103
drag, startPoint x: 623, startPoint y: 273, endPoint x: 691, endPoint y: 272, distance: 68.3
click at [691, 272] on div at bounding box center [659, 261] width 672 height 103
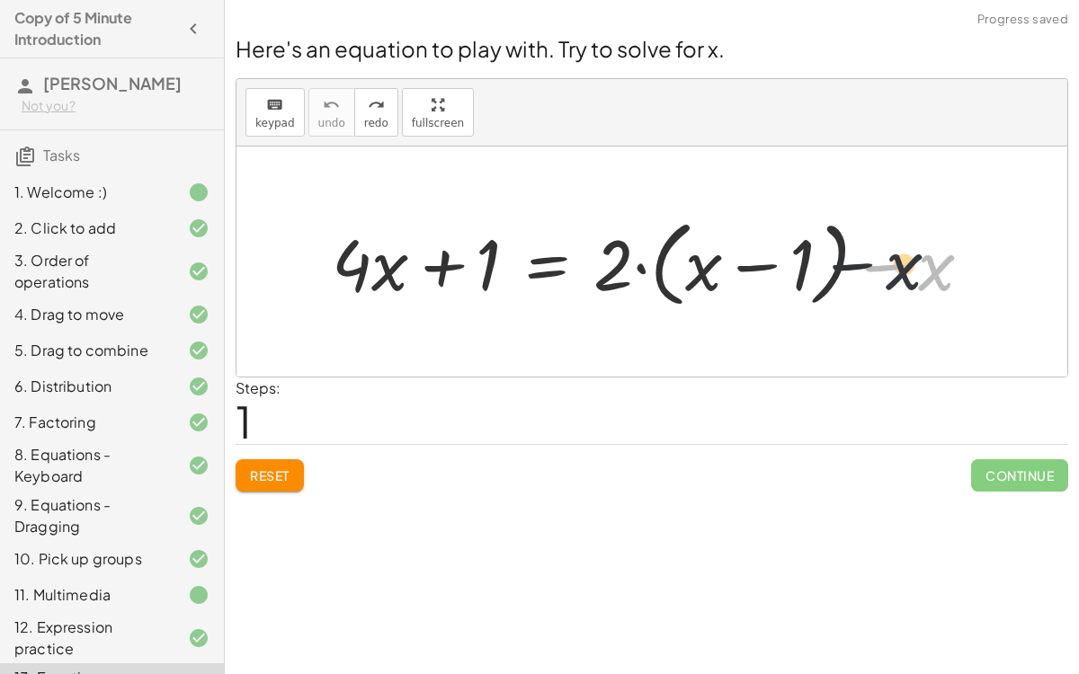
drag, startPoint x: 924, startPoint y: 288, endPoint x: 886, endPoint y: 286, distance: 37.8
click at [886, 286] on div at bounding box center [659, 261] width 672 height 103
click at [890, 271] on div at bounding box center [659, 261] width 672 height 103
drag, startPoint x: 492, startPoint y: 263, endPoint x: 908, endPoint y: 250, distance: 416.4
click at [908, 250] on div at bounding box center [659, 261] width 672 height 103
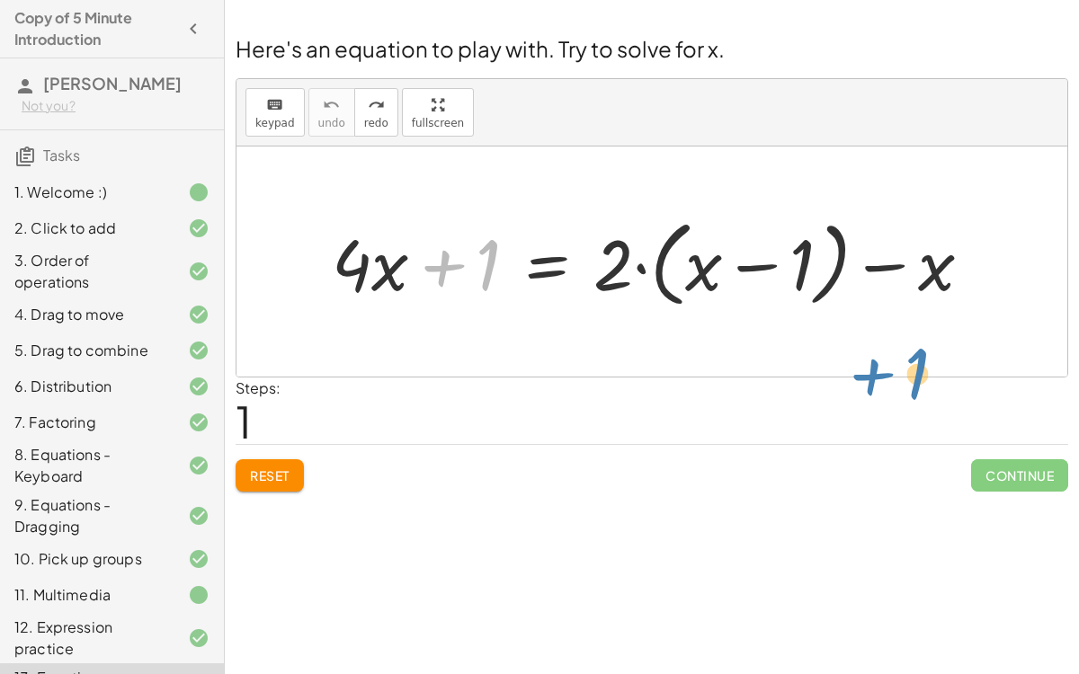
drag, startPoint x: 422, startPoint y: 283, endPoint x: 992, endPoint y: 312, distance: 570.7
click at [992, 312] on div "+ 1 + · 4 · x + 1 = + · 2 · ( + x − 1 ) − x" at bounding box center [652, 262] width 695 height 112
click at [351, 254] on div at bounding box center [659, 261] width 672 height 103
click at [452, 260] on div at bounding box center [659, 261] width 672 height 103
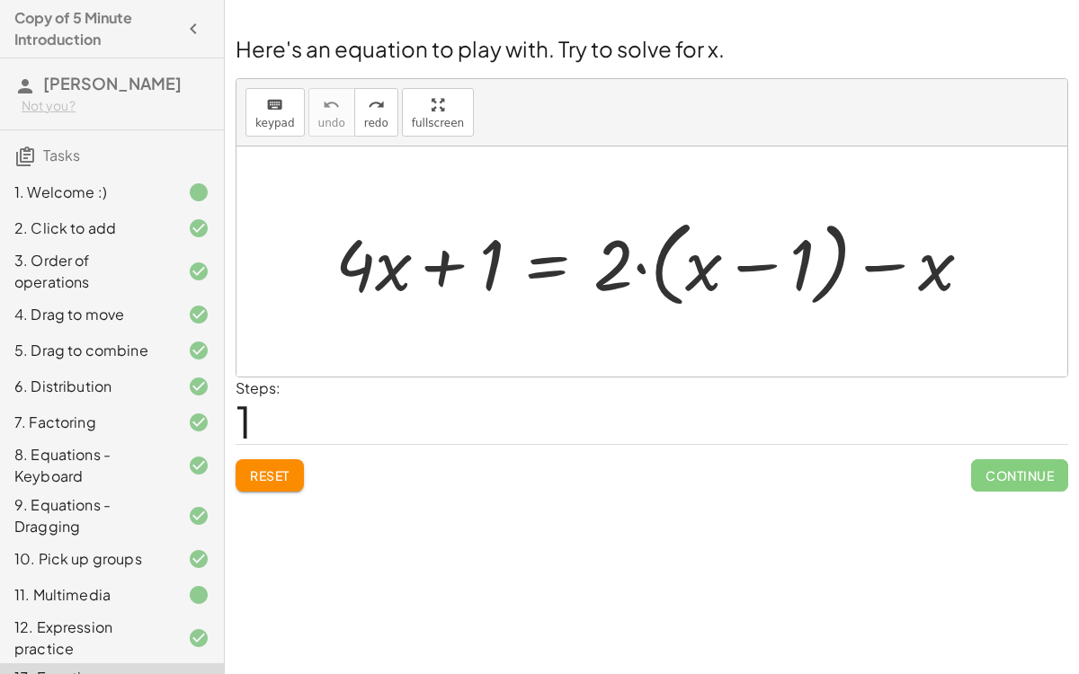
click at [452, 260] on div at bounding box center [659, 261] width 672 height 103
click at [719, 268] on div at bounding box center [659, 261] width 672 height 103
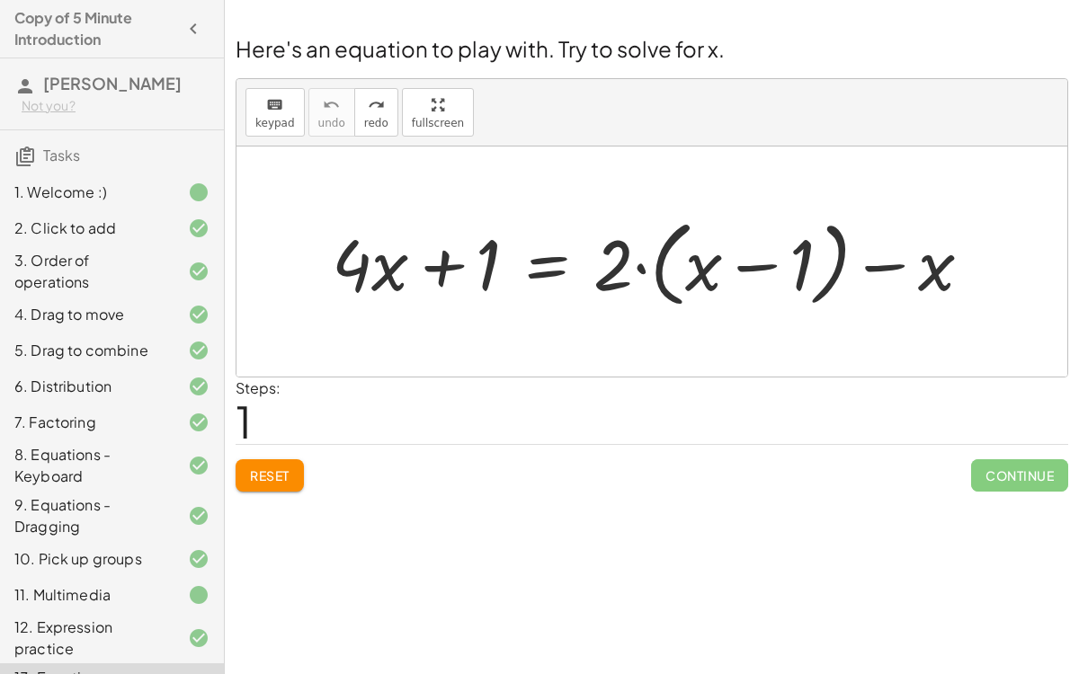
click at [682, 263] on div at bounding box center [659, 261] width 672 height 103
drag, startPoint x: 626, startPoint y: 262, endPoint x: 698, endPoint y: 260, distance: 72.0
click at [698, 260] on div at bounding box center [659, 261] width 672 height 103
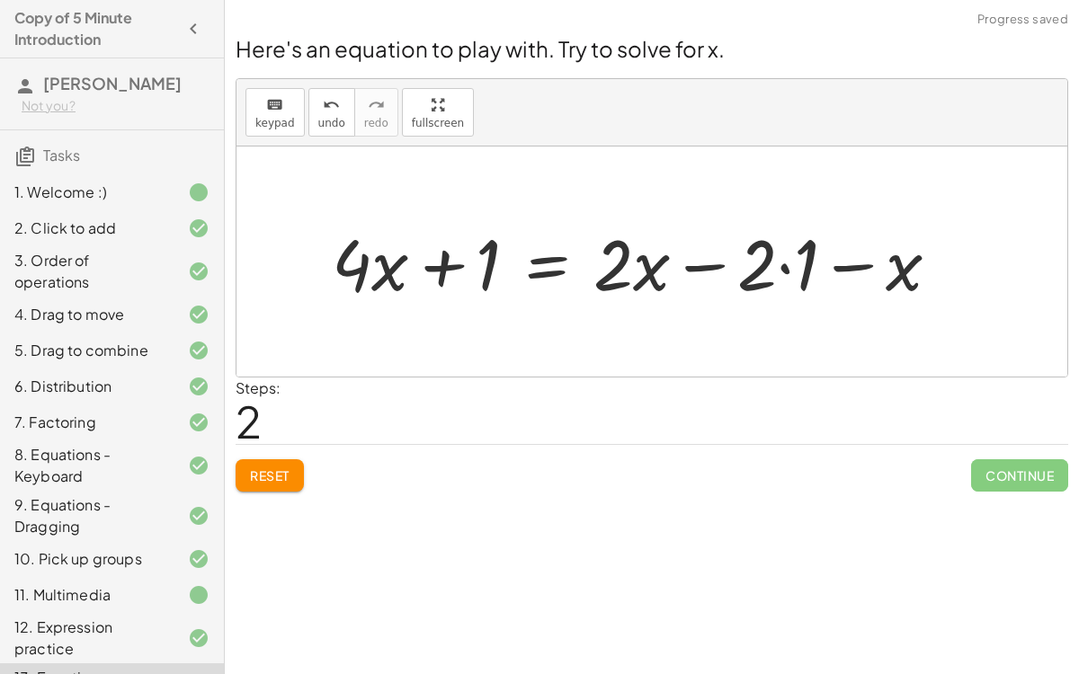
click at [276, 464] on button "Reset" at bounding box center [270, 475] width 68 height 32
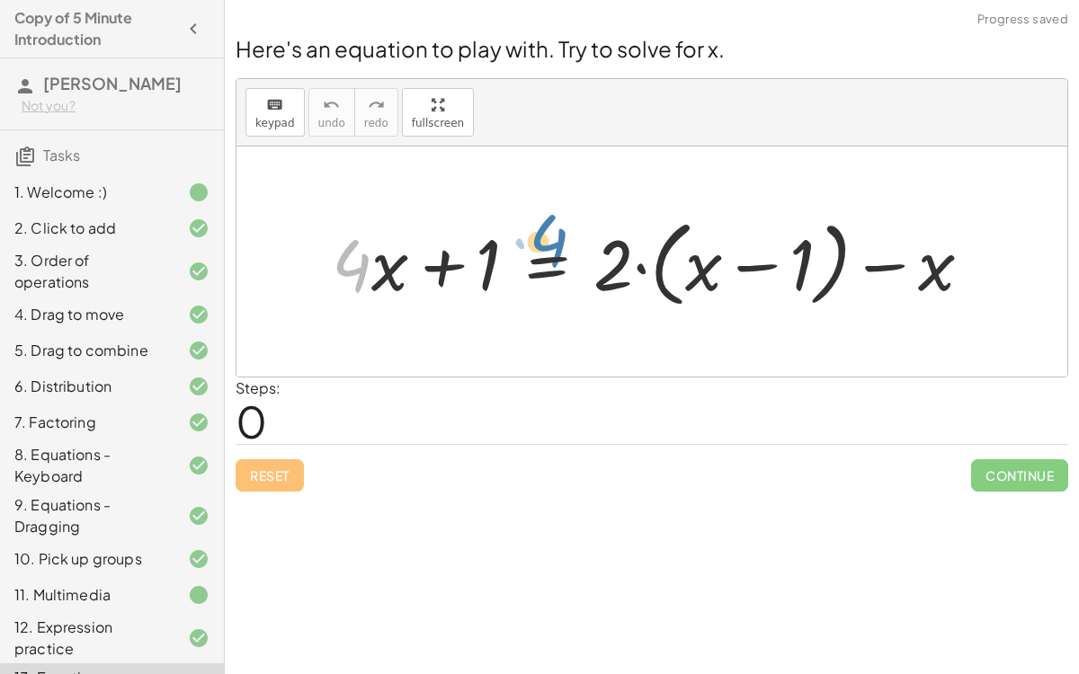
drag, startPoint x: 349, startPoint y: 286, endPoint x: 561, endPoint y: 260, distance: 213.7
click at [561, 260] on div at bounding box center [659, 261] width 672 height 103
click at [734, 259] on div at bounding box center [659, 261] width 672 height 103
click at [596, 266] on div at bounding box center [659, 261] width 672 height 103
drag, startPoint x: 498, startPoint y: 255, endPoint x: 1019, endPoint y: 258, distance: 520.5
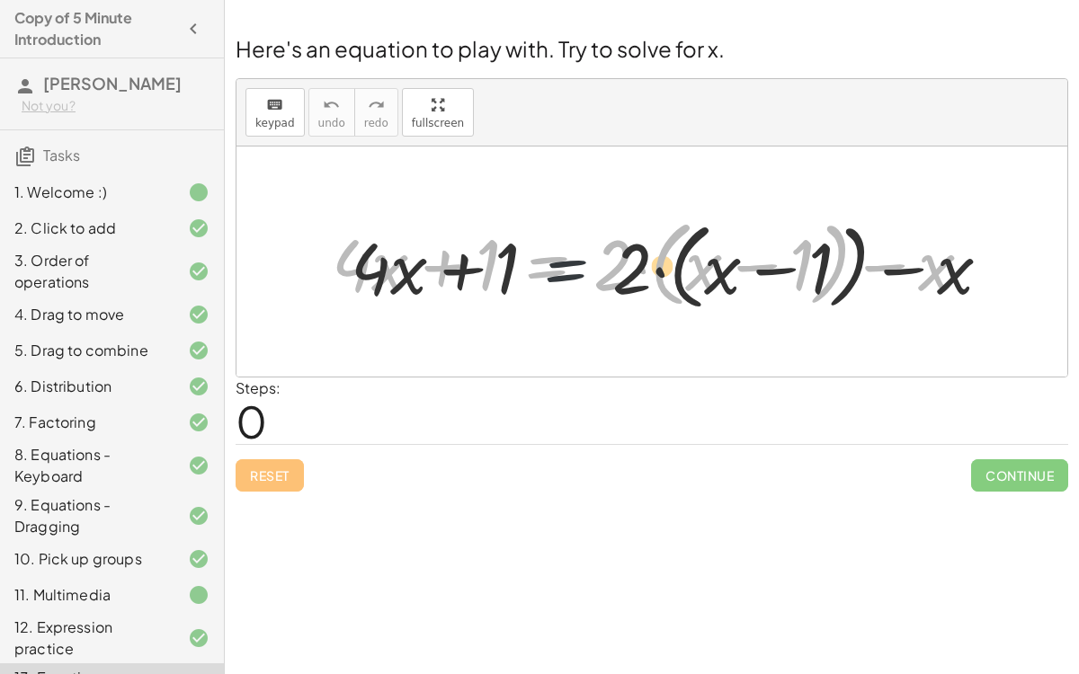
drag, startPoint x: 591, startPoint y: 266, endPoint x: 754, endPoint y: 272, distance: 163.7
click at [754, 272] on div at bounding box center [659, 261] width 672 height 103
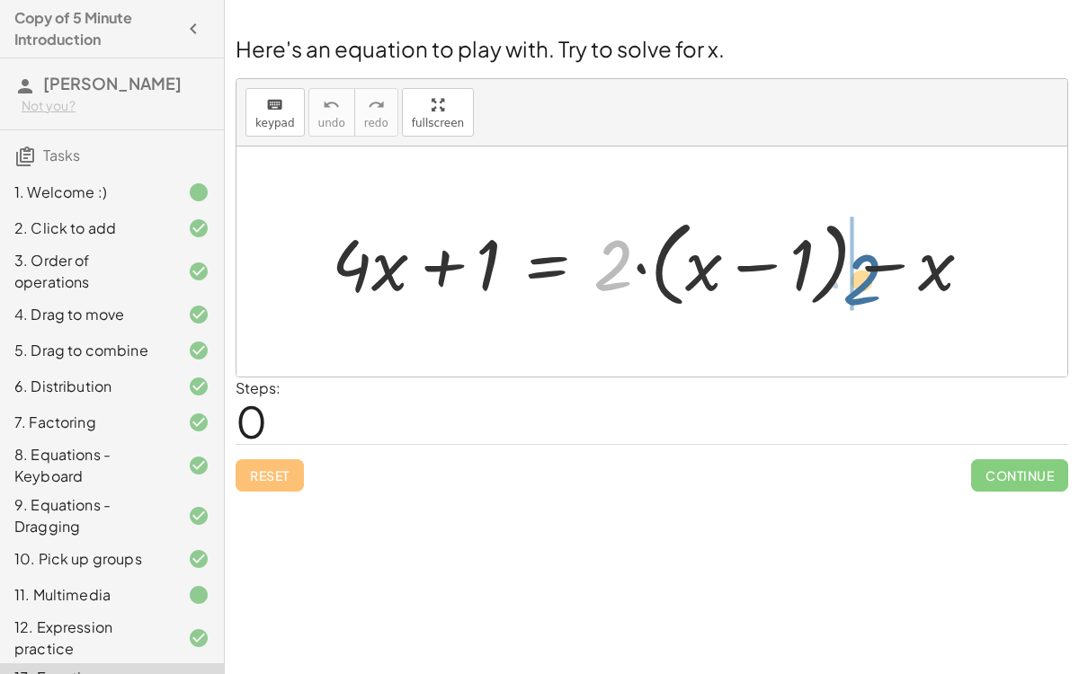
drag, startPoint x: 621, startPoint y: 257, endPoint x: 776, endPoint y: 233, distance: 156.5
click at [776, 233] on div at bounding box center [659, 261] width 672 height 103
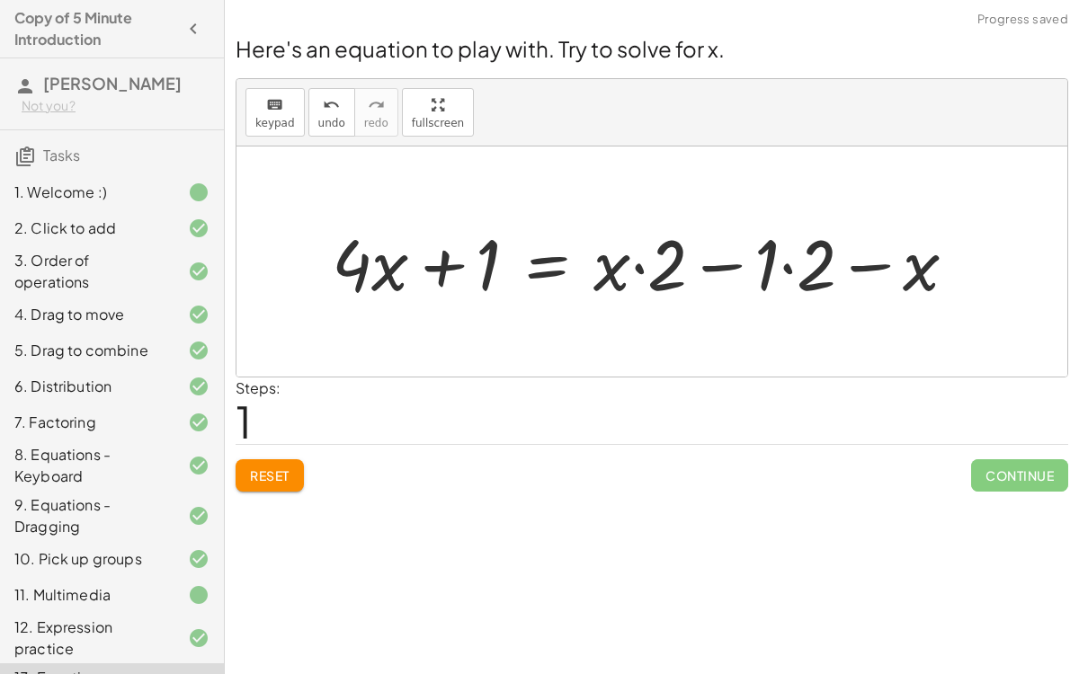
drag, startPoint x: 553, startPoint y: 173, endPoint x: 731, endPoint y: 255, distance: 196.3
click at [731, 255] on div "+ · 4 · x + 1 = + · 2 · ( + x − 1 ) − x + · 4 · x + 1 = + x − 1 − x · · 2 · · 2" at bounding box center [651, 262] width 831 height 230
drag, startPoint x: 501, startPoint y: 305, endPoint x: 512, endPoint y: 311, distance: 13.3
click at [512, 311] on div "+ · 4 · x + 1 = + · 2 · ( + x − 1 ) − x + 1 + · 4 · x + 1 = + x − 1 − x · · 2 ·…" at bounding box center [645, 262] width 680 height 102
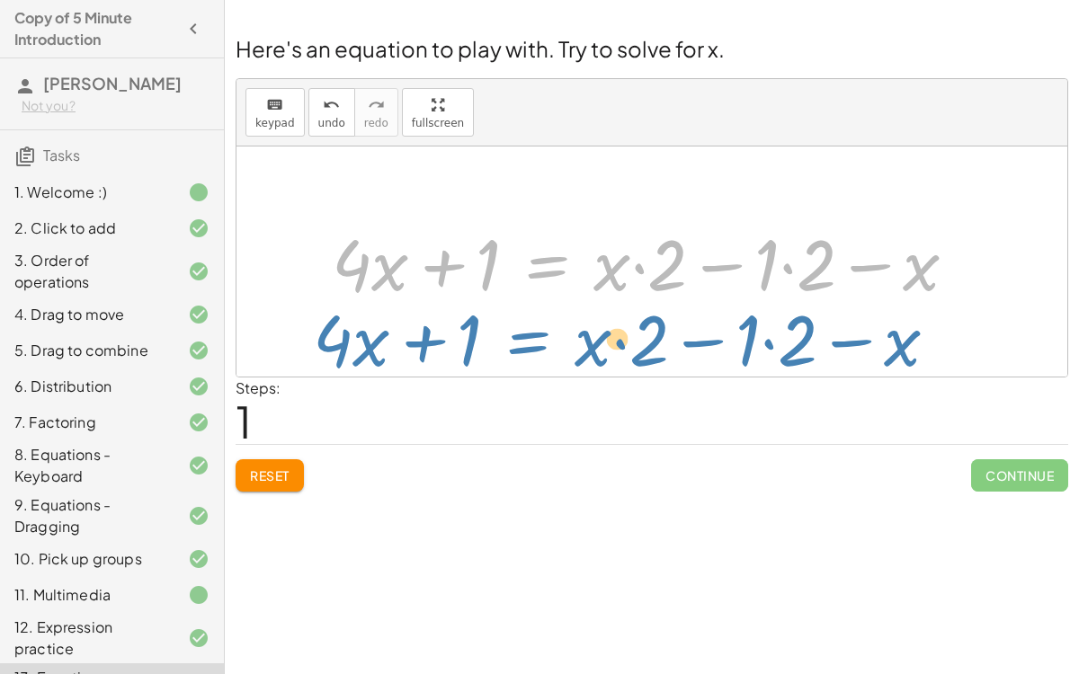
drag, startPoint x: 523, startPoint y: 253, endPoint x: 504, endPoint y: 327, distance: 77.0
click at [504, 327] on div "+ · 4 · x + 1 = + · 2 · ( + x − 1 ) − x + · 4 · x + 1 = + · x · 2 − · 1 · 2 − x…" at bounding box center [651, 262] width 831 height 230
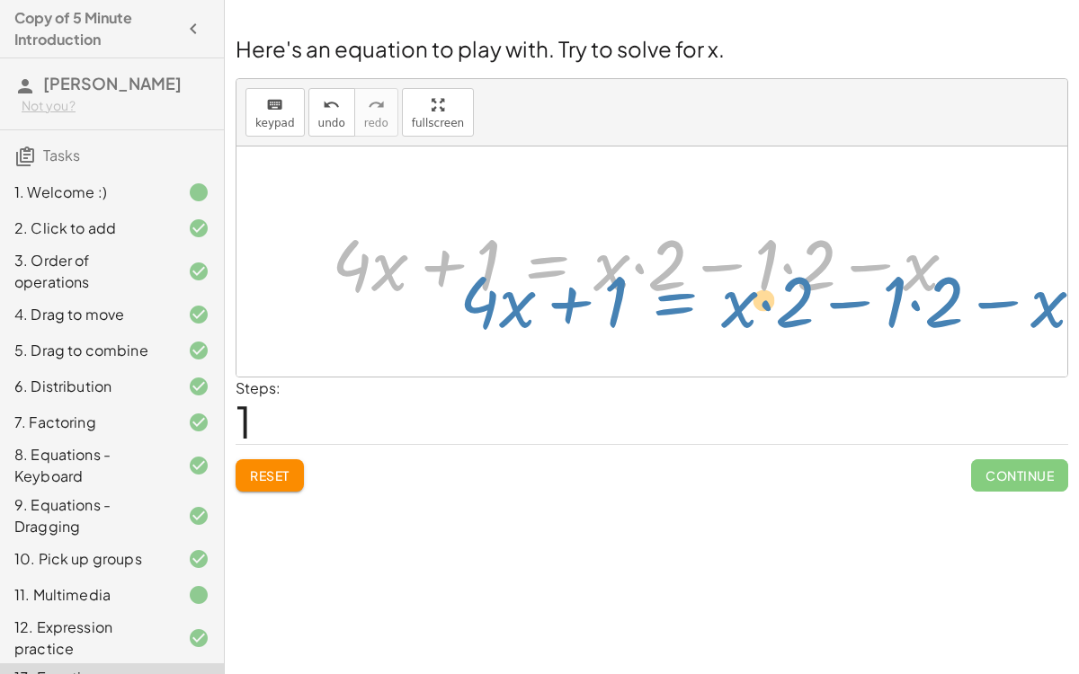
drag, startPoint x: 585, startPoint y: 262, endPoint x: 714, endPoint y: 298, distance: 133.7
click at [714, 298] on div at bounding box center [651, 262] width 657 height 93
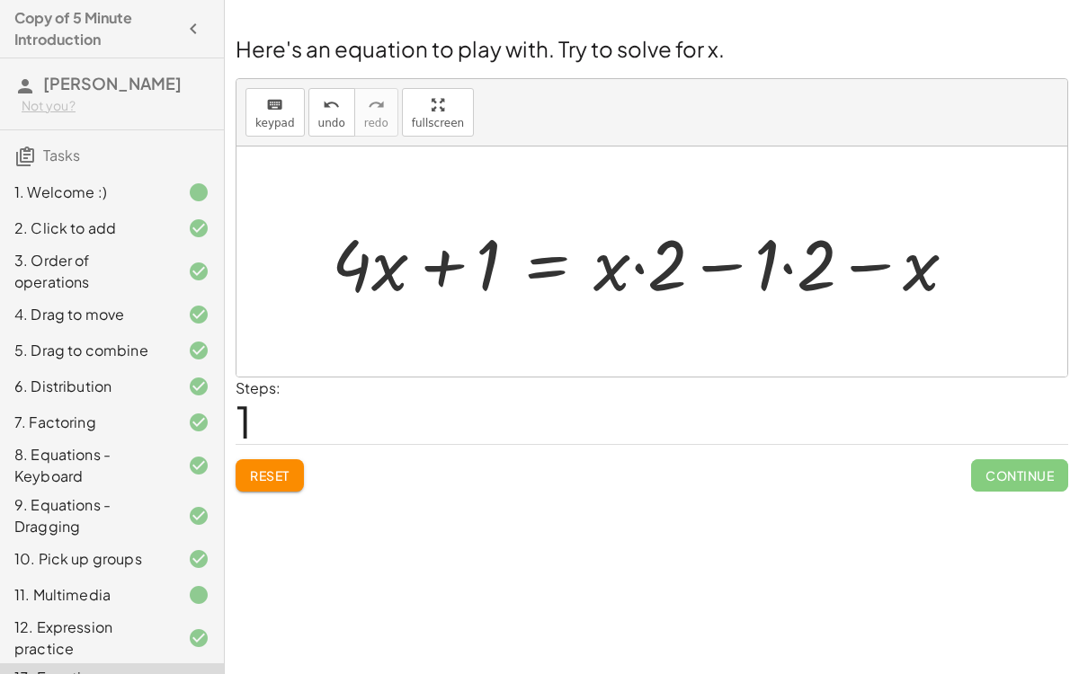
click at [787, 263] on div at bounding box center [651, 262] width 657 height 93
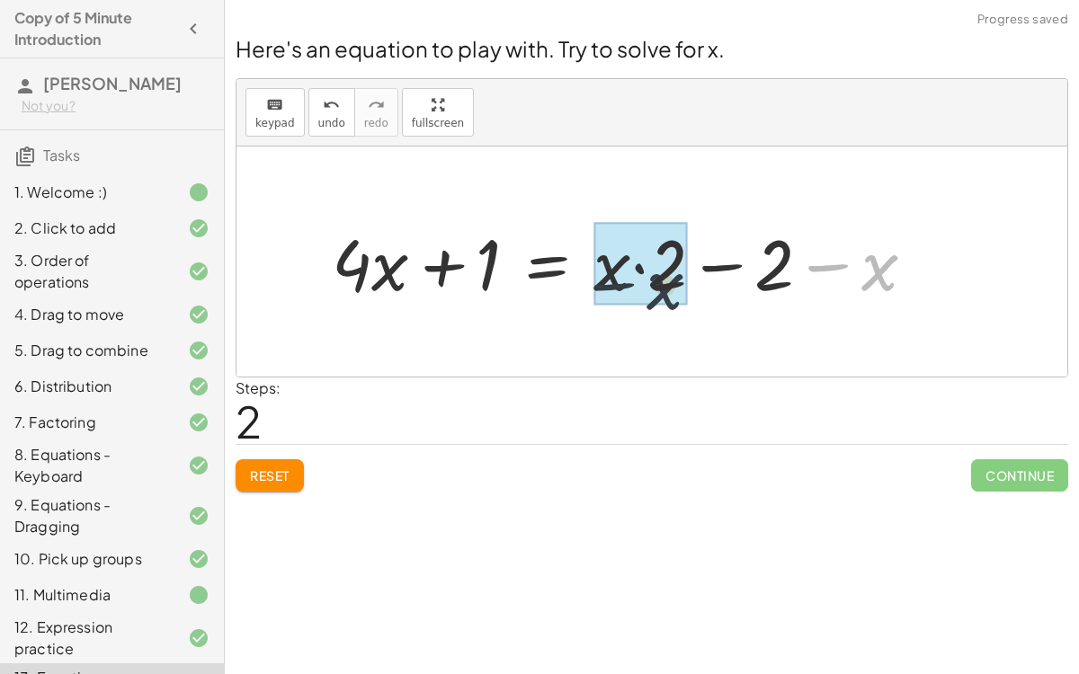
drag, startPoint x: 868, startPoint y: 254, endPoint x: 618, endPoint y: 272, distance: 250.6
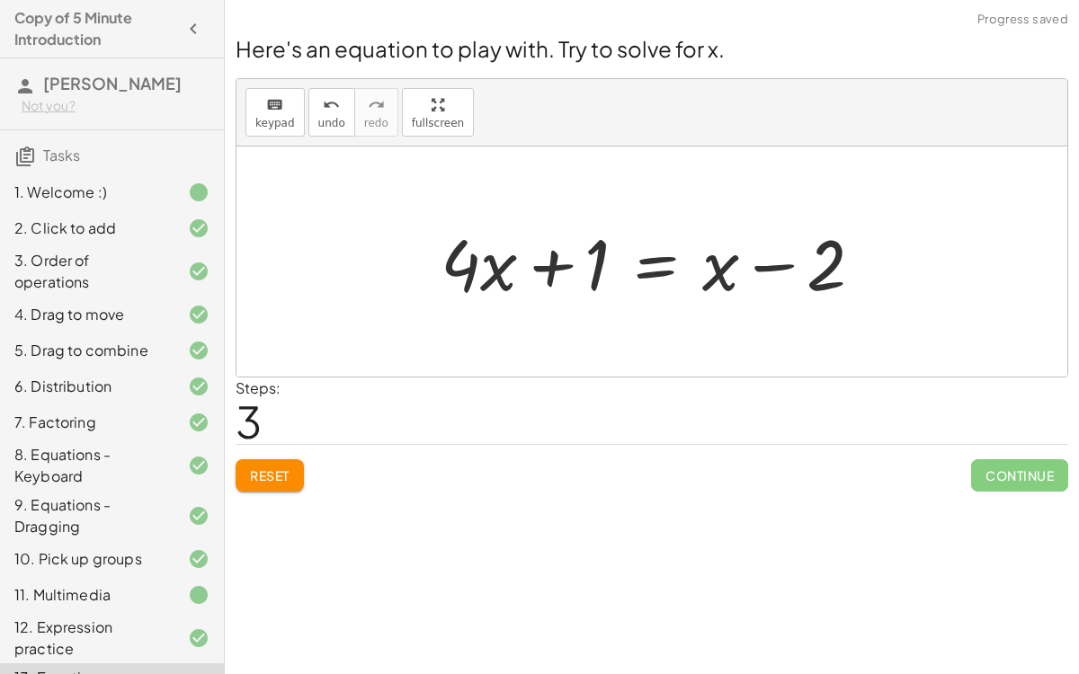
click at [778, 268] on div at bounding box center [658, 262] width 455 height 93
drag, startPoint x: 723, startPoint y: 265, endPoint x: 874, endPoint y: 260, distance: 151.1
click at [874, 260] on div at bounding box center [658, 262] width 455 height 93
drag, startPoint x: 867, startPoint y: 258, endPoint x: 719, endPoint y: 253, distance: 148.4
click at [719, 253] on div at bounding box center [686, 262] width 510 height 93
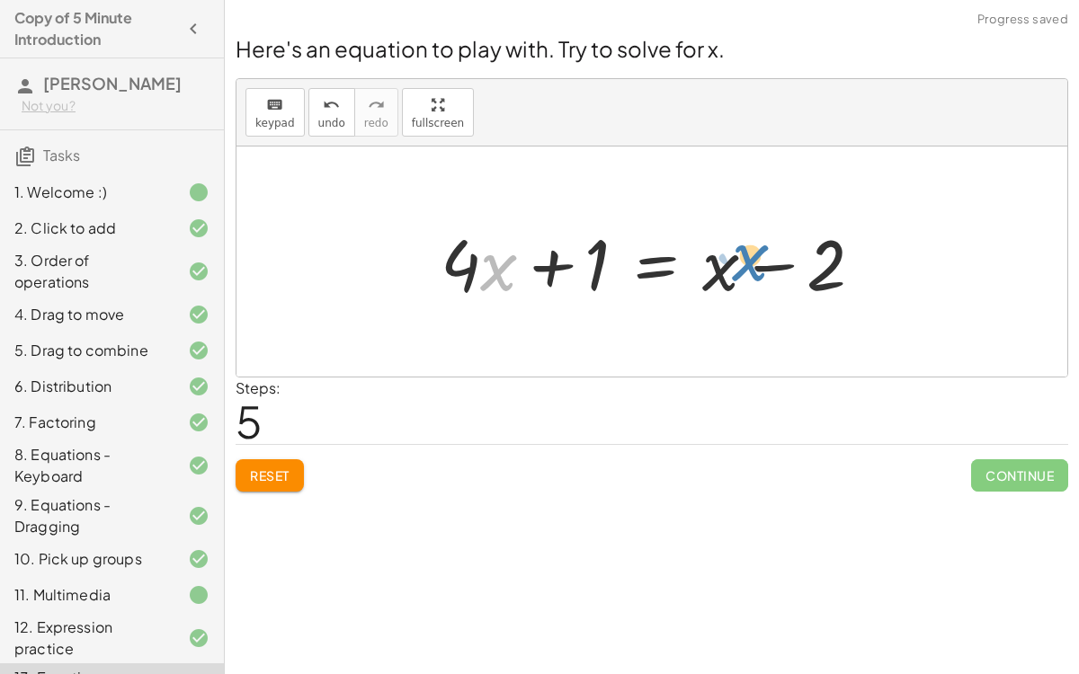
drag, startPoint x: 495, startPoint y: 261, endPoint x: 754, endPoint y: 259, distance: 258.9
click at [754, 259] on div at bounding box center [658, 262] width 455 height 93
drag, startPoint x: 726, startPoint y: 266, endPoint x: 450, endPoint y: 245, distance: 276.8
click at [450, 245] on div at bounding box center [658, 262] width 455 height 93
click at [653, 269] on div at bounding box center [658, 262] width 455 height 93
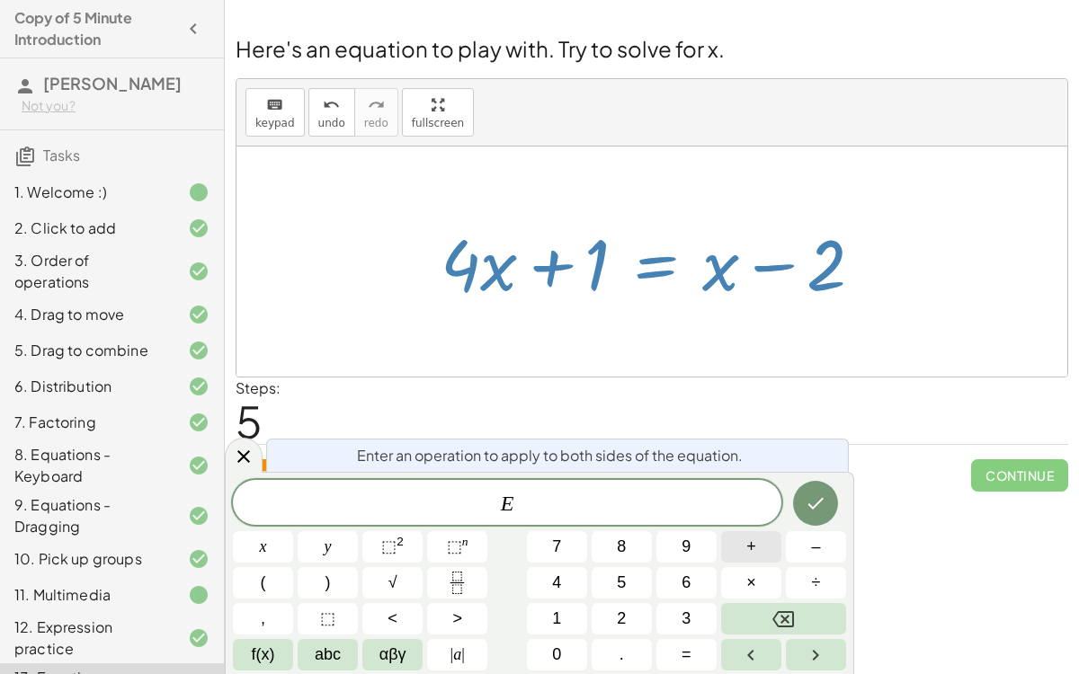
click at [746, 521] on span "+" at bounding box center [751, 547] width 10 height 24
click at [809, 521] on button "Backspace" at bounding box center [783, 618] width 125 height 31
click at [765, 399] on div "Steps: 5" at bounding box center [652, 411] width 832 height 67
click at [256, 440] on span "5" at bounding box center [249, 421] width 27 height 55
click at [246, 448] on icon at bounding box center [244, 457] width 22 height 22
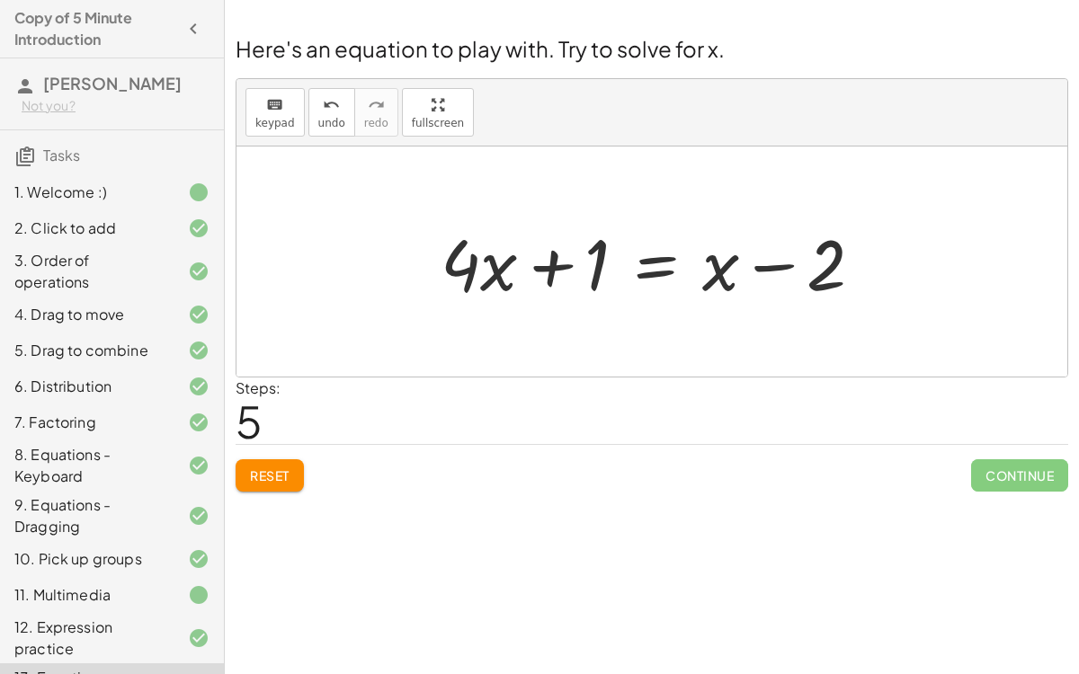
click at [670, 248] on div at bounding box center [658, 262] width 455 height 93
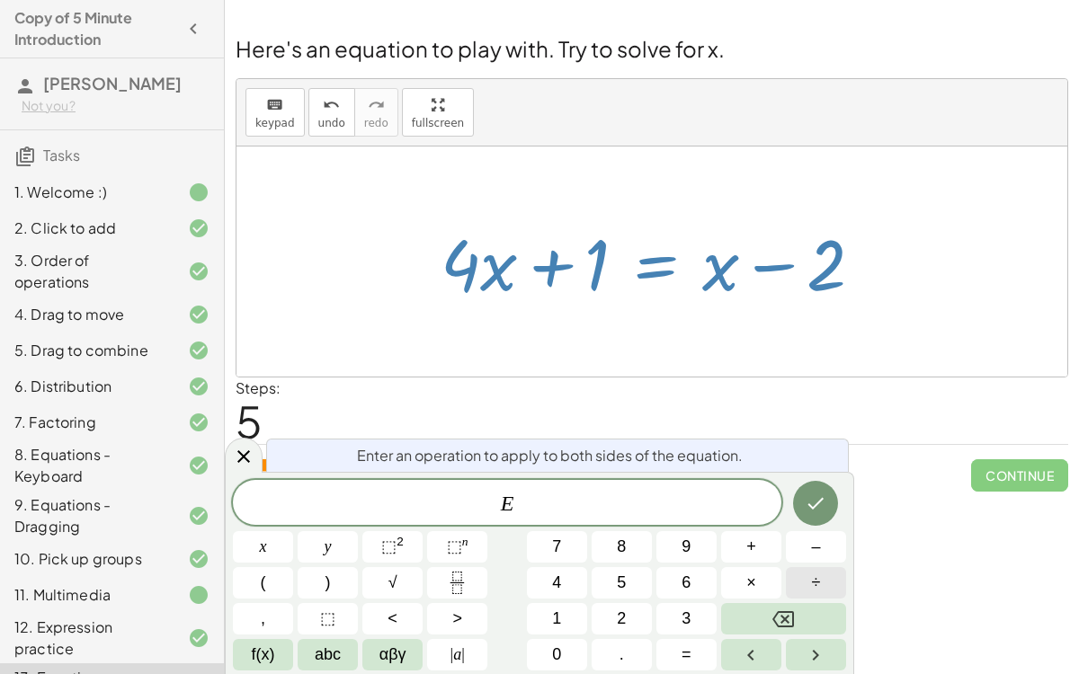
click at [797, 521] on button "÷" at bounding box center [816, 582] width 60 height 31
click at [819, 487] on button "Done" at bounding box center [815, 503] width 45 height 45
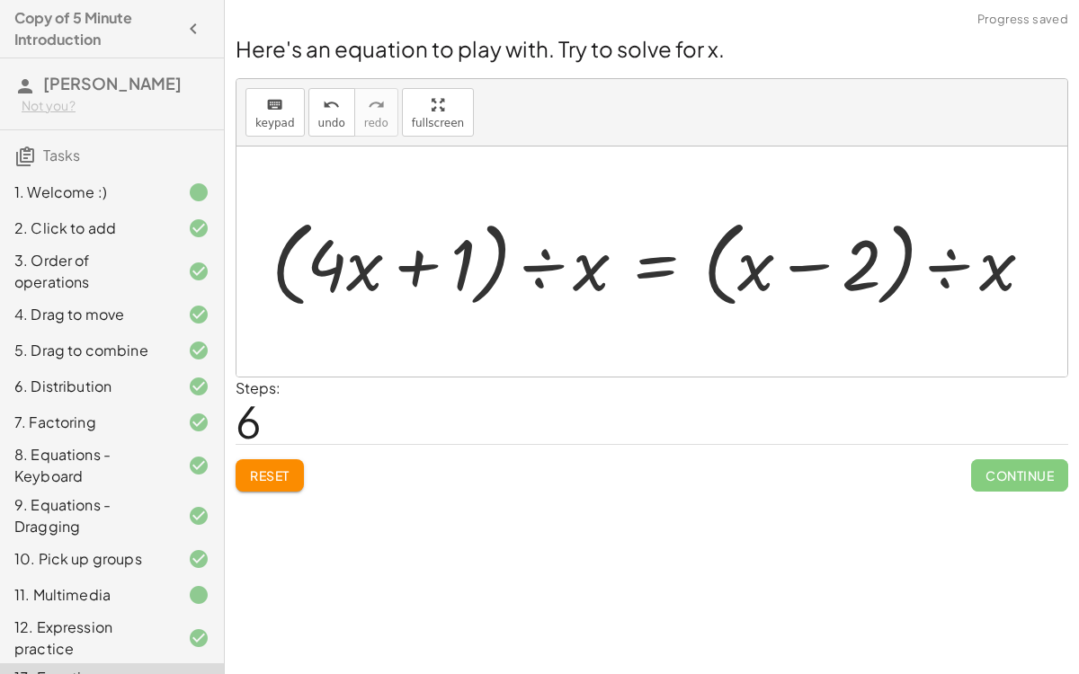
click at [592, 264] on div at bounding box center [659, 261] width 794 height 103
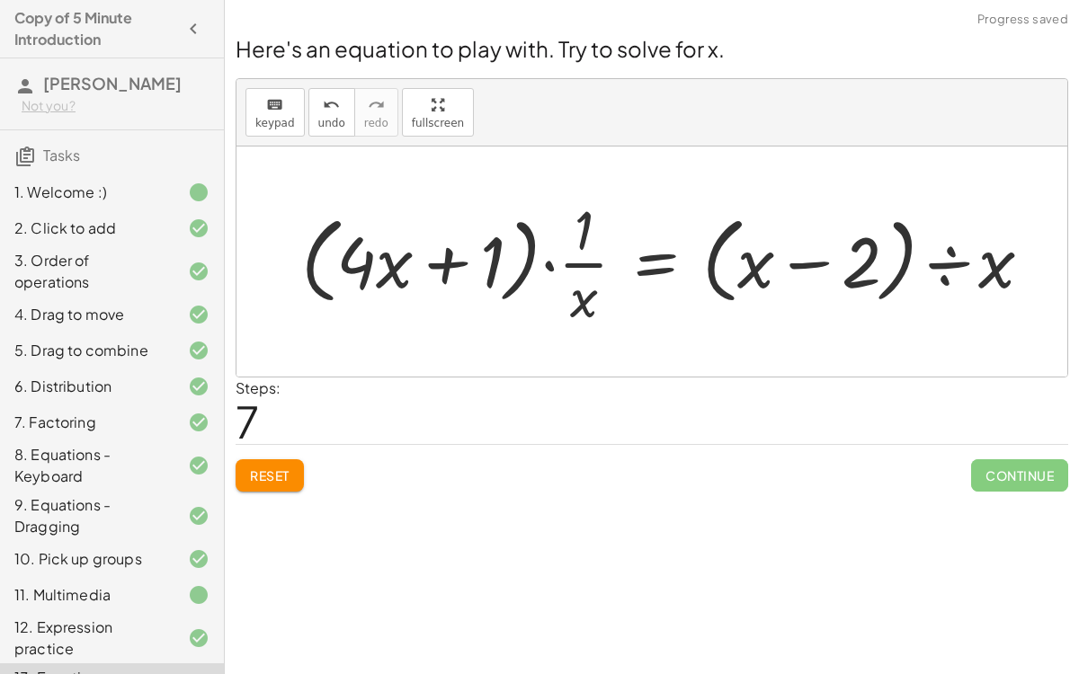
click at [556, 266] on div at bounding box center [673, 261] width 763 height 138
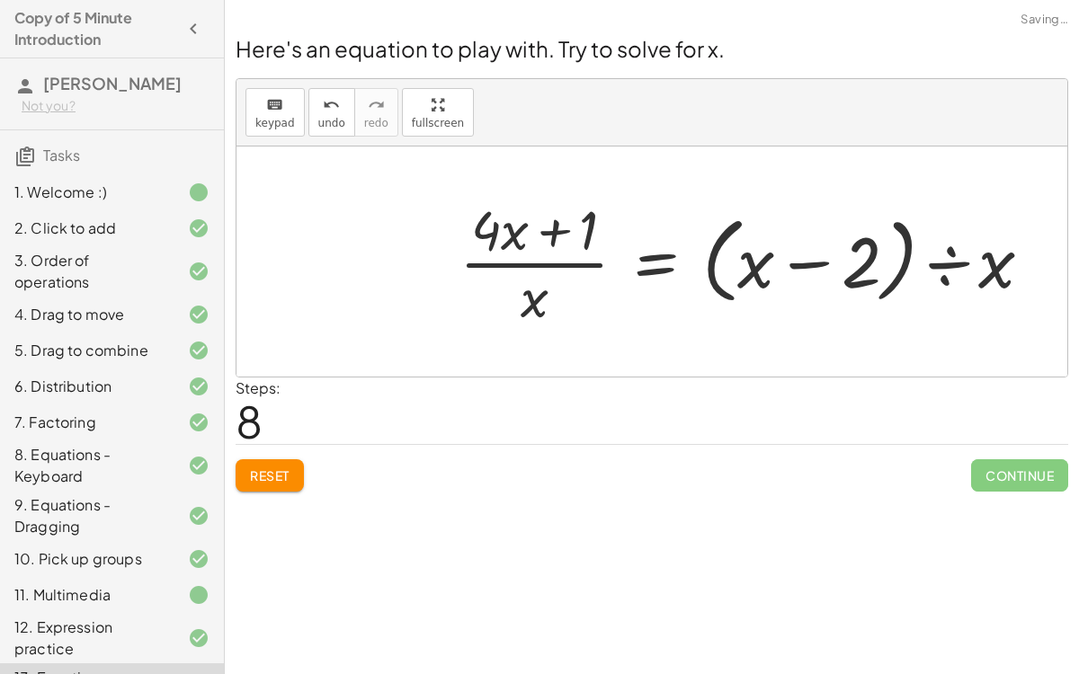
click at [547, 227] on div at bounding box center [752, 261] width 605 height 138
click at [505, 238] on div at bounding box center [752, 261] width 605 height 138
click at [937, 248] on div at bounding box center [752, 261] width 605 height 138
click at [930, 271] on div at bounding box center [737, 261] width 575 height 138
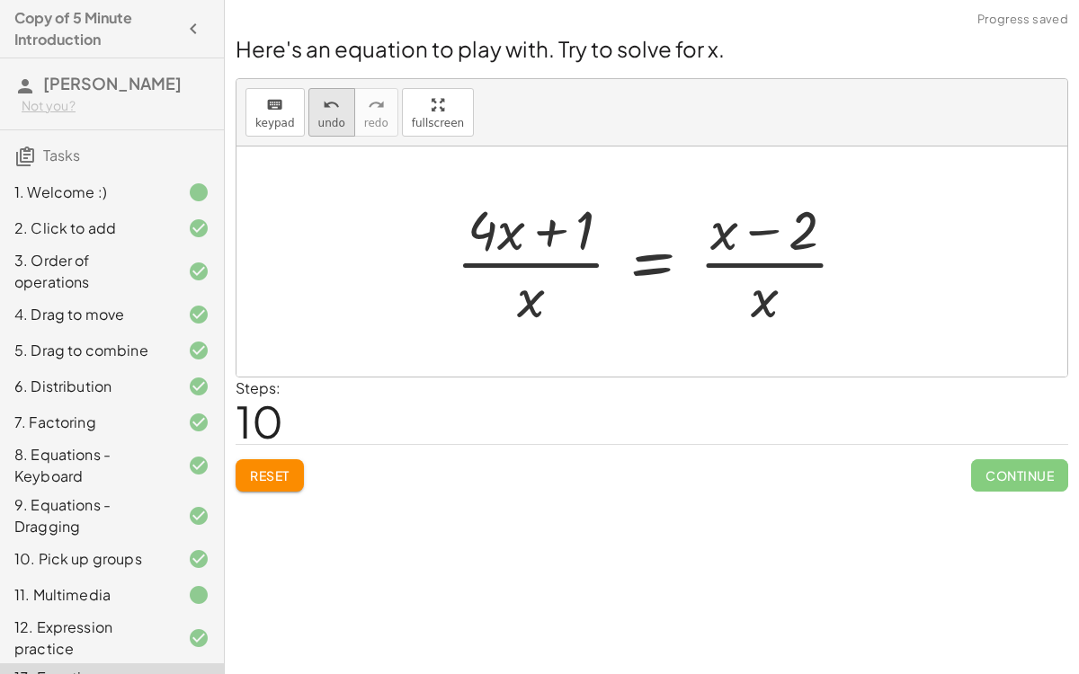
click at [310, 118] on button "undo undo" at bounding box center [331, 112] width 47 height 49
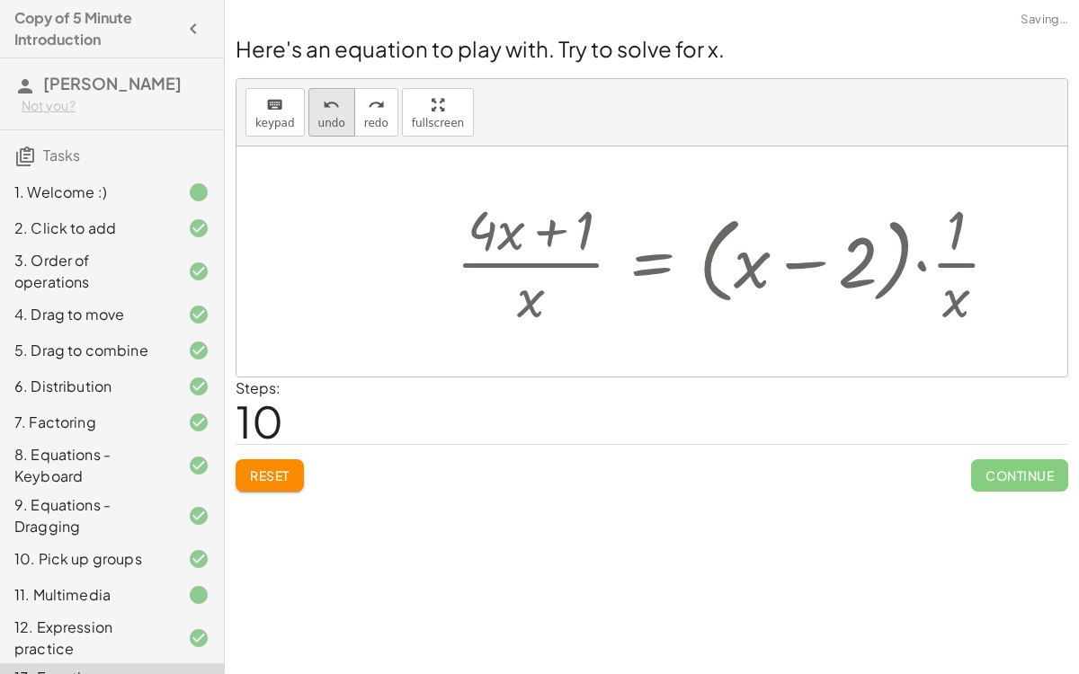
click at [310, 118] on button "undo undo" at bounding box center [331, 112] width 47 height 49
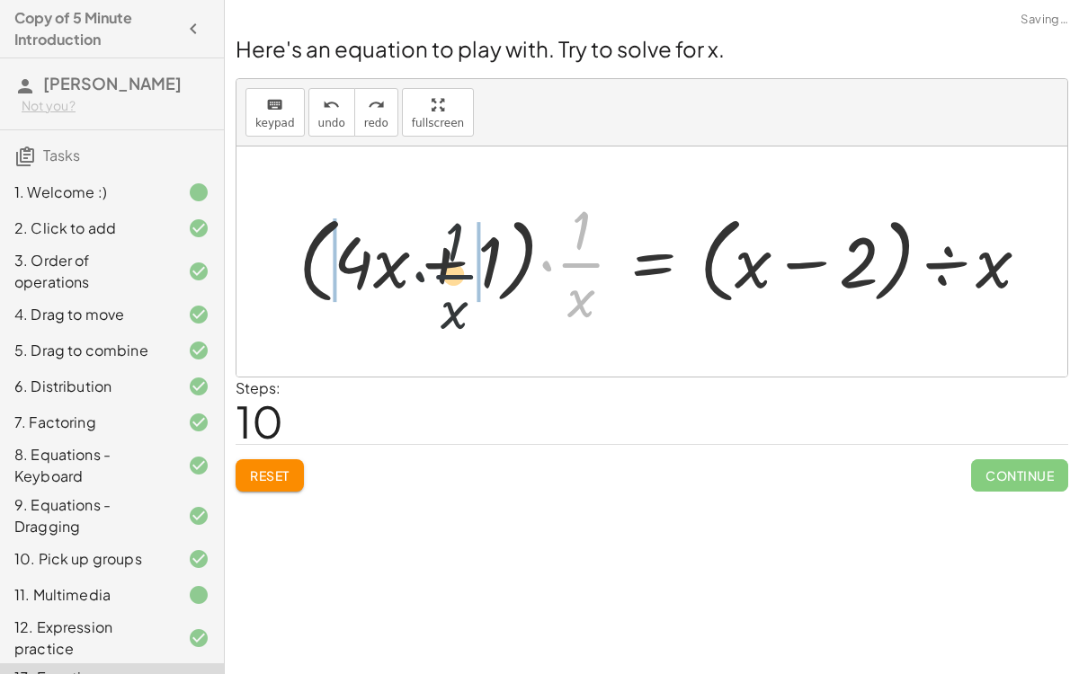
drag, startPoint x: 583, startPoint y: 262, endPoint x: 410, endPoint y: 287, distance: 174.3
click at [410, 287] on div at bounding box center [670, 261] width 763 height 138
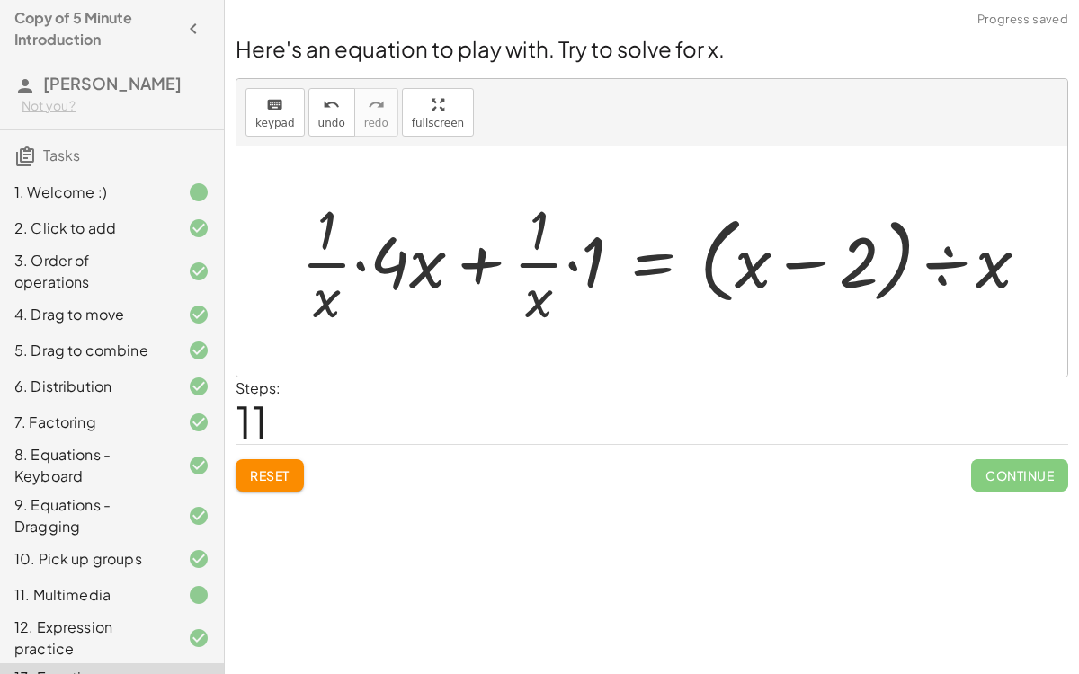
click at [577, 260] on div at bounding box center [672, 261] width 761 height 138
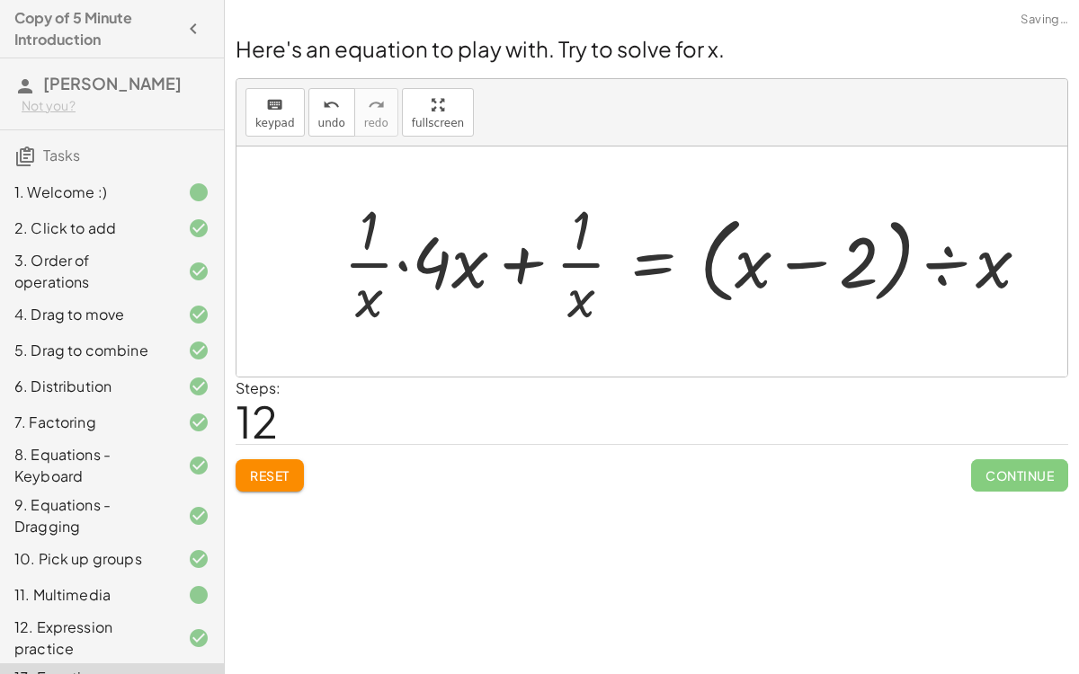
click at [395, 264] on div at bounding box center [693, 261] width 718 height 138
click at [457, 262] on div at bounding box center [711, 261] width 681 height 138
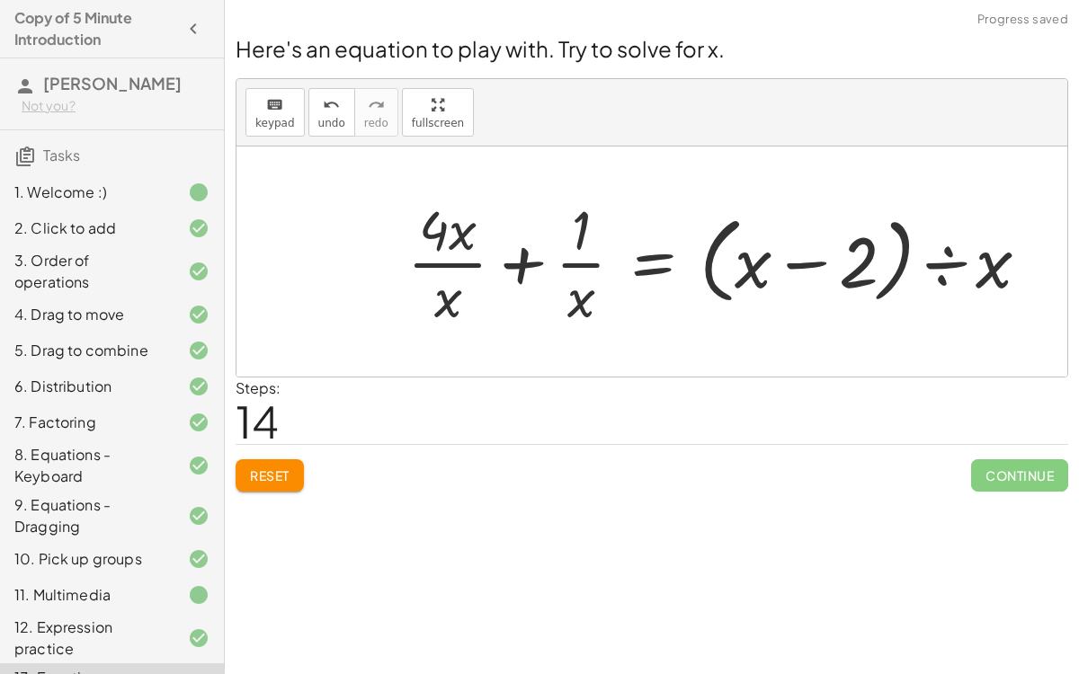
click at [529, 257] on div at bounding box center [725, 261] width 654 height 138
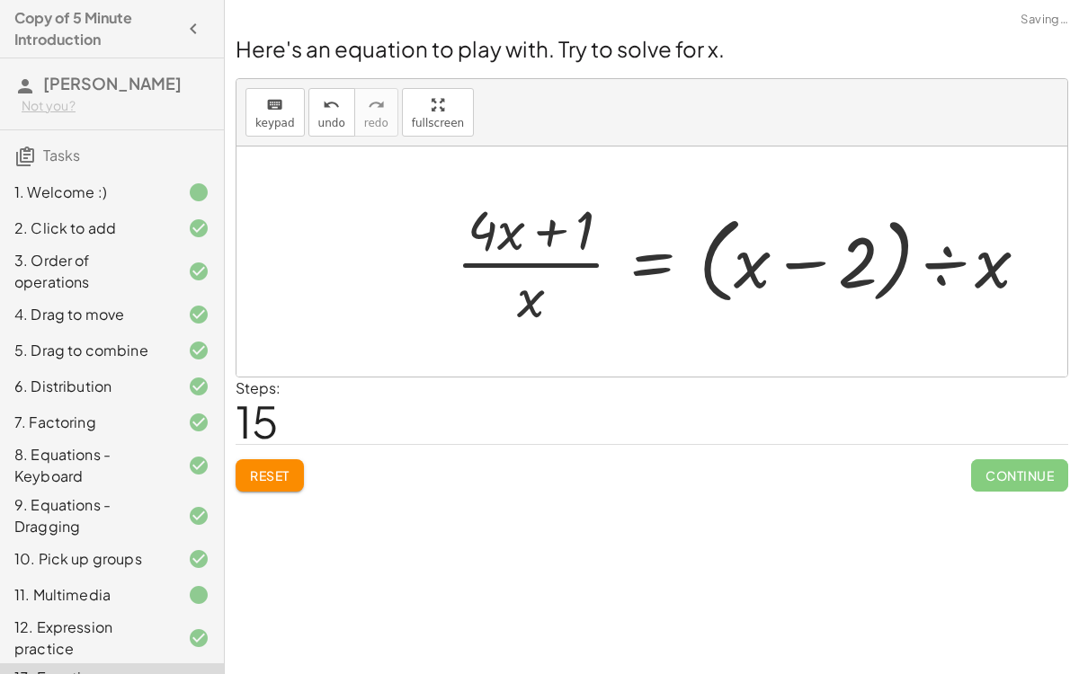
click at [547, 227] on div at bounding box center [749, 261] width 605 height 138
click at [782, 273] on div at bounding box center [749, 261] width 605 height 138
click at [955, 241] on div at bounding box center [749, 261] width 605 height 138
click at [941, 264] on div at bounding box center [734, 261] width 575 height 138
click at [795, 272] on div at bounding box center [734, 261] width 575 height 138
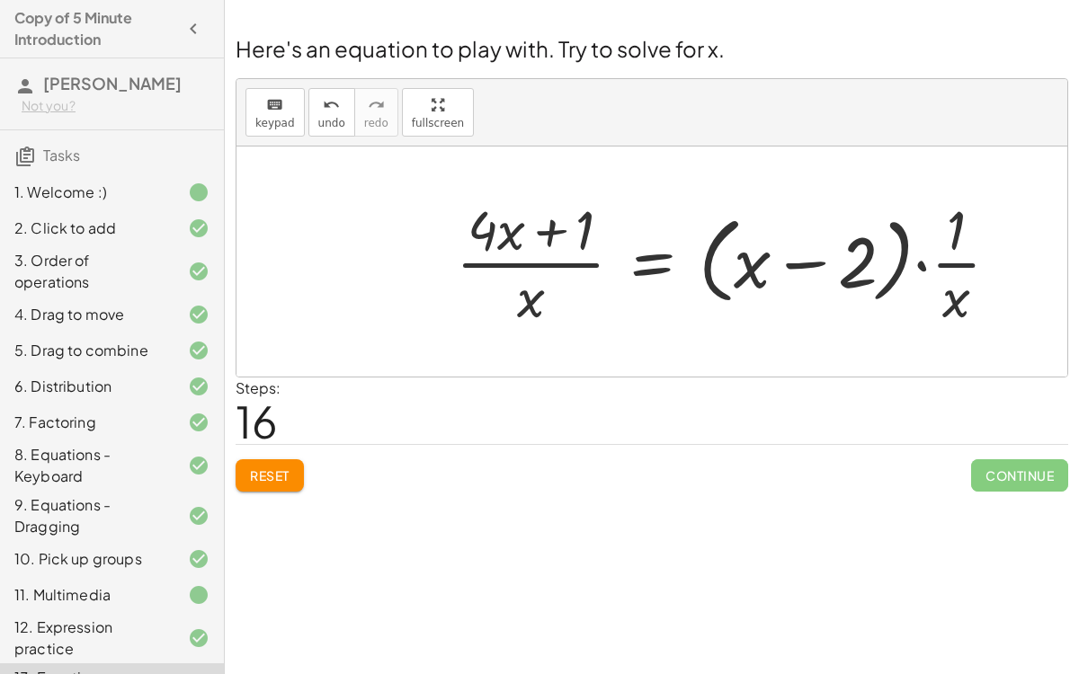
drag, startPoint x: 944, startPoint y: 280, endPoint x: 846, endPoint y: 267, distance: 98.8
click at [846, 267] on div at bounding box center [734, 261] width 575 height 138
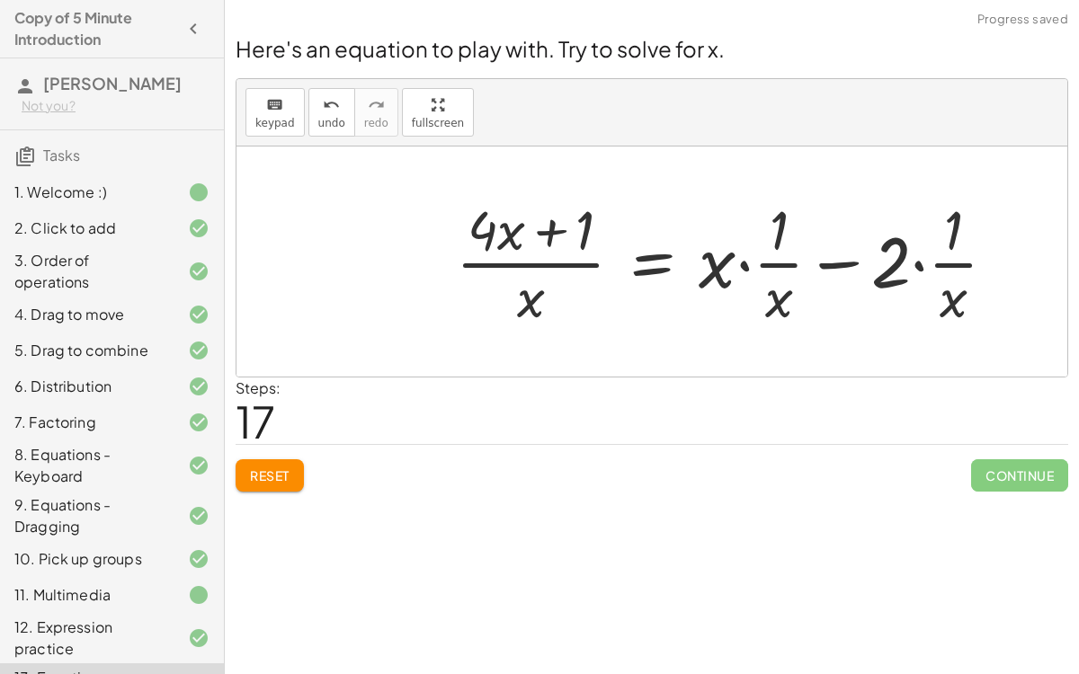
click at [841, 265] on div at bounding box center [733, 261] width 573 height 138
click at [730, 267] on div at bounding box center [733, 261] width 573 height 138
click at [744, 262] on div at bounding box center [733, 261] width 573 height 138
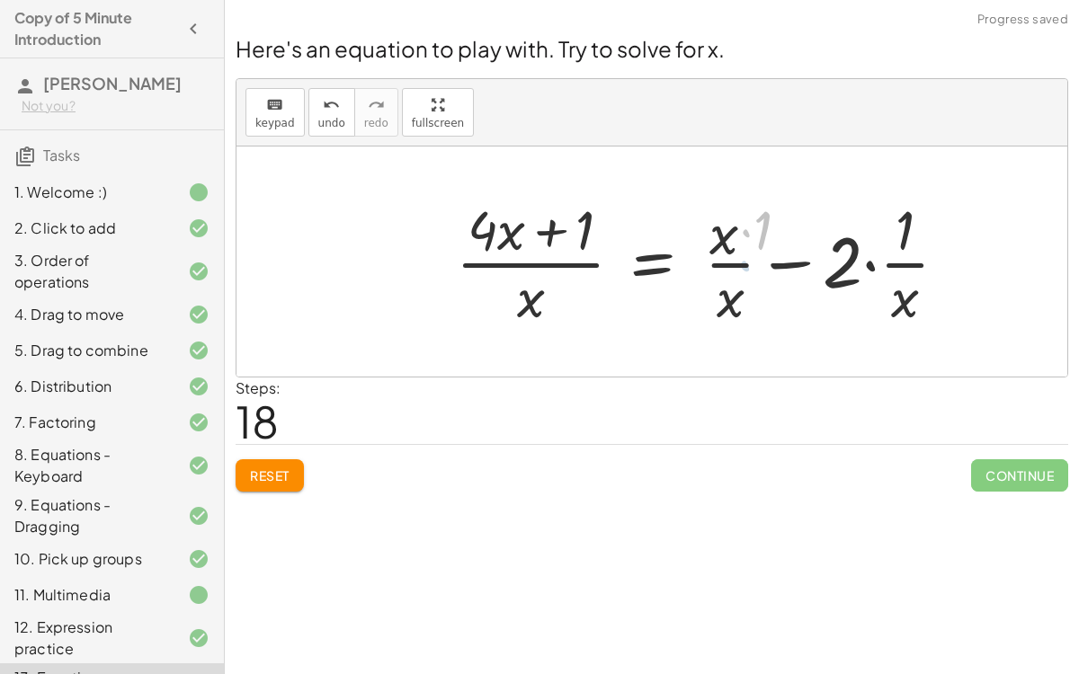
click at [890, 218] on div at bounding box center [706, 261] width 519 height 138
click at [871, 260] on div at bounding box center [706, 261] width 519 height 138
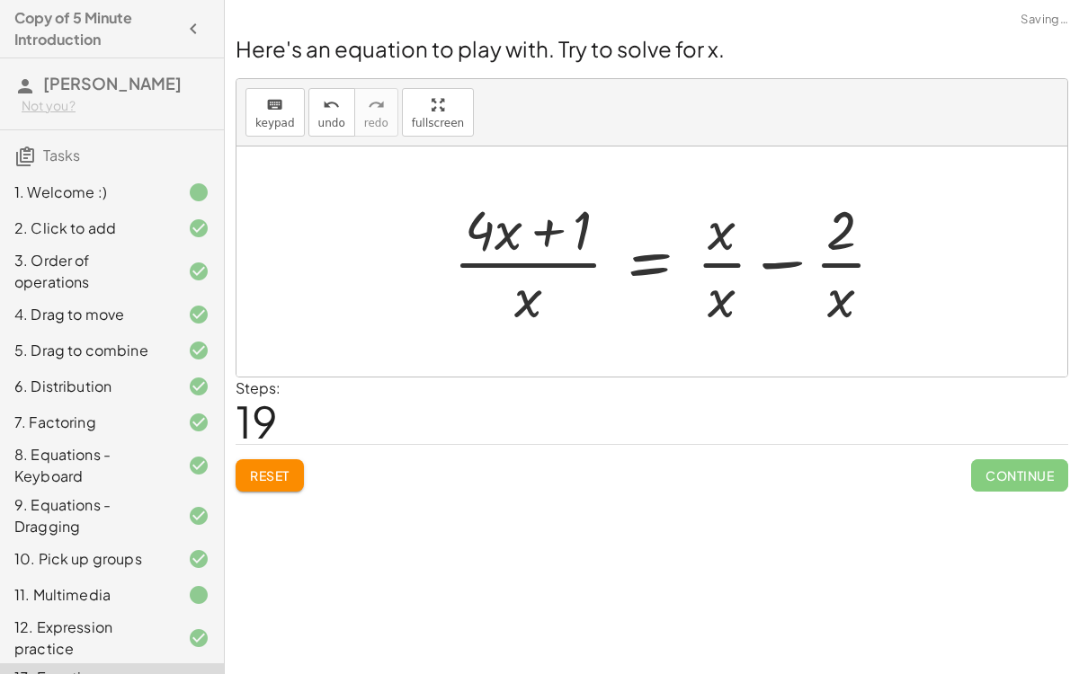
click at [786, 262] on div at bounding box center [676, 261] width 464 height 138
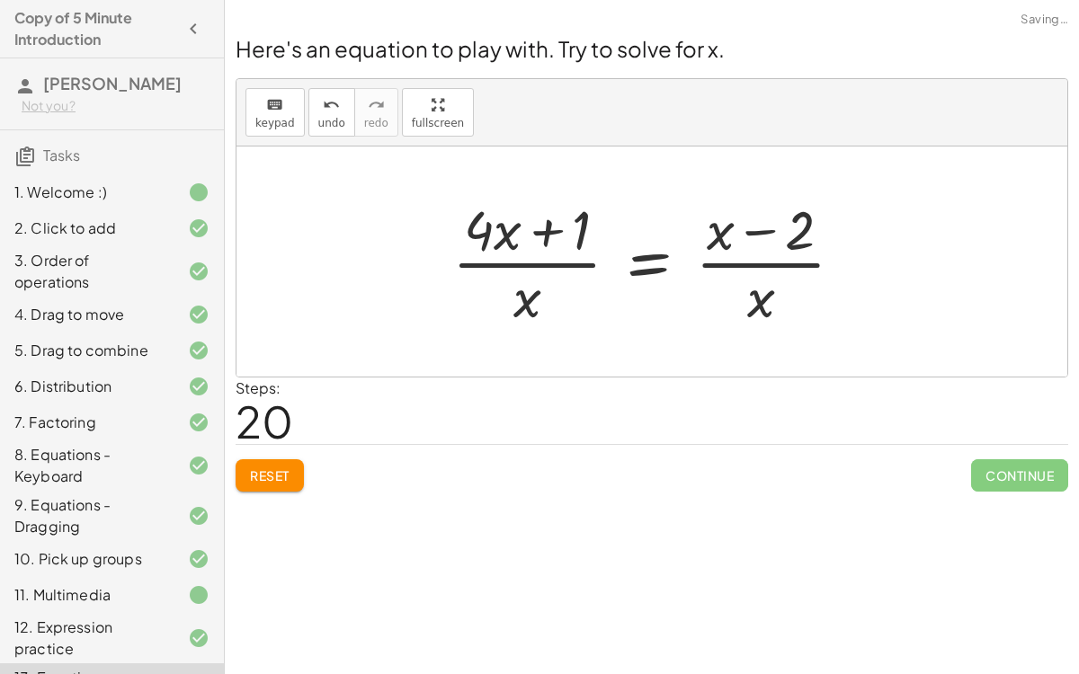
click at [768, 259] on div at bounding box center [654, 261] width 423 height 138
drag, startPoint x: 767, startPoint y: 258, endPoint x: 587, endPoint y: 249, distance: 180.0
click at [587, 249] on div at bounding box center [658, 261] width 423 height 138
click at [248, 477] on button "Reset" at bounding box center [270, 475] width 68 height 32
